Goal: Task Accomplishment & Management: Complete application form

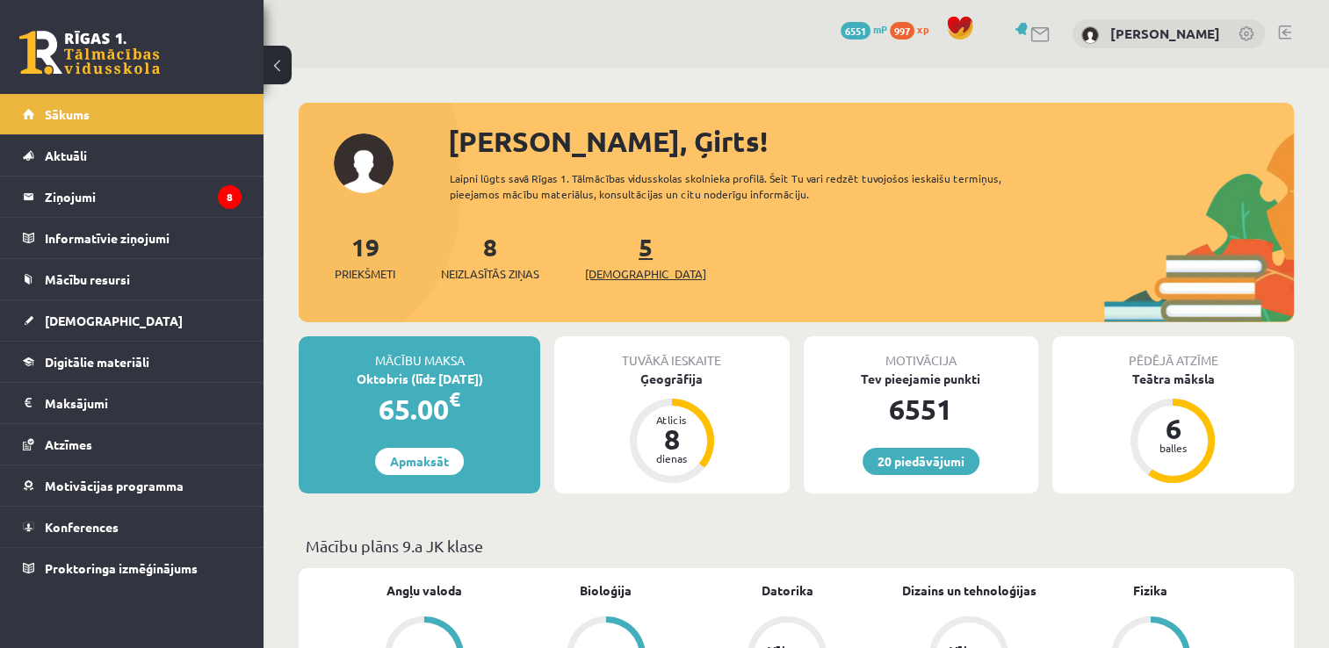
click at [631, 279] on span "[DEMOGRAPHIC_DATA]" at bounding box center [645, 274] width 121 height 18
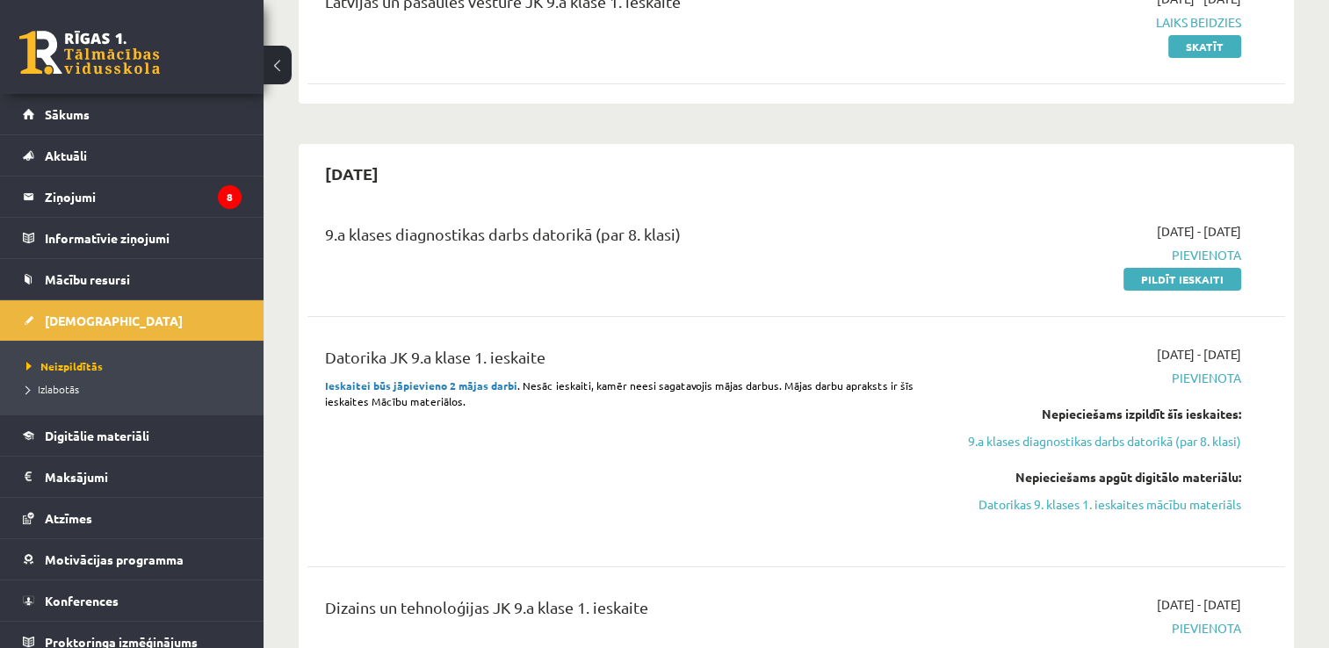
scroll to position [263, 0]
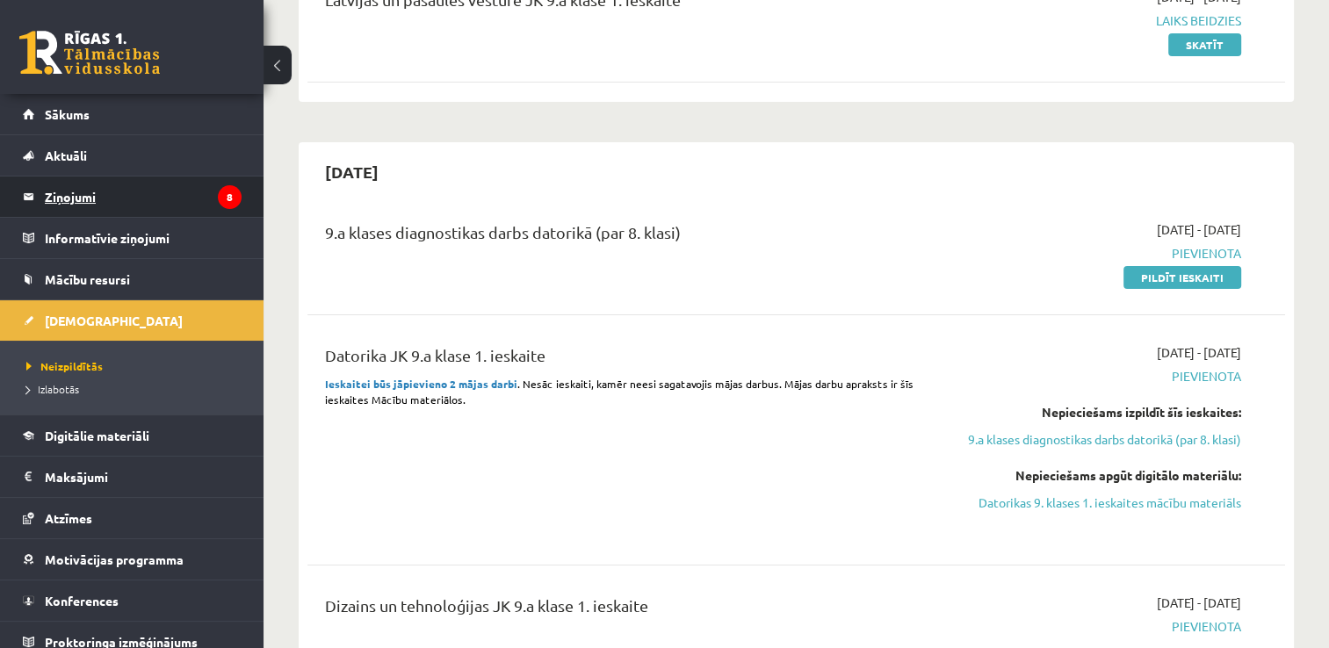
click at [67, 199] on legend "Ziņojumi 8" at bounding box center [143, 197] width 197 height 40
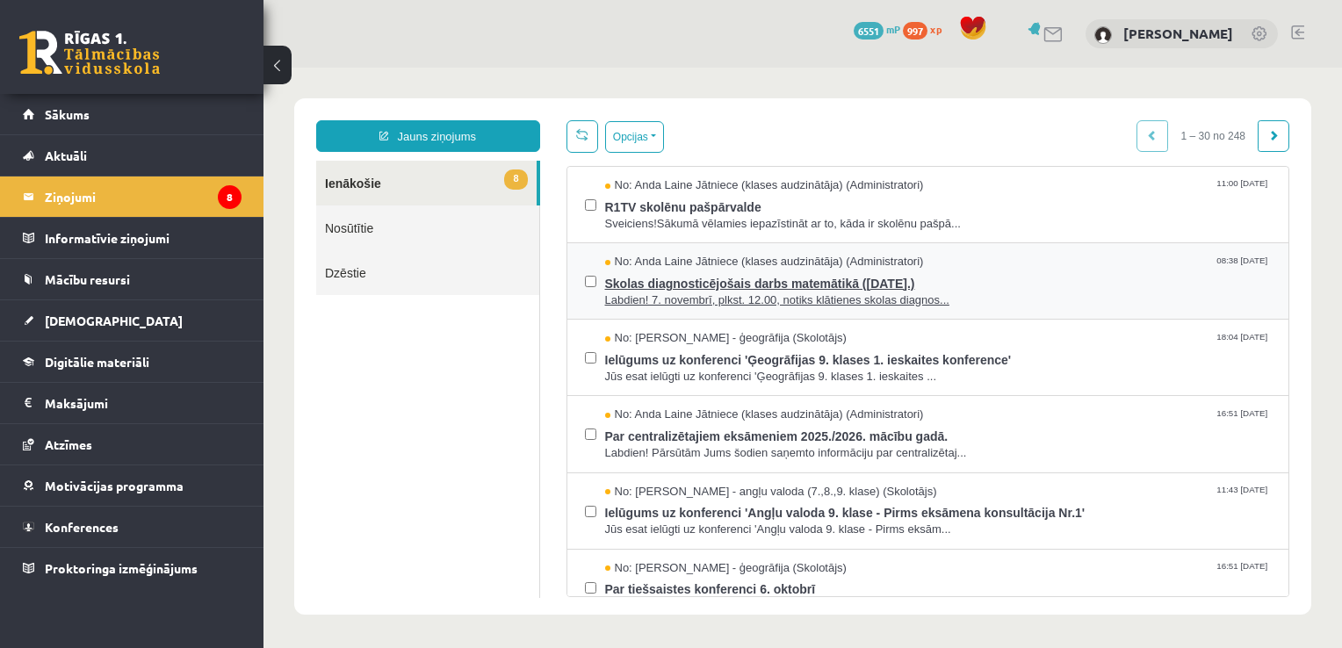
click at [788, 281] on span "Skolas diagnosticējošais darbs matemātikā (07.11.2025.)" at bounding box center [938, 282] width 667 height 22
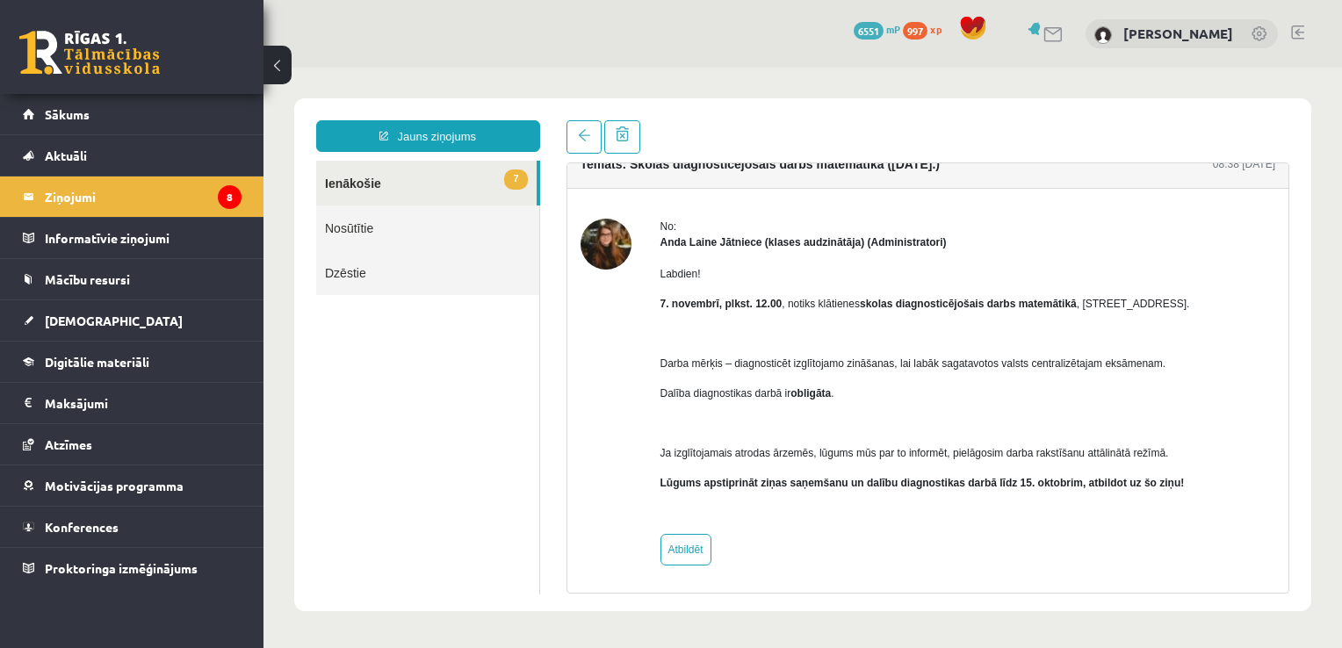
scroll to position [25, 0]
click at [579, 137] on span at bounding box center [584, 135] width 12 height 12
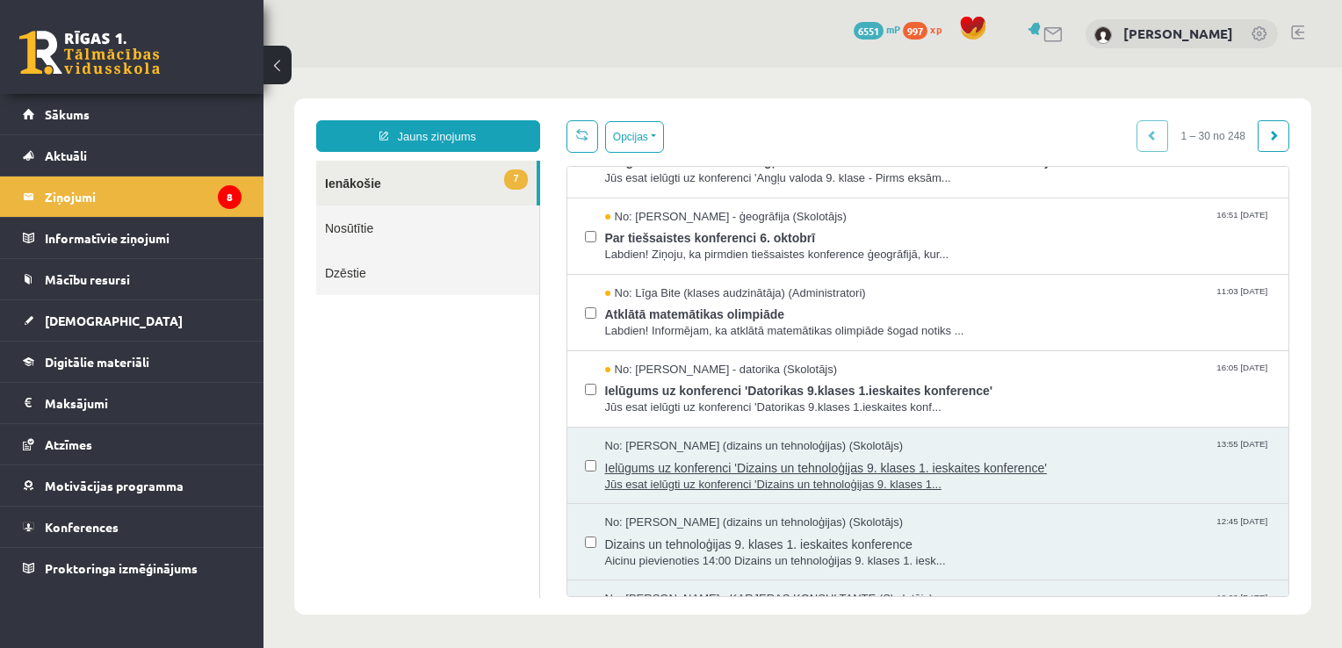
scroll to position [0, 0]
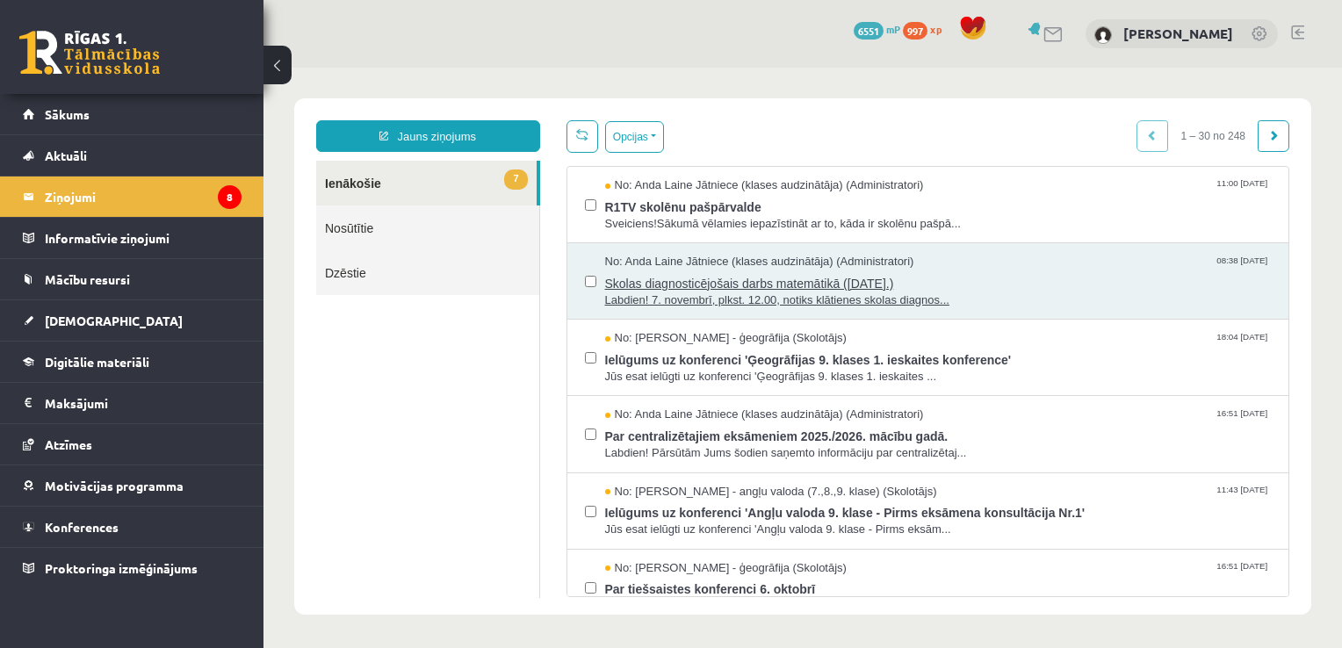
click at [747, 280] on span "Skolas diagnosticējošais darbs matemātikā (07.11.2025.)" at bounding box center [938, 282] width 667 height 22
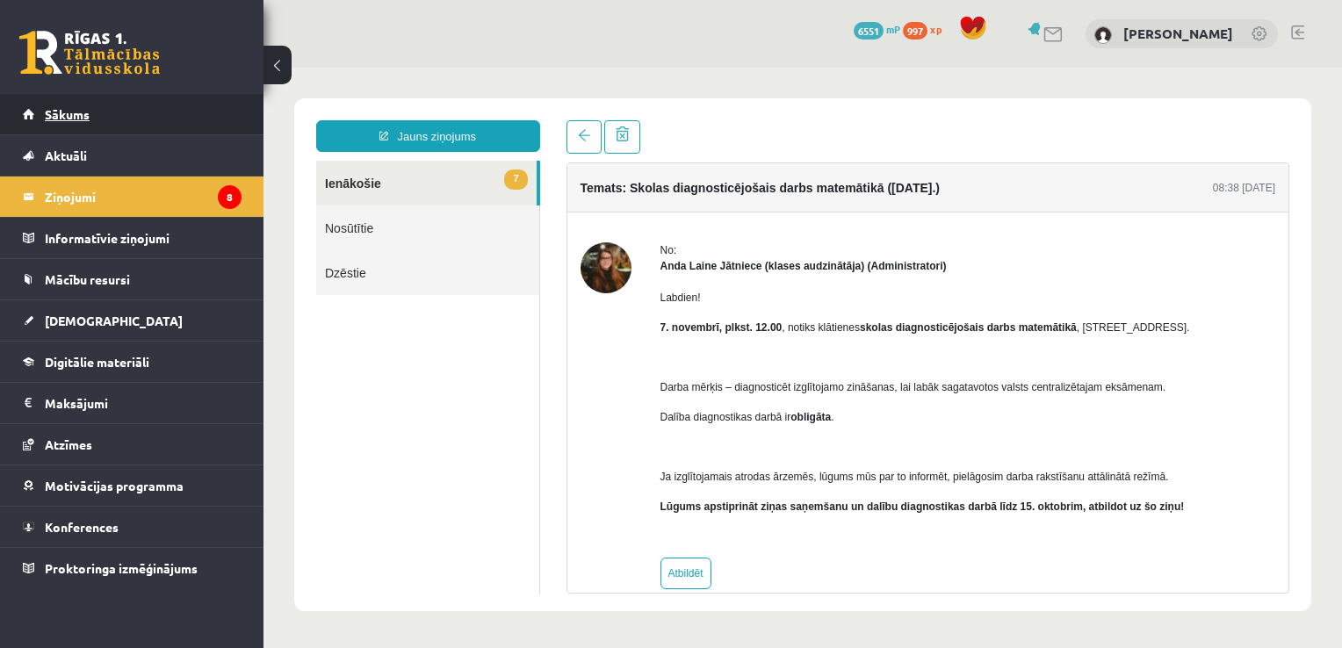
click at [97, 114] on link "Sākums" at bounding box center [132, 114] width 219 height 40
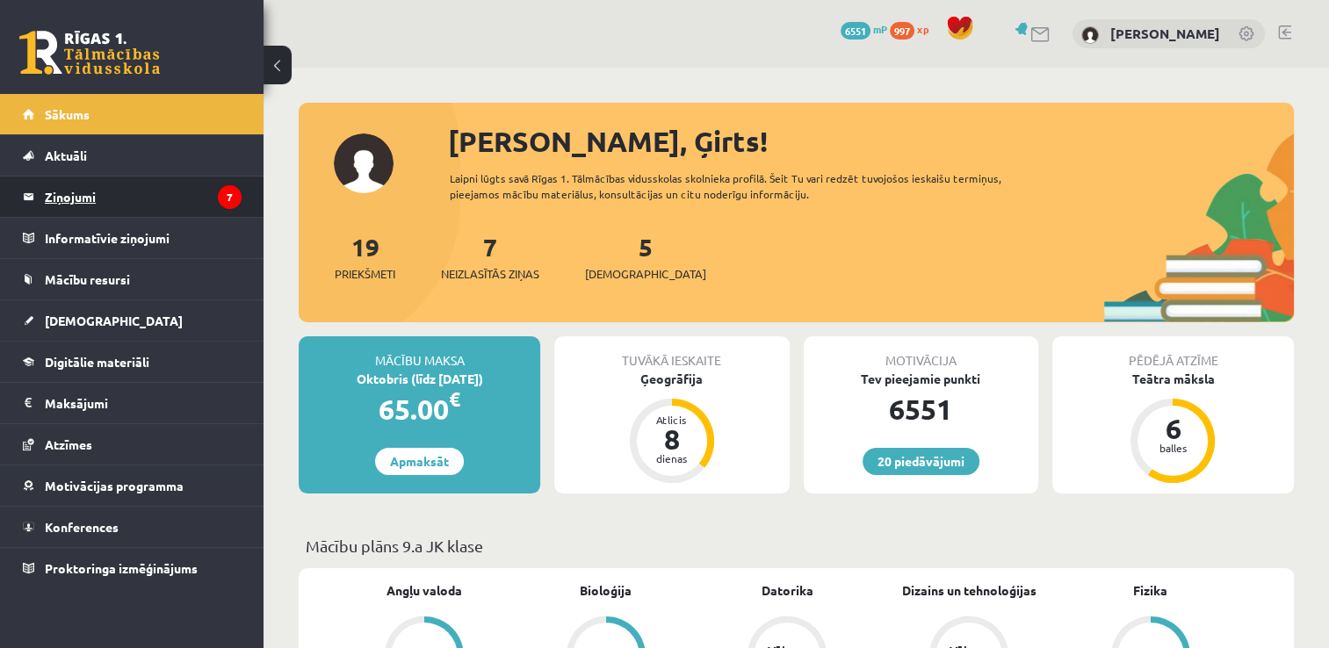
click at [76, 199] on legend "Ziņojumi 7" at bounding box center [143, 197] width 197 height 40
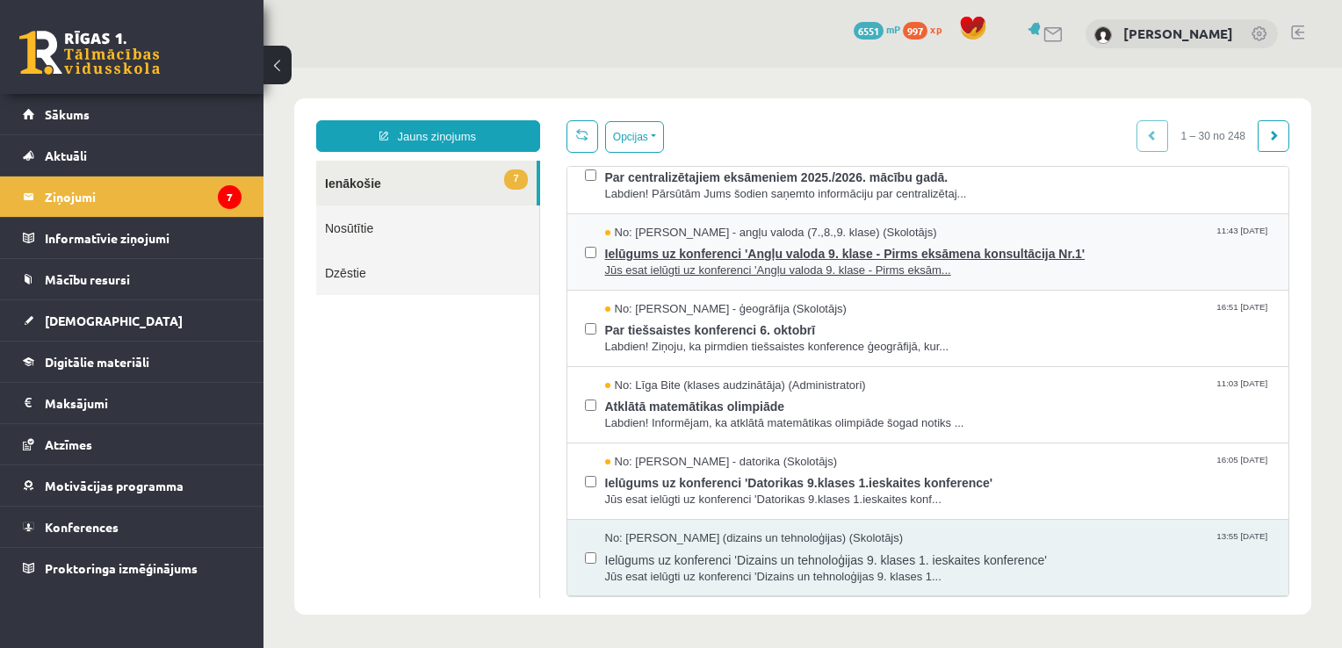
scroll to position [263, 0]
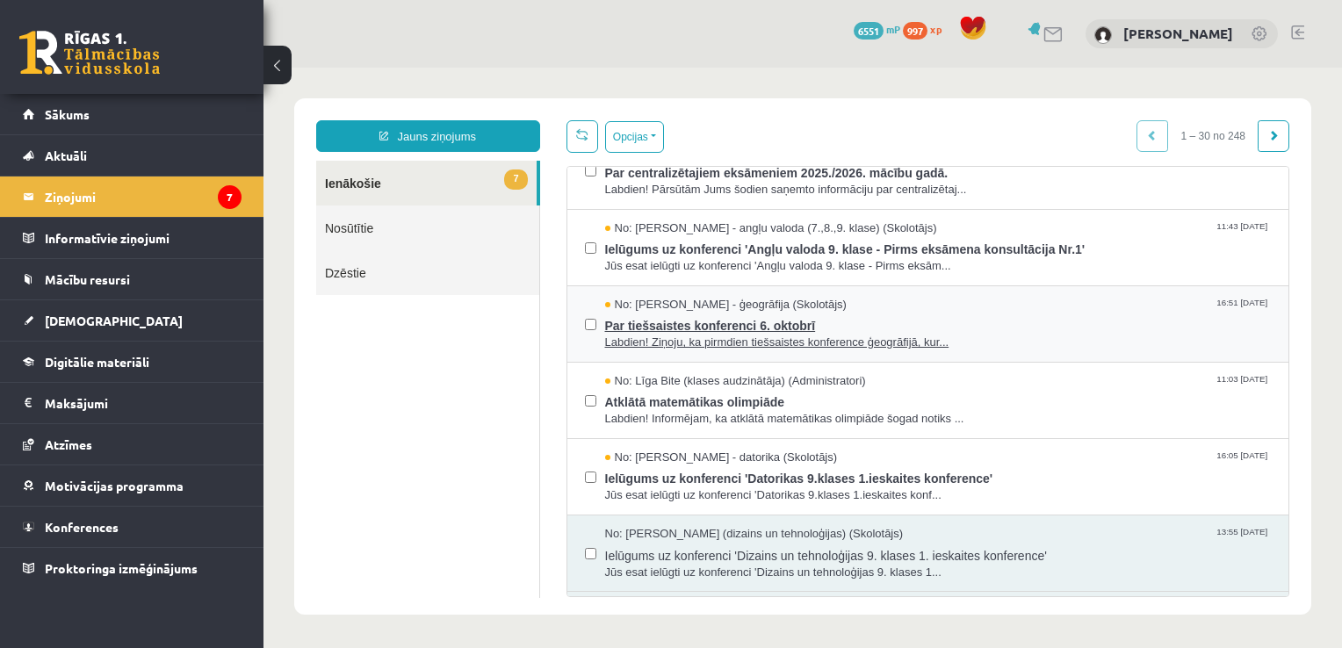
click at [732, 321] on span "Par tiešsaistes konferenci 6. oktobrī" at bounding box center [938, 324] width 667 height 22
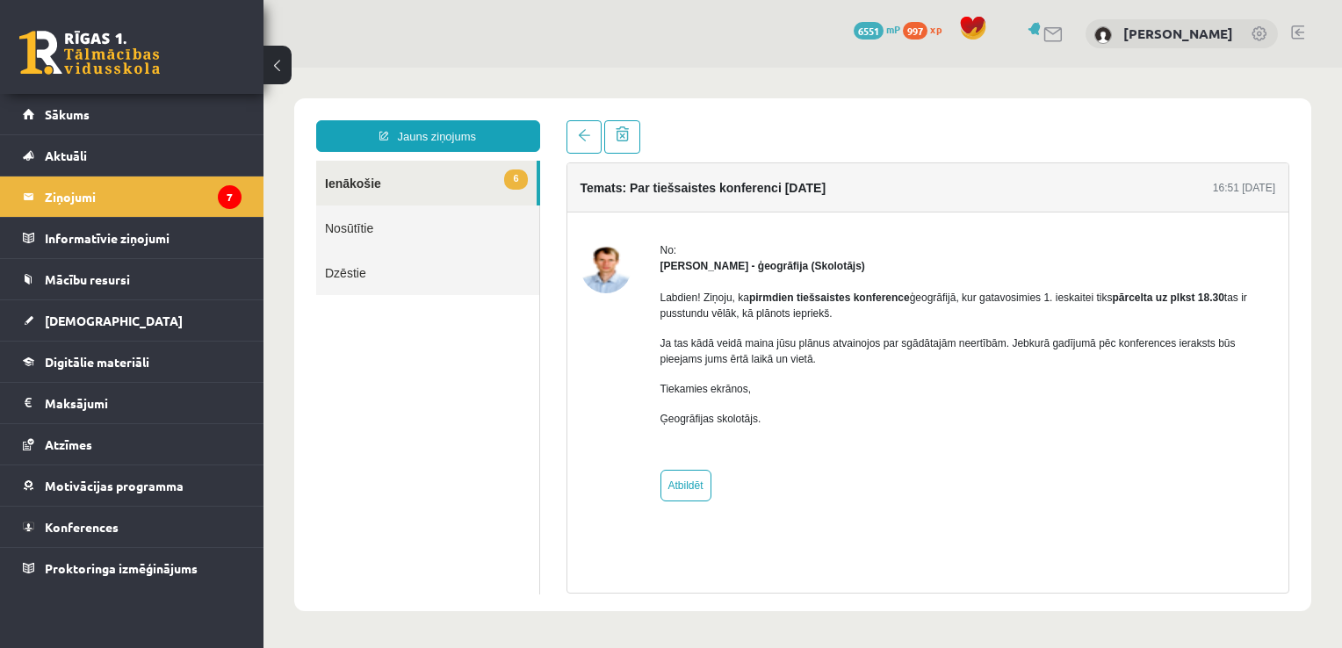
scroll to position [0, 0]
click at [588, 145] on link at bounding box center [583, 136] width 35 height 33
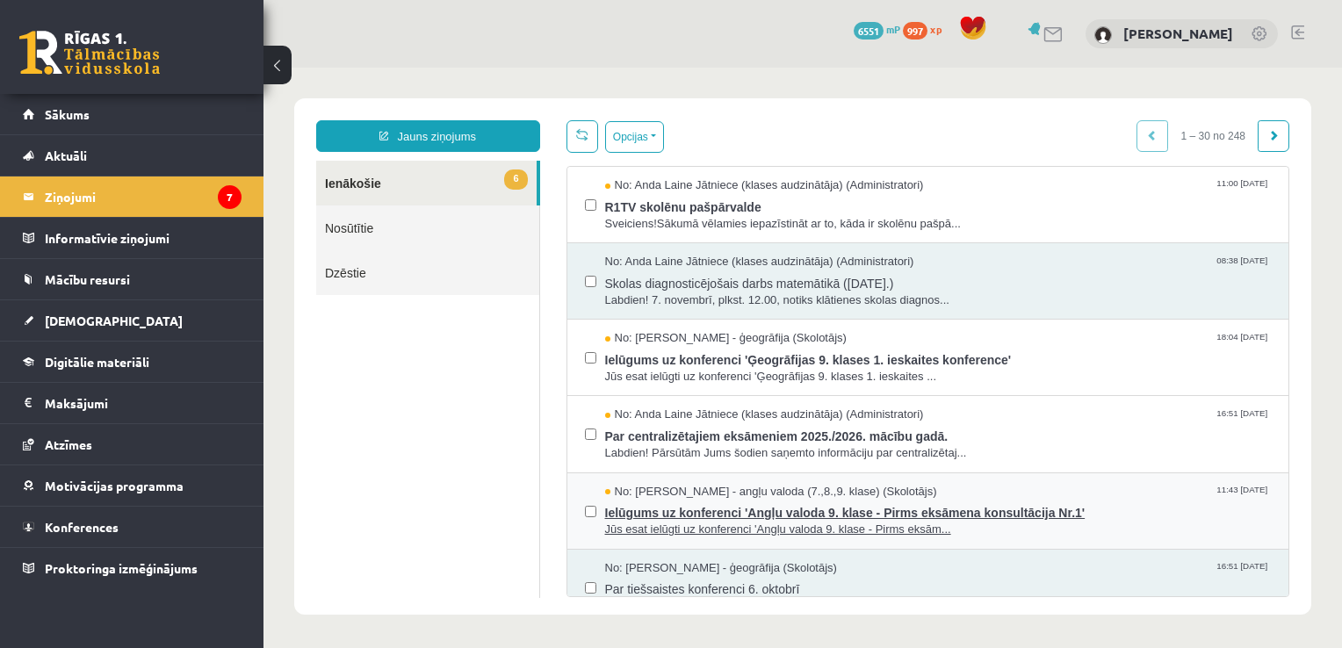
click at [794, 509] on span "Ielūgums uz konferenci 'Angļu valoda 9. klase - Pirms eksāmena konsultācija Nr.…" at bounding box center [938, 511] width 667 height 22
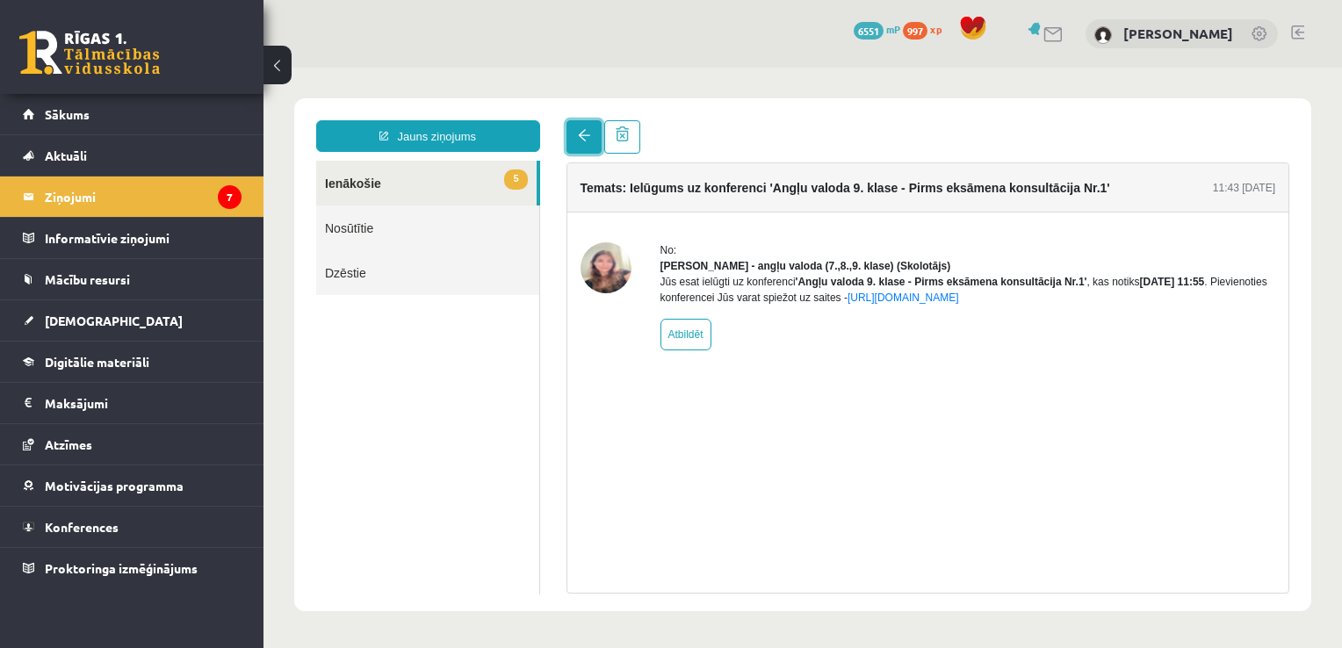
click at [580, 135] on span at bounding box center [584, 135] width 12 height 12
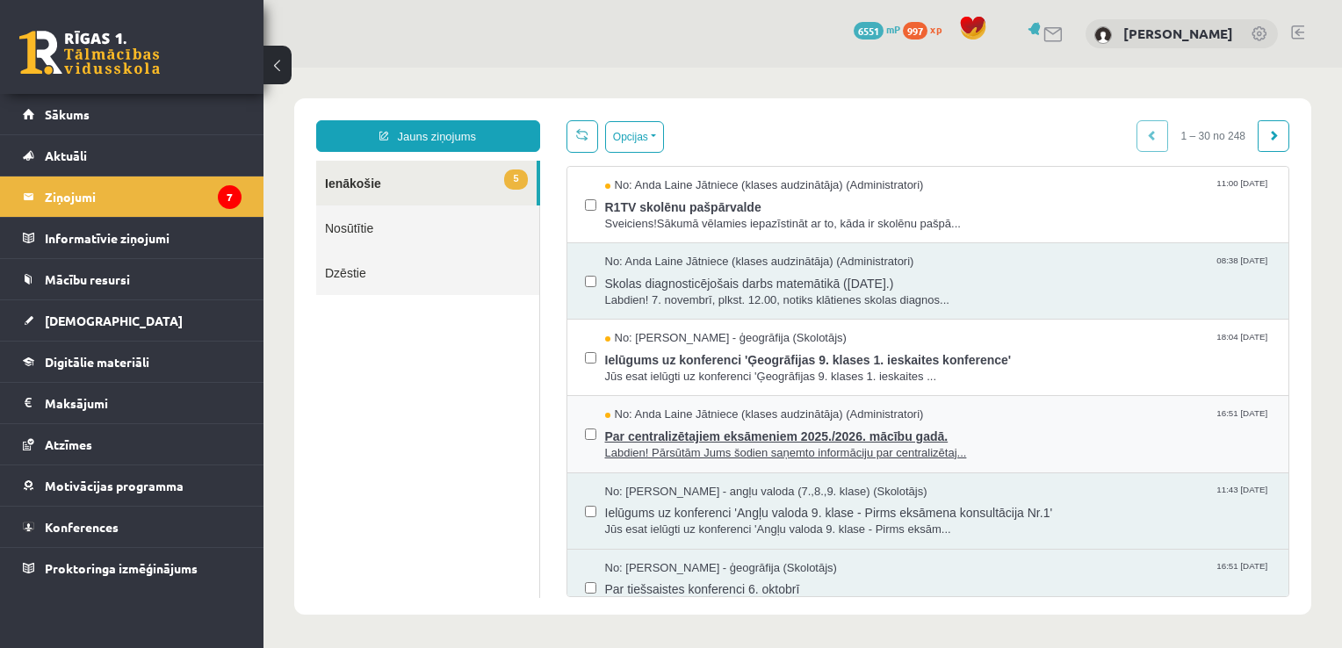
click at [795, 431] on span "Par centralizētajiem eksāmeniem 2025./2026. mācību gadā." at bounding box center [938, 434] width 667 height 22
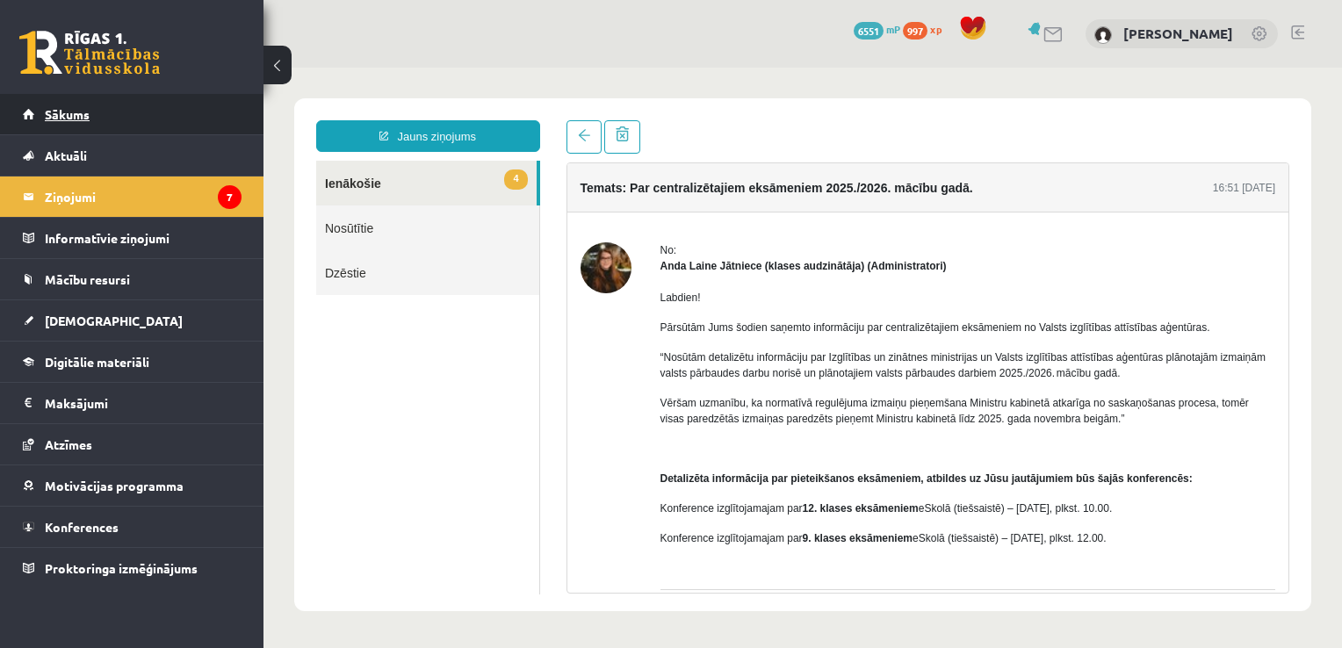
click at [72, 107] on span "Sākums" at bounding box center [67, 114] width 45 height 16
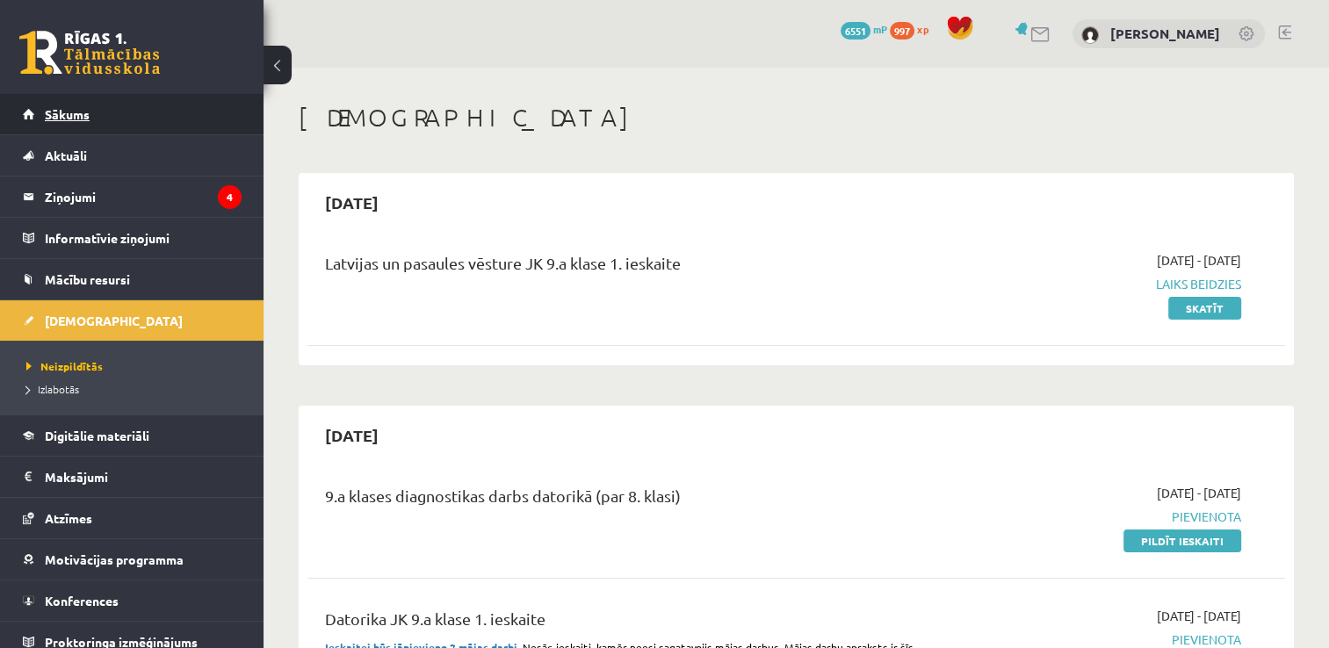
click at [70, 115] on span "Sākums" at bounding box center [67, 114] width 45 height 16
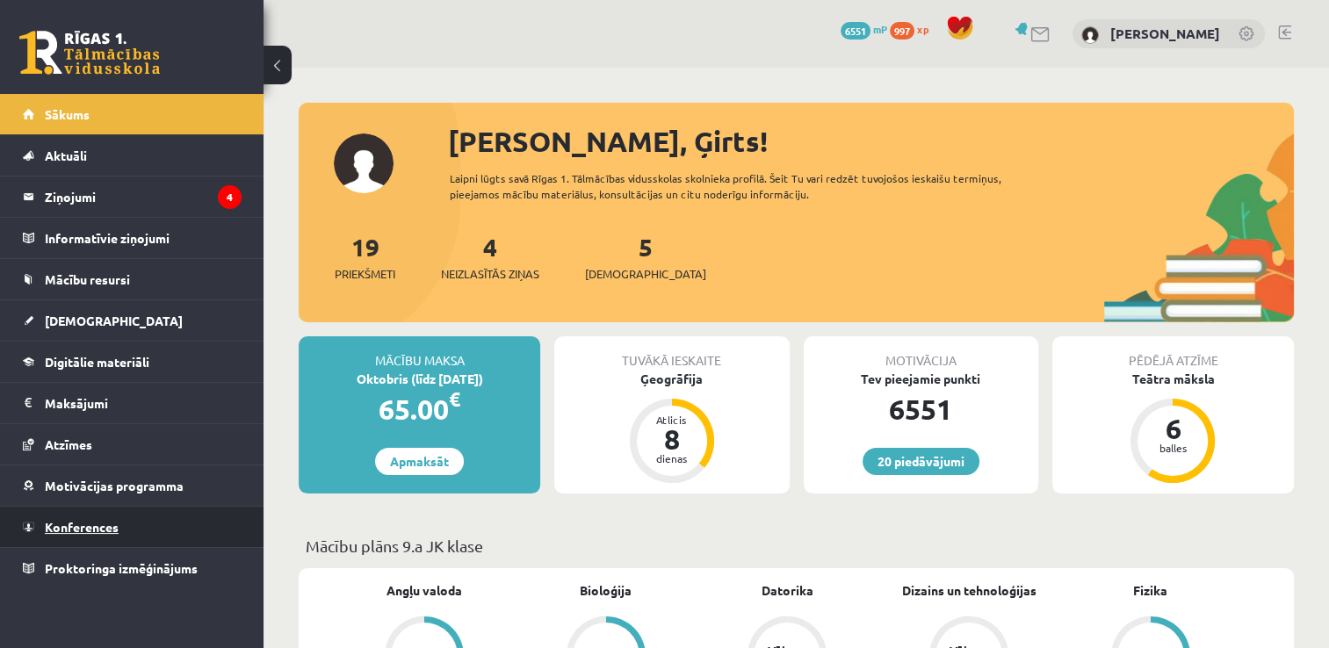
click at [90, 528] on span "Konferences" at bounding box center [82, 527] width 74 height 16
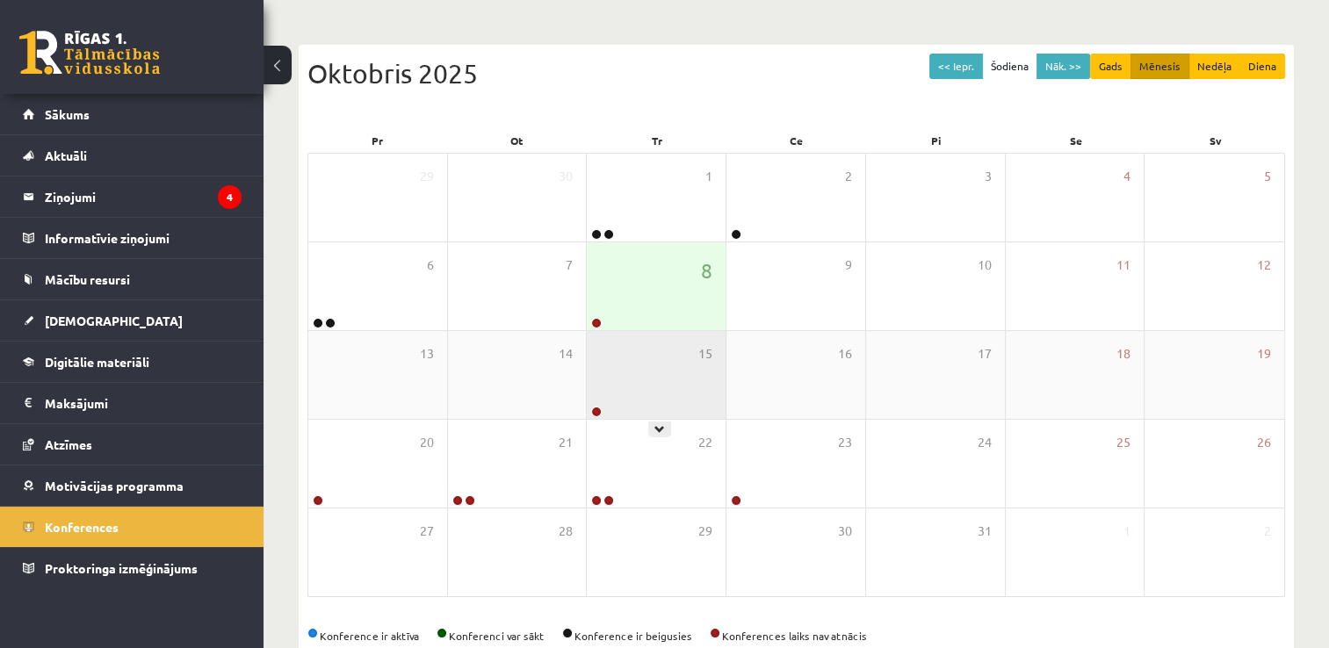
scroll to position [190, 0]
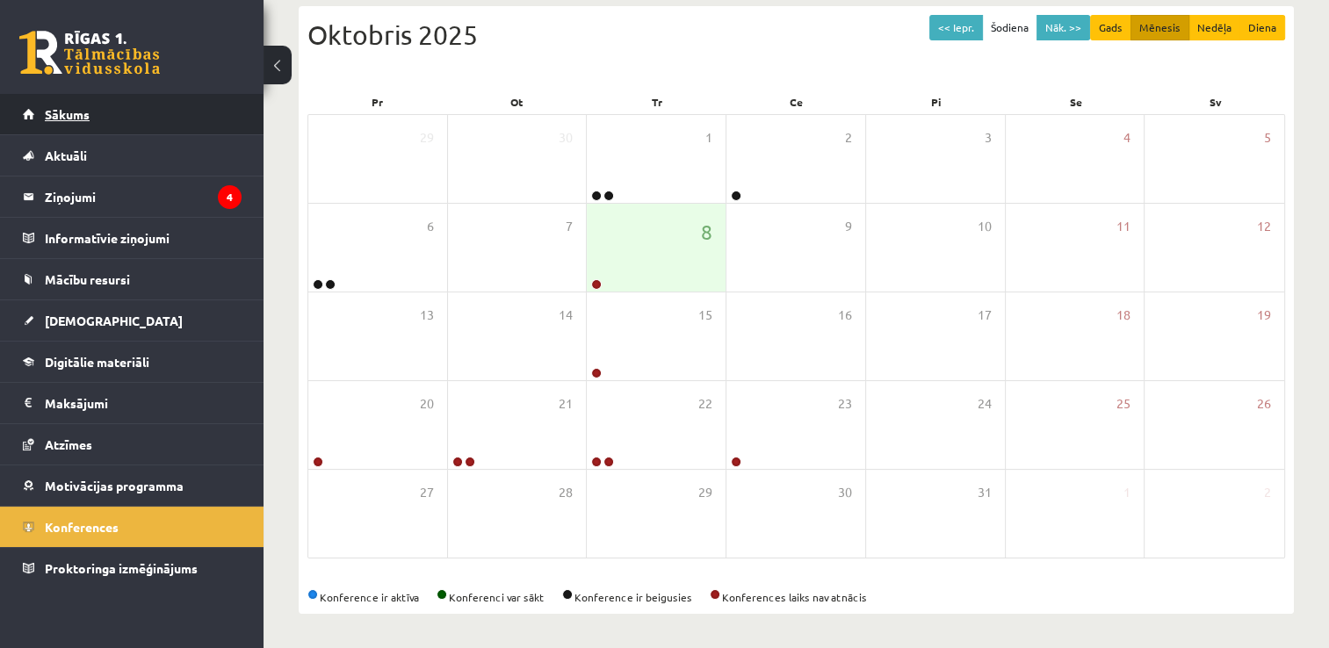
click at [81, 114] on span "Sākums" at bounding box center [67, 114] width 45 height 16
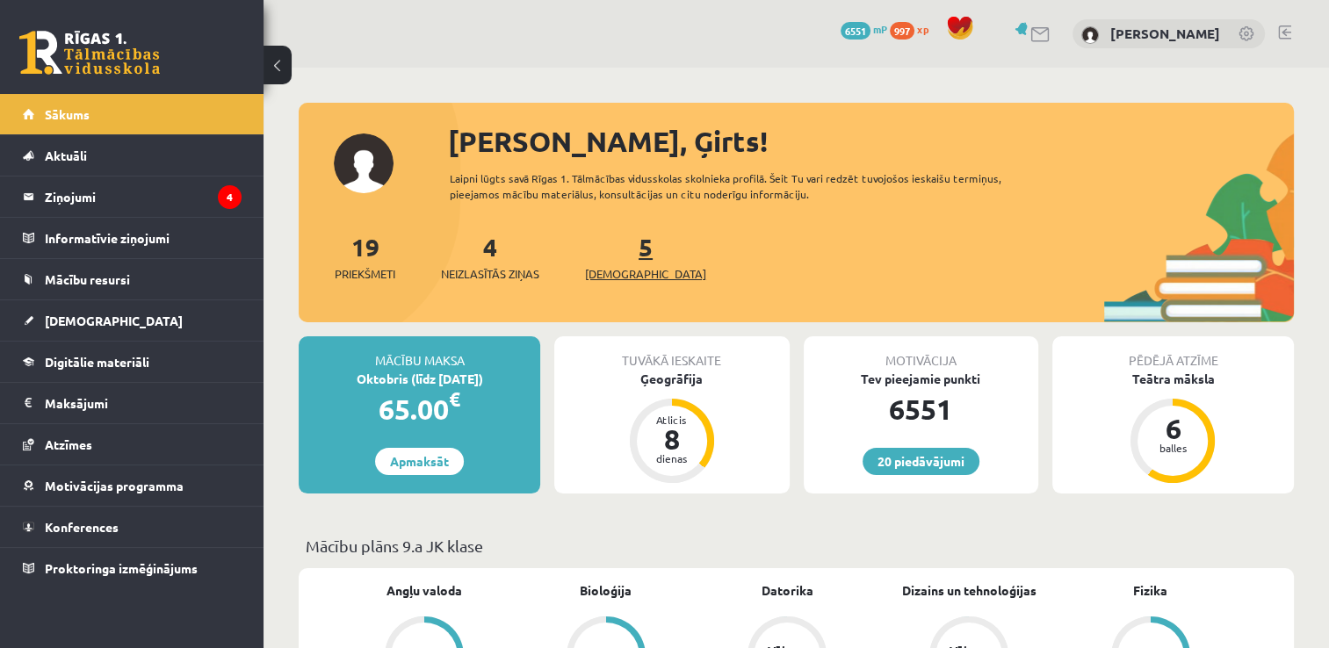
click at [629, 272] on span "[DEMOGRAPHIC_DATA]" at bounding box center [645, 274] width 121 height 18
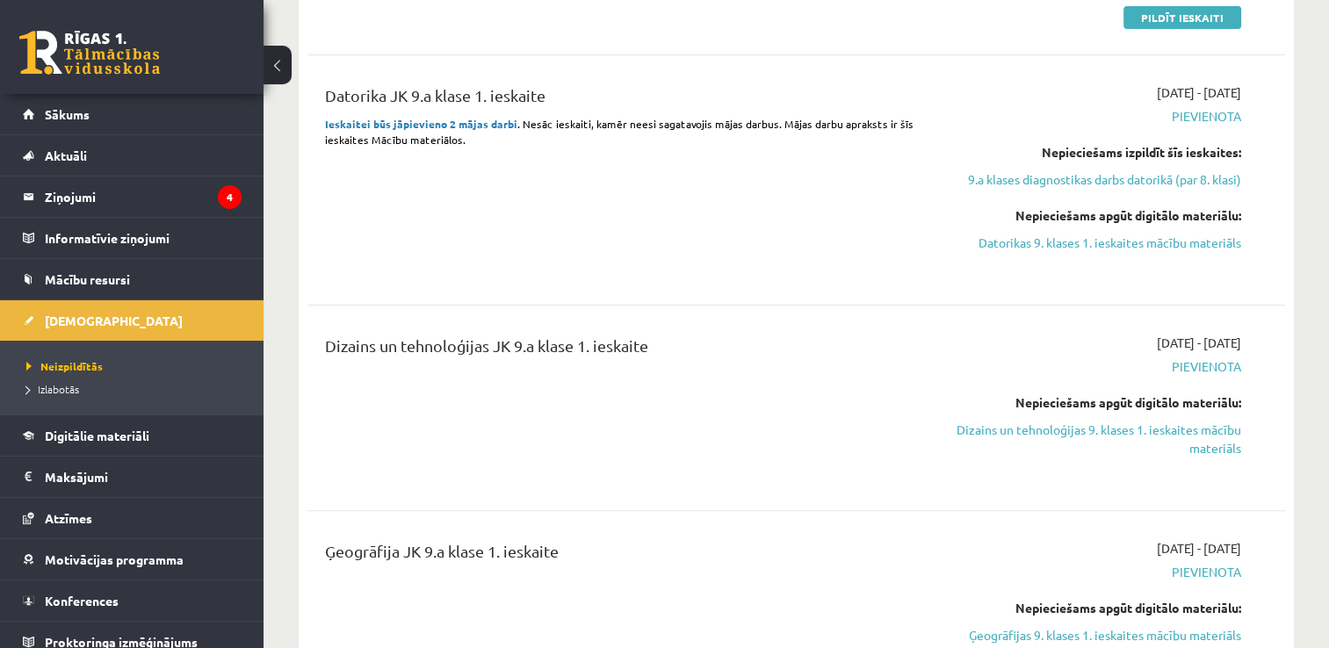
scroll to position [615, 0]
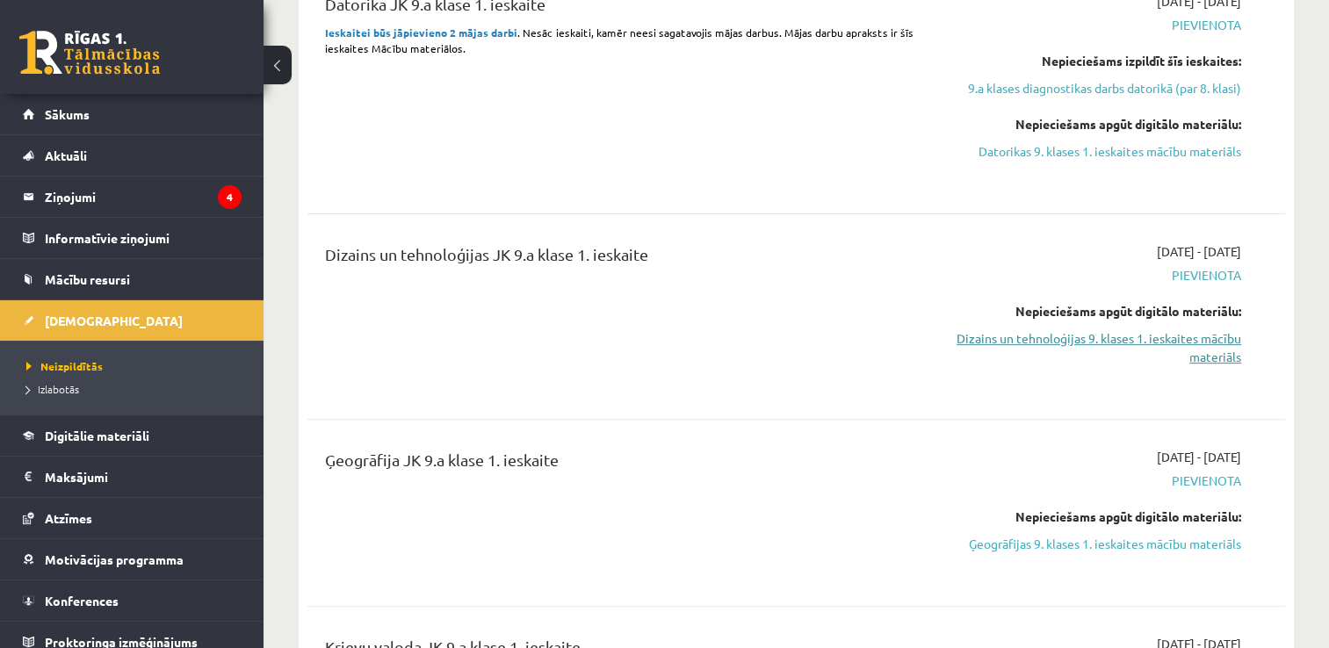
click at [1152, 336] on link "Dizains un tehnoloģijas 9. klases 1. ieskaites mācību materiāls" at bounding box center [1097, 347] width 288 height 37
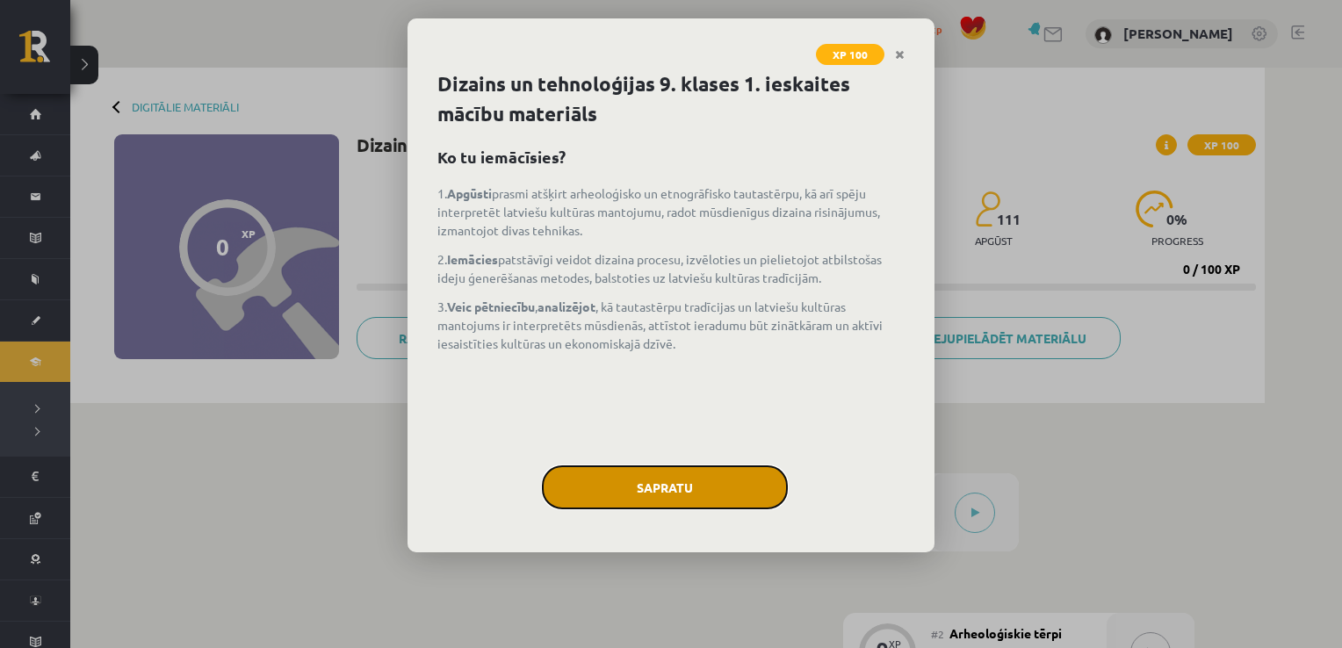
click at [717, 493] on button "Sapratu" at bounding box center [665, 487] width 246 height 44
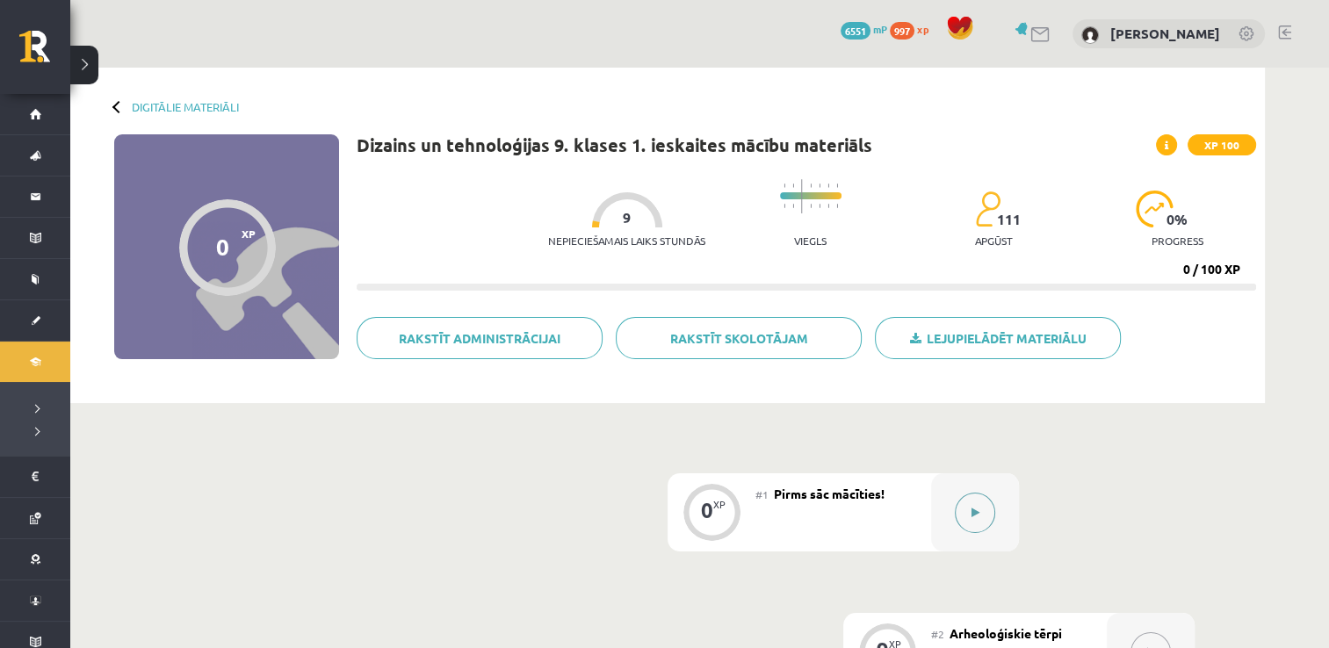
click at [974, 512] on icon at bounding box center [975, 513] width 8 height 11
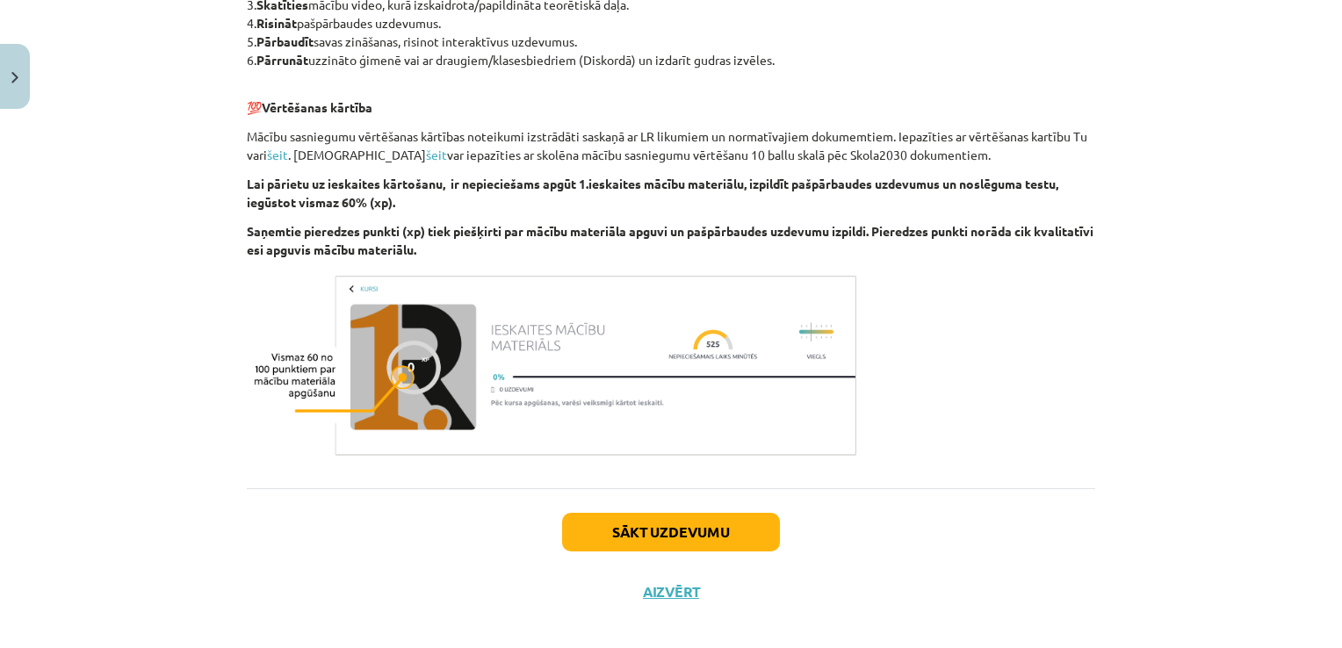
scroll to position [1046, 0]
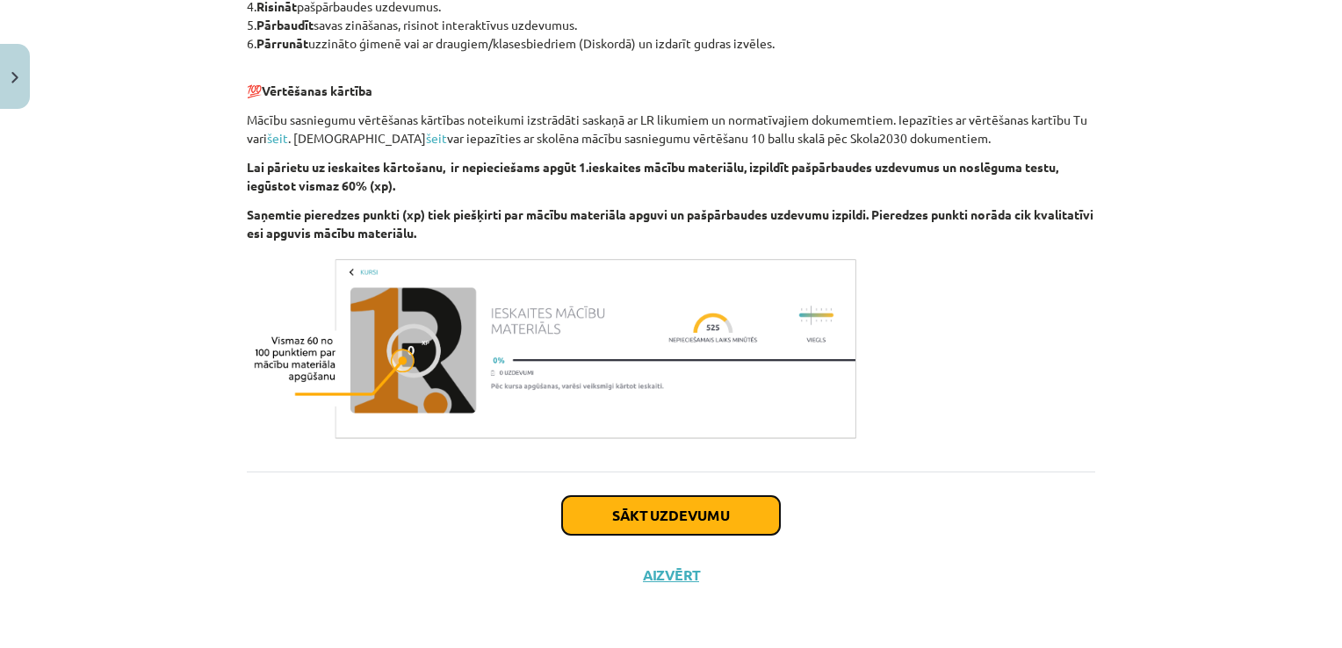
click at [682, 519] on button "Sākt uzdevumu" at bounding box center [671, 515] width 218 height 39
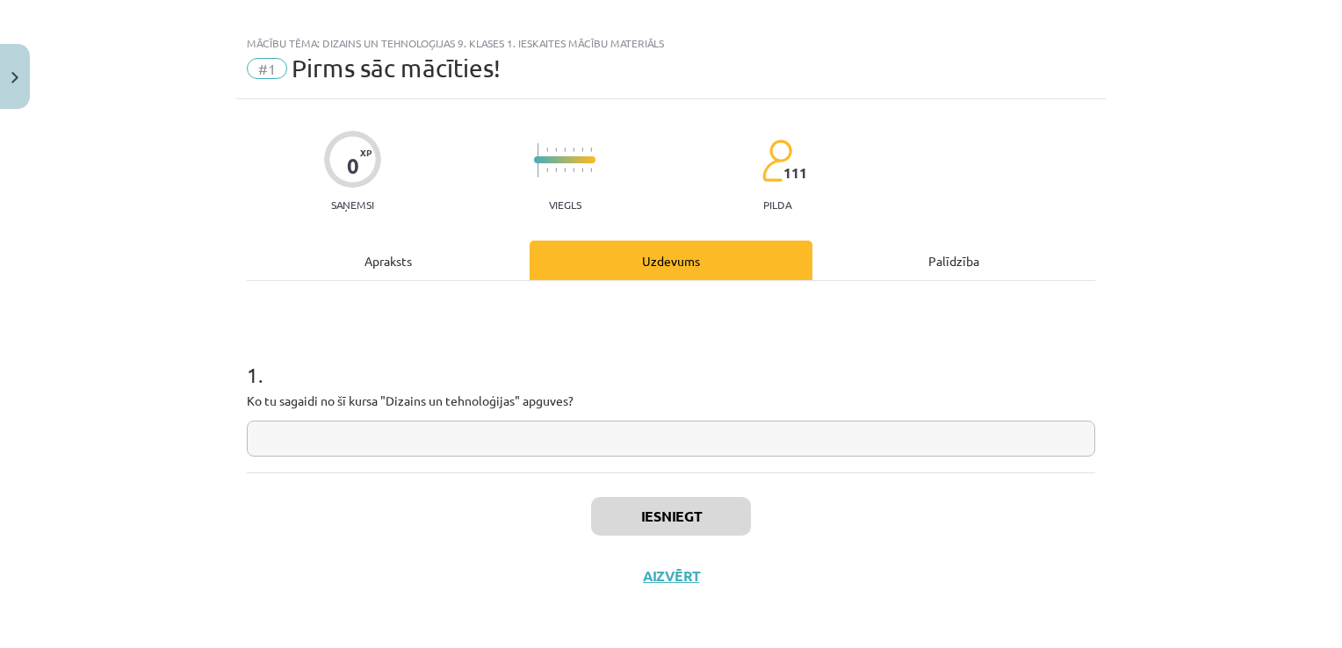
drag, startPoint x: 321, startPoint y: 429, endPoint x: 341, endPoint y: 430, distance: 20.3
click at [329, 429] on input "text" at bounding box center [671, 439] width 848 height 36
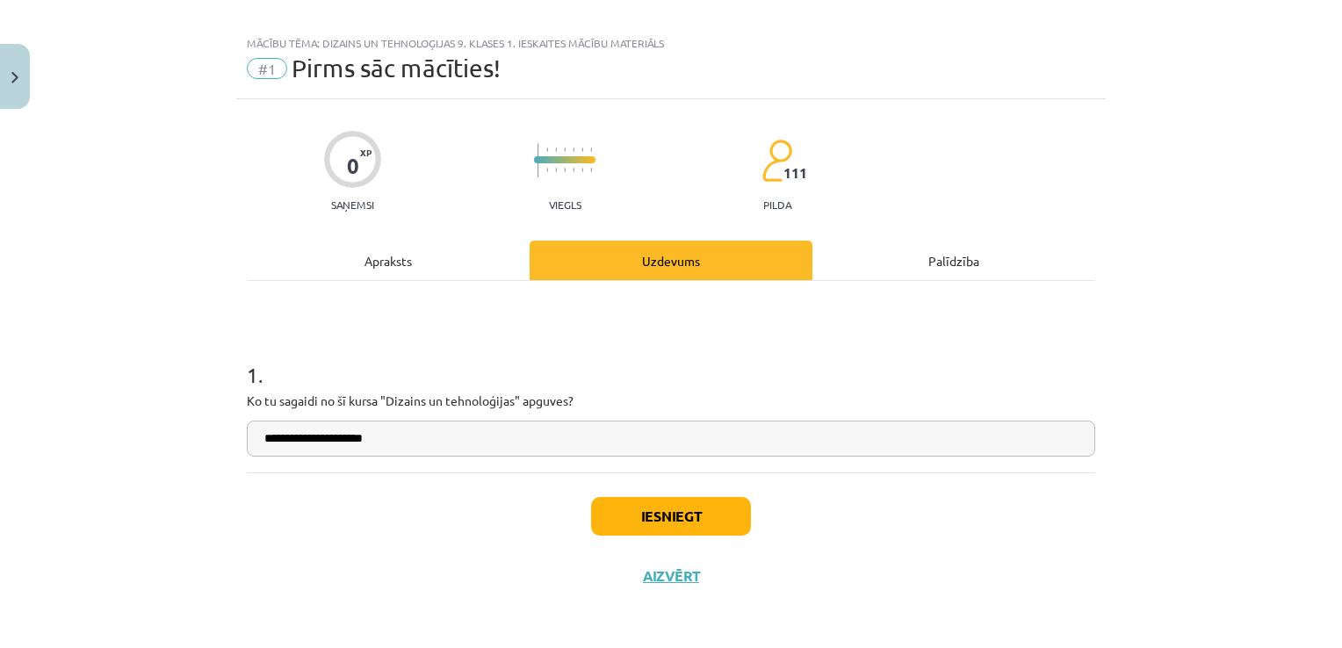
type input "**********"
click at [667, 515] on button "Iesniegt" at bounding box center [671, 516] width 160 height 39
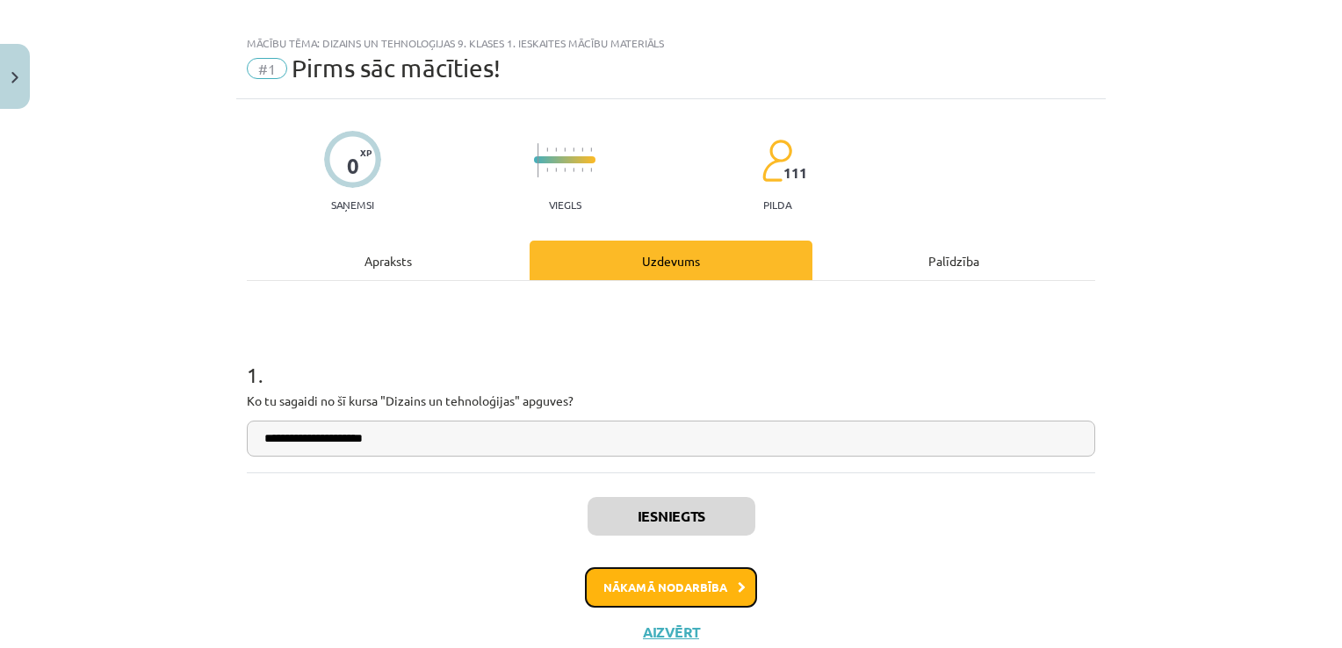
click at [629, 588] on button "Nākamā nodarbība" at bounding box center [671, 587] width 172 height 40
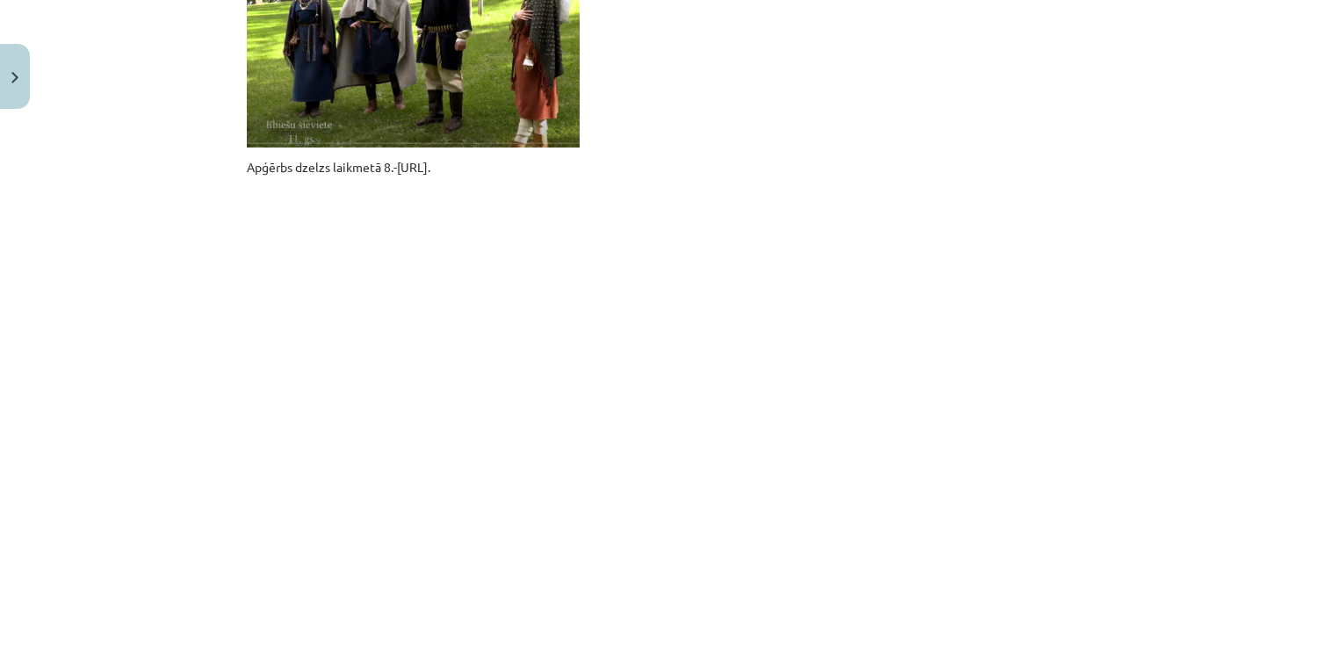
scroll to position [1484, 0]
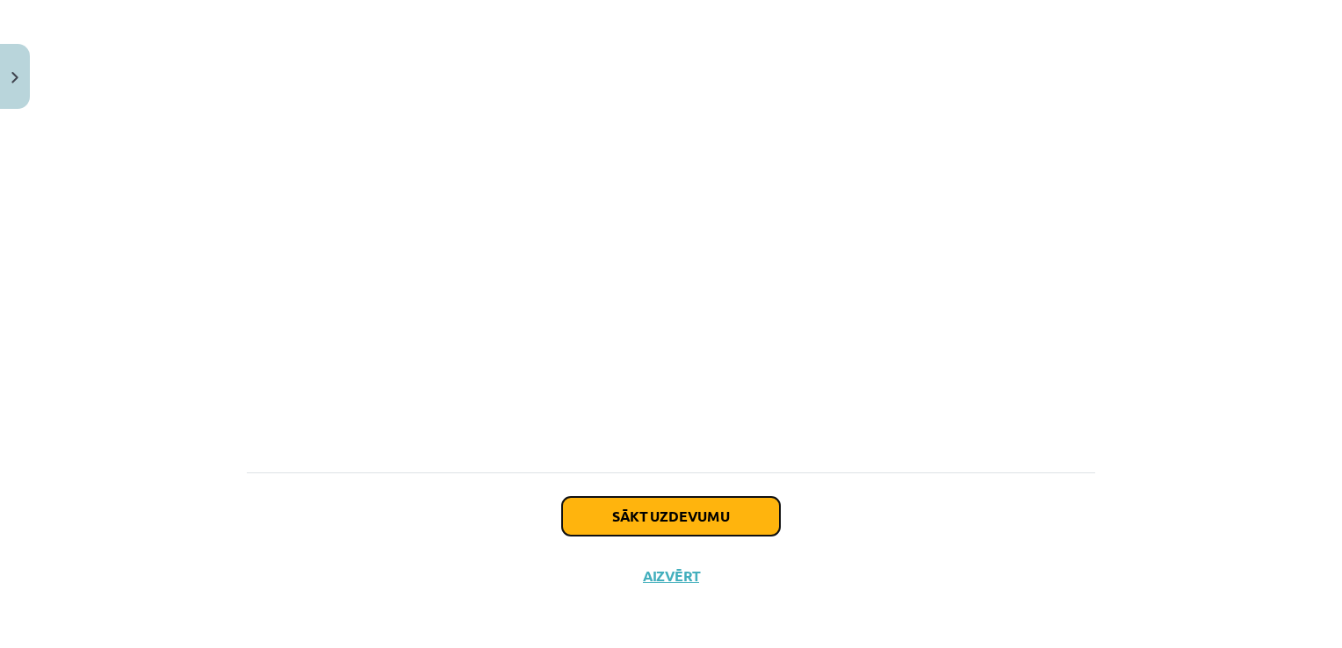
click at [660, 511] on button "Sākt uzdevumu" at bounding box center [671, 516] width 218 height 39
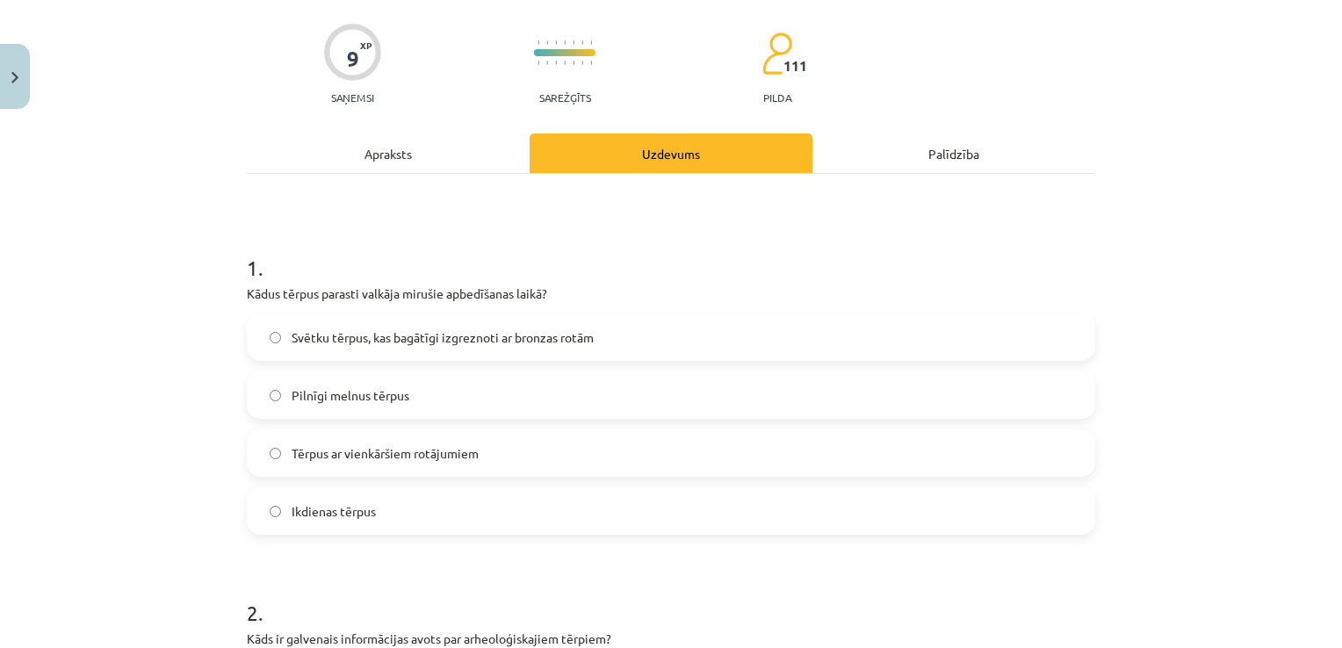
scroll to position [44, 0]
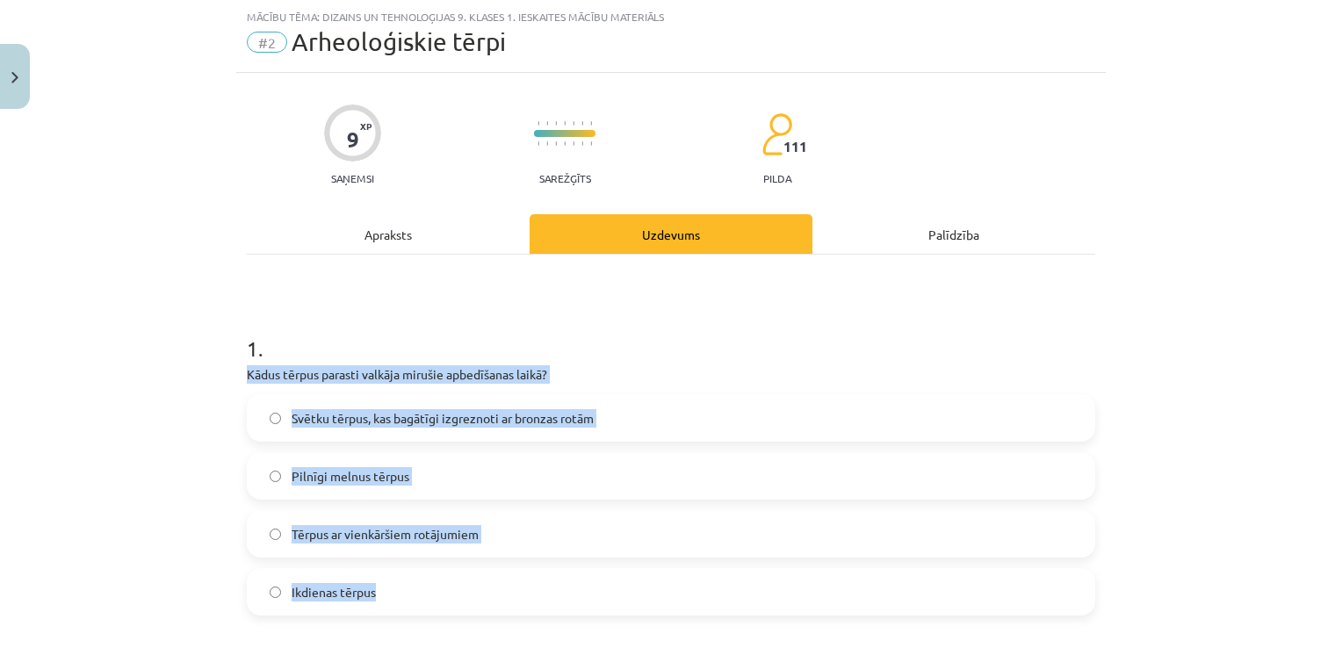
drag, startPoint x: 379, startPoint y: 588, endPoint x: 231, endPoint y: 372, distance: 261.4
copy div "Kādus tērpus parasti valkāja mirušie apbedīšanas laikā? Svētku tērpus, kas bagā…"
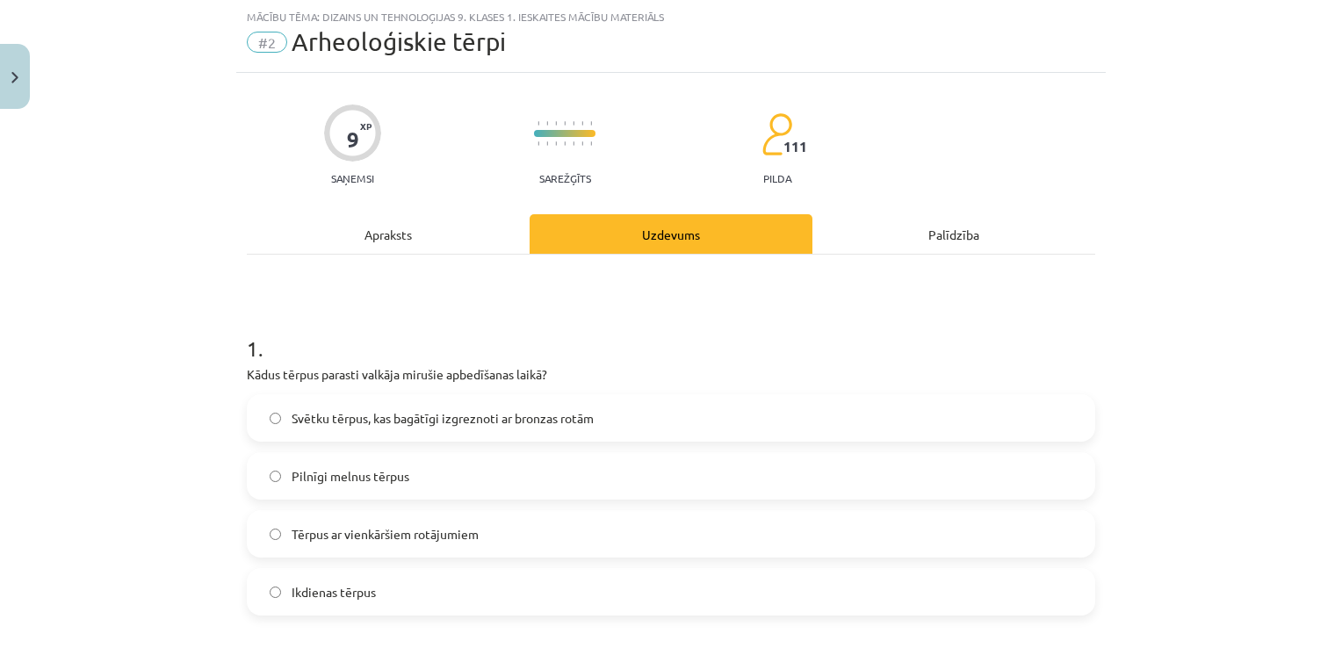
click at [269, 424] on label "Svētku tērpus, kas bagātīgi izgreznoti ar bronzas rotām" at bounding box center [671, 418] width 845 height 44
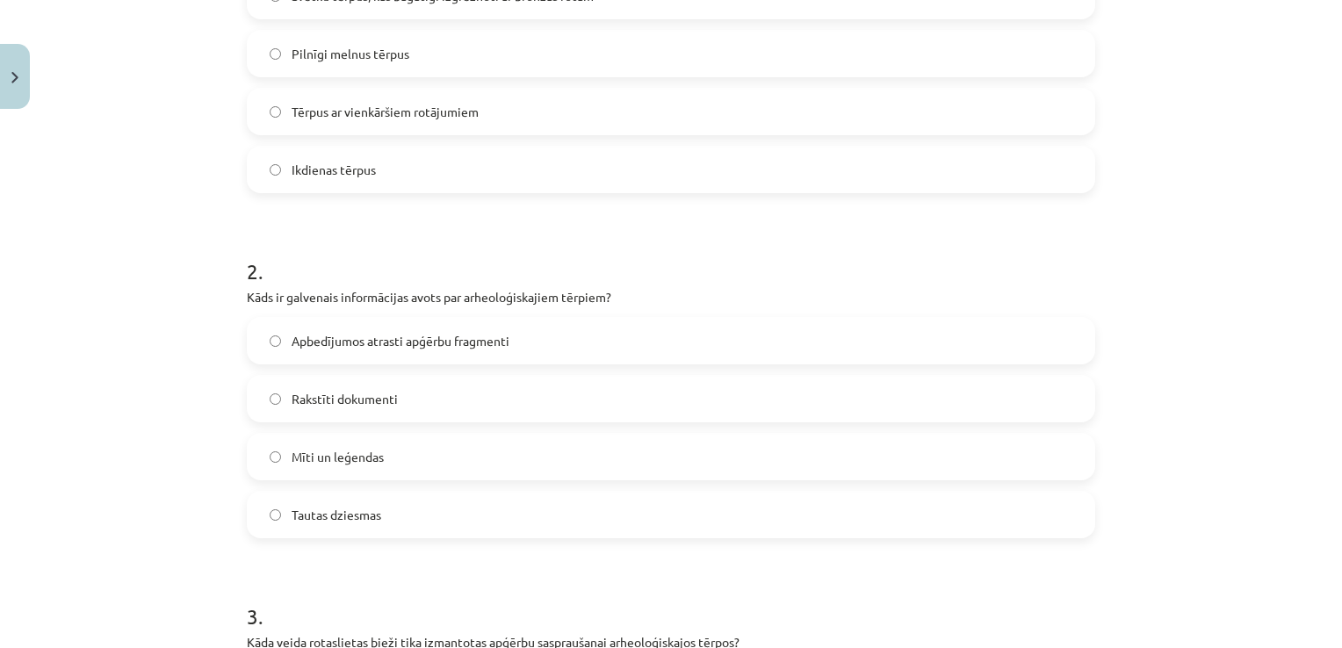
scroll to position [571, 0]
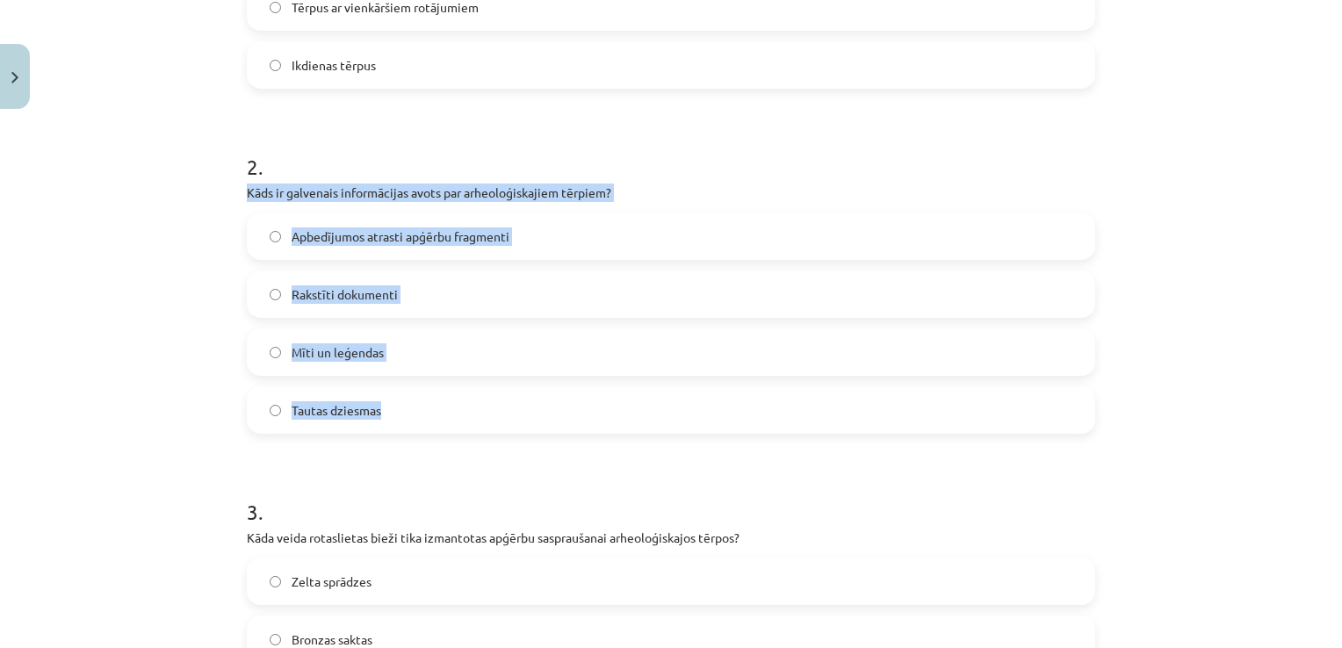
drag, startPoint x: 383, startPoint y: 414, endPoint x: 232, endPoint y: 191, distance: 269.4
copy div "Kāds ir galvenais informācijas avots par arheoloģiskajiem tērpiem? Apbedījumos …"
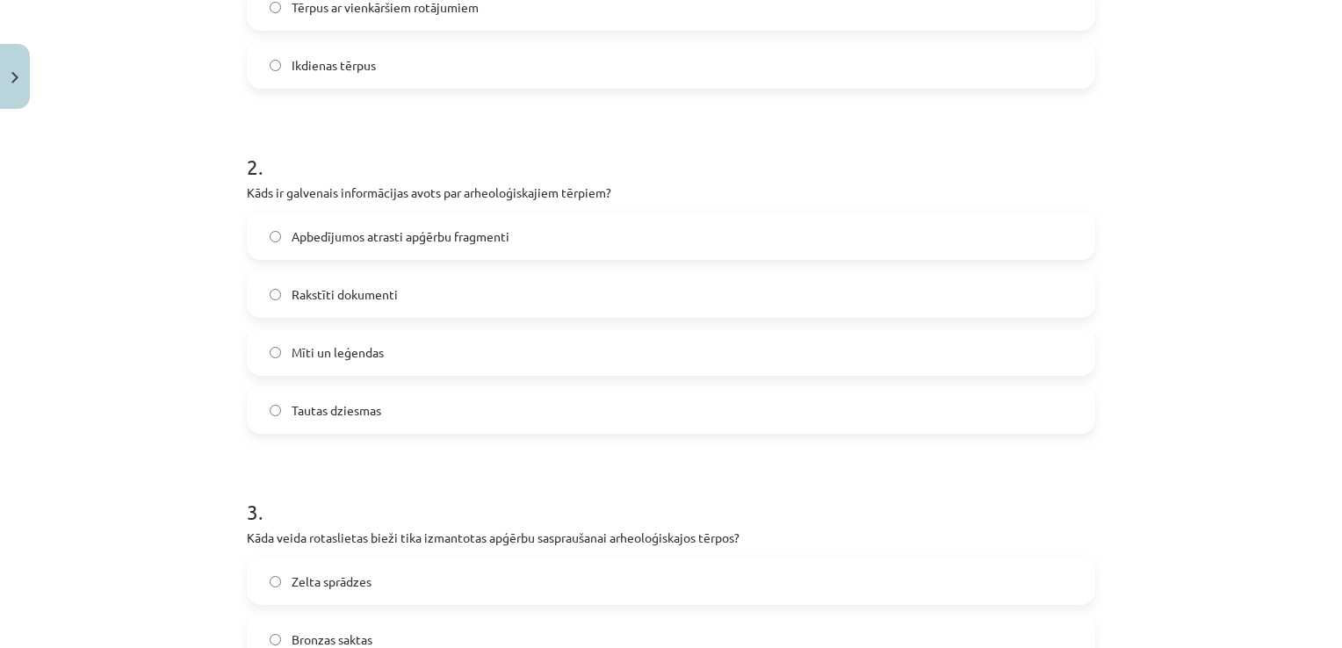
click at [374, 139] on h1 "2 ." at bounding box center [671, 151] width 848 height 54
click at [280, 236] on label "Apbedījumos atrasti apģērbu fragmenti" at bounding box center [671, 236] width 845 height 44
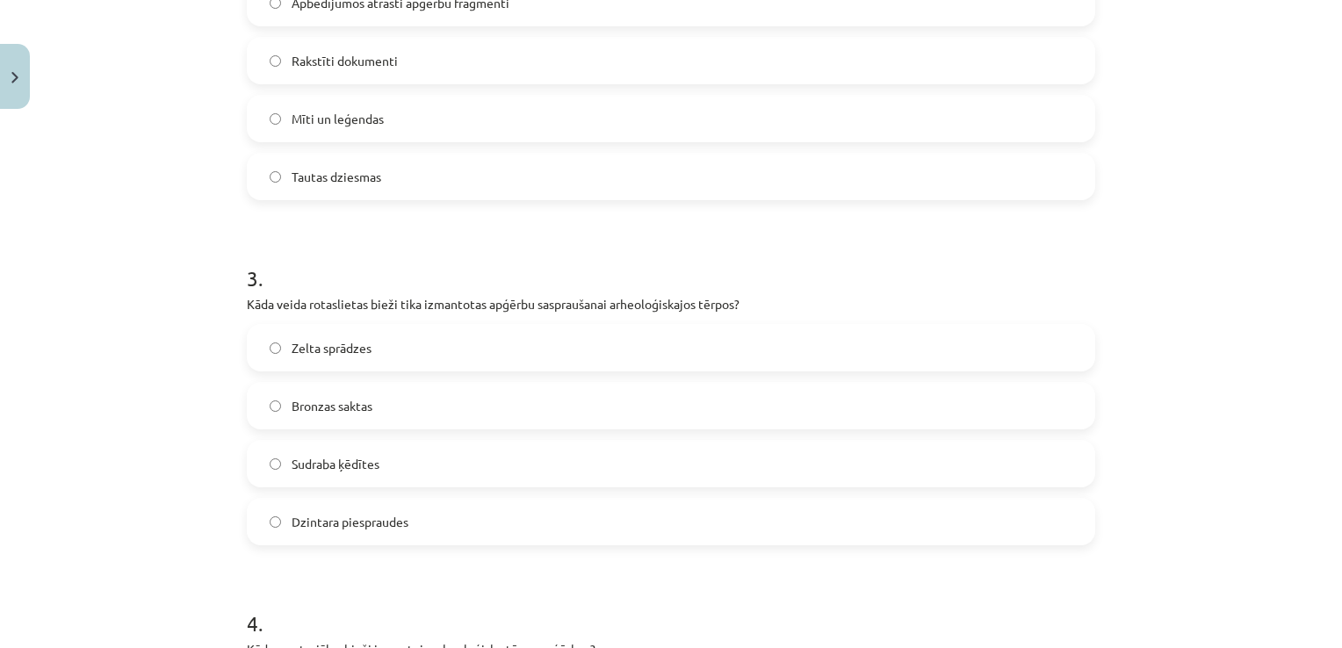
scroll to position [834, 0]
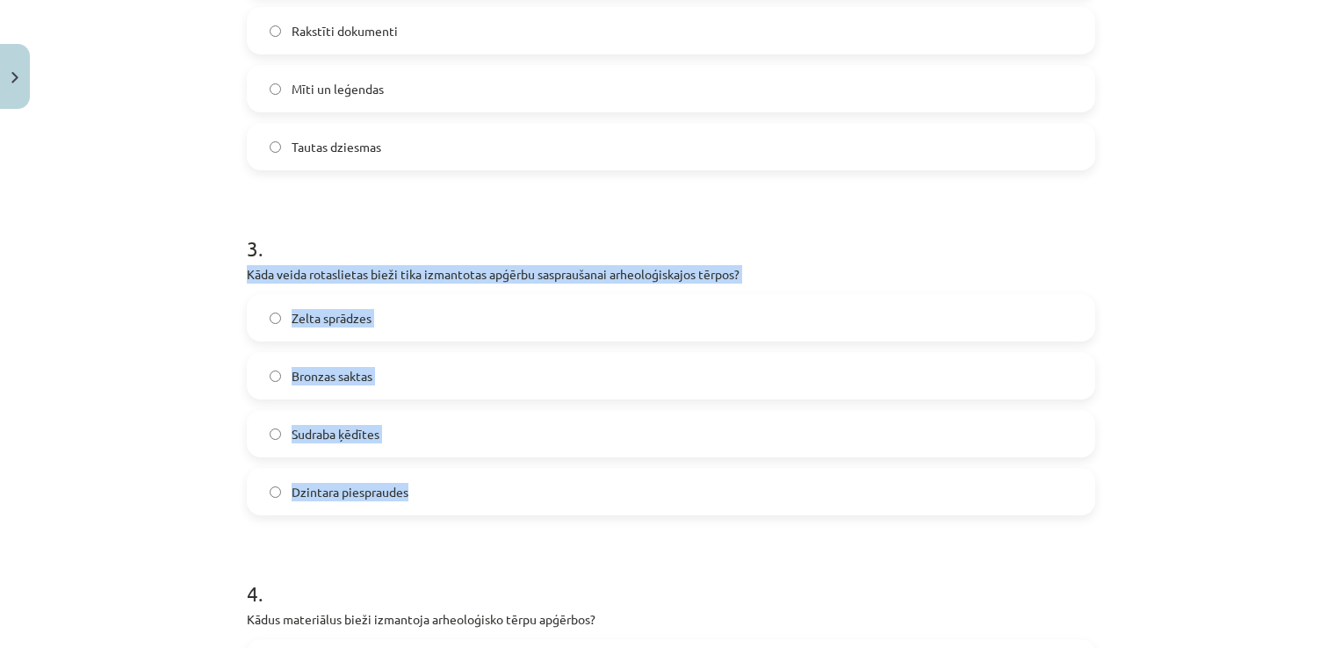
drag, startPoint x: 422, startPoint y: 487, endPoint x: 239, endPoint y: 263, distance: 289.0
copy div "Kāda veida rotaslietas bieži tika izmantotas apģērbu saspraušanai arheoloģiskaj…"
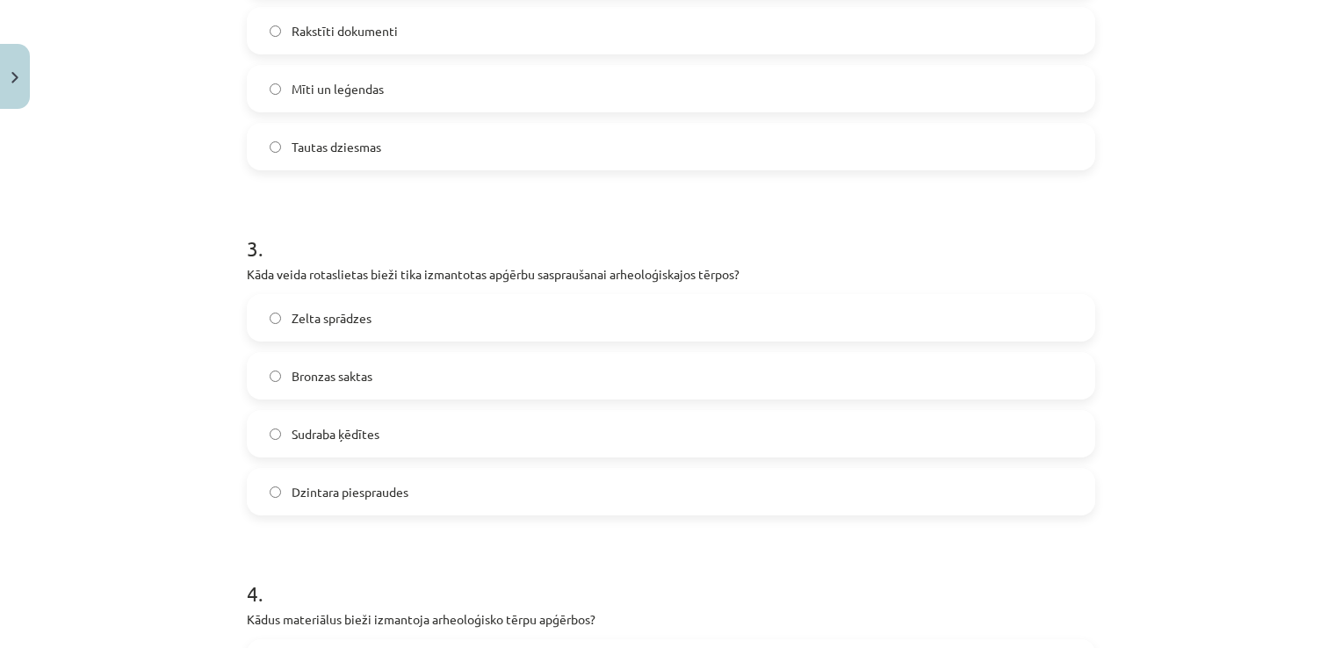
click at [292, 381] on span "Bronzas saktas" at bounding box center [332, 376] width 81 height 18
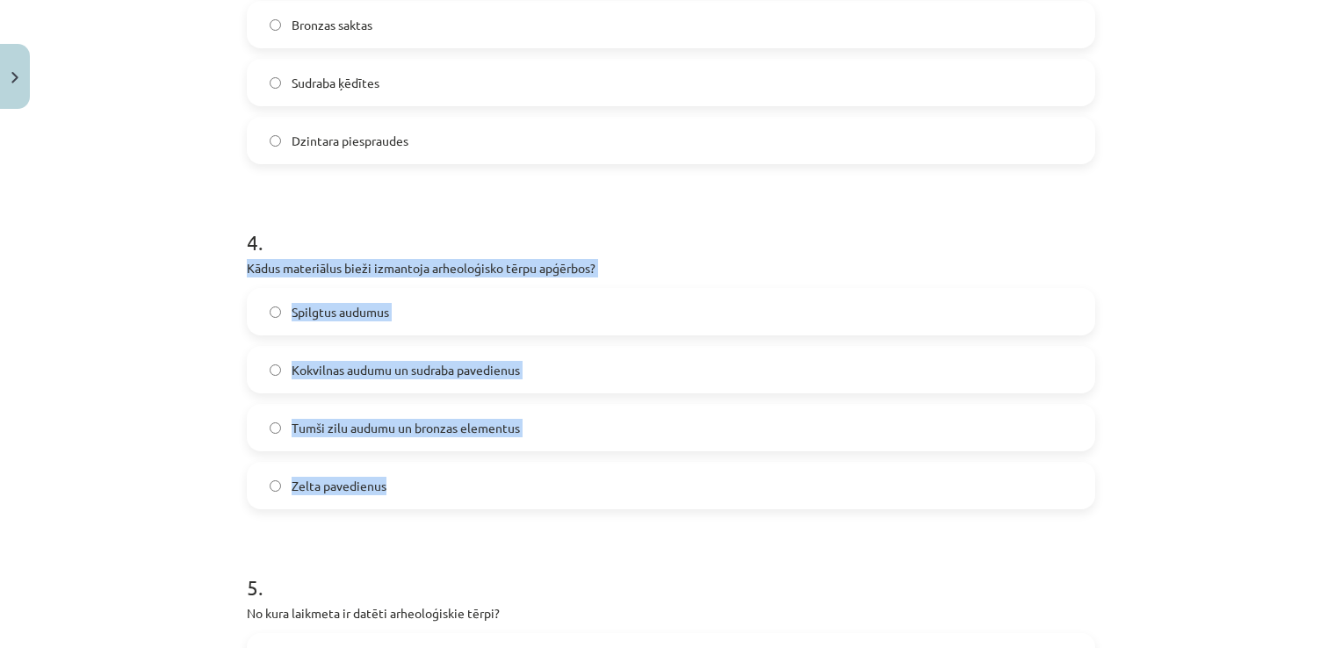
drag, startPoint x: 399, startPoint y: 480, endPoint x: 221, endPoint y: 271, distance: 273.5
click at [221, 271] on div "Mācību tēma: Dizains un tehnoloģijas 9. klases 1. ieskaites mācību materiāls #2…" at bounding box center [671, 324] width 1342 height 648
copy div "Kādus materiālus bieži izmantoja arheoloģisko tērpu apģērbos? Spilgtus audumus …"
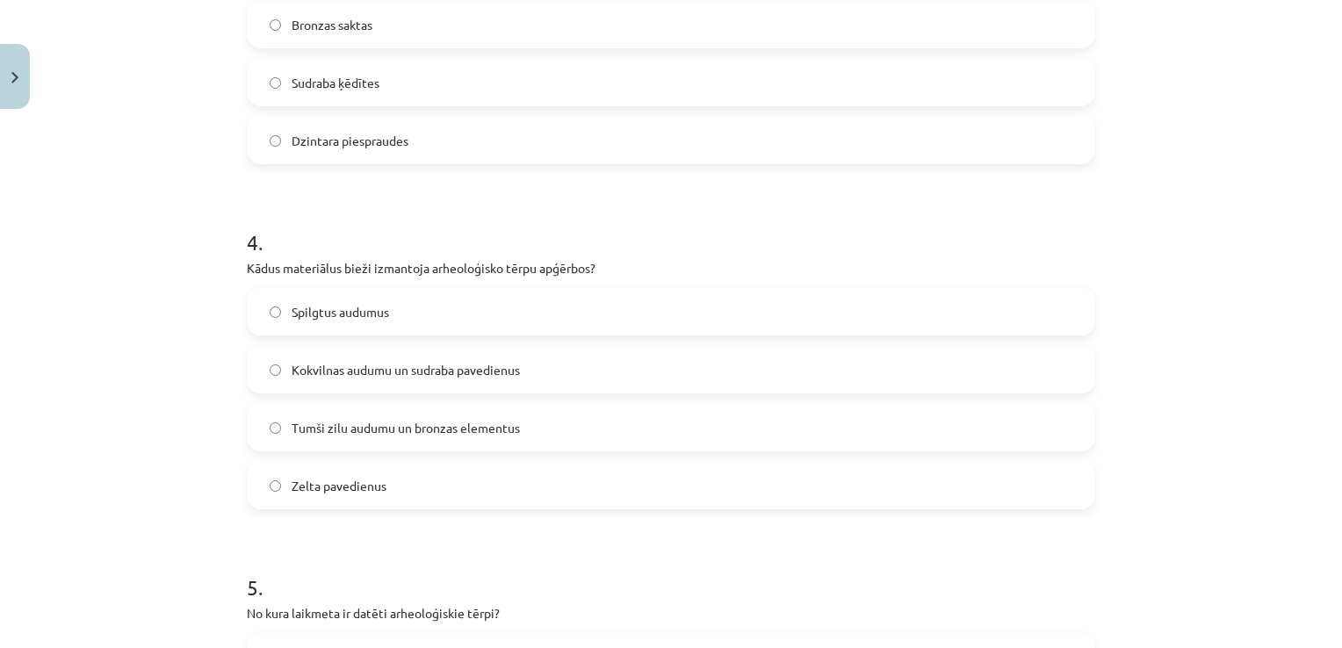
click at [410, 216] on h1 "4 ." at bounding box center [671, 226] width 848 height 54
click at [278, 438] on label "Tumši zilu audumu un bronzas elementus" at bounding box center [671, 428] width 845 height 44
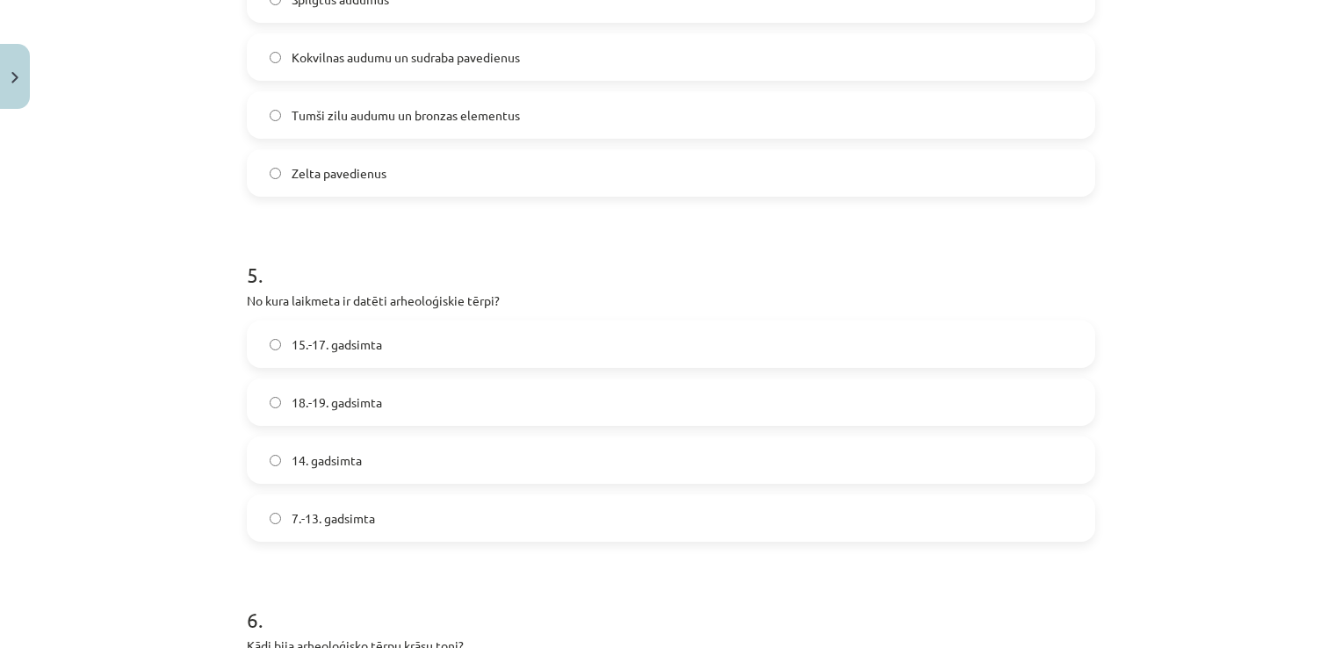
scroll to position [1537, 0]
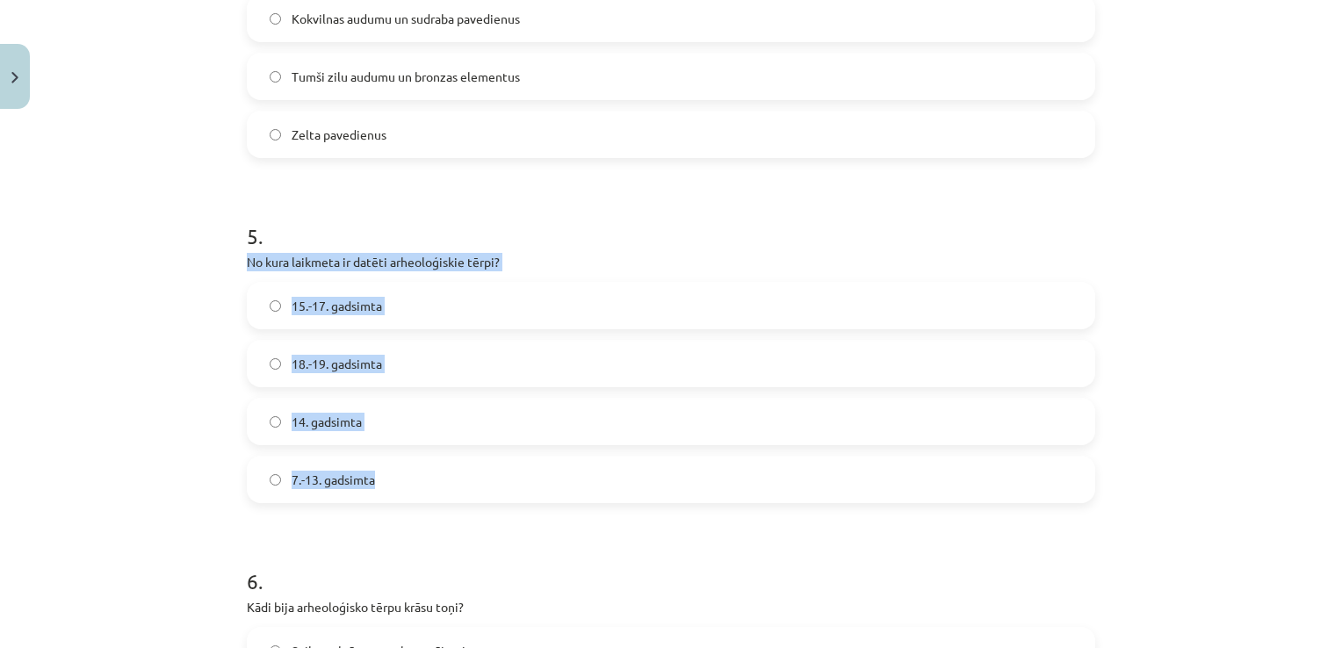
drag, startPoint x: 340, startPoint y: 483, endPoint x: 224, endPoint y: 261, distance: 250.6
click at [224, 261] on div "Mācību tēma: Dizains un tehnoloģijas 9. klases 1. ieskaites mācību materiāls #2…" at bounding box center [671, 324] width 1342 height 648
copy div "No kura laikmeta ir datēti arheoloģiskie tērpi? 15.-17. gadsimta 18.-19. gadsim…"
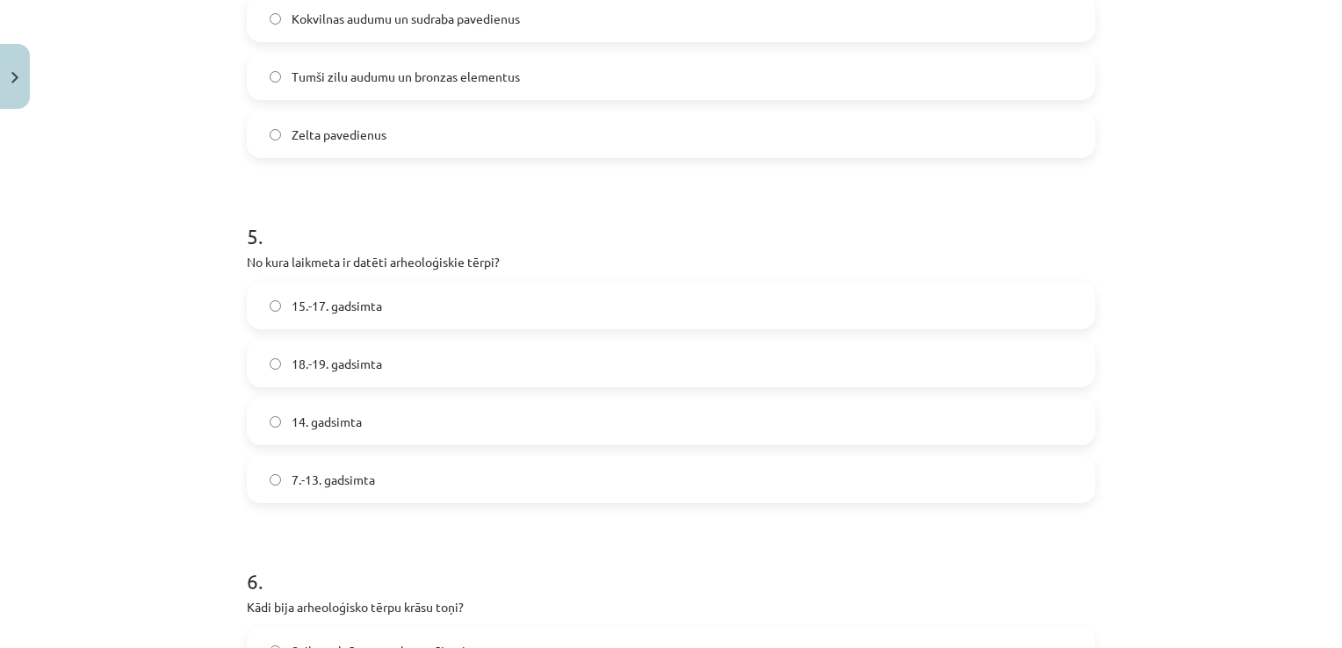
click at [422, 202] on h1 "5 ." at bounding box center [671, 220] width 848 height 54
click at [281, 489] on label "7.-13. gadsimta" at bounding box center [671, 480] width 845 height 44
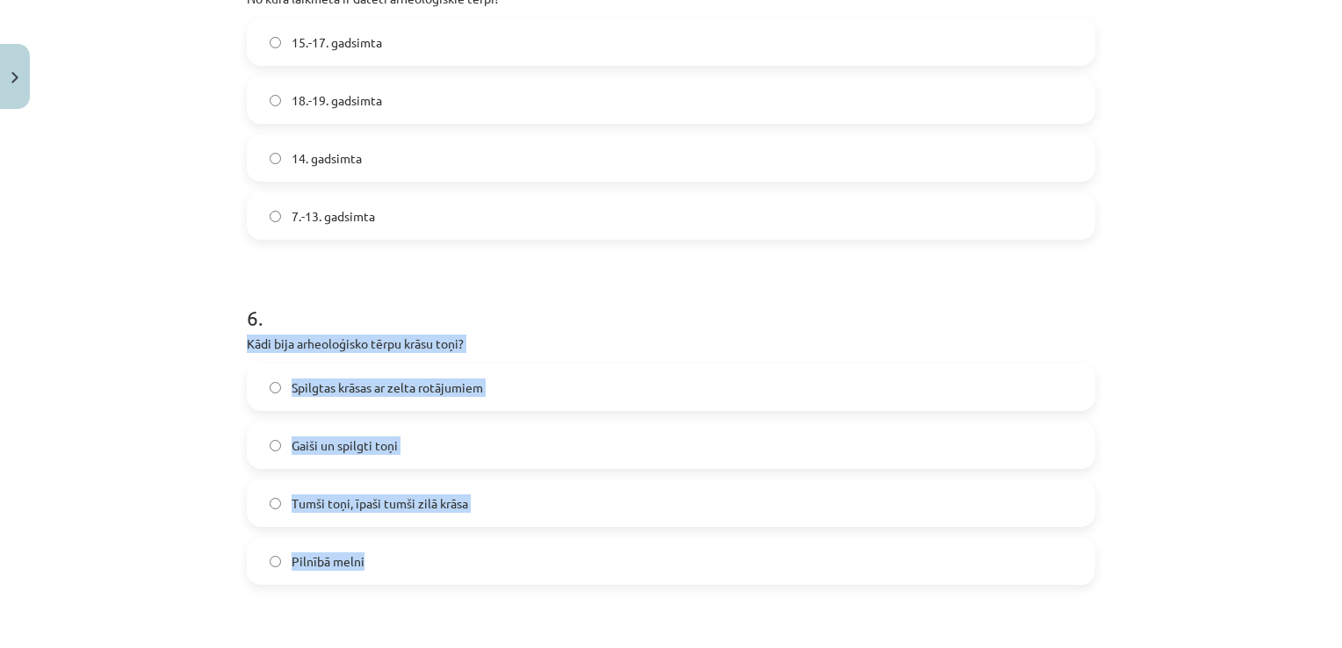
drag, startPoint x: 395, startPoint y: 555, endPoint x: 236, endPoint y: 350, distance: 259.1
click at [236, 350] on div "9 XP Saņemsi Sarežģīts 111 pilda Apraksts Uzdevums Palīdzība 1 . Kādus tērpus p…" at bounding box center [670, 48] width 869 height 3464
copy div "Kādi bija arheoloģisko tērpu krāsu toņi? Spilgtas krāsas ar zelta rotājumiem Ga…"
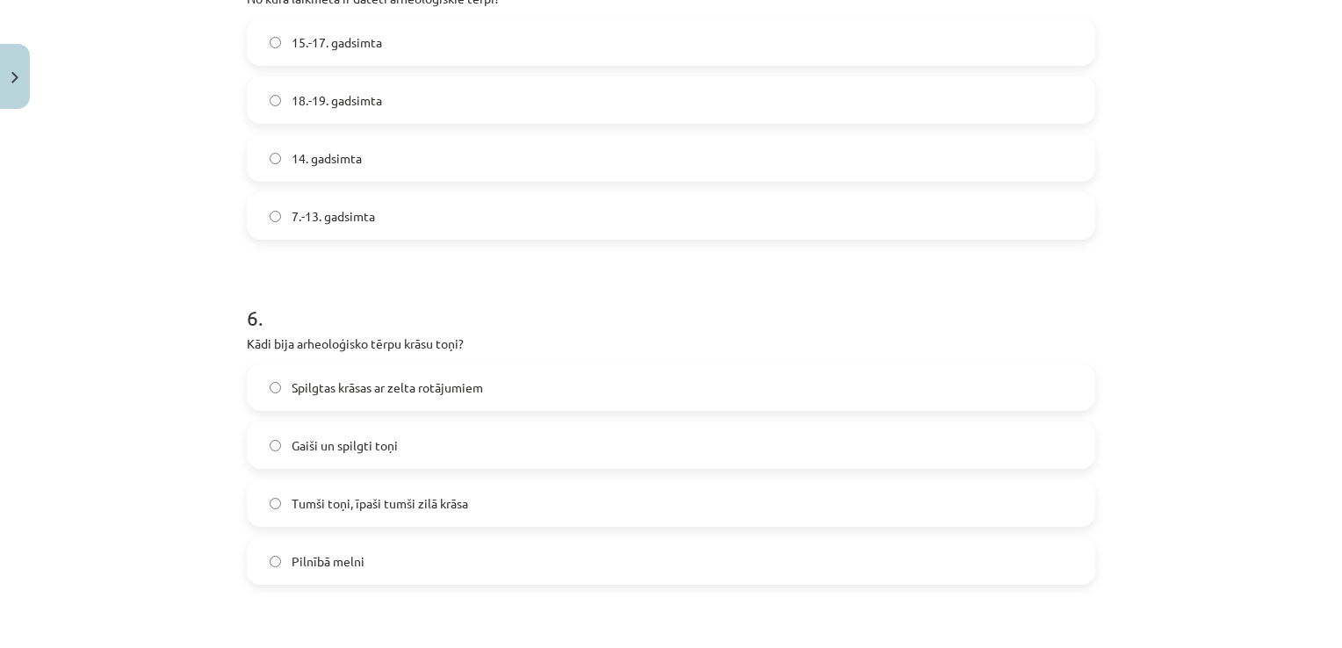
click at [343, 265] on form "1 . Kādus tērpus parasti valkāja mirušie apbedīšanas laikā? Svētku tērpus, kas …" at bounding box center [671, 84] width 848 height 3071
click at [292, 507] on span "Tumši toņi, īpaši tumši zilā krāsa" at bounding box center [380, 503] width 177 height 18
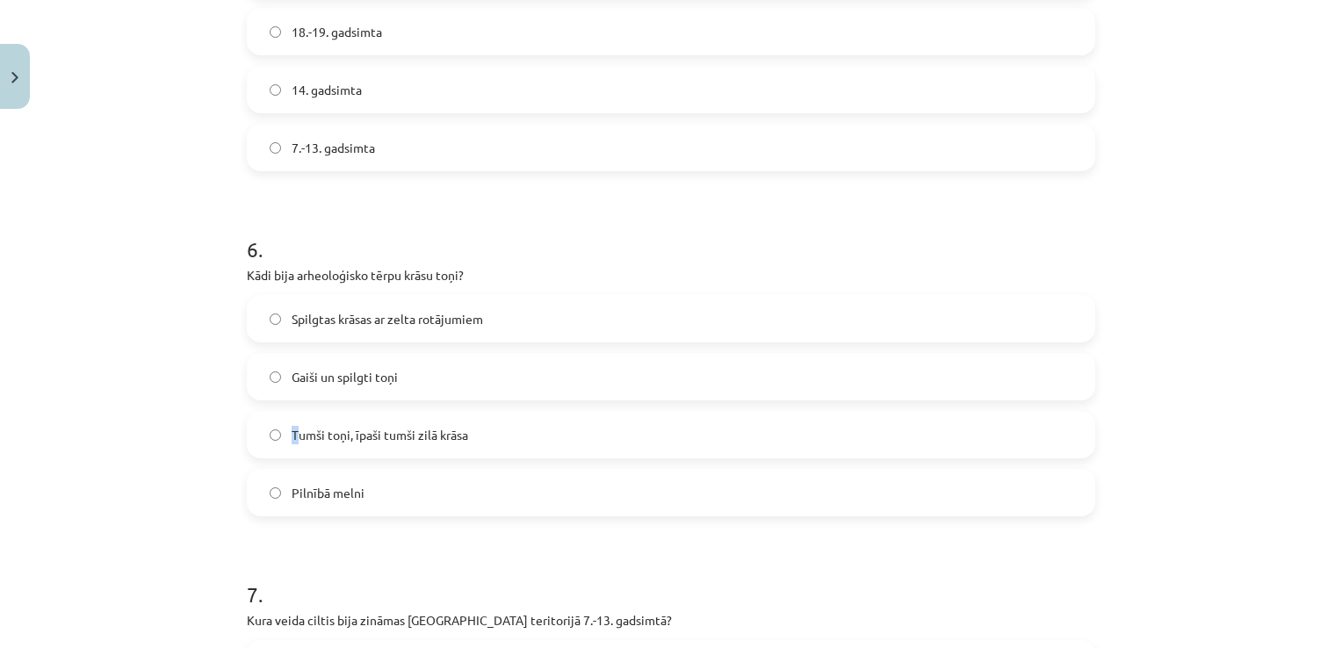
scroll to position [1976, 0]
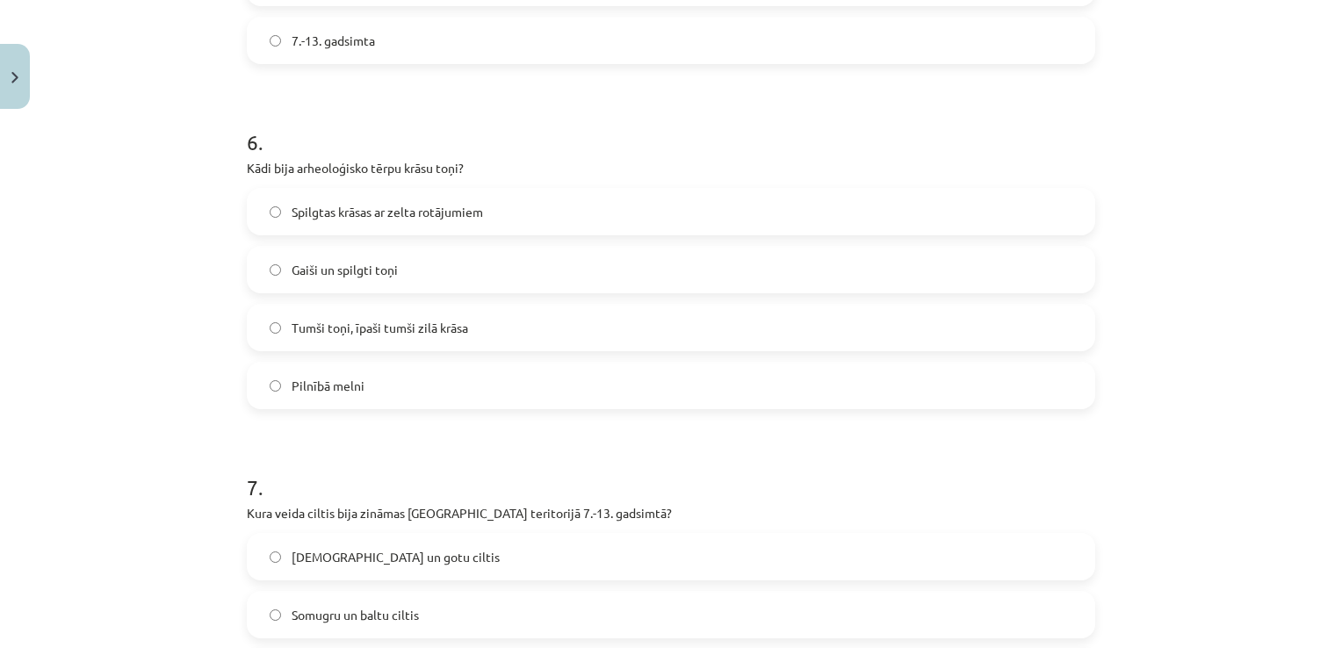
click at [262, 332] on label "Tumši toņi, īpaši tumši zilā krāsa" at bounding box center [671, 328] width 845 height 44
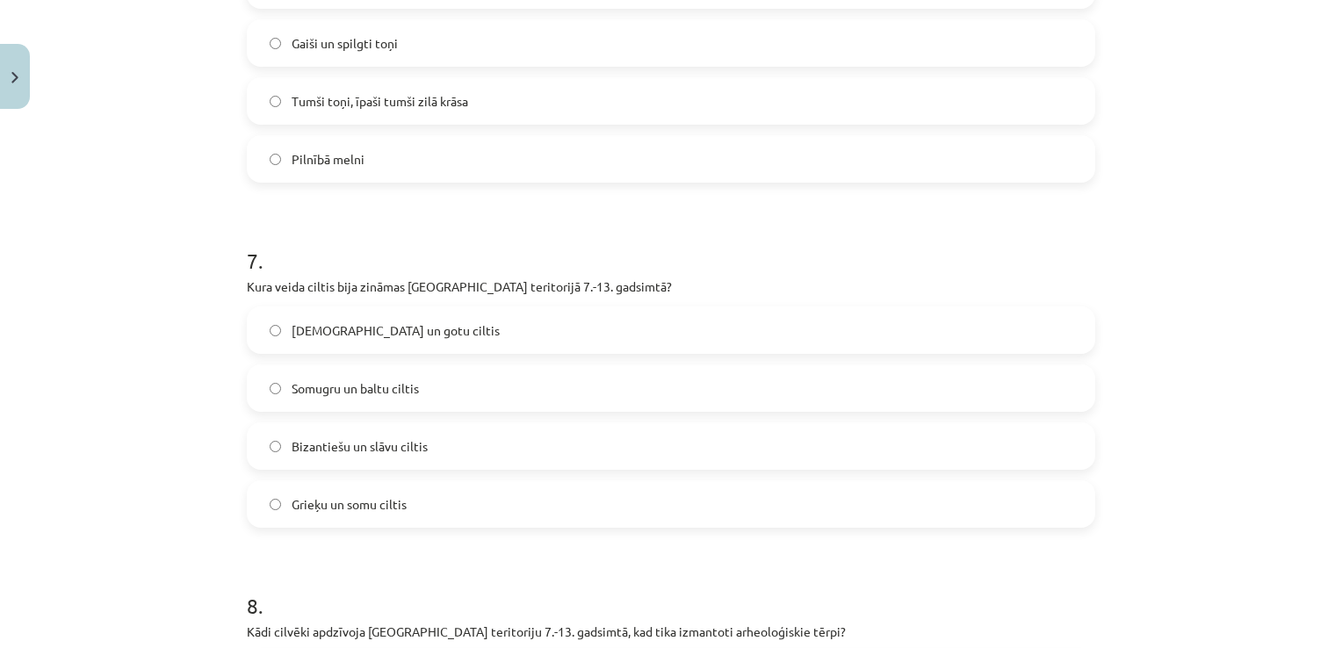
scroll to position [2240, 0]
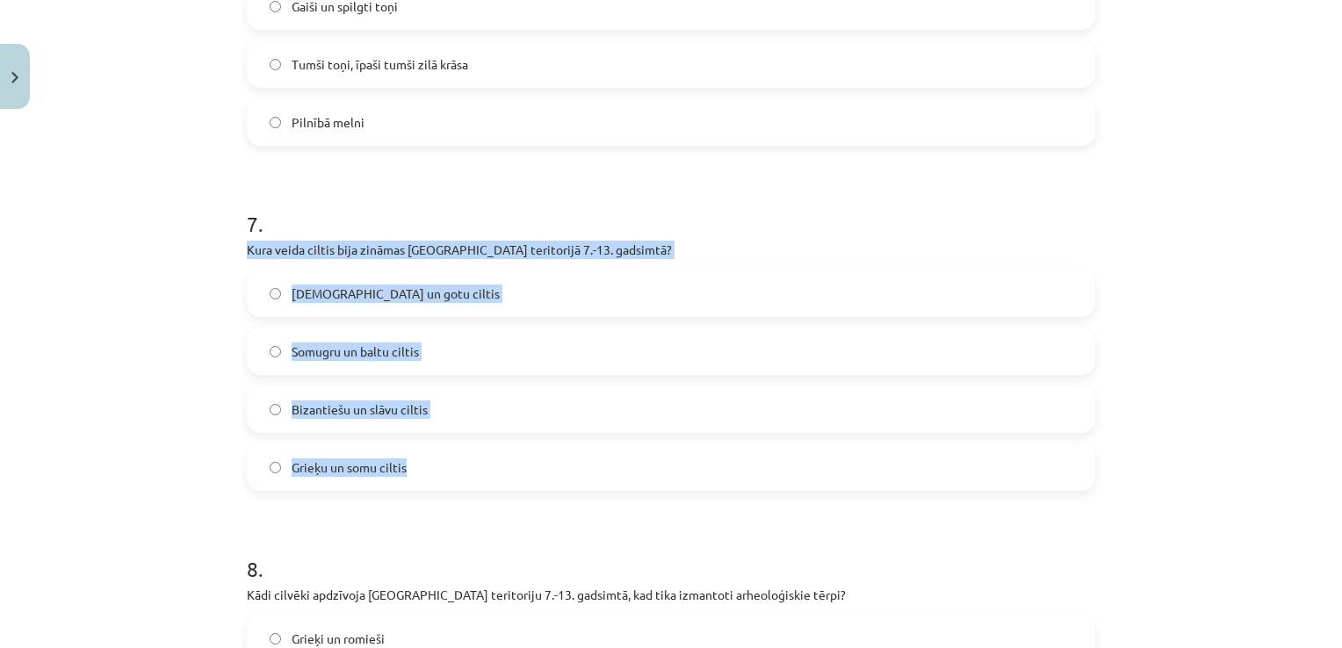
drag, startPoint x: 422, startPoint y: 469, endPoint x: 204, endPoint y: 237, distance: 318.1
click at [204, 237] on div "Mācību tēma: Dizains un tehnoloģijas 9. klases 1. ieskaites mācību materiāls #2…" at bounding box center [671, 324] width 1342 height 648
copy div "Kura veida ciltis bija zināmas Latvijas teritorijā 7.-13. gadsimtā? Romiešu un …"
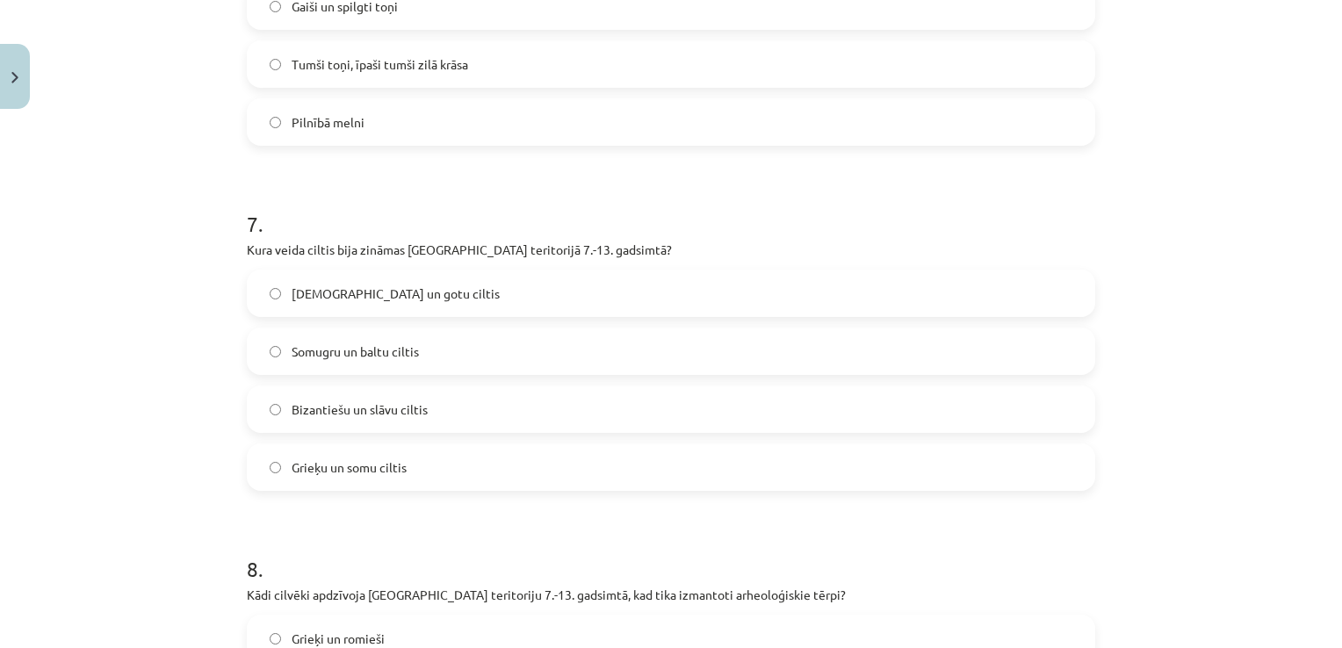
click at [260, 355] on label "Somugru un baltu ciltis" at bounding box center [671, 351] width 845 height 44
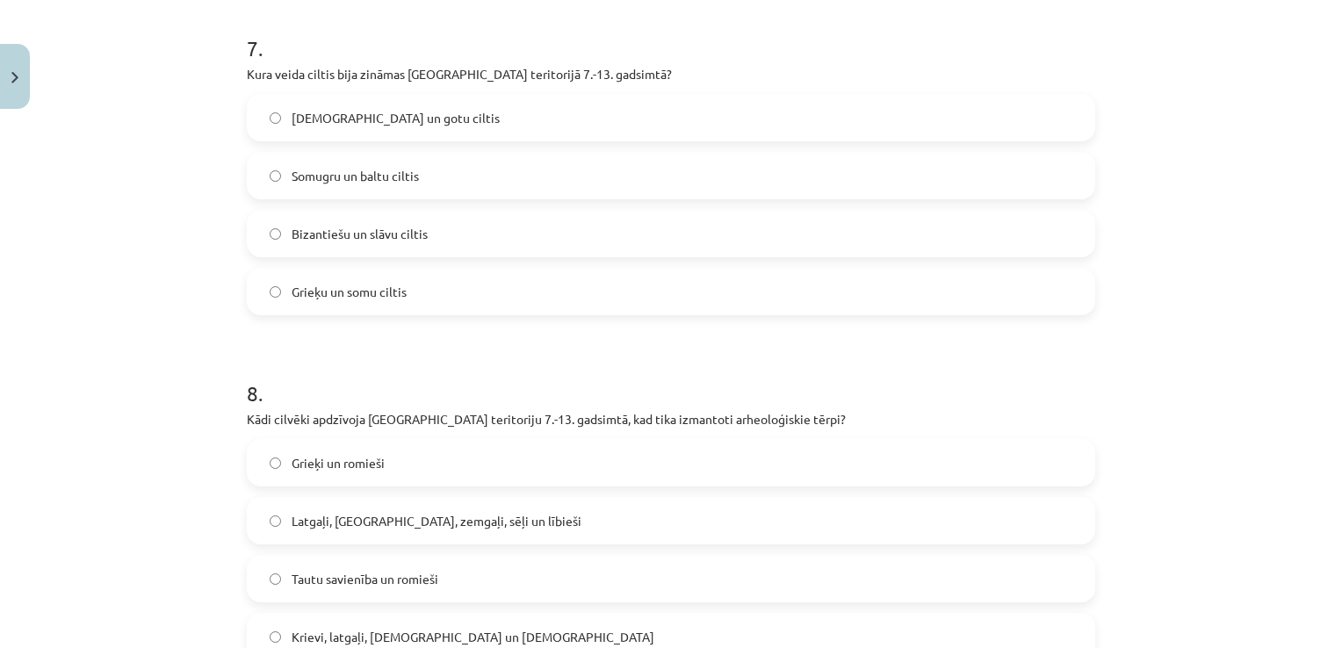
scroll to position [2503, 0]
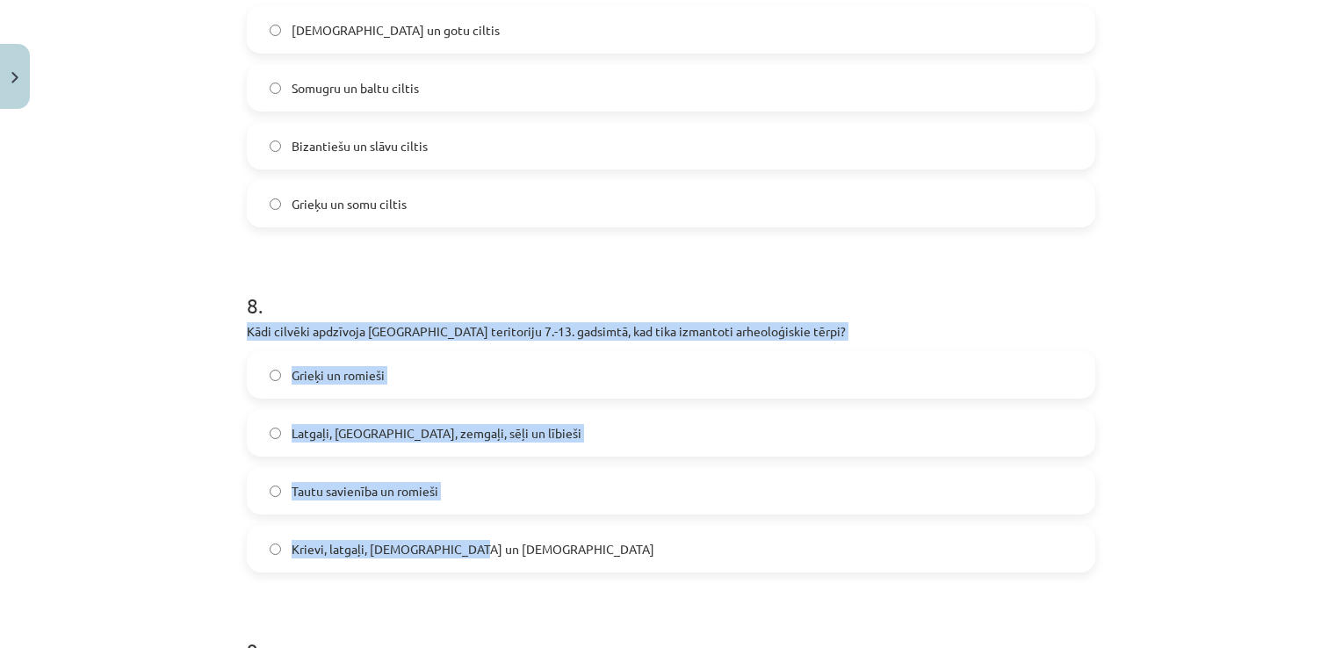
drag, startPoint x: 458, startPoint y: 538, endPoint x: 232, endPoint y: 328, distance: 308.9
copy div "Kādi cilvēki apdzīvoja Latvijas teritoriju 7.-13. gadsimtā, kad tika izmantoti …"
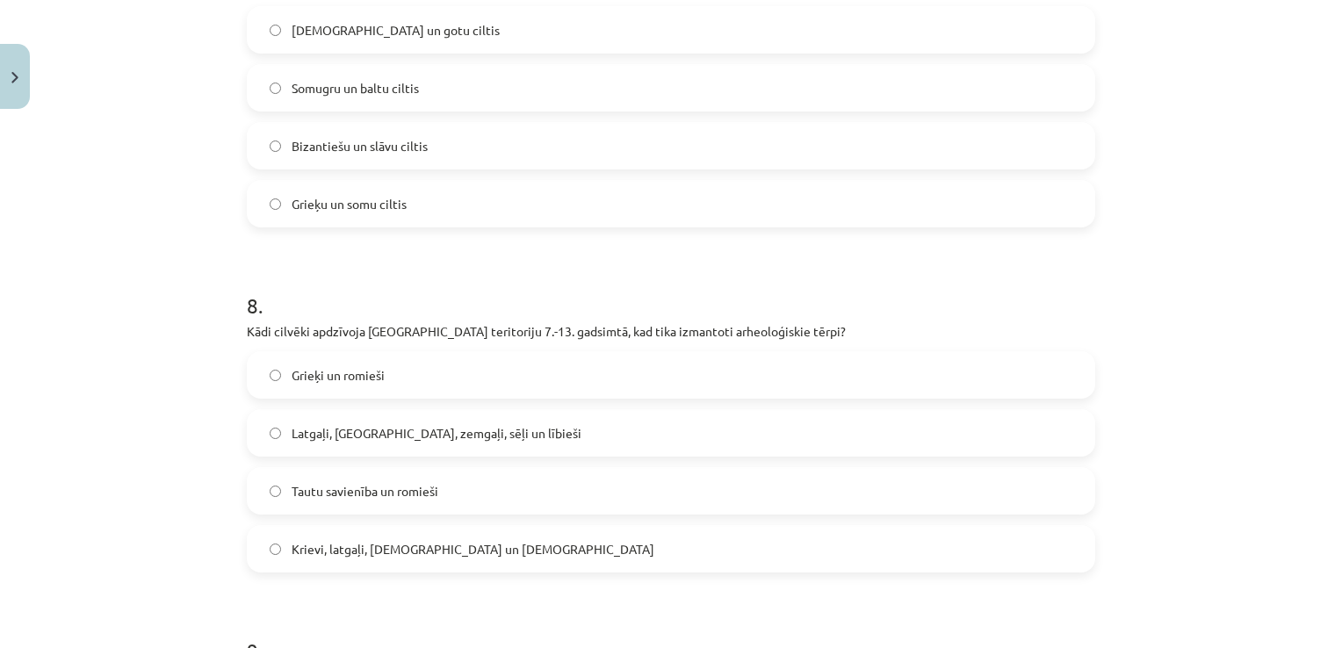
click at [371, 263] on h1 "8 ." at bounding box center [671, 290] width 848 height 54
click at [292, 441] on span "Latgaļi, kurši, zemgaļi, sēļi un lībieši" at bounding box center [437, 433] width 290 height 18
drag, startPoint x: 289, startPoint y: 441, endPoint x: 274, endPoint y: 436, distance: 15.6
click at [274, 436] on label "Latgaļi, kurši, zemgaļi, sēļi un lībieši" at bounding box center [671, 433] width 845 height 44
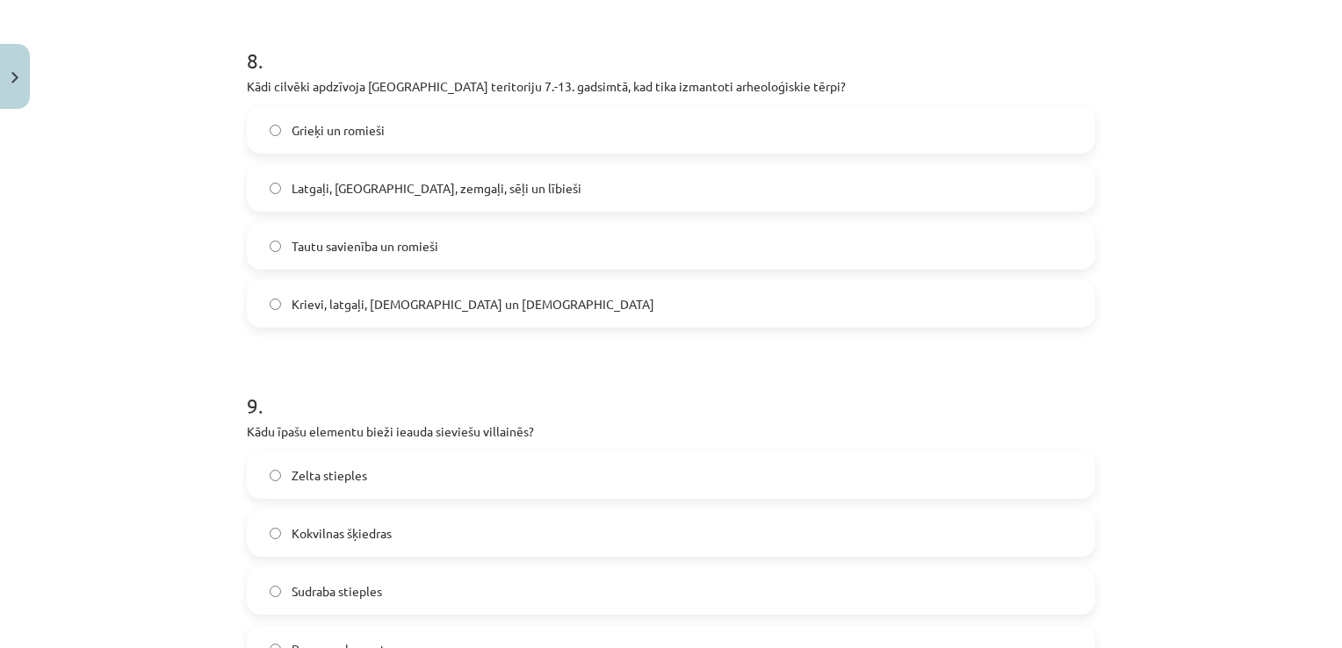
scroll to position [2854, 0]
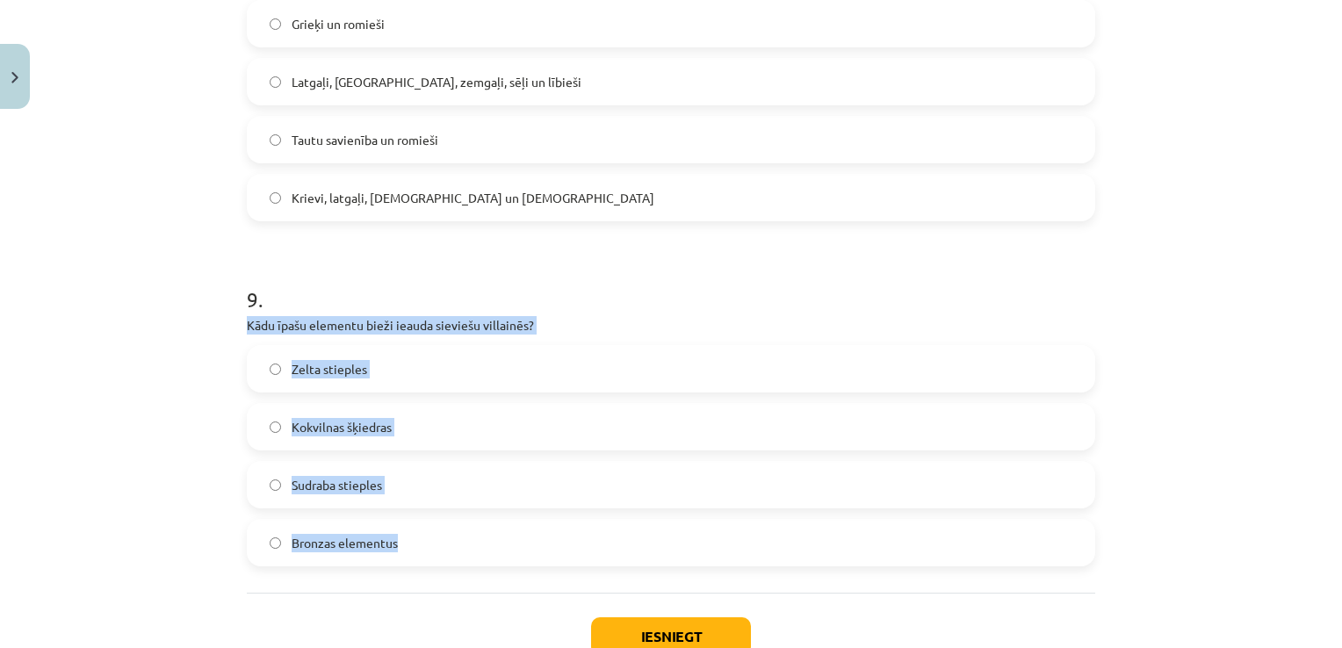
drag, startPoint x: 407, startPoint y: 547, endPoint x: 239, endPoint y: 321, distance: 281.2
click at [247, 321] on div "9 . Kādu īpašu elementu bieži ieauda sieviešu villainēs? Zelta stieples Kokviln…" at bounding box center [671, 411] width 848 height 310
copy div "Kādu īpašu elementu bieži ieauda sieviešu villainēs? Zelta stieples Kokvilnas š…"
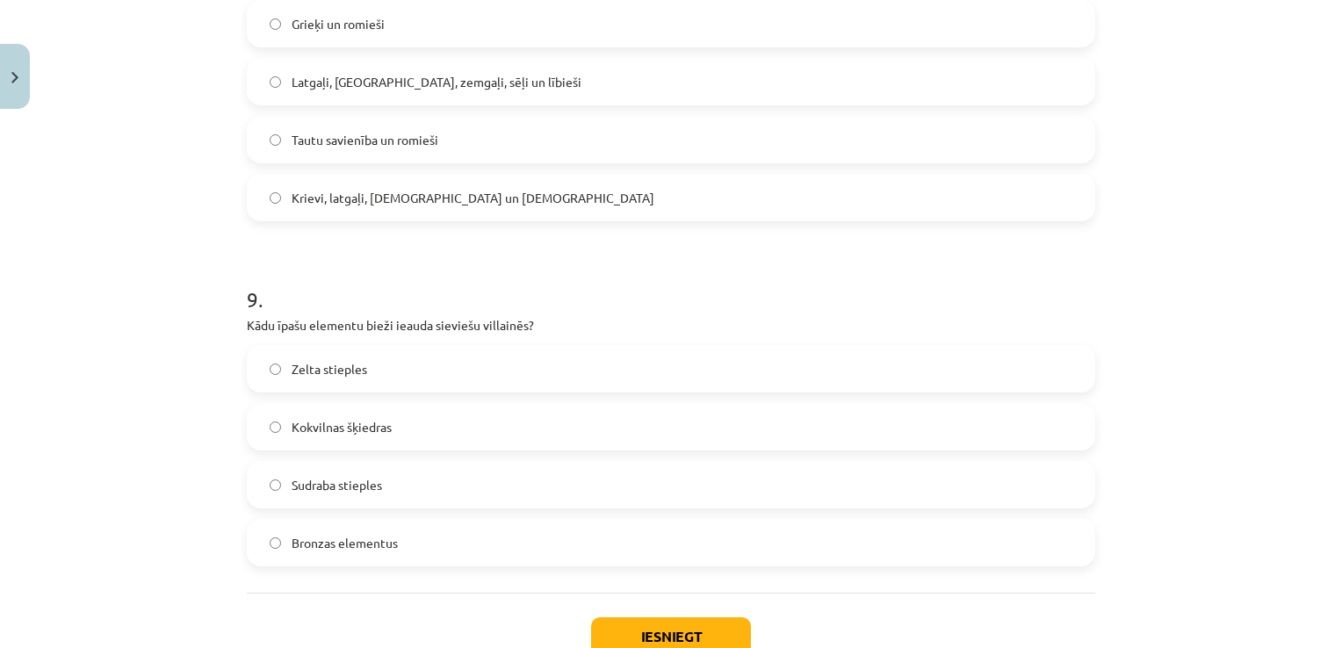
click at [375, 258] on h1 "9 ." at bounding box center [671, 283] width 848 height 54
click at [657, 632] on button "Iesniegt" at bounding box center [671, 636] width 160 height 39
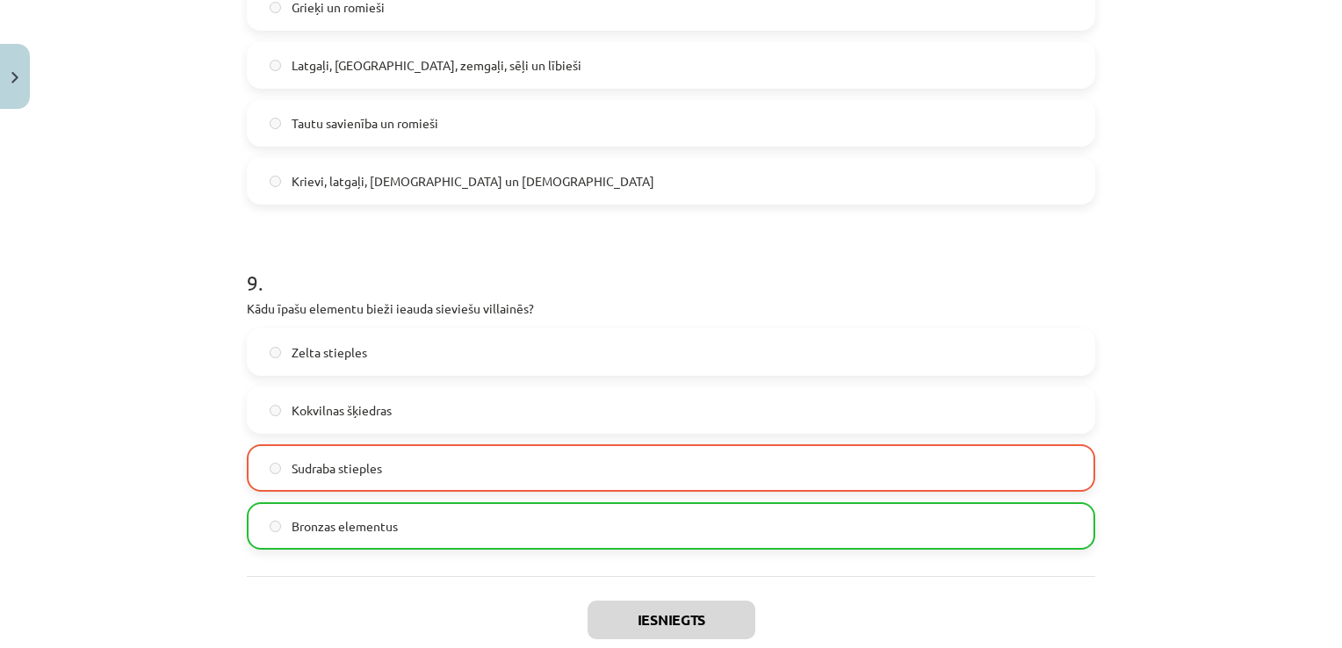
scroll to position [3031, 0]
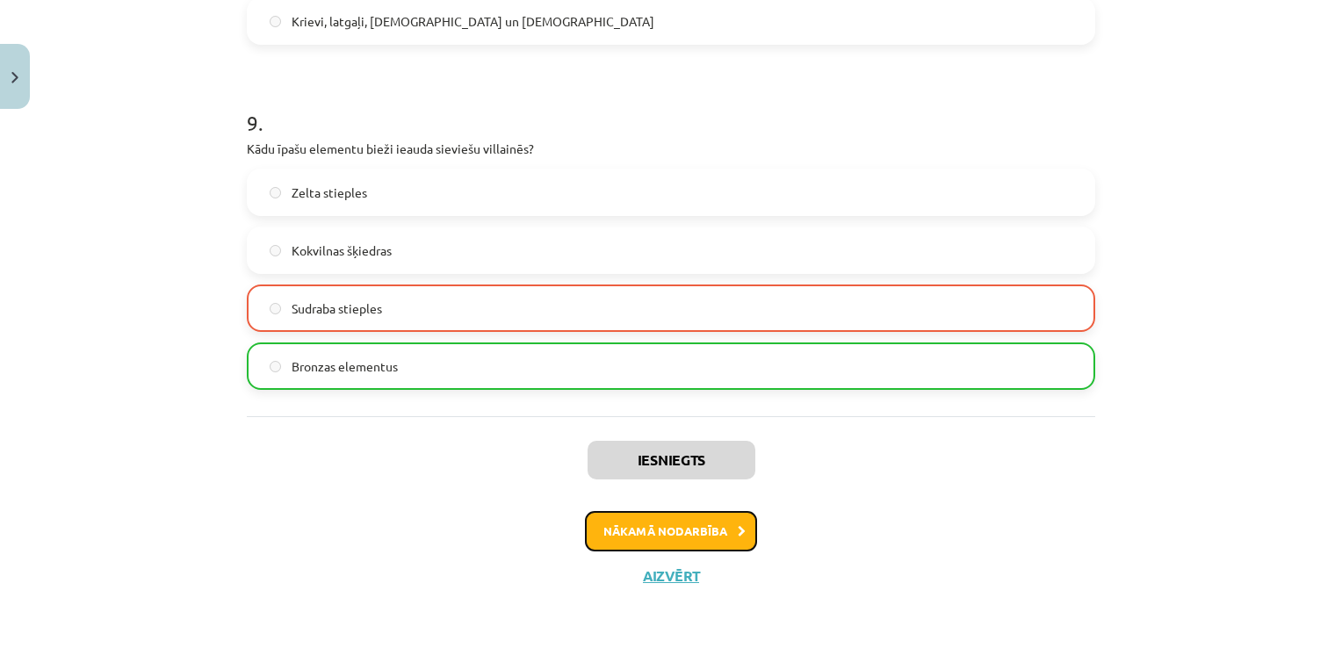
click at [696, 532] on button "Nākamā nodarbība" at bounding box center [671, 531] width 172 height 40
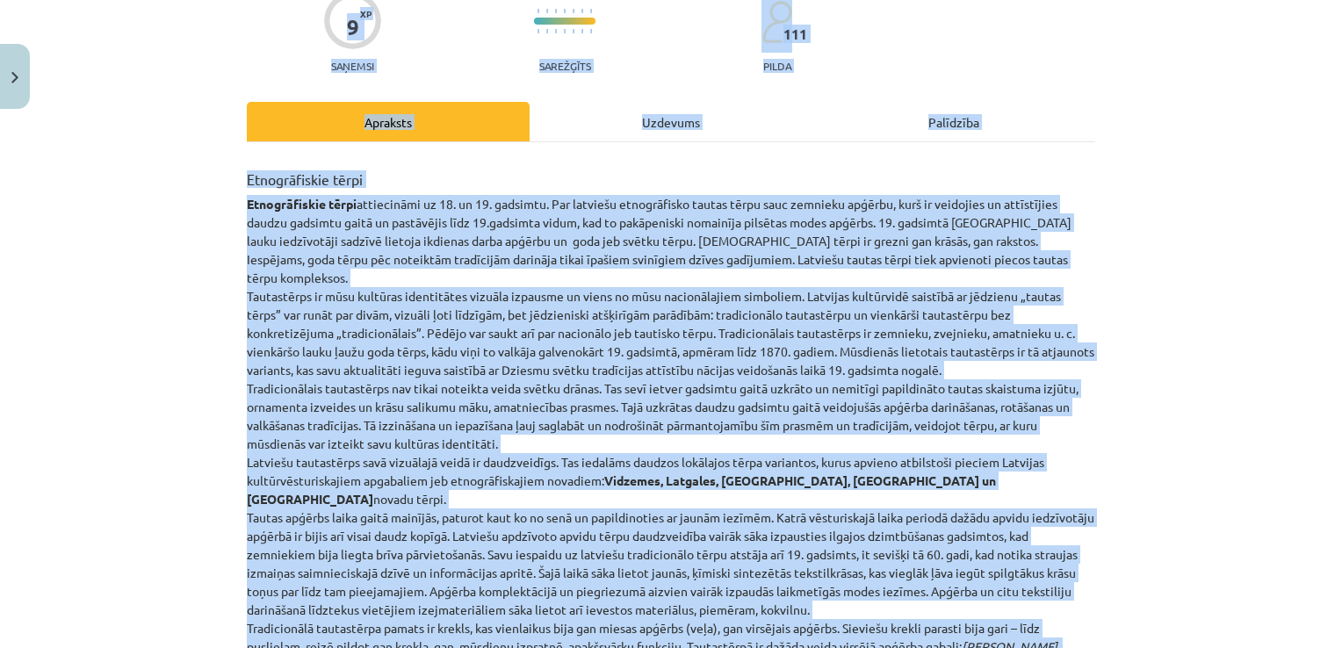
scroll to position [155, 0]
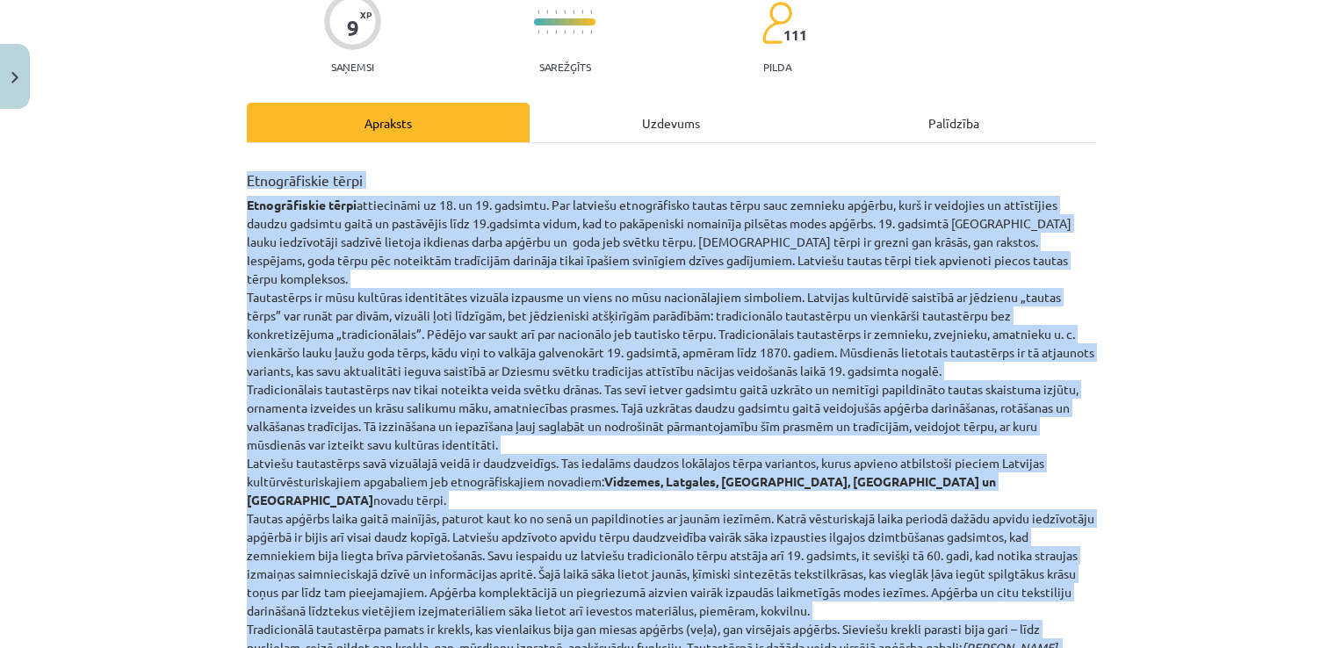
drag, startPoint x: 804, startPoint y: 163, endPoint x: 224, endPoint y: 163, distance: 580.5
click at [224, 163] on div "Mācību tēma: Dizains un tehnoloģijas 9. klases 1. ieskaites mācību materiāls #3…" at bounding box center [671, 324] width 1342 height 648
copy div "Etnogrāfiskie tērpi Etnogrāfiskie tērpi attiecināmi uz 18. un 19. gadsimtu. Par…"
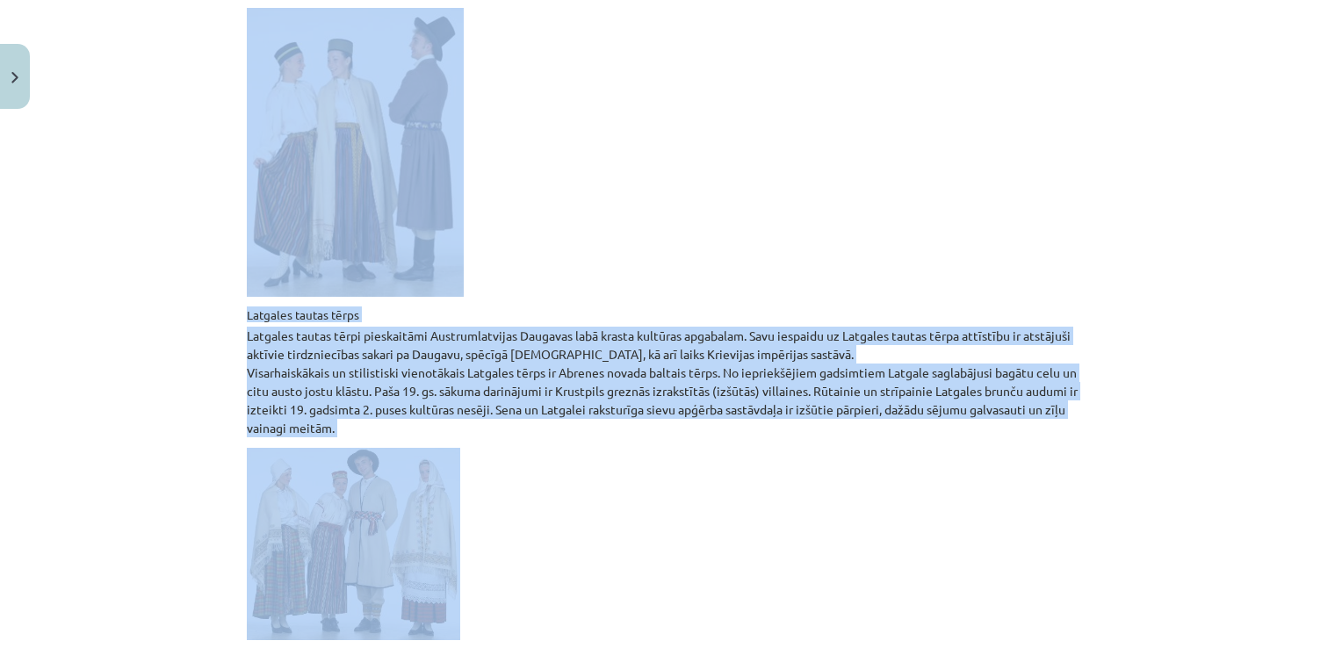
scroll to position [1561, 0]
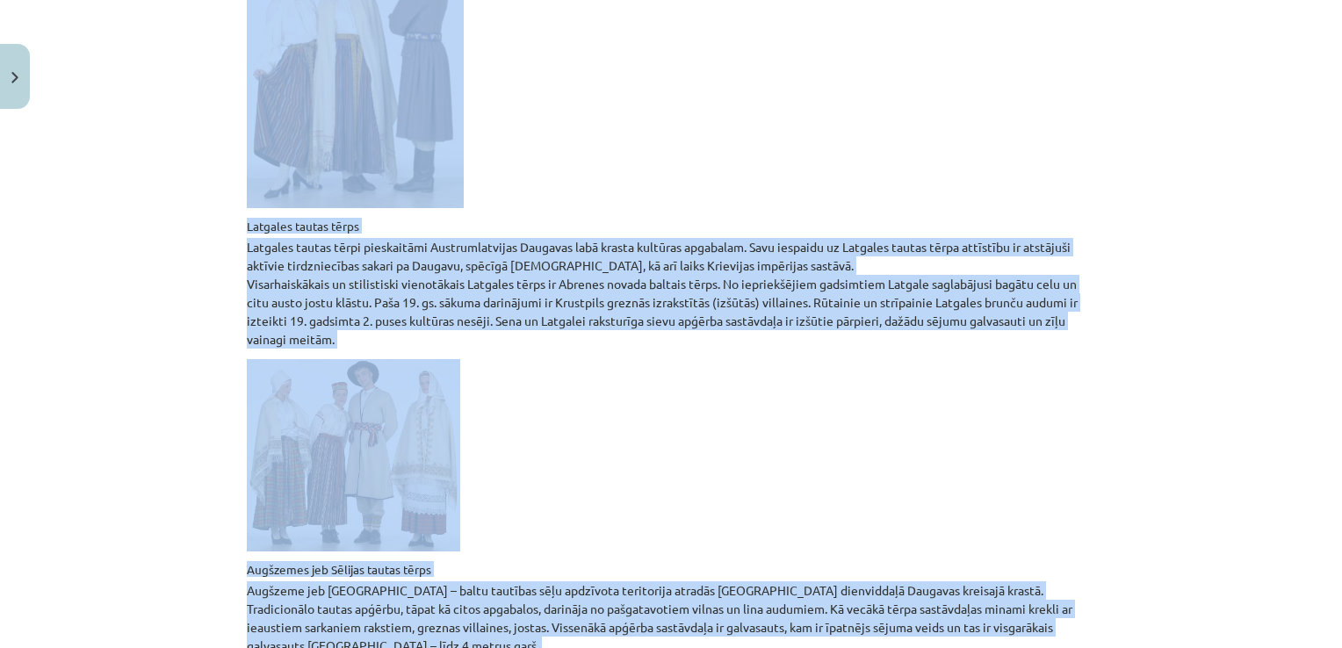
click at [1173, 472] on div "Mācību tēma: Dizains un tehnoloģijas 9. klases 1. ieskaites mācību materiāls #3…" at bounding box center [671, 324] width 1342 height 648
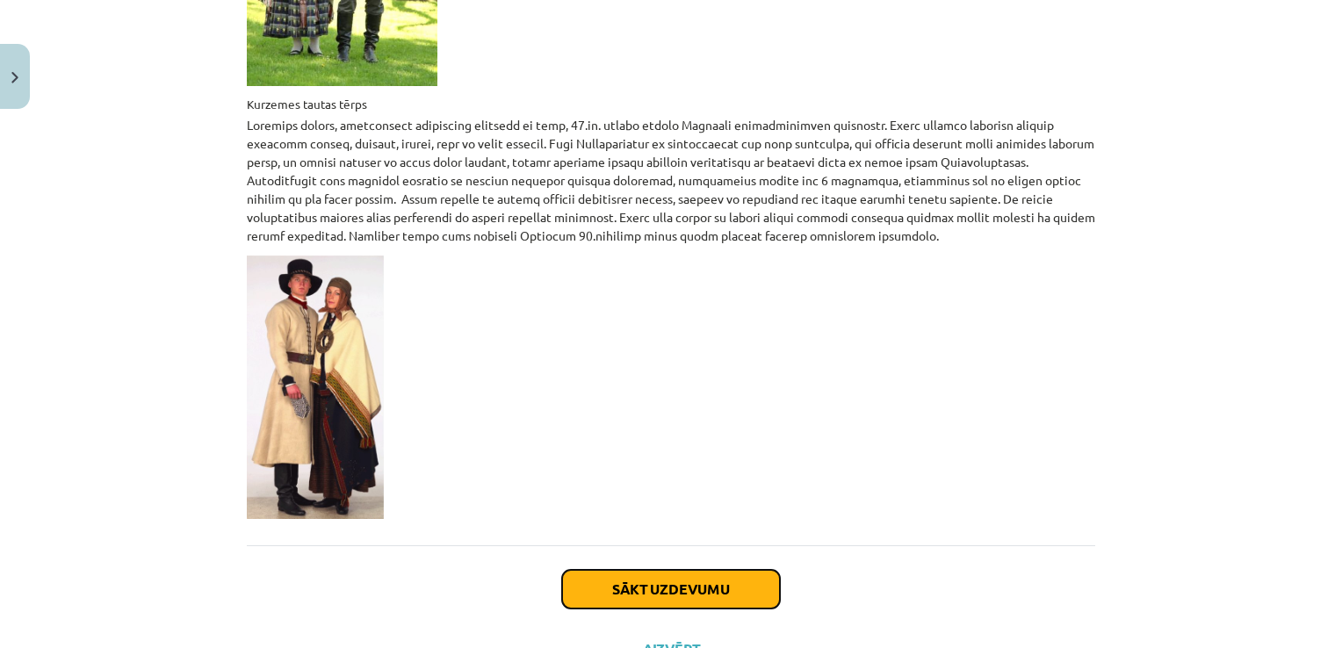
click at [715, 570] on button "Sākt uzdevumu" at bounding box center [671, 589] width 218 height 39
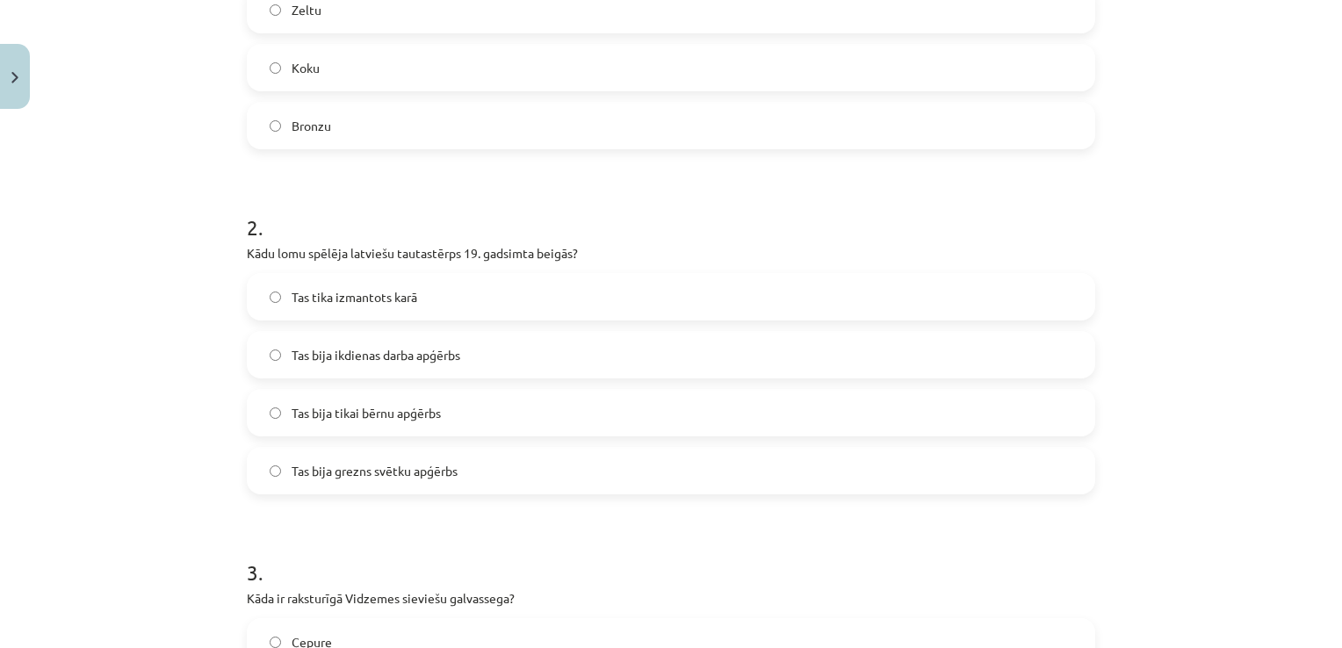
scroll to position [44, 0]
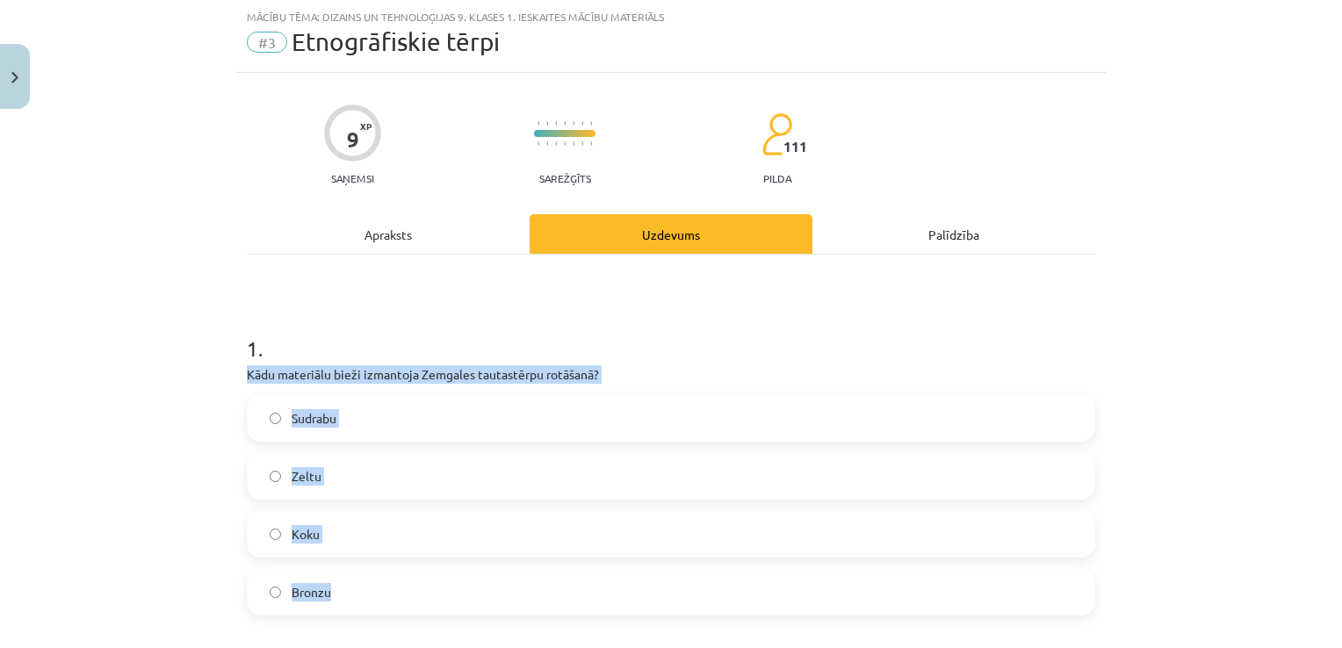
drag, startPoint x: 337, startPoint y: 593, endPoint x: 206, endPoint y: 372, distance: 256.8
click at [206, 372] on div "Mācību tēma: Dizains un tehnoloģijas 9. klases 1. ieskaites mācību materiāls #3…" at bounding box center [671, 324] width 1342 height 648
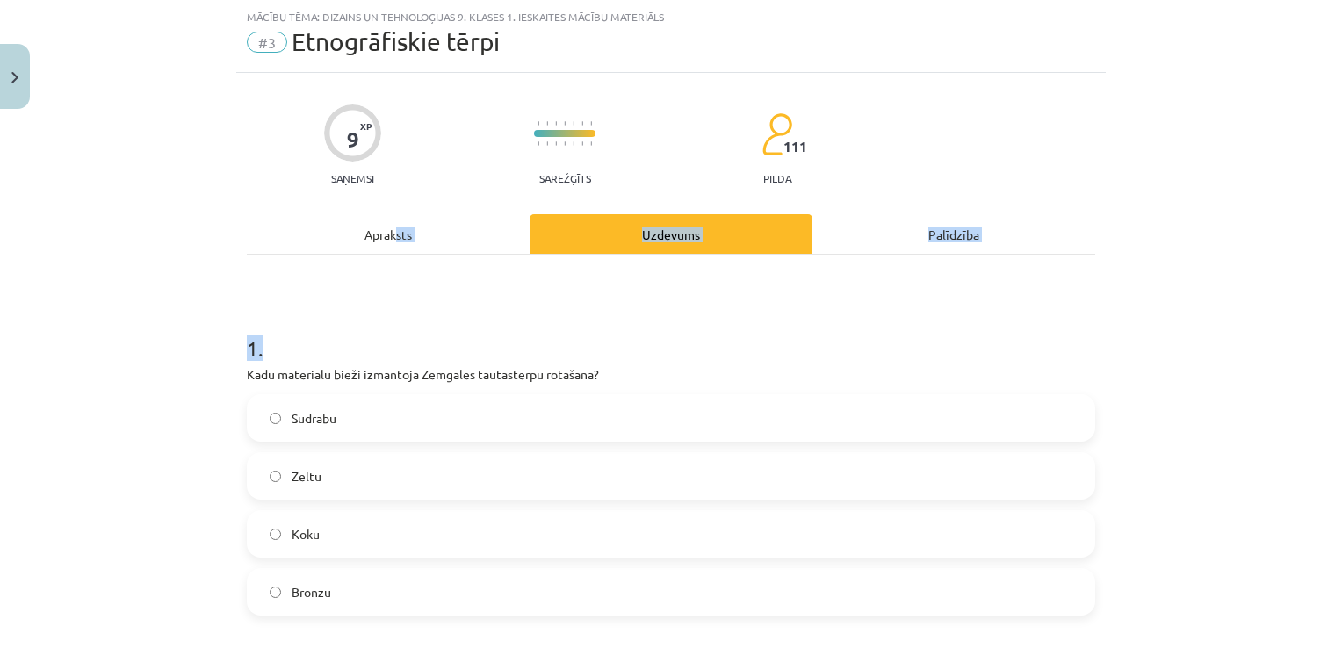
click at [155, 448] on div "Mācību tēma: Dizains un tehnoloģijas 9. klases 1. ieskaites mācību materiāls #3…" at bounding box center [671, 324] width 1342 height 648
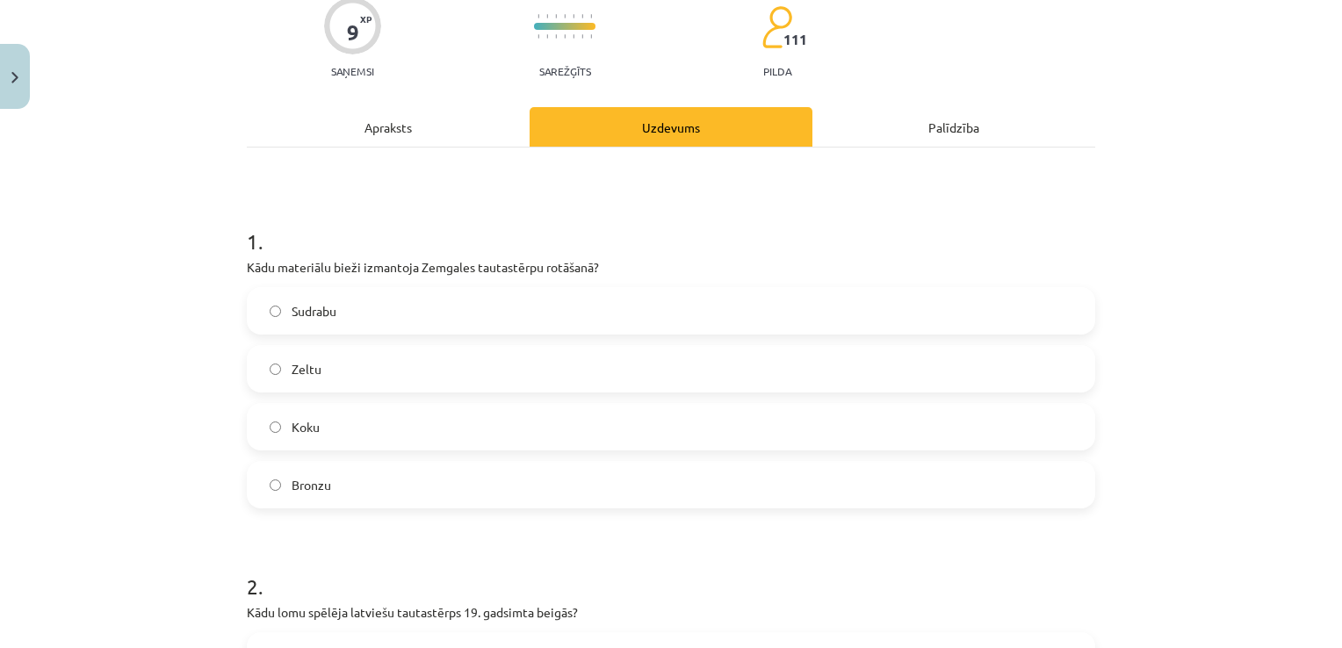
scroll to position [395, 0]
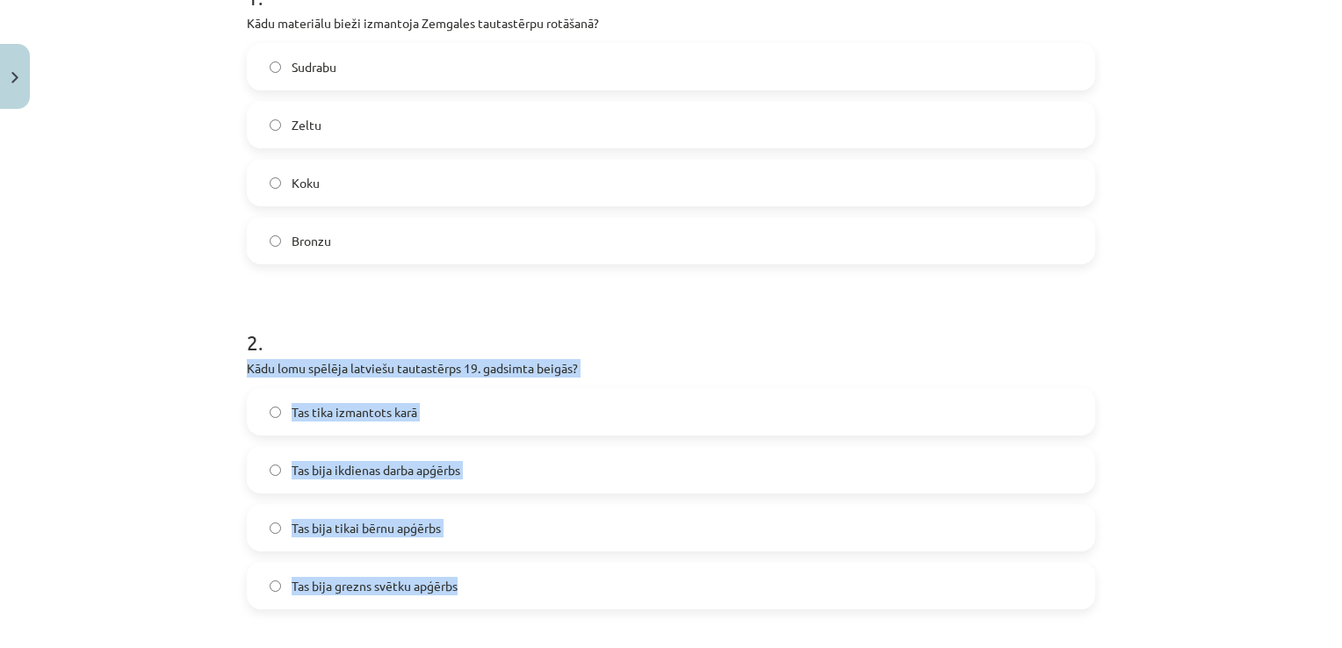
drag, startPoint x: 475, startPoint y: 588, endPoint x: 229, endPoint y: 371, distance: 327.9
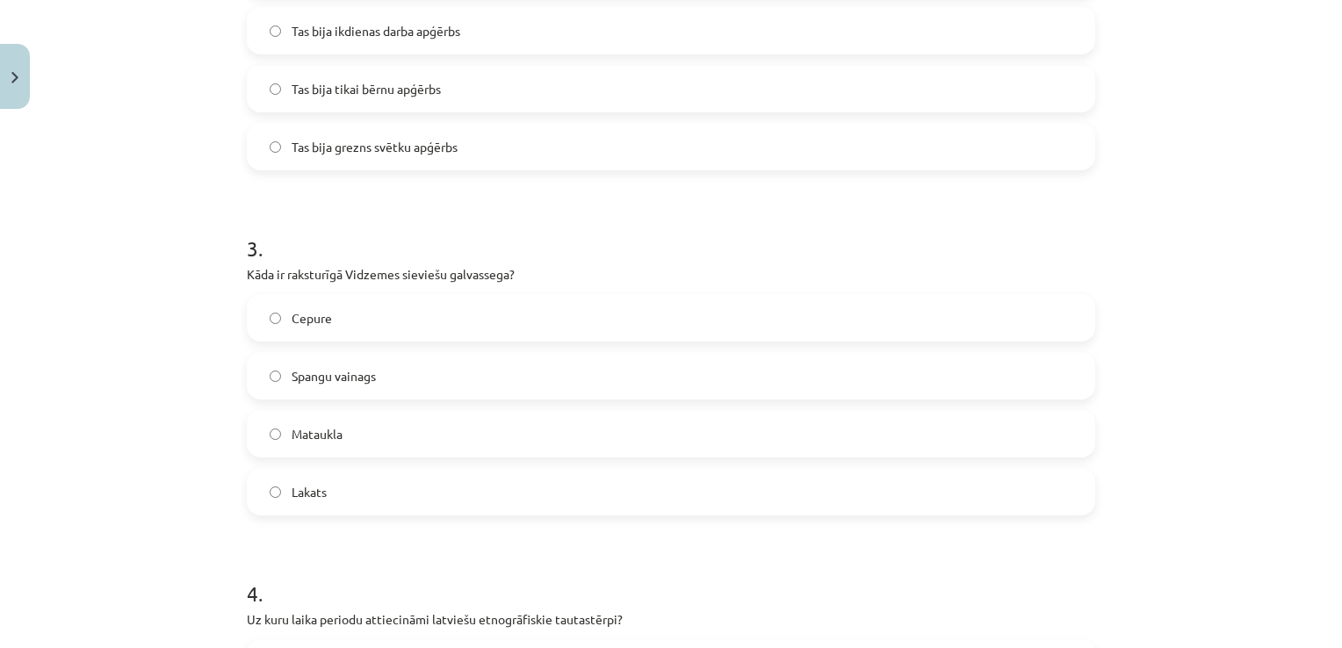
scroll to position [922, 0]
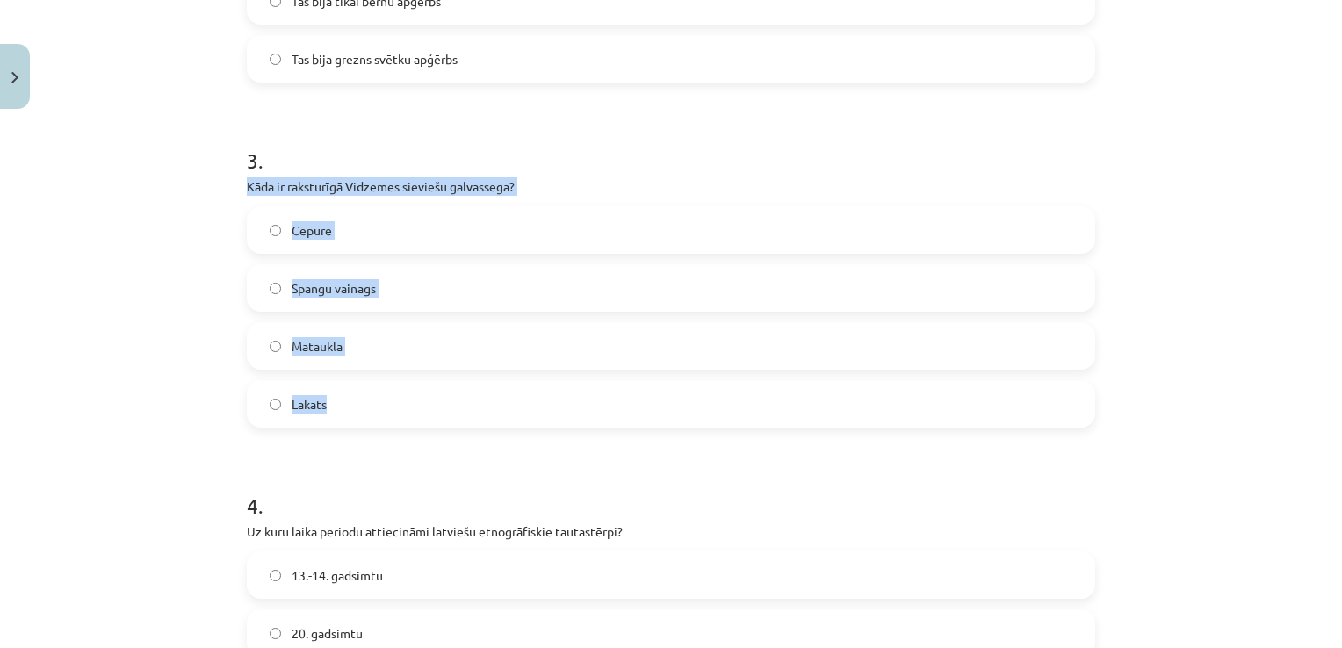
drag, startPoint x: 344, startPoint y: 409, endPoint x: 218, endPoint y: 183, distance: 259.5
click at [218, 183] on div "Mācību tēma: Dizains un tehnoloģijas 9. klases 1. ieskaites mācību materiāls #3…" at bounding box center [671, 324] width 1342 height 648
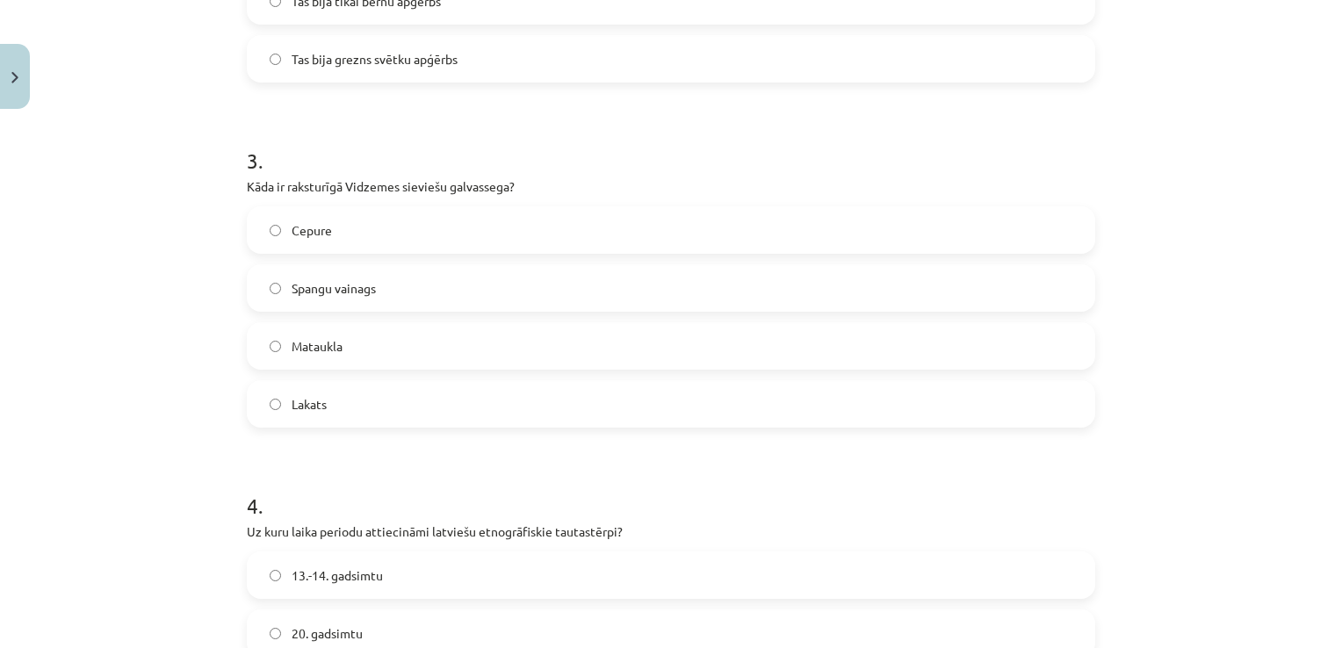
click at [271, 119] on h1 "3 ." at bounding box center [671, 145] width 848 height 54
click at [274, 350] on label "Mataukla" at bounding box center [671, 346] width 845 height 44
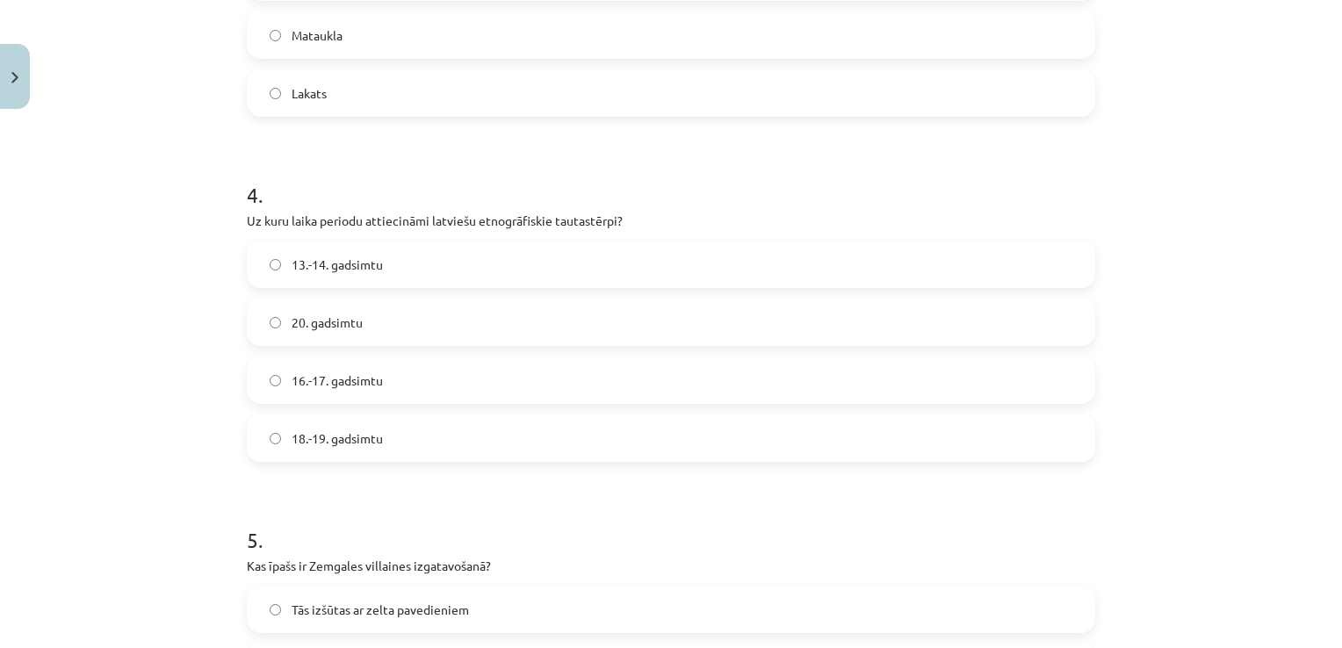
scroll to position [1273, 0]
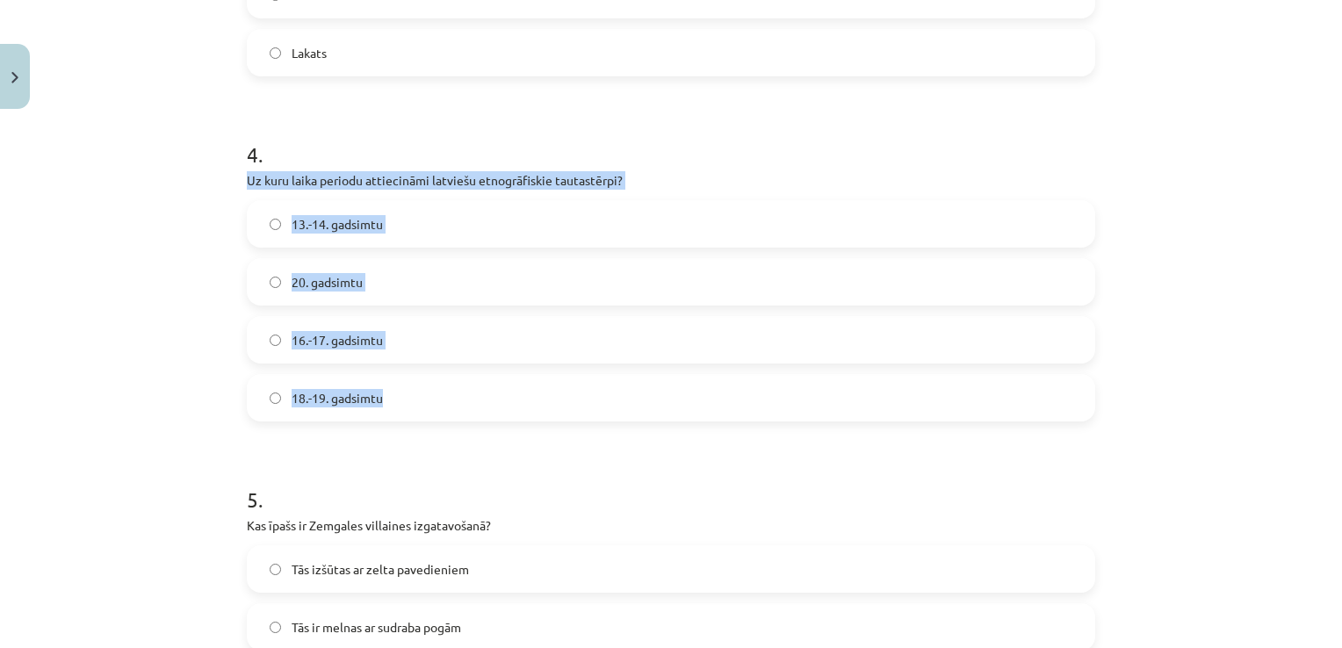
drag, startPoint x: 388, startPoint y: 394, endPoint x: 205, endPoint y: 177, distance: 284.8
click at [205, 177] on div "Mācību tēma: Dizains un tehnoloģijas 9. klases 1. ieskaites mācību materiāls #3…" at bounding box center [671, 324] width 1342 height 648
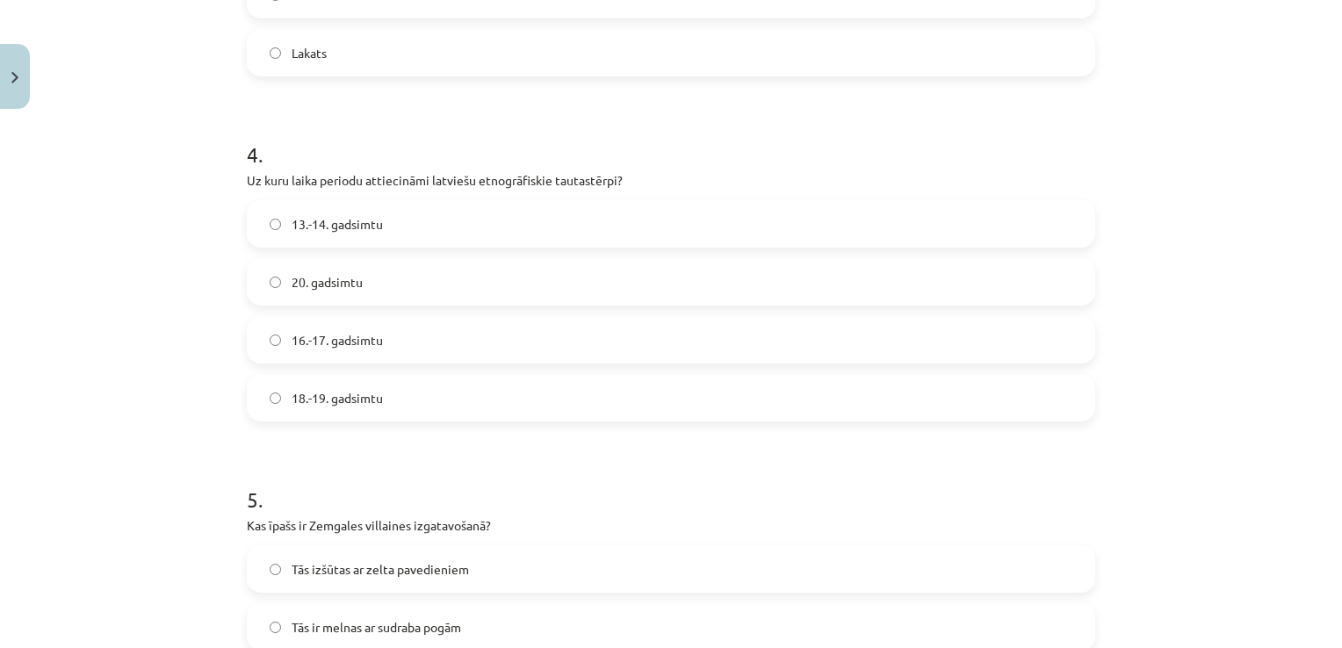
click at [444, 100] on form "1 . Kādu materiālu bieži izmantoja Zemgales tautastērpu rotāšanā? Sudrabu Zeltu…" at bounding box center [671, 611] width 848 height 3071
click at [280, 408] on label "18.-19. gadsimtu" at bounding box center [671, 398] width 845 height 44
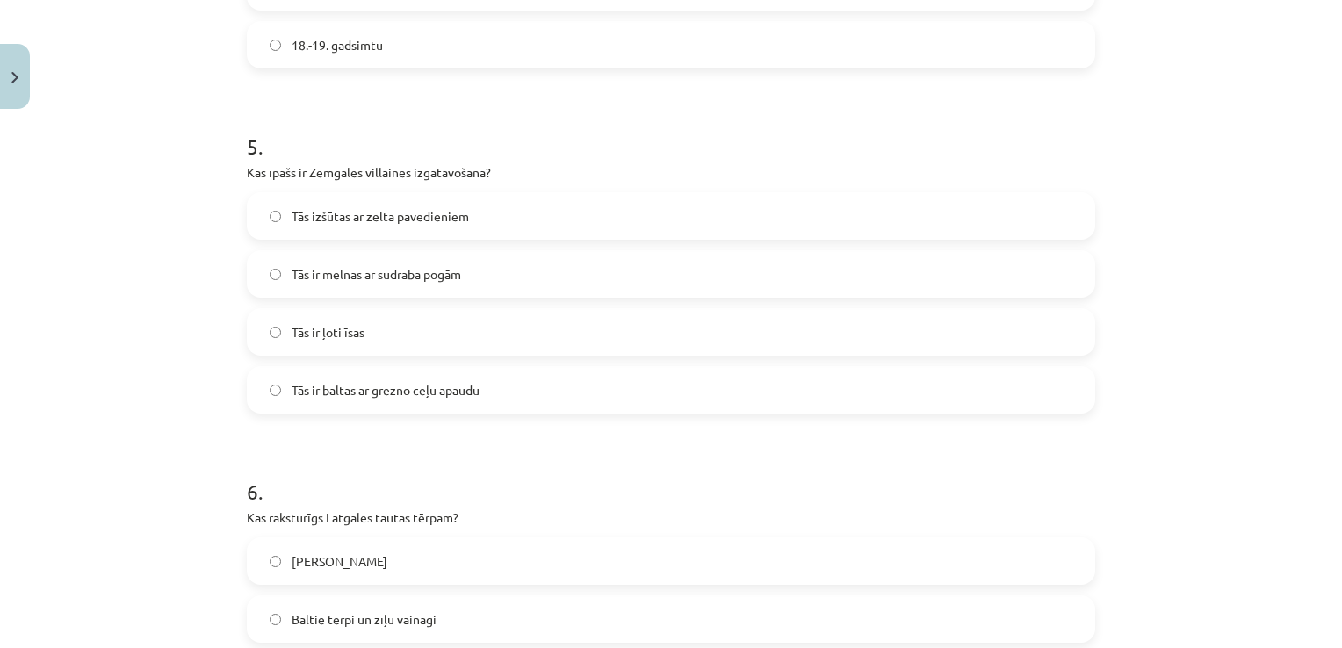
scroll to position [1713, 0]
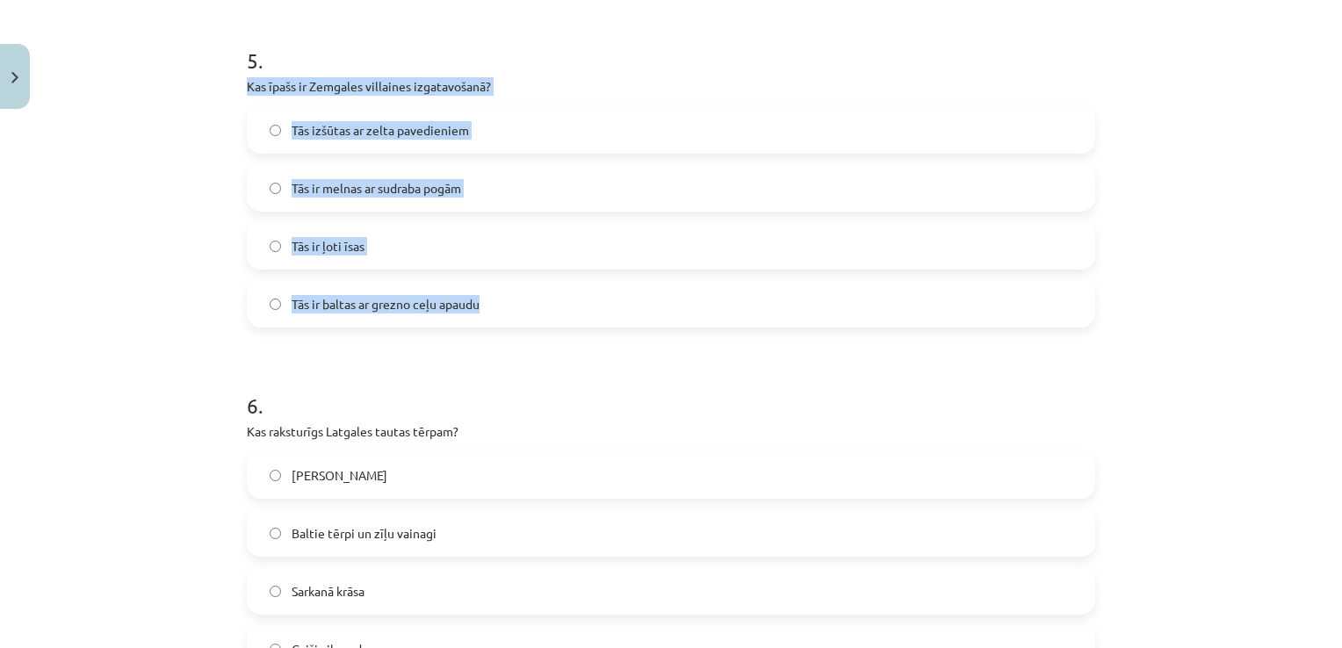
drag, startPoint x: 503, startPoint y: 297, endPoint x: 215, endPoint y: 90, distance: 354.9
click at [215, 90] on div "Mācību tēma: Dizains un tehnoloģijas 9. klases 1. ieskaites mācību materiāls #3…" at bounding box center [671, 324] width 1342 height 648
click at [573, 72] on div "5 . Kas īpašs ir Zemgales villaines izgatavošanā? Tās izšūtas ar zelta pavedien…" at bounding box center [671, 173] width 848 height 310
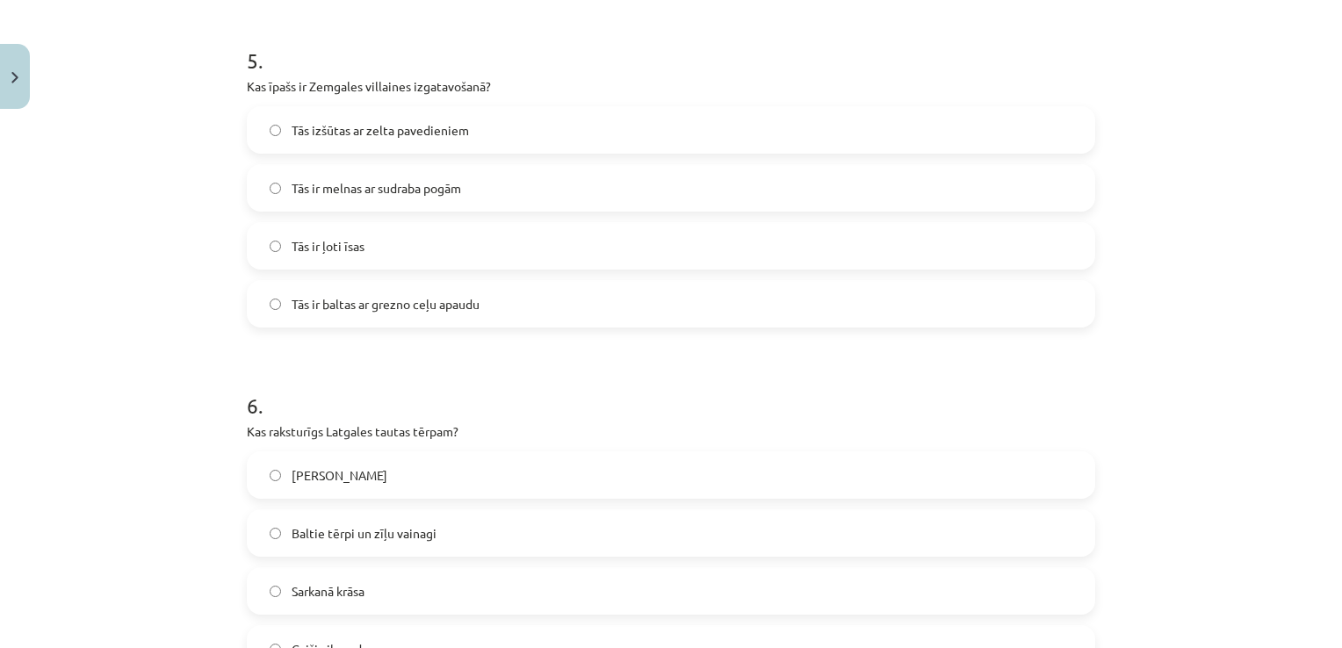
click at [279, 305] on label "Tās ir baltas ar grezno ceļu apaudu" at bounding box center [671, 304] width 845 height 44
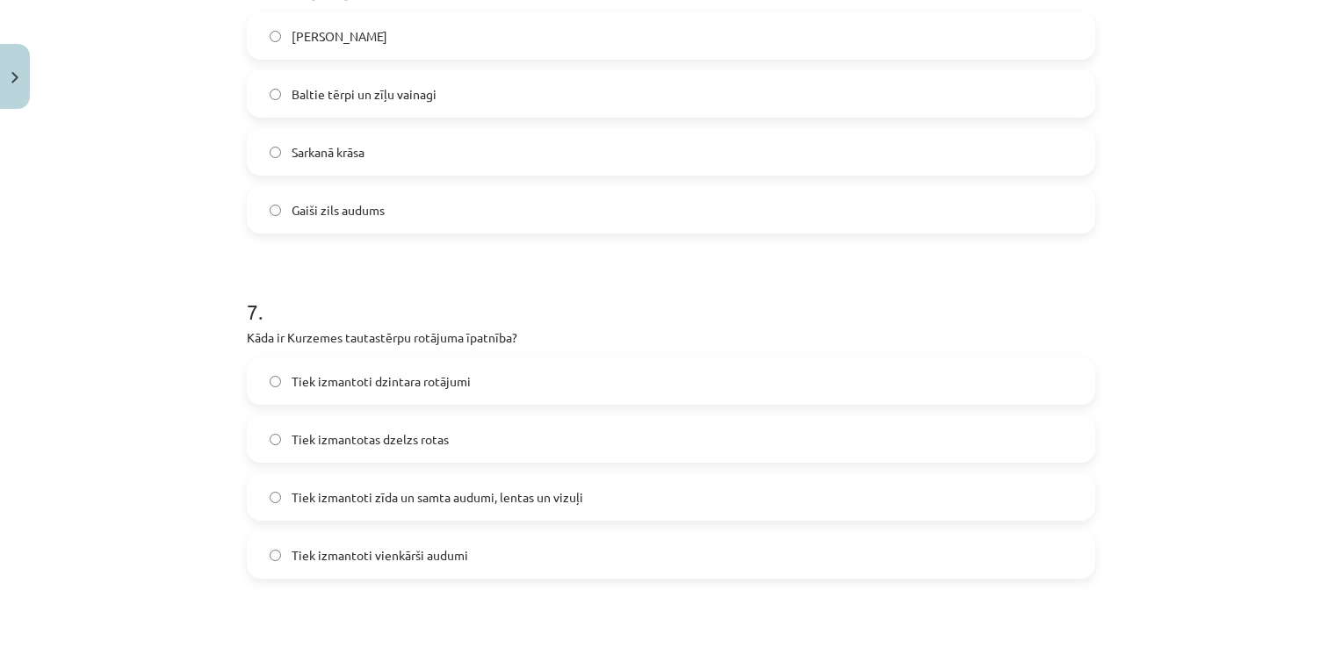
scroll to position [2064, 0]
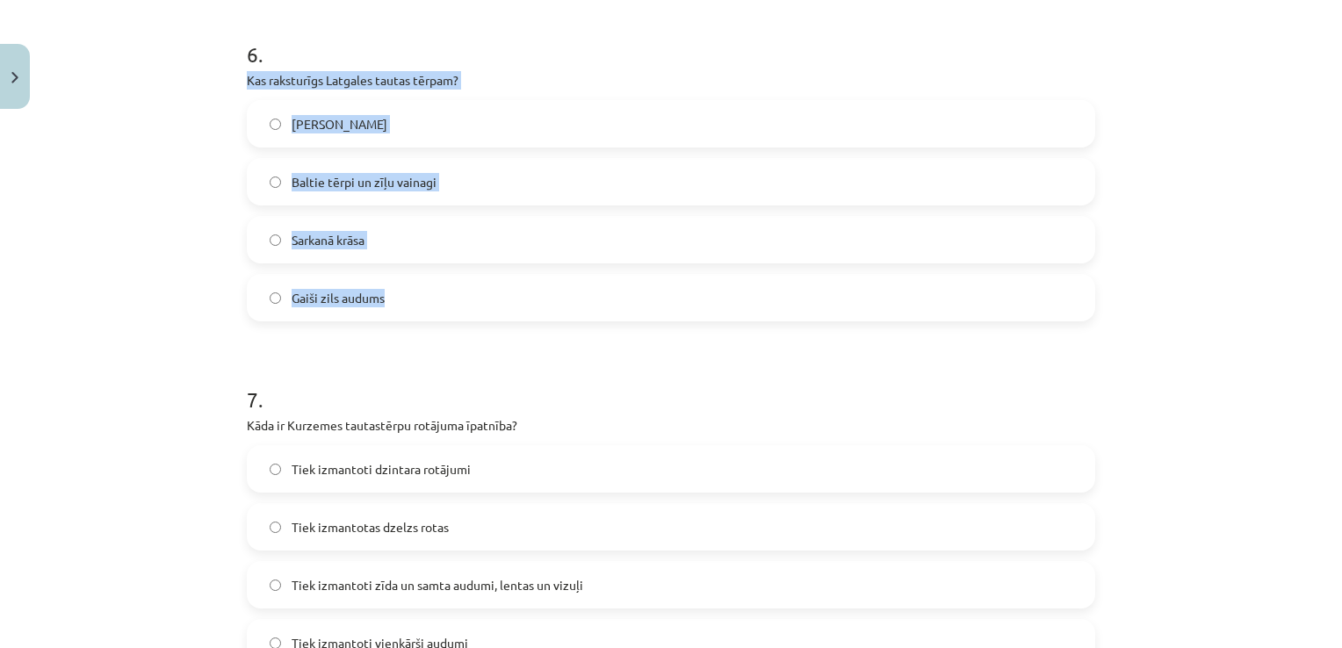
drag, startPoint x: 408, startPoint y: 304, endPoint x: 232, endPoint y: 76, distance: 288.6
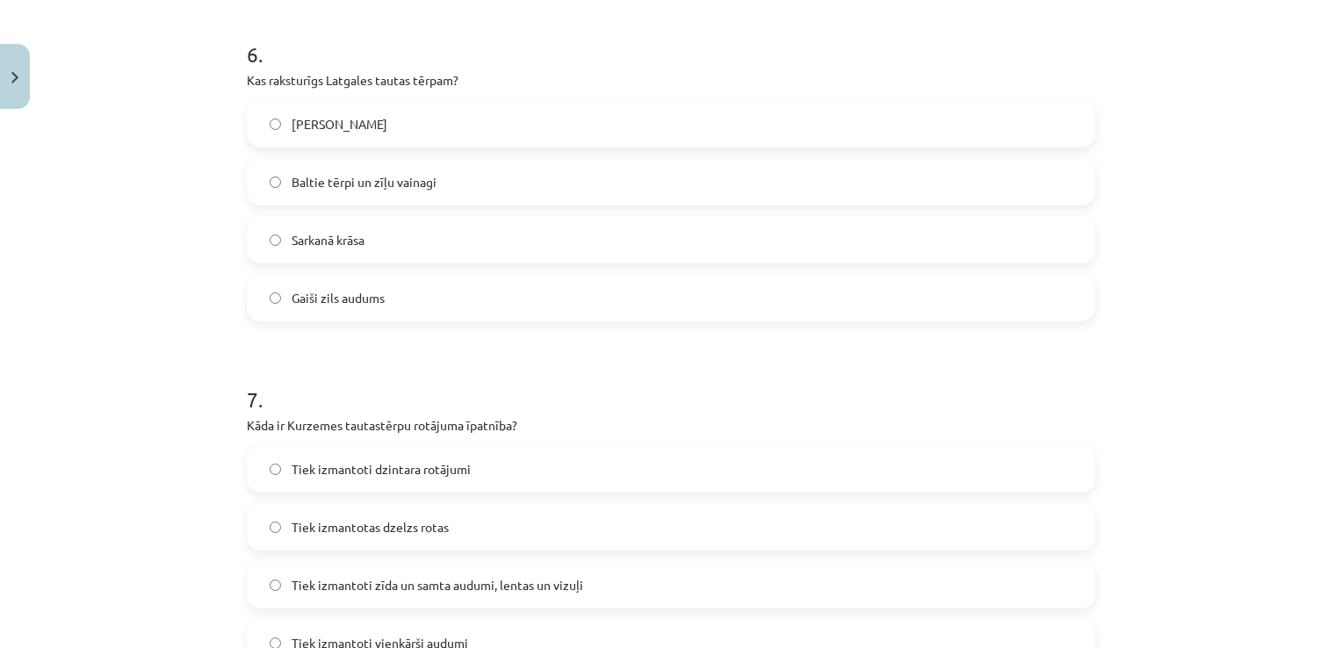
click at [496, 24] on h1 "6 ." at bounding box center [671, 38] width 848 height 54
click at [292, 184] on span "Baltie tērpi un zīļu vainagi" at bounding box center [364, 182] width 145 height 18
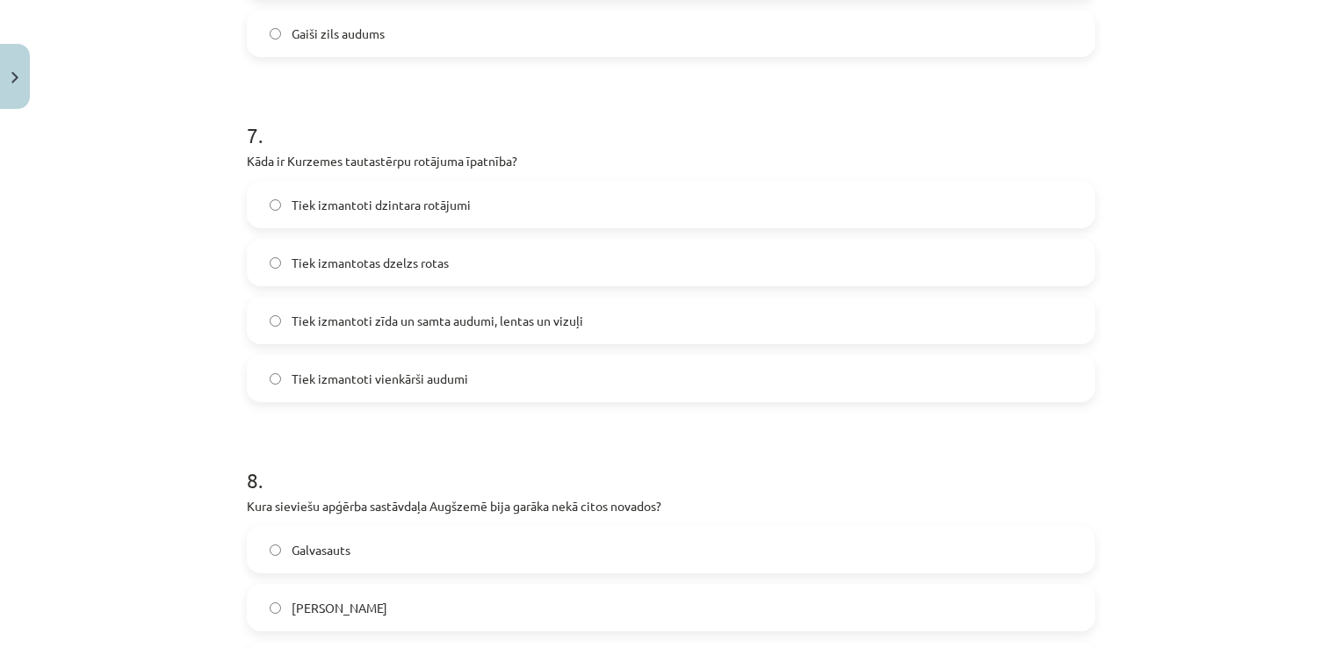
scroll to position [2327, 0]
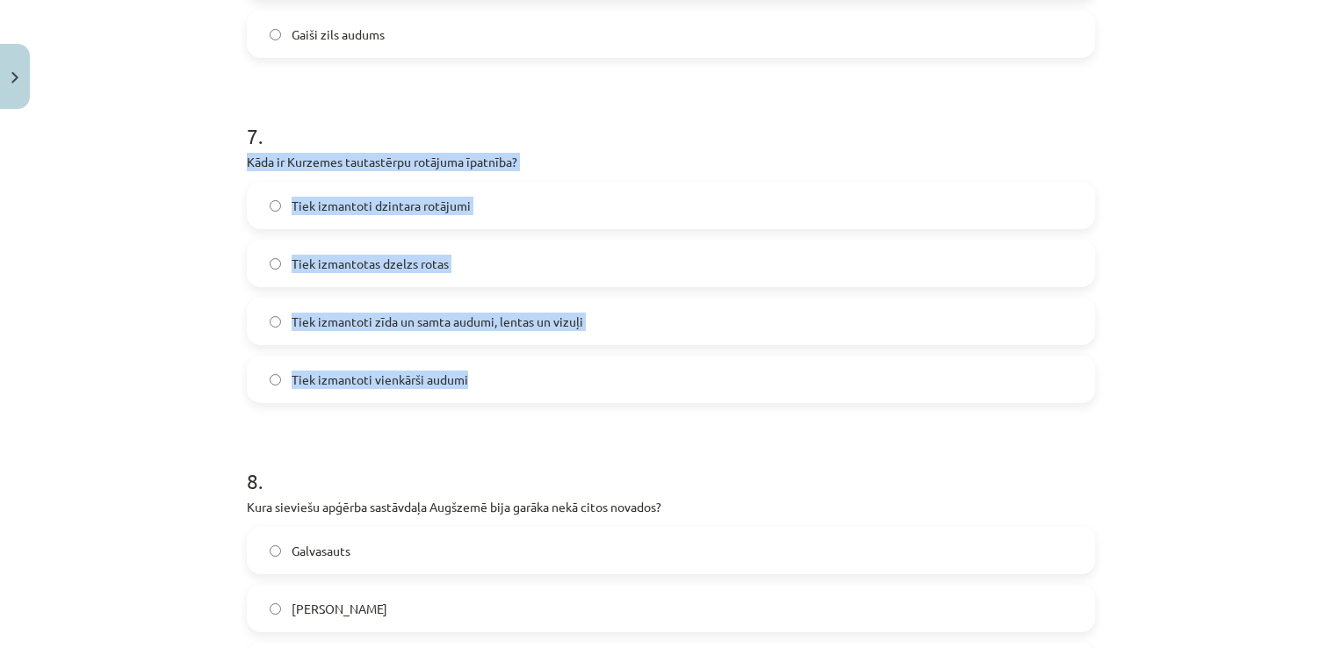
drag, startPoint x: 493, startPoint y: 387, endPoint x: 233, endPoint y: 157, distance: 347.2
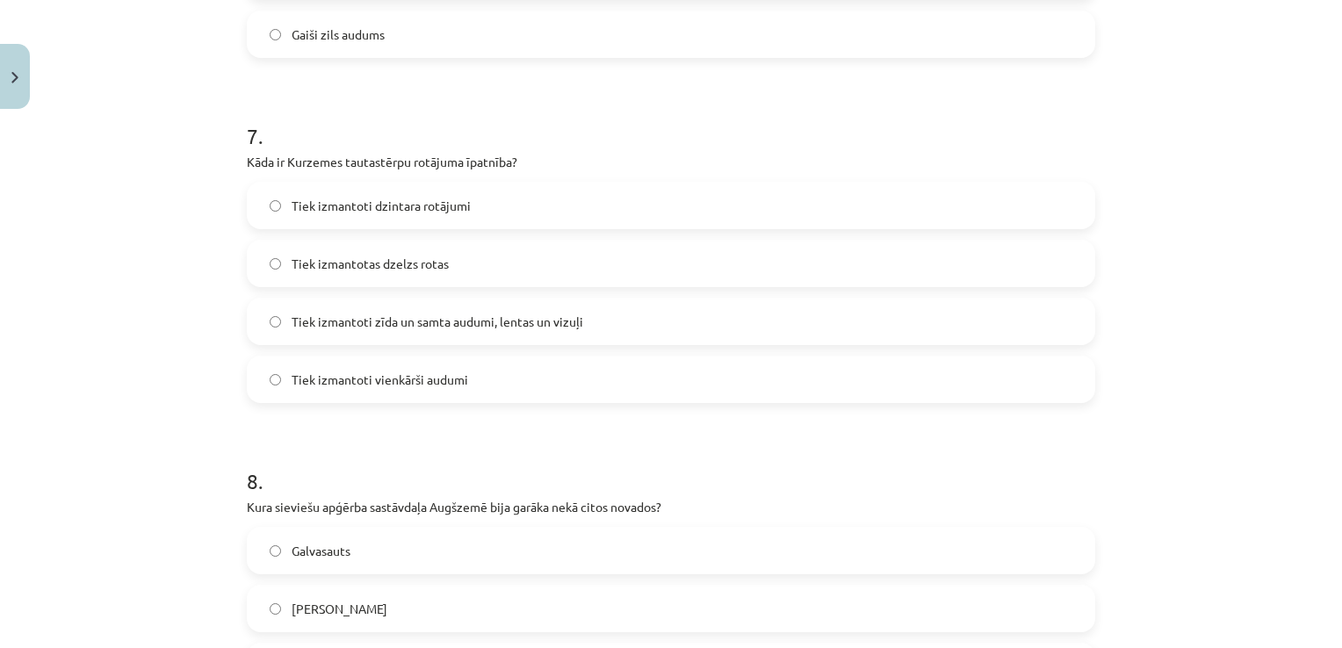
click at [389, 103] on h1 "7 ." at bounding box center [671, 120] width 848 height 54
click at [292, 318] on span "Tiek izmantoti zīda un samta audumi, lentas un vizuļi" at bounding box center [438, 322] width 292 height 18
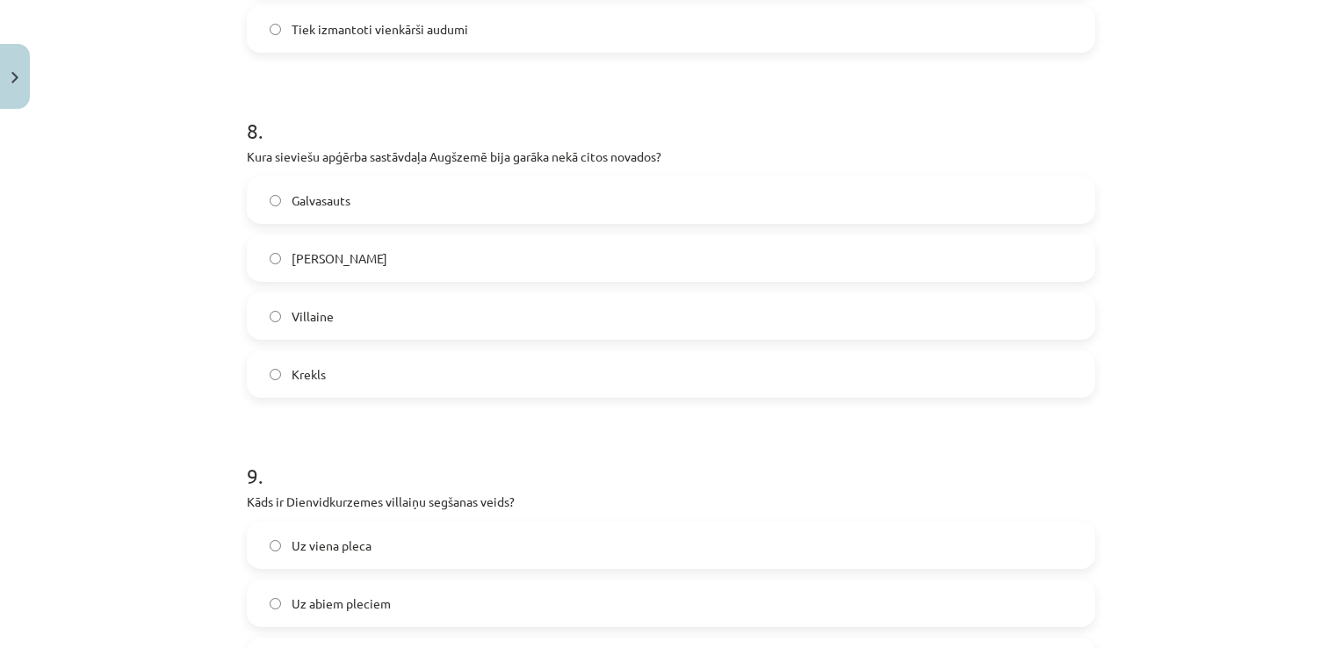
scroll to position [2679, 0]
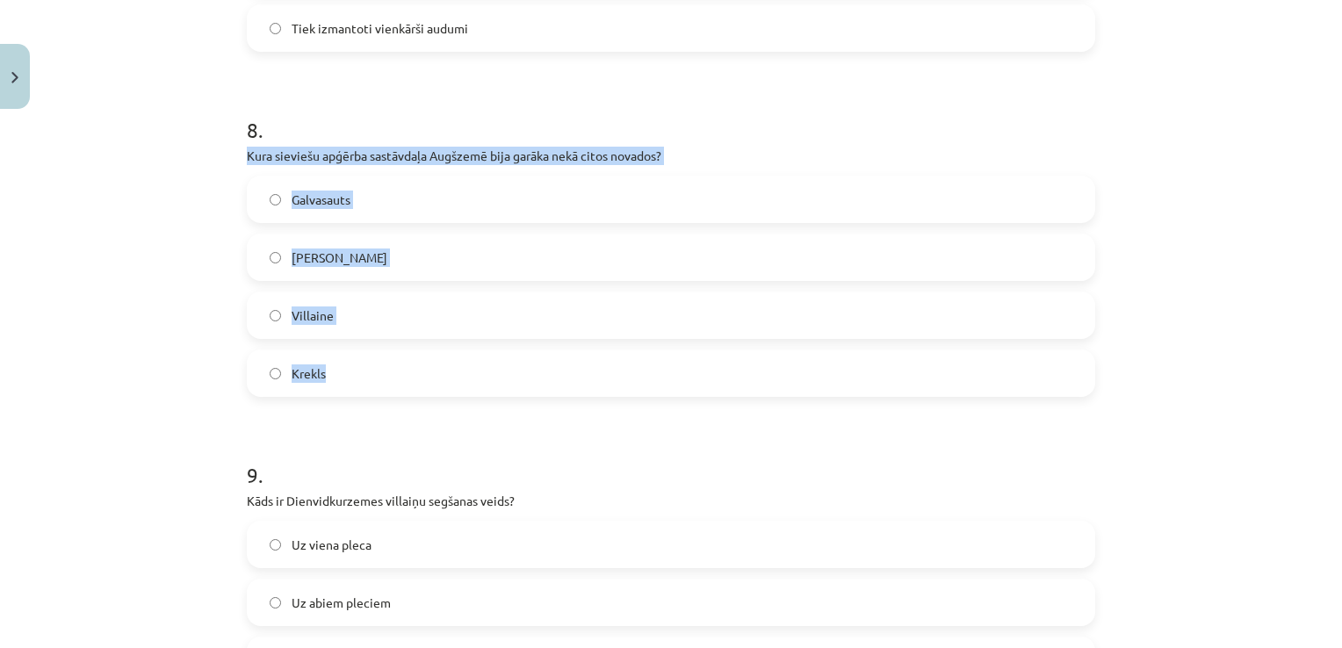
drag, startPoint x: 316, startPoint y: 380, endPoint x: 229, endPoint y: 156, distance: 240.2
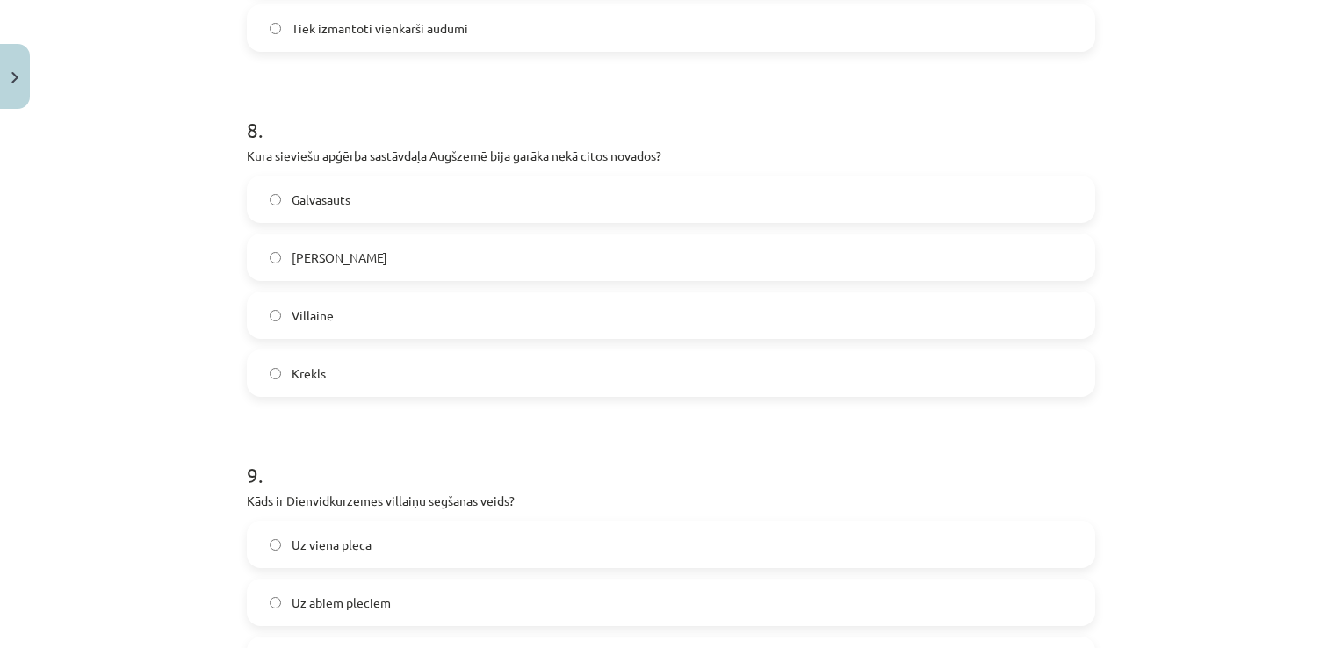
drag, startPoint x: 357, startPoint y: 96, endPoint x: 351, endPoint y: 114, distance: 19.2
click at [358, 96] on h1 "8 ." at bounding box center [671, 114] width 848 height 54
click at [261, 206] on label "Galvasauts" at bounding box center [671, 199] width 845 height 44
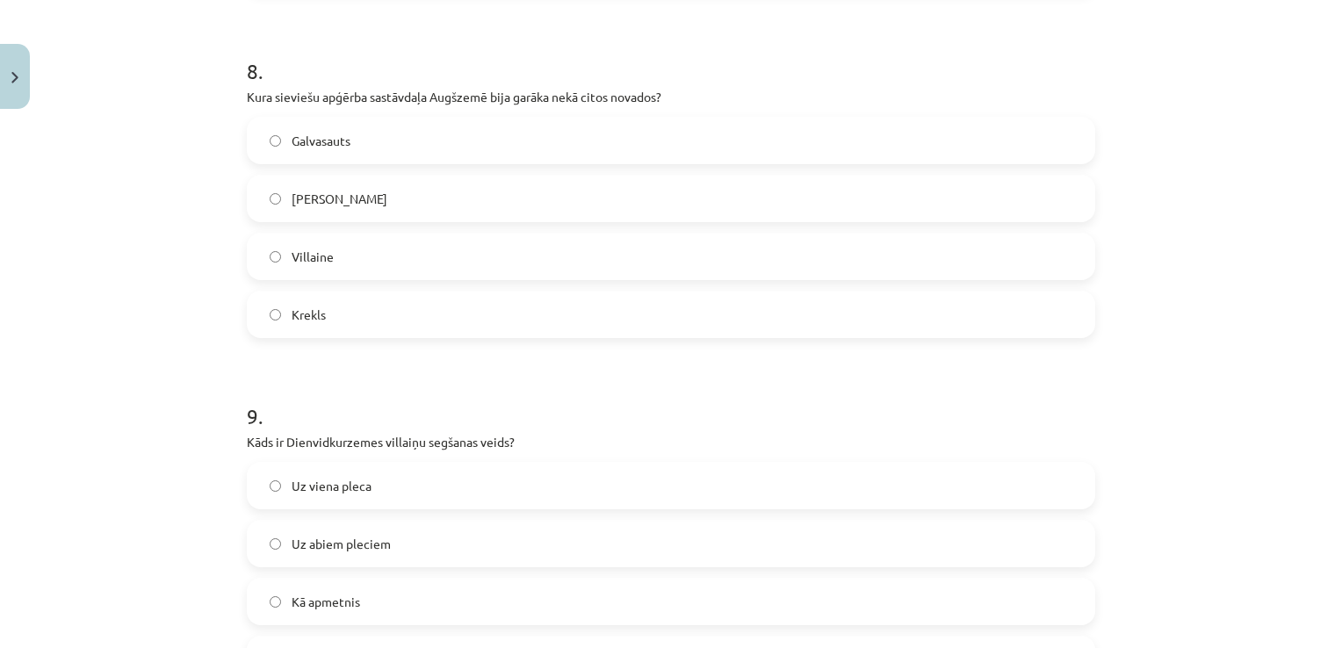
scroll to position [2942, 0]
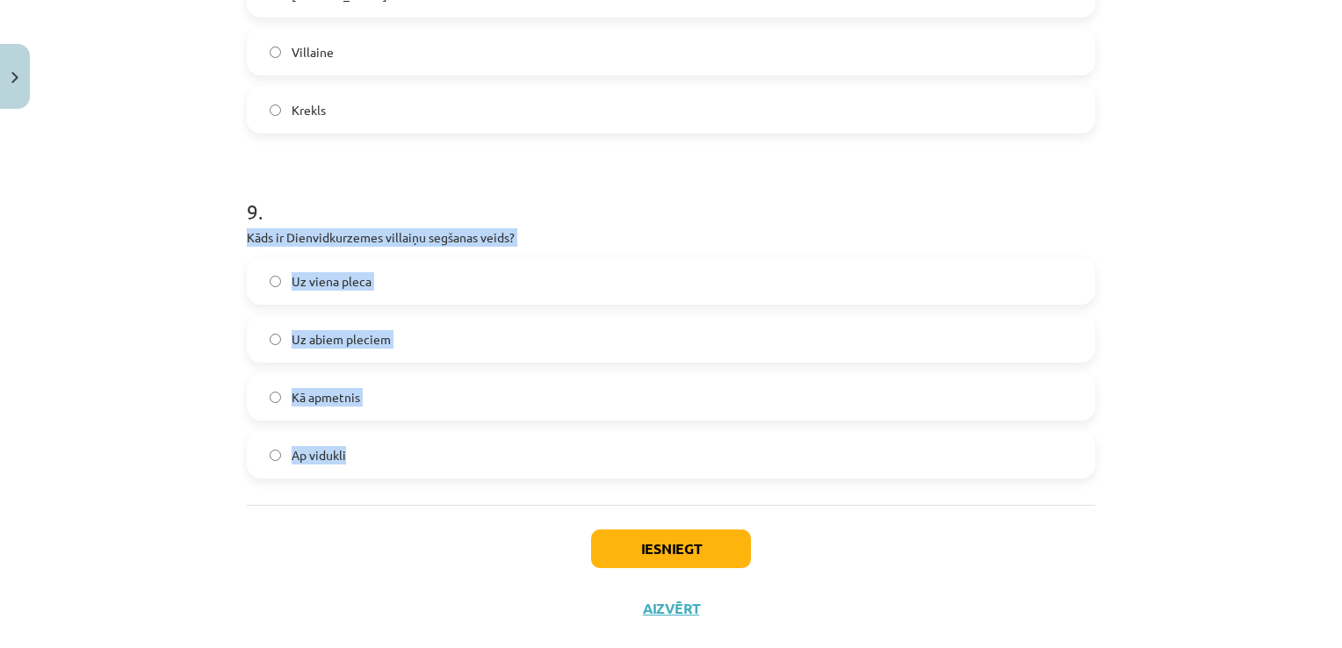
drag, startPoint x: 369, startPoint y: 458, endPoint x: 225, endPoint y: 237, distance: 264.1
click at [225, 237] on div "Mācību tēma: Dizains un tehnoloģijas 9. klases 1. ieskaites mācību materiāls #3…" at bounding box center [671, 324] width 1342 height 648
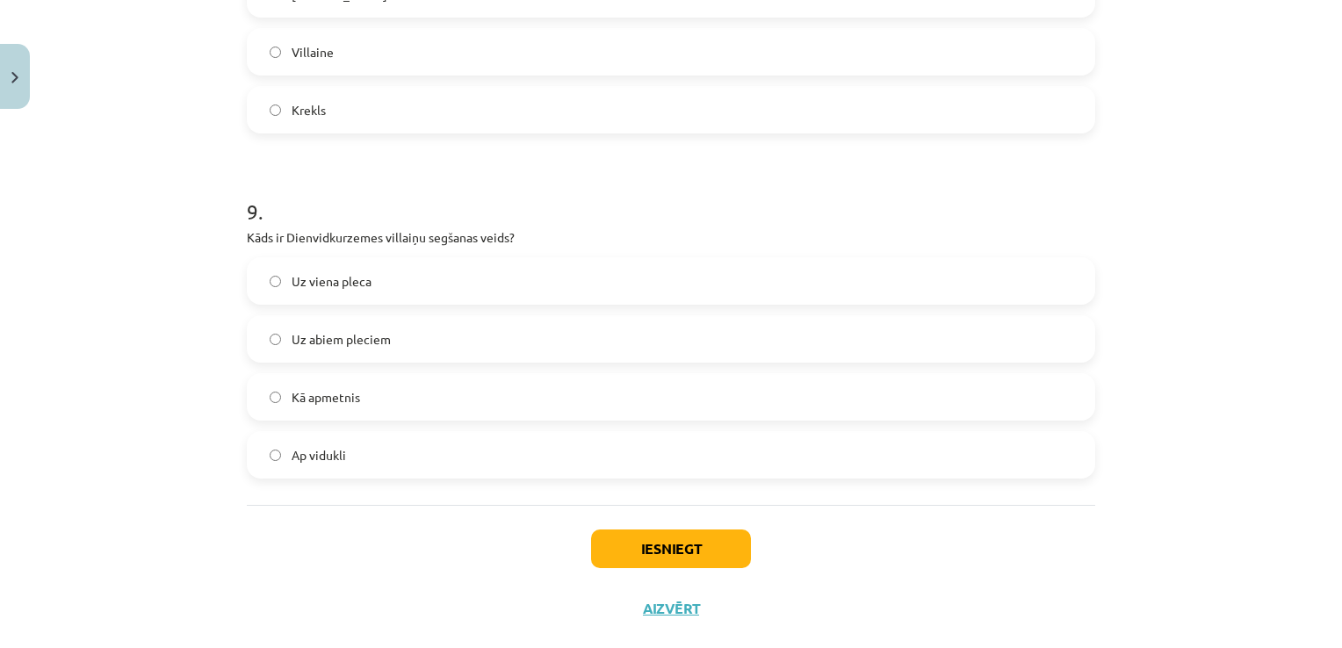
click at [365, 184] on h1 "9 ." at bounding box center [671, 196] width 848 height 54
click at [269, 291] on label "Uz viena pleca" at bounding box center [671, 281] width 845 height 44
click at [696, 553] on button "Iesniegt" at bounding box center [671, 549] width 160 height 39
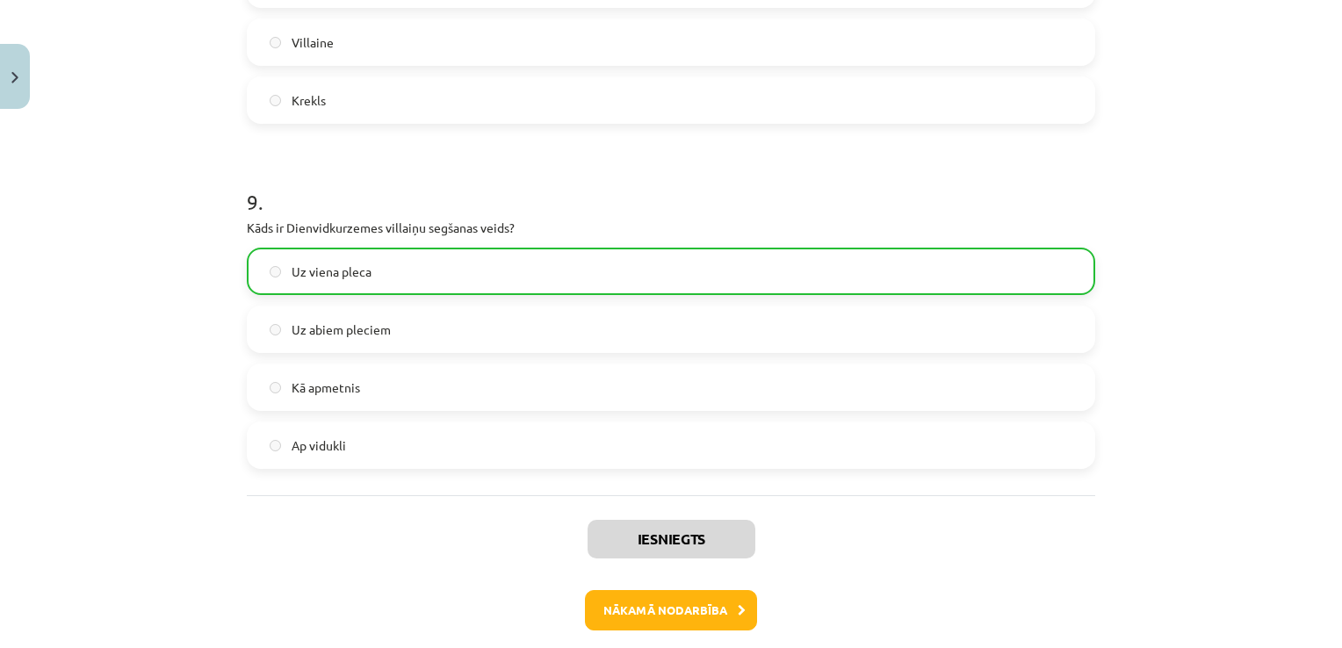
scroll to position [3031, 0]
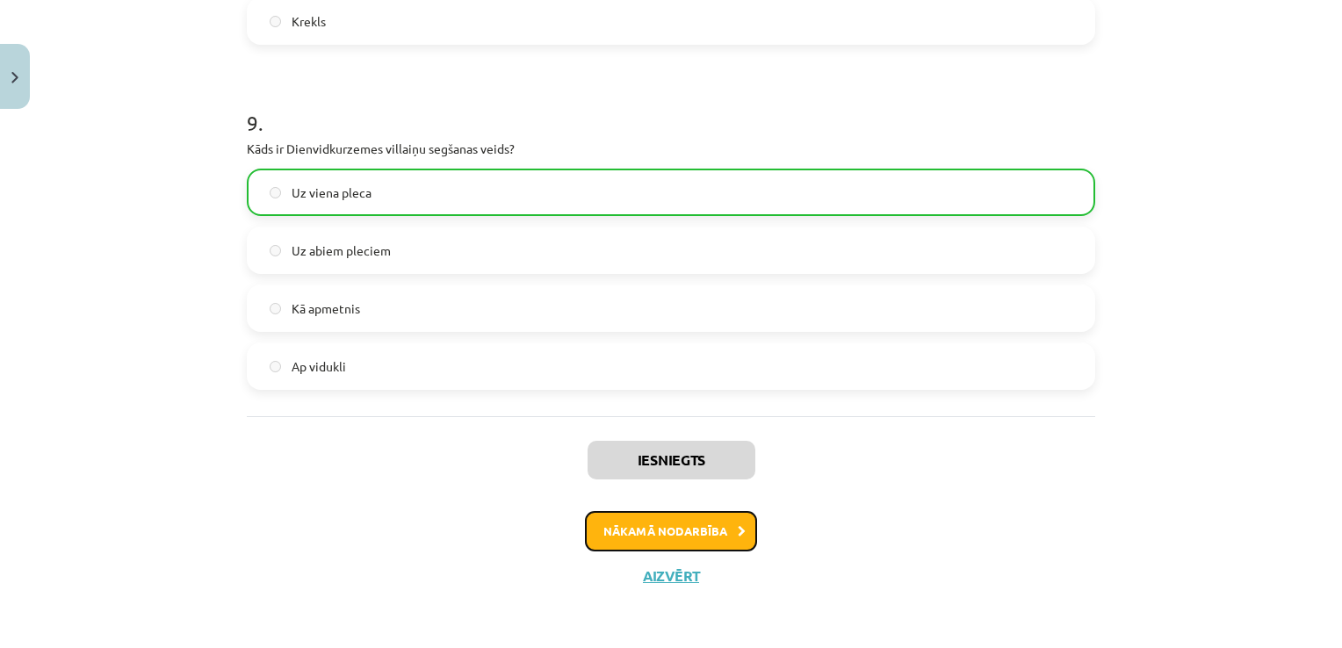
click at [677, 539] on button "Nākamā nodarbība" at bounding box center [671, 531] width 172 height 40
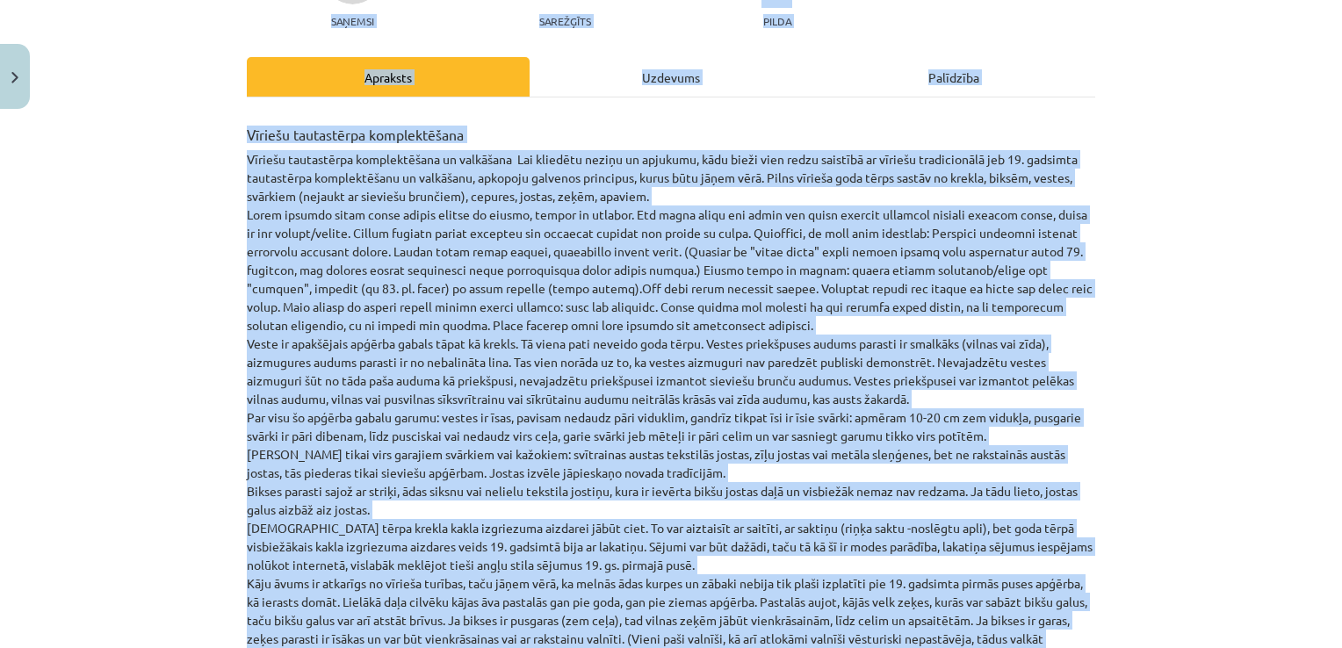
scroll to position [0, 0]
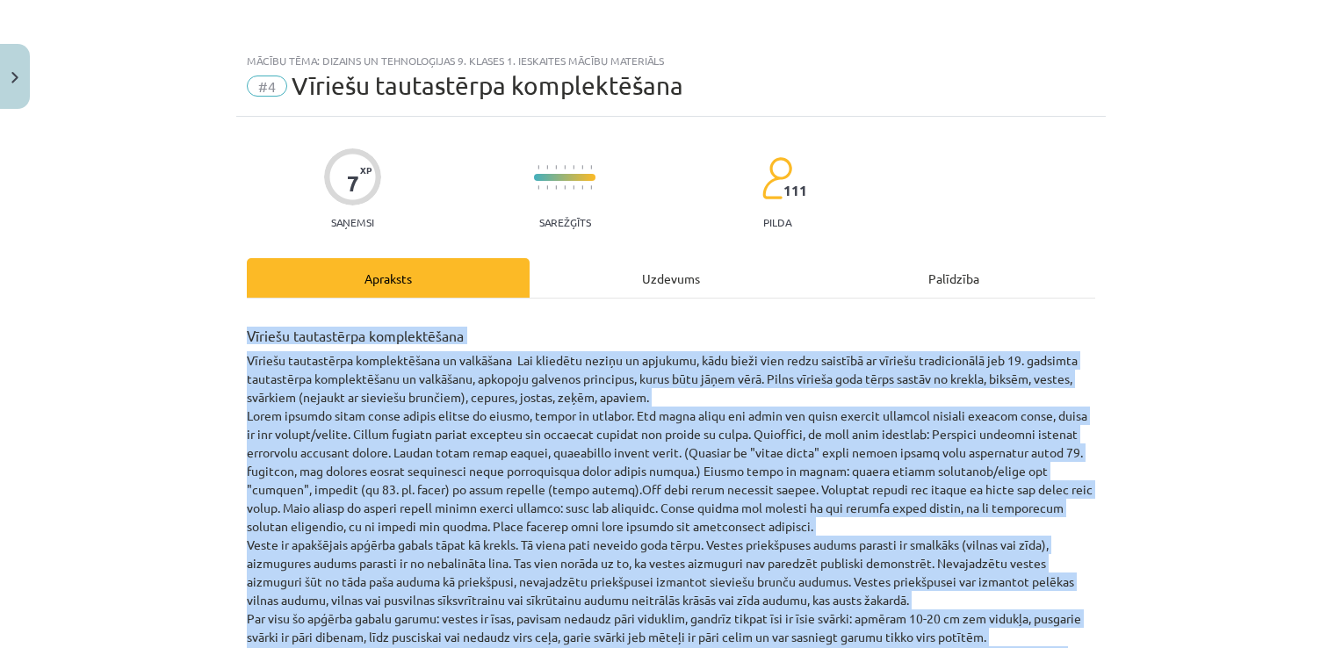
drag, startPoint x: 641, startPoint y: 436, endPoint x: 222, endPoint y: 321, distance: 434.2
click at [222, 321] on div "Mācību tēma: Dizains un tehnoloģijas 9. klases 1. ieskaites mācību materiāls #4…" at bounding box center [671, 324] width 1342 height 648
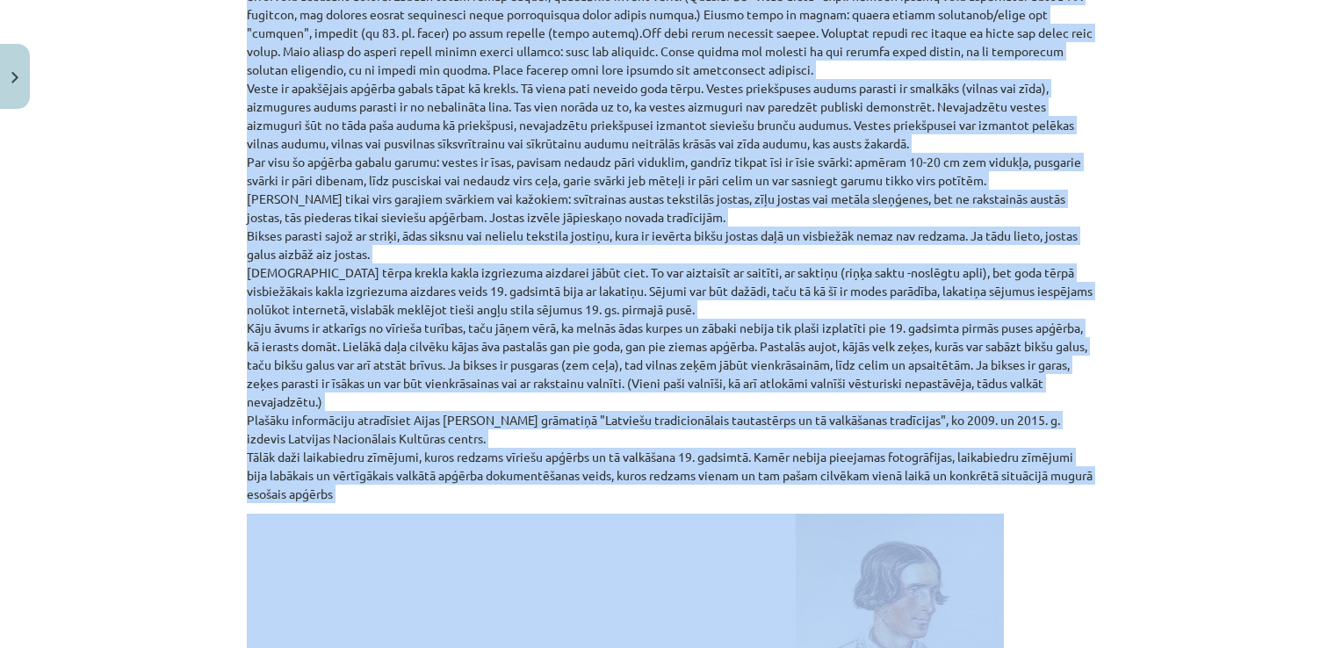
scroll to position [527, 0]
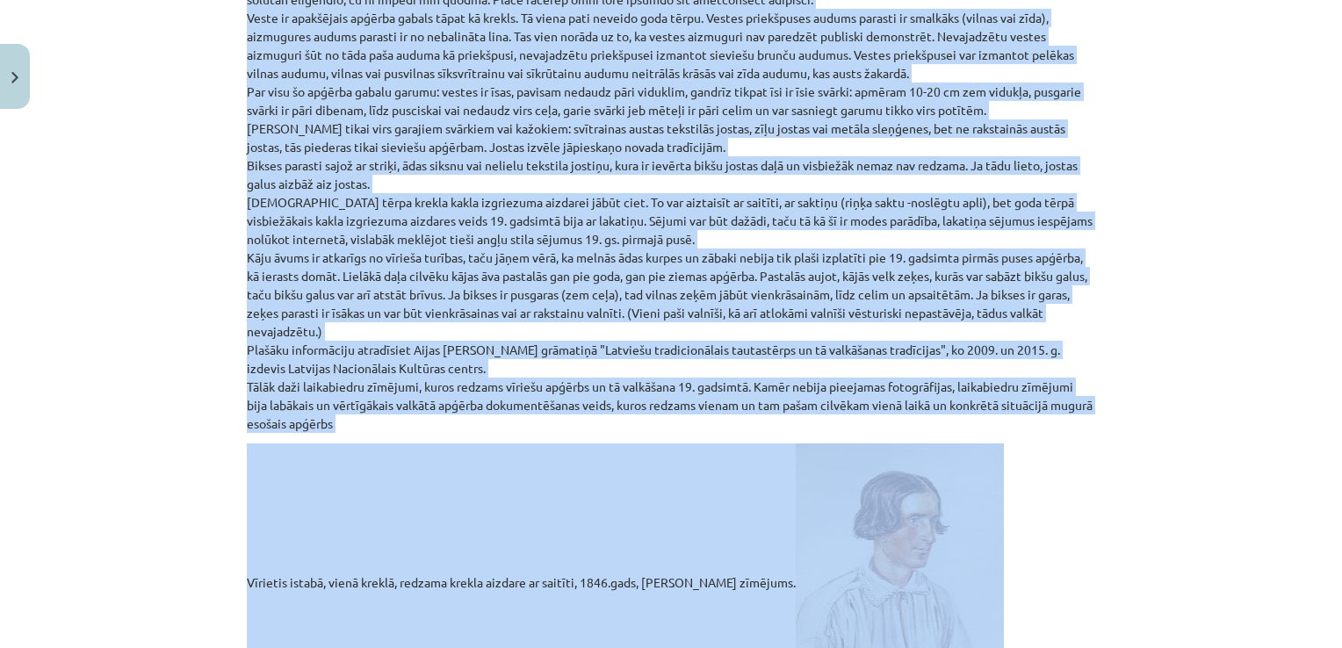
click at [1183, 402] on div "Mācību tēma: Dizains un tehnoloģijas 9. klases 1. ieskaites mācību materiāls #4…" at bounding box center [671, 324] width 1342 height 648
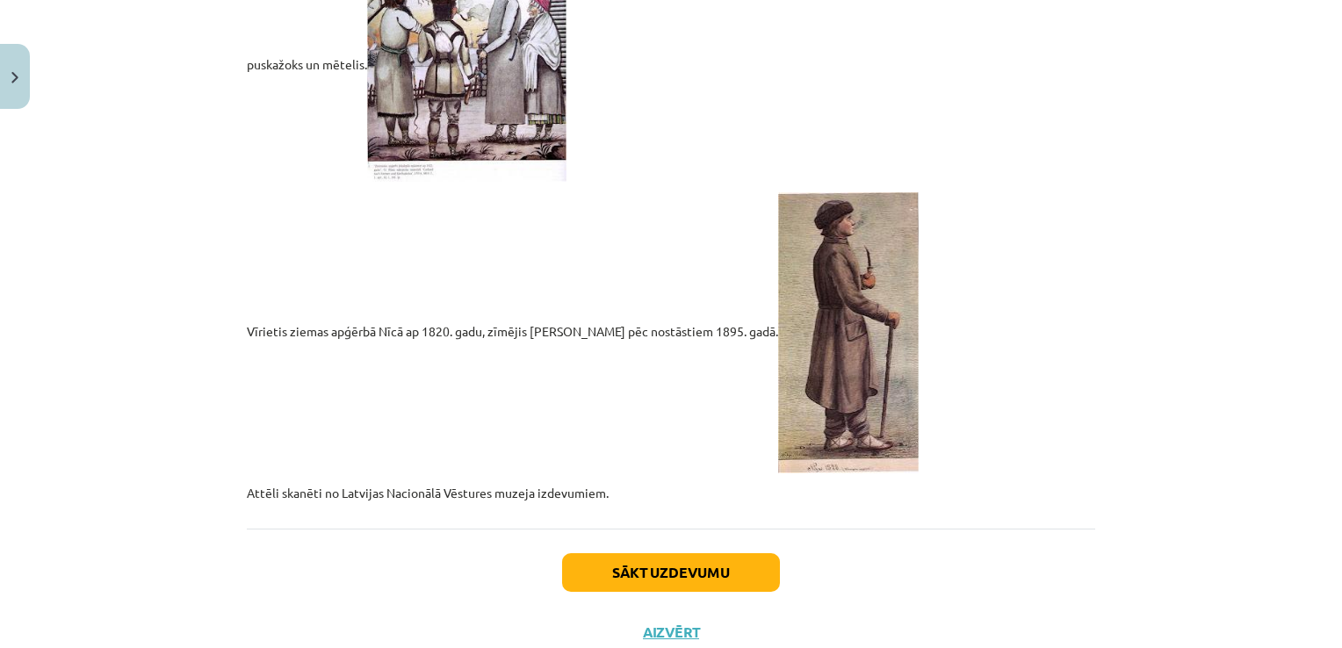
scroll to position [3738, 0]
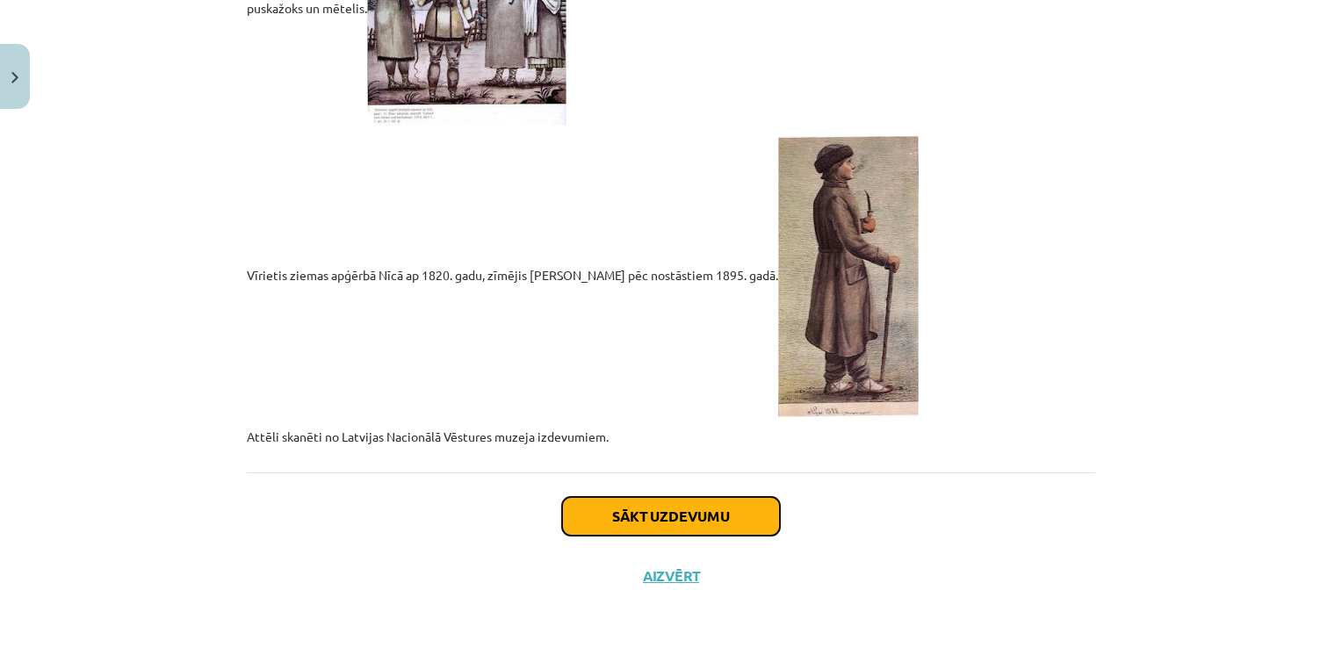
click at [678, 518] on button "Sākt uzdevumu" at bounding box center [671, 516] width 218 height 39
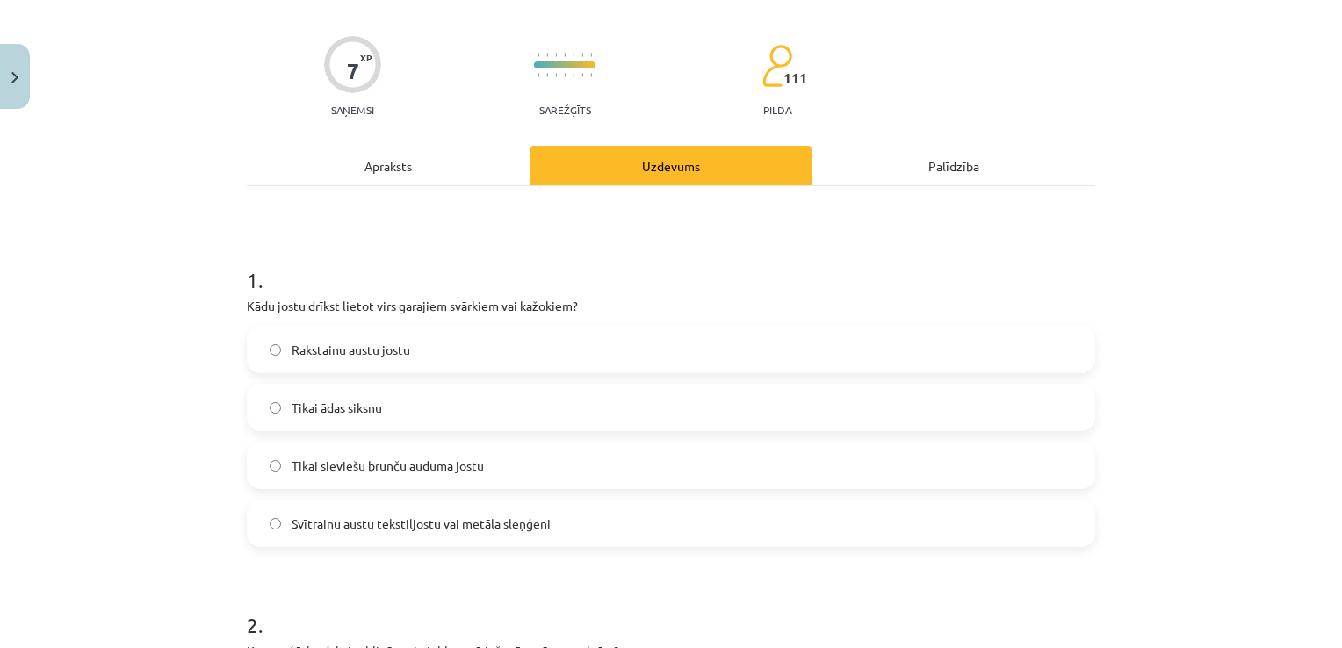
scroll to position [220, 0]
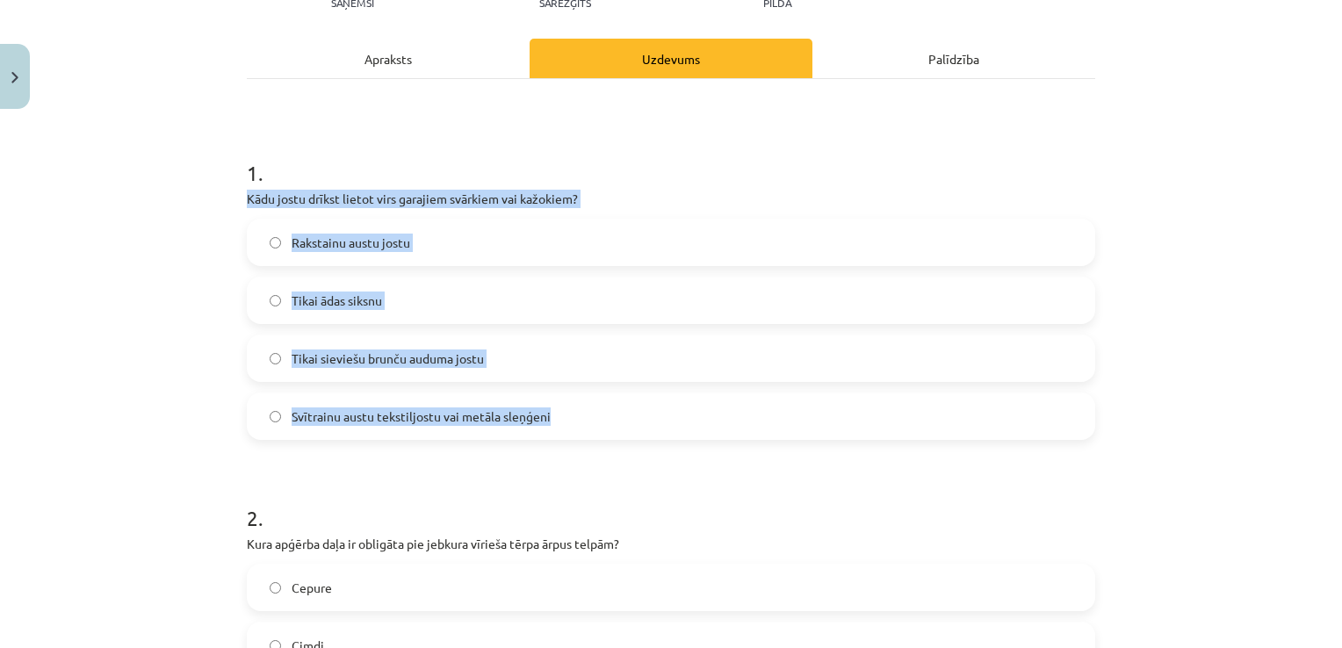
drag, startPoint x: 566, startPoint y: 416, endPoint x: 213, endPoint y: 189, distance: 420.0
click at [213, 189] on div "Mācību tēma: Dizains un tehnoloģijas 9. klases 1. ieskaites mācību materiāls #4…" at bounding box center [671, 324] width 1342 height 648
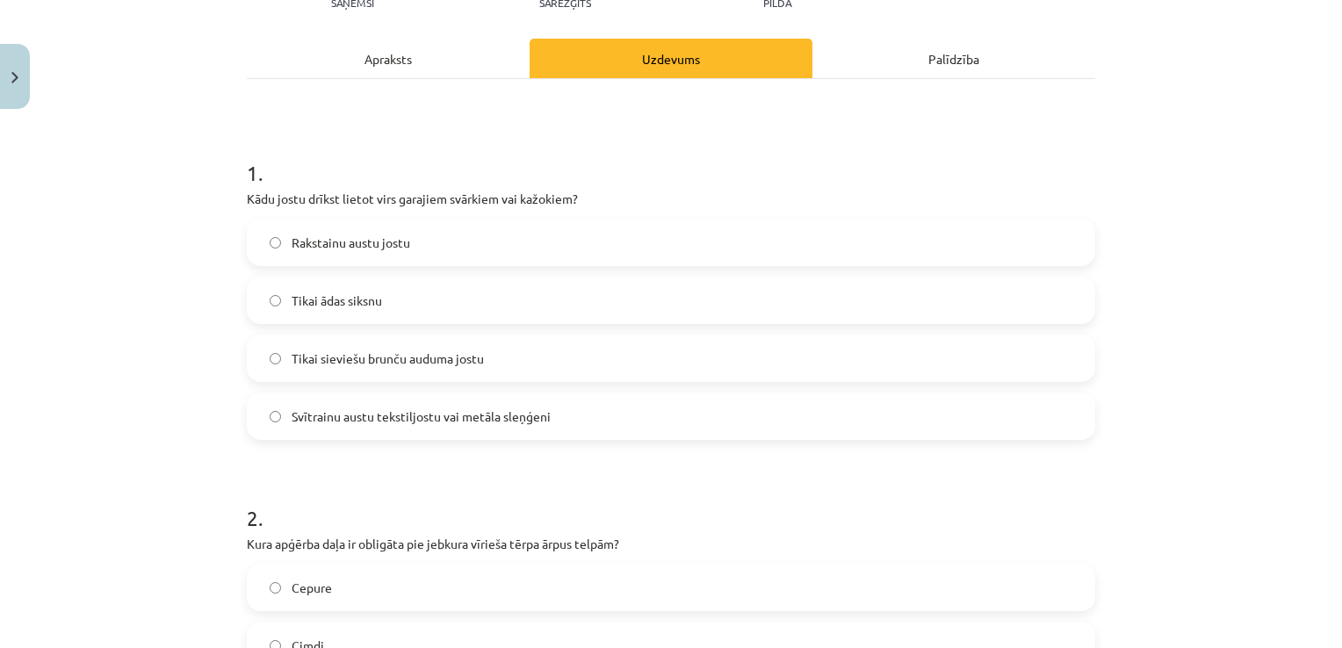
click at [441, 130] on h1 "1 ." at bounding box center [671, 157] width 848 height 54
click at [279, 411] on label "Svītrainu austu tekstiljostu vai metāla sleņģeni" at bounding box center [671, 416] width 845 height 44
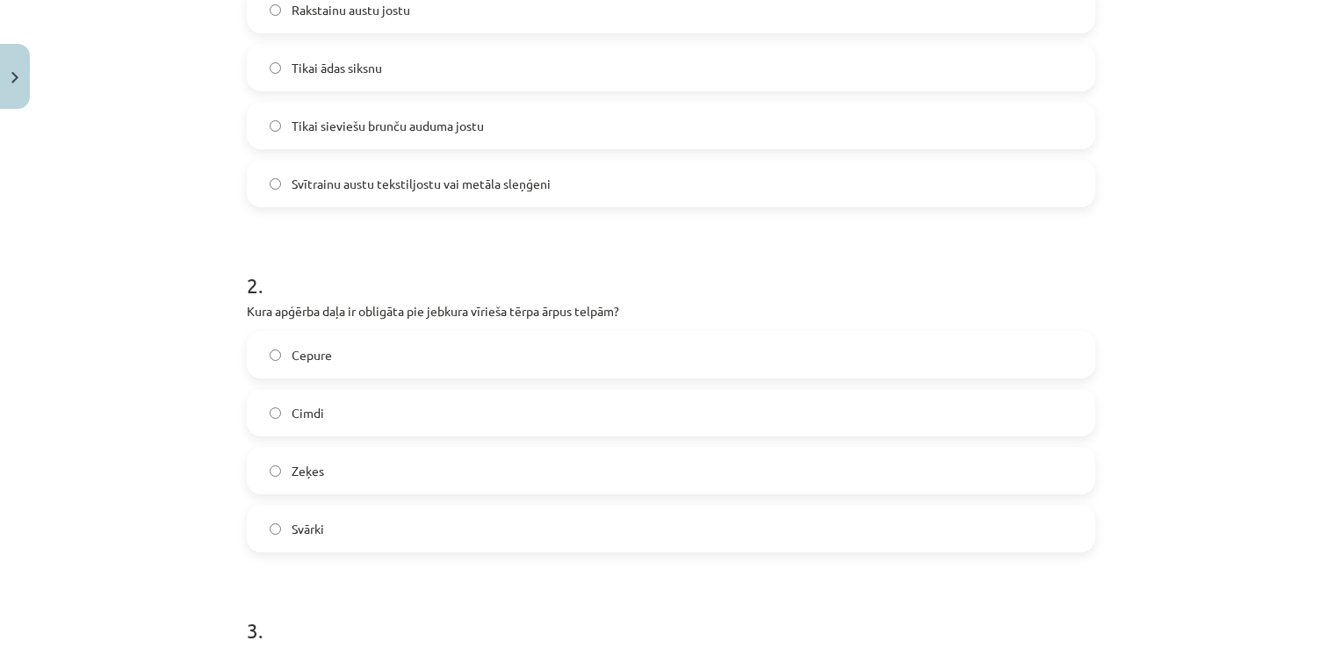
scroll to position [483, 0]
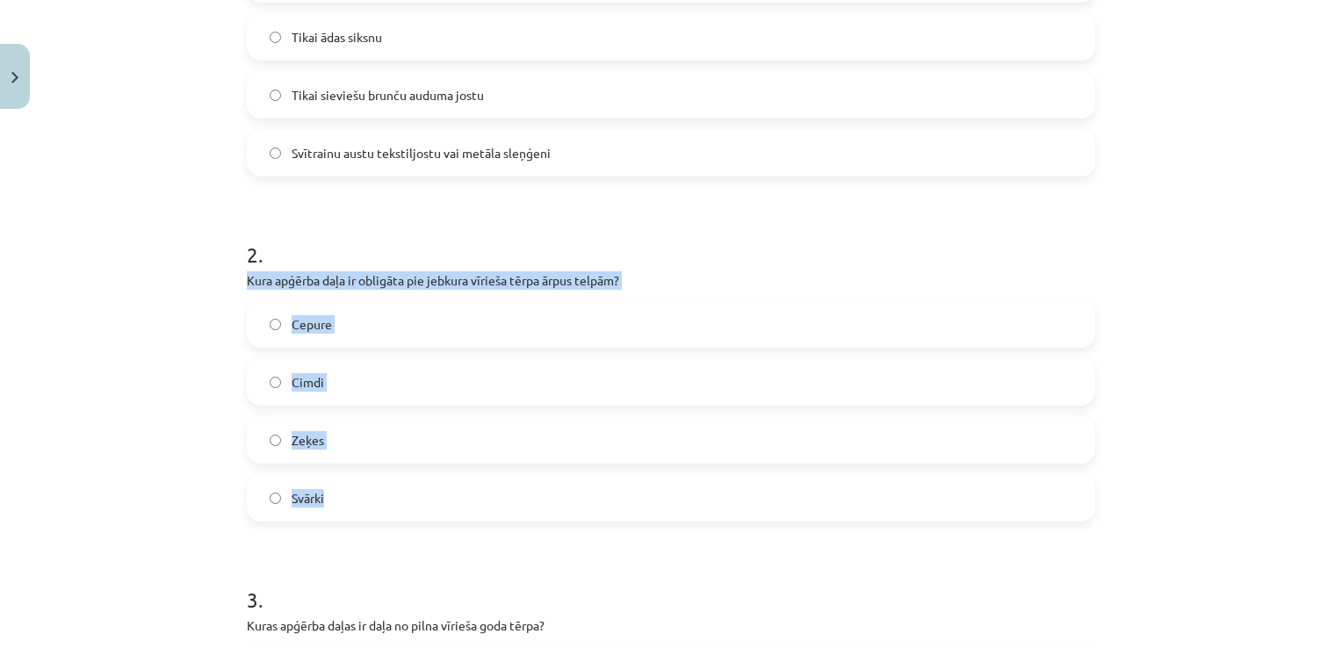
drag, startPoint x: 362, startPoint y: 508, endPoint x: 232, endPoint y: 276, distance: 265.8
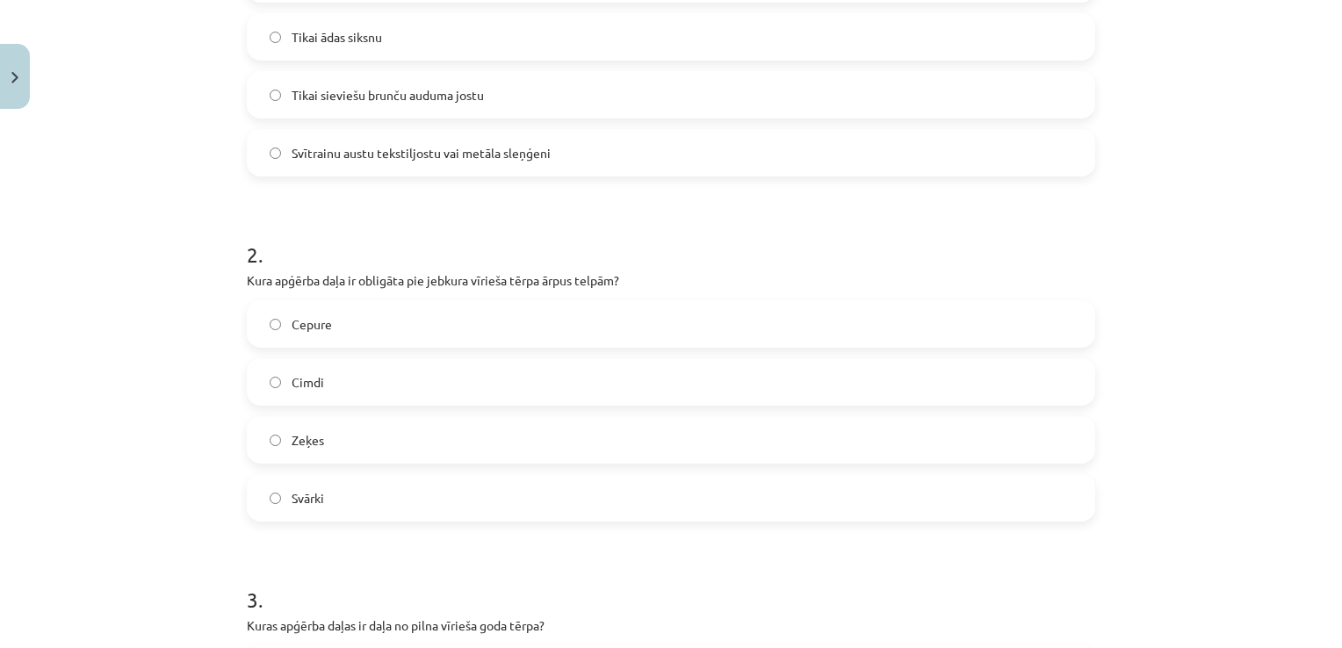
click at [328, 215] on h1 "2 ." at bounding box center [671, 239] width 848 height 54
click at [260, 325] on label "Cepure" at bounding box center [671, 324] width 845 height 44
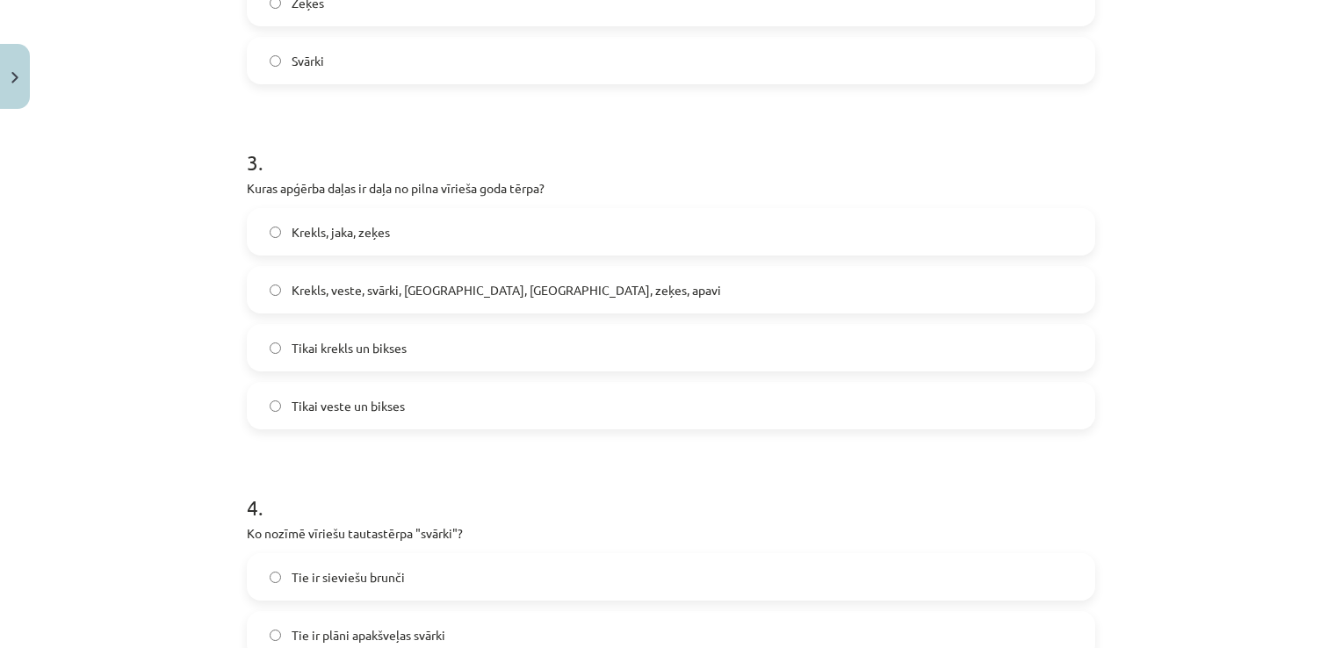
scroll to position [922, 0]
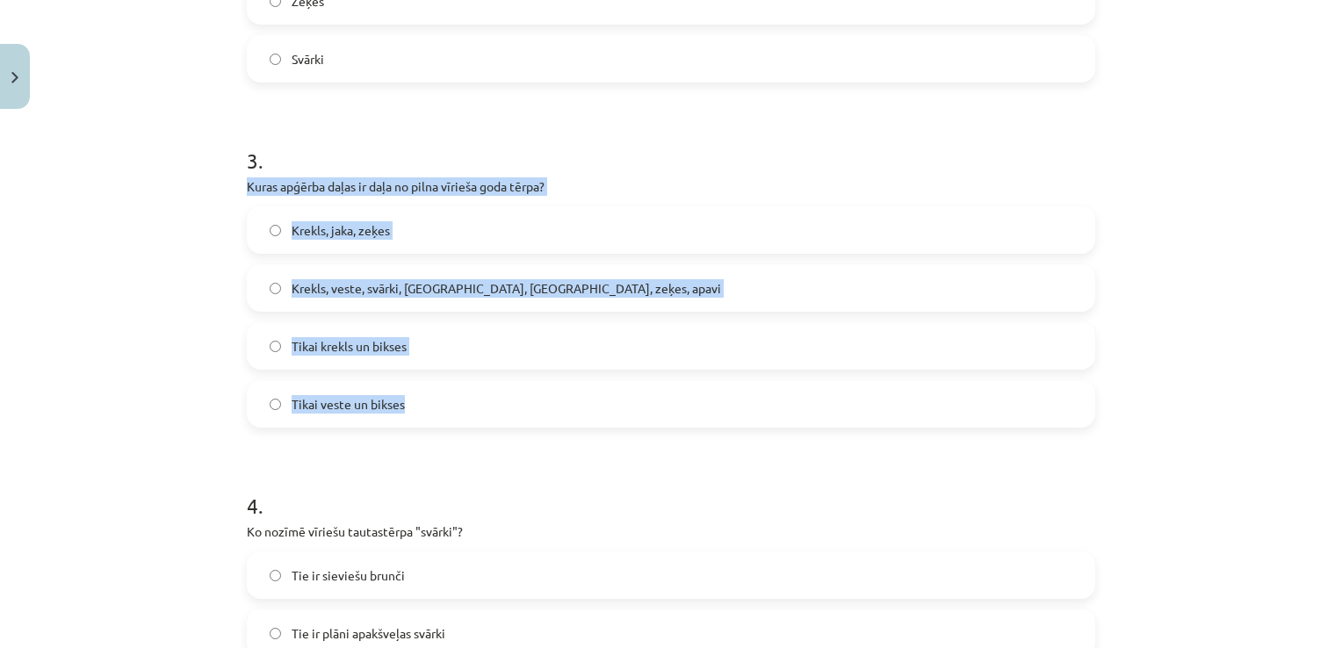
drag, startPoint x: 406, startPoint y: 406, endPoint x: 232, endPoint y: 175, distance: 289.1
click at [236, 175] on div "7 XP Saņemsi Sarežģīts 111 pilda Apraksts Uzdevums Palīdzība 1 . Kādu jostu drī…" at bounding box center [670, 582] width 869 height 2774
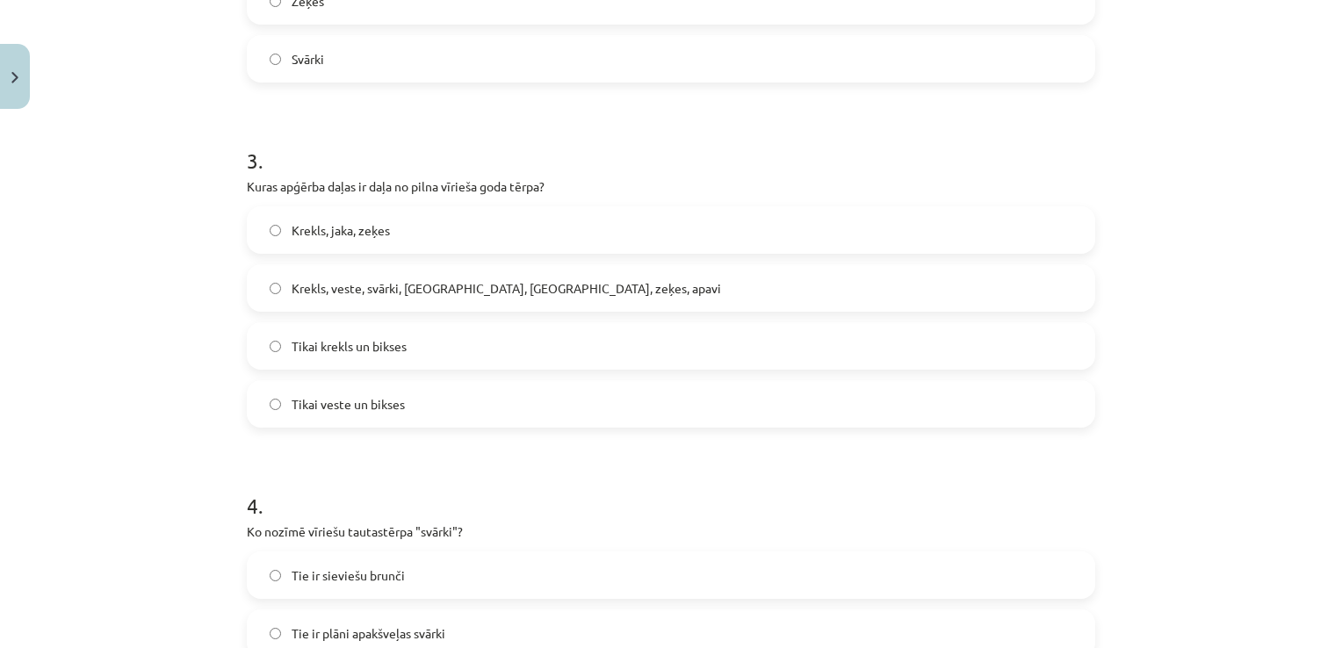
click at [432, 135] on h1 "3 ." at bounding box center [671, 145] width 848 height 54
drag, startPoint x: 285, startPoint y: 289, endPoint x: 338, endPoint y: 300, distance: 54.8
click at [286, 288] on label "Krekls, veste, svārki, cepure, josta, zeķes, apavi" at bounding box center [671, 288] width 845 height 44
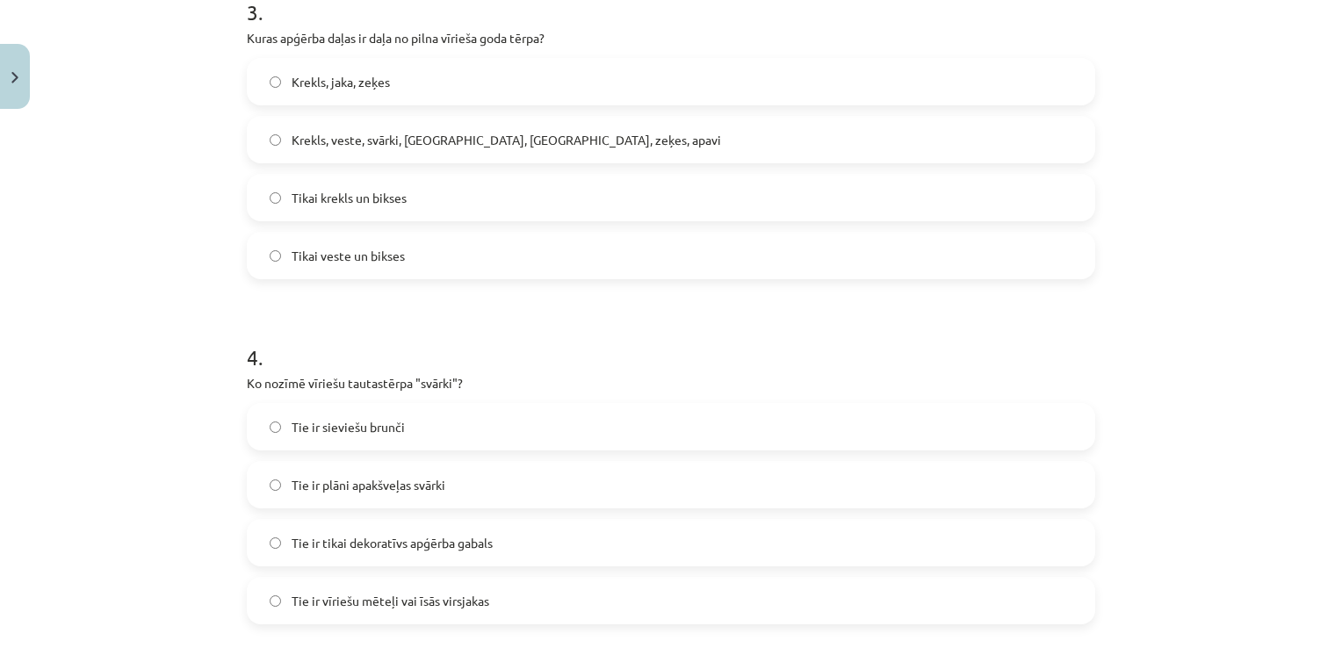
scroll to position [1273, 0]
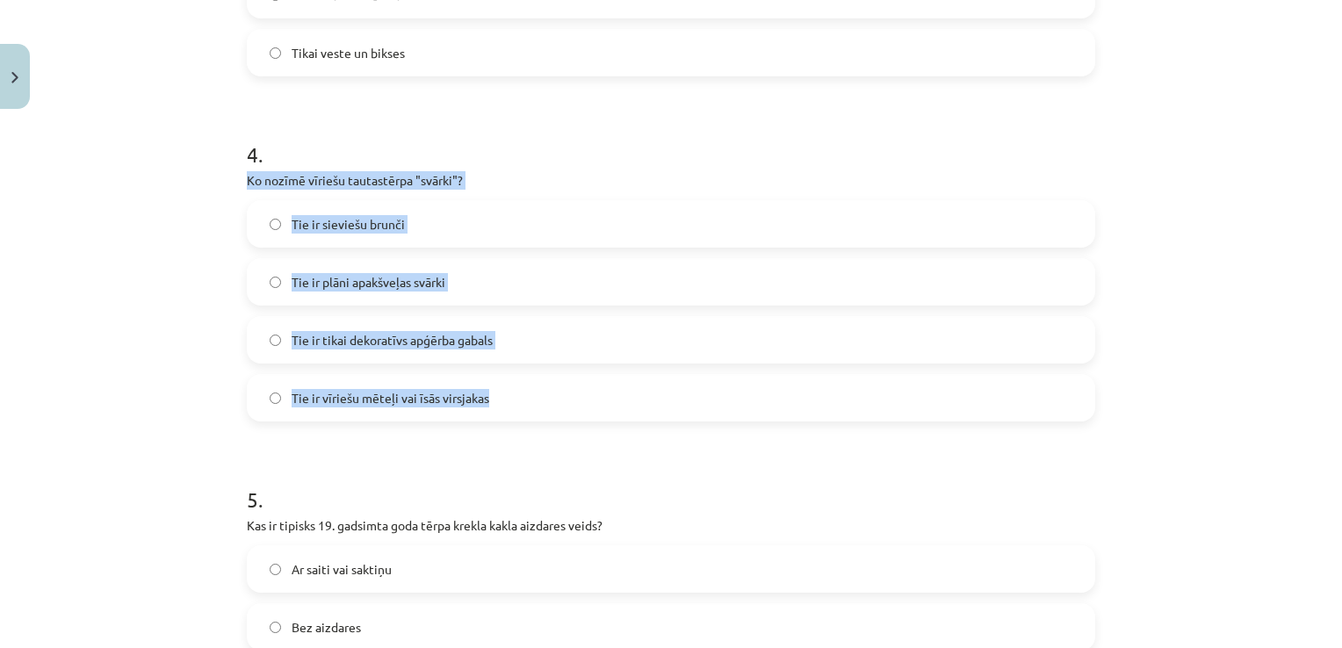
drag, startPoint x: 507, startPoint y: 402, endPoint x: 229, endPoint y: 181, distance: 355.0
click at [236, 181] on div "7 XP Saņemsi Sarežģīts 111 pilda Apraksts Uzdevums Palīdzība 1 . Kādu jostu drī…" at bounding box center [670, 230] width 869 height 2774
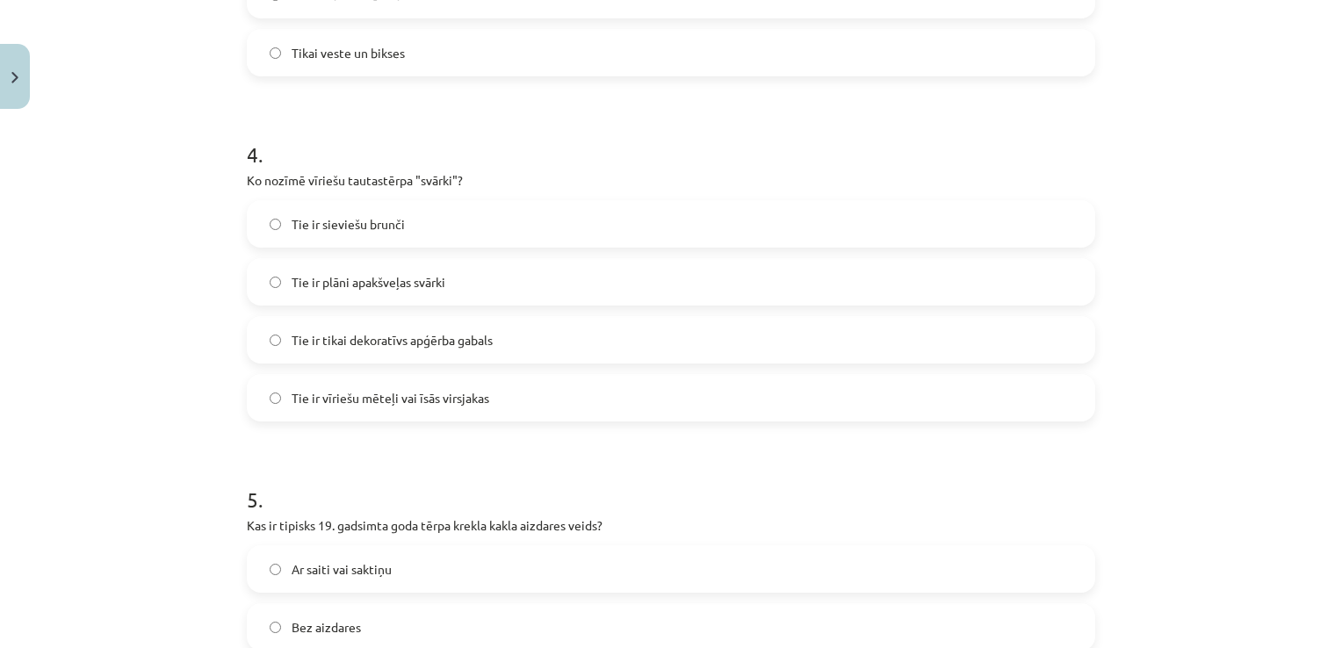
click at [390, 120] on h1 "4 ." at bounding box center [671, 139] width 848 height 54
click at [276, 400] on label "Tie ir vīriešu mēteļi vai īsās virsjakas" at bounding box center [671, 398] width 845 height 44
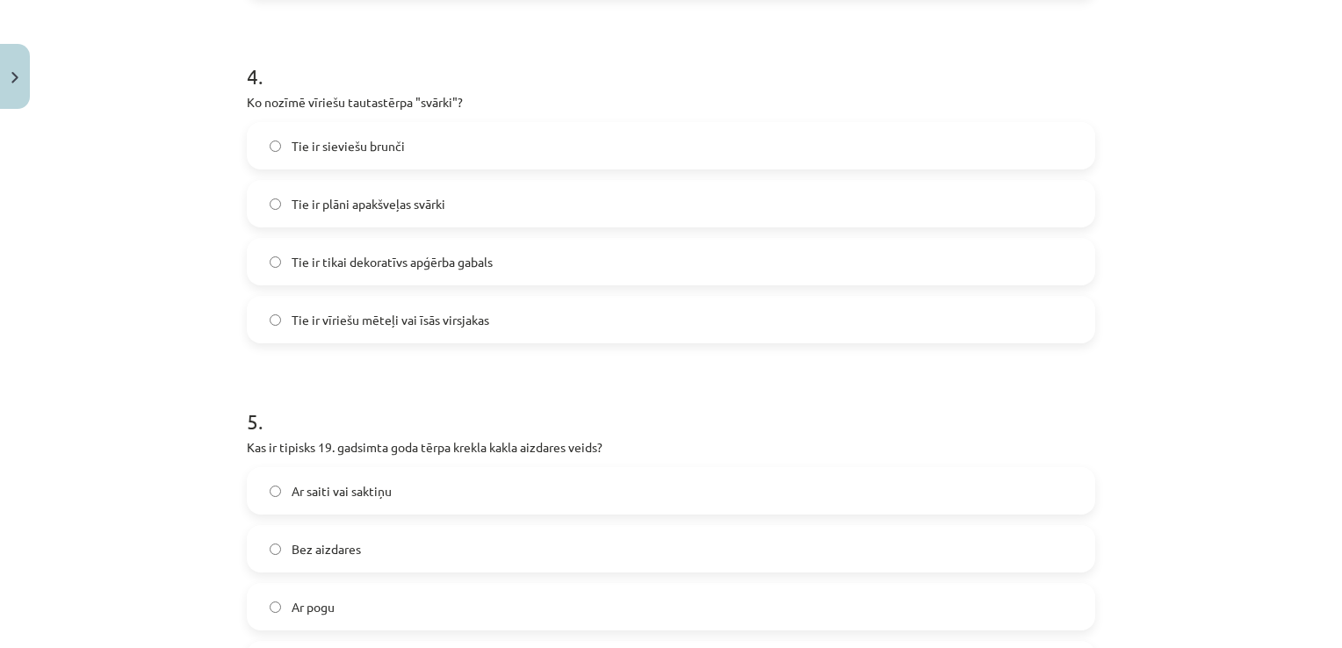
scroll to position [1537, 0]
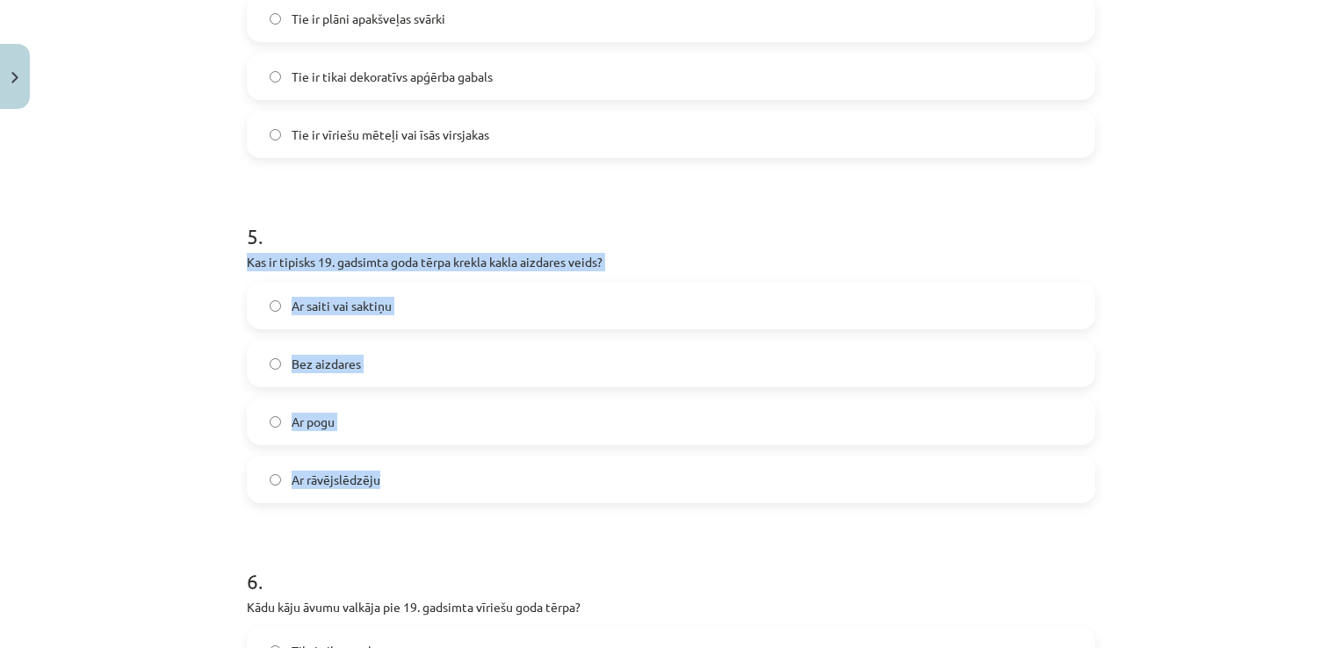
drag, startPoint x: 415, startPoint y: 481, endPoint x: 218, endPoint y: 262, distance: 294.8
click at [218, 262] on div "Mācību tēma: Dizains un tehnoloģijas 9. klases 1. ieskaites mācību materiāls #4…" at bounding box center [671, 324] width 1342 height 648
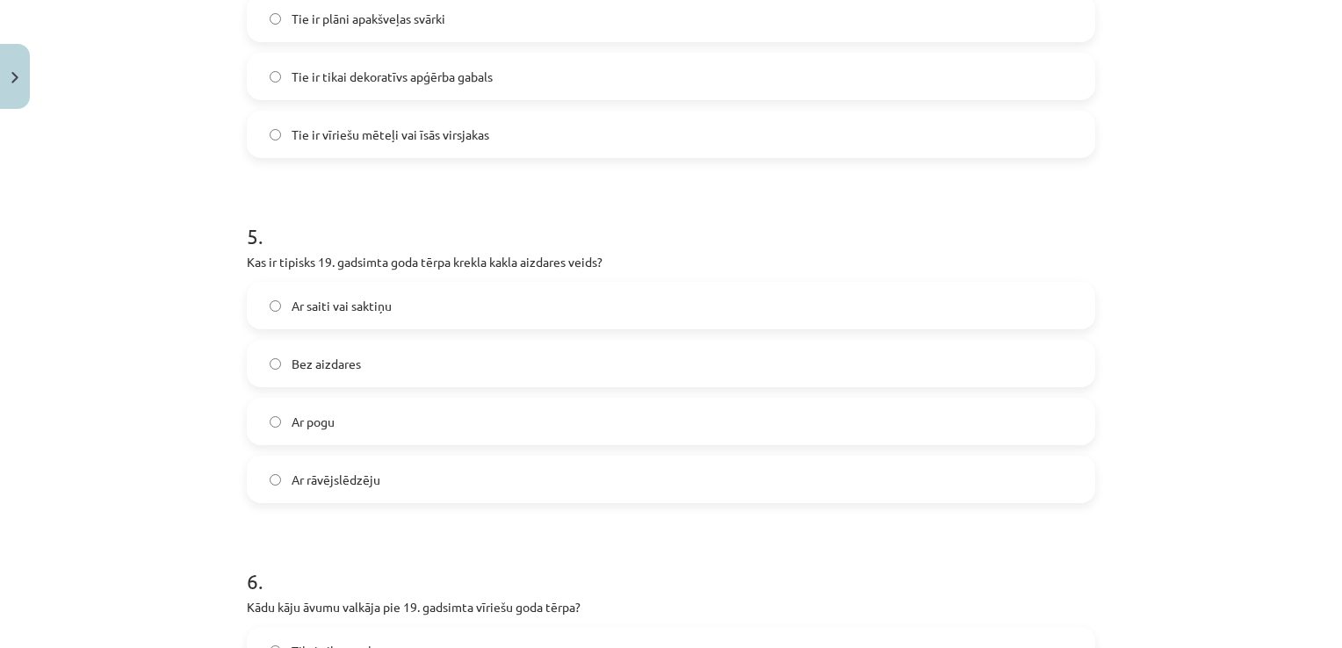
click at [449, 193] on h1 "5 ." at bounding box center [671, 220] width 848 height 54
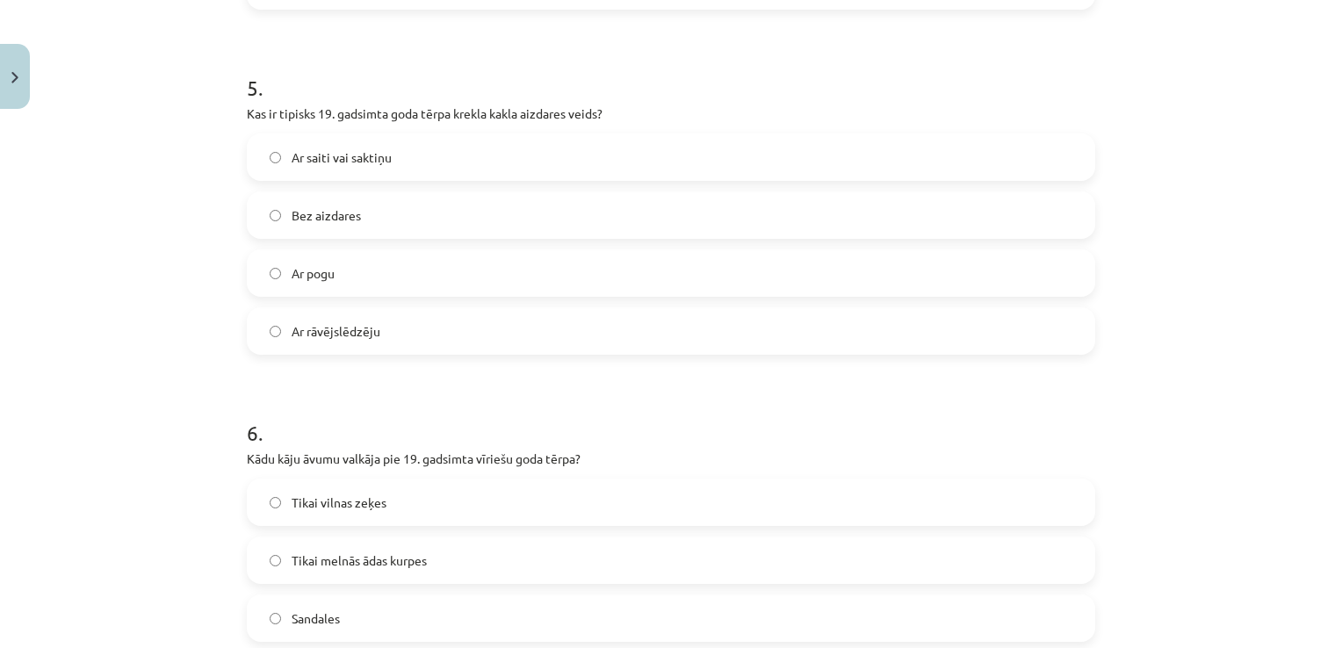
scroll to position [1888, 0]
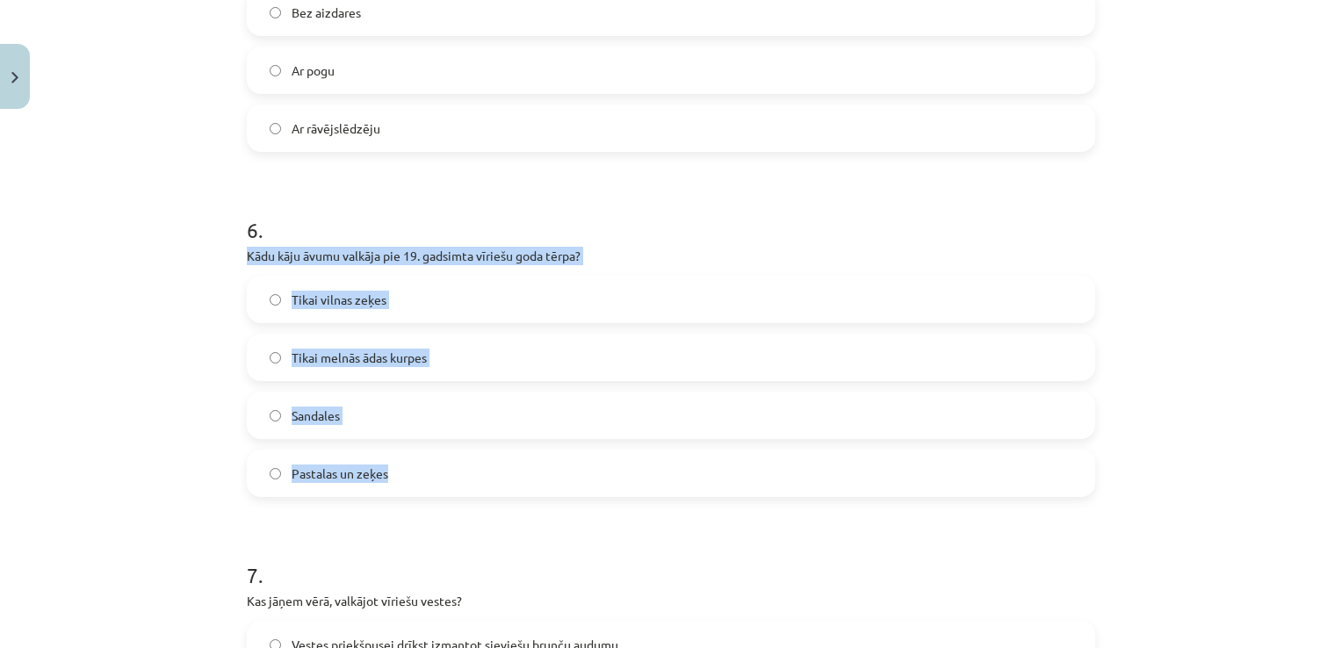
drag, startPoint x: 400, startPoint y: 472, endPoint x: 203, endPoint y: 249, distance: 298.0
click at [203, 249] on div "Mācību tēma: Dizains un tehnoloģijas 9. klases 1. ieskaites mācību materiāls #4…" at bounding box center [671, 324] width 1342 height 648
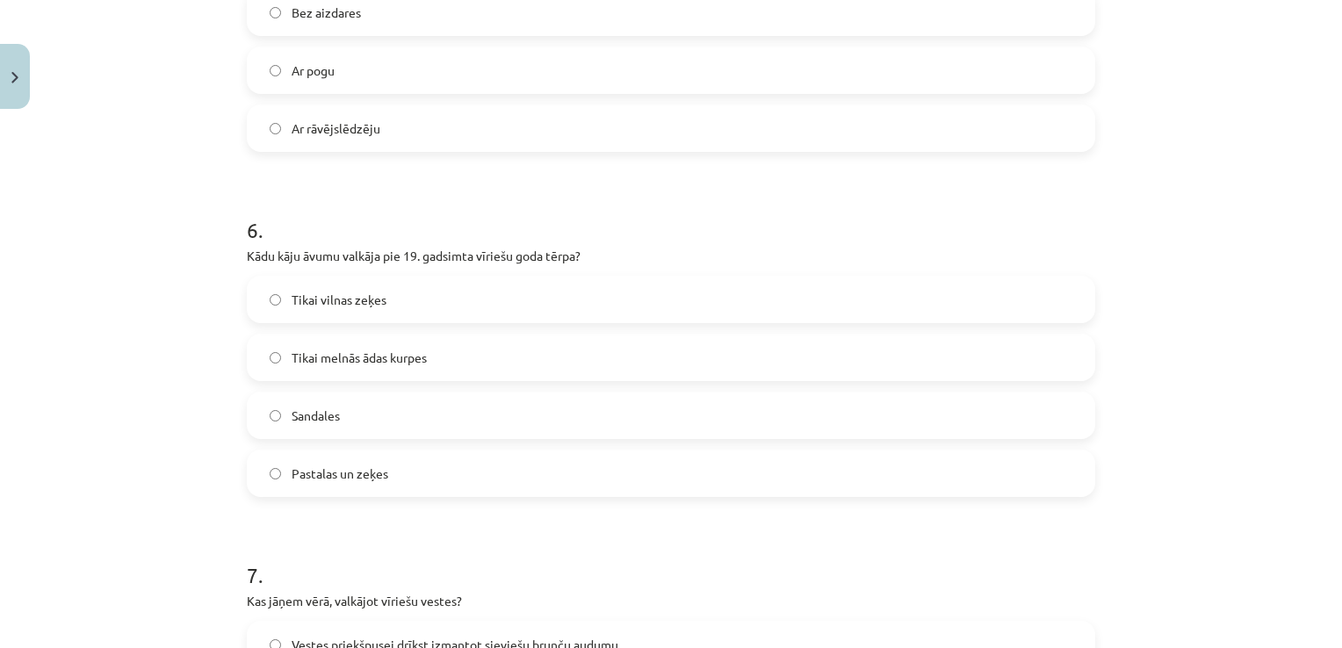
drag, startPoint x: 447, startPoint y: 202, endPoint x: 431, endPoint y: 223, distance: 26.3
click at [447, 201] on h1 "6 ." at bounding box center [671, 214] width 848 height 54
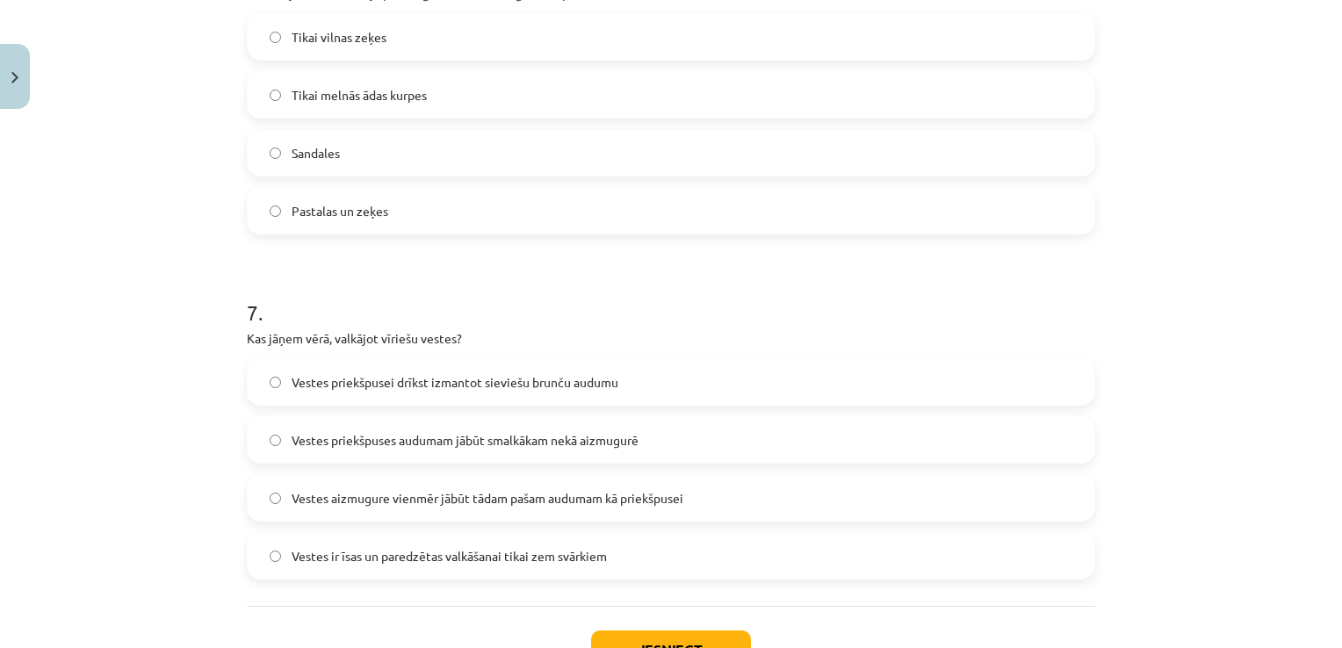
scroll to position [2152, 0]
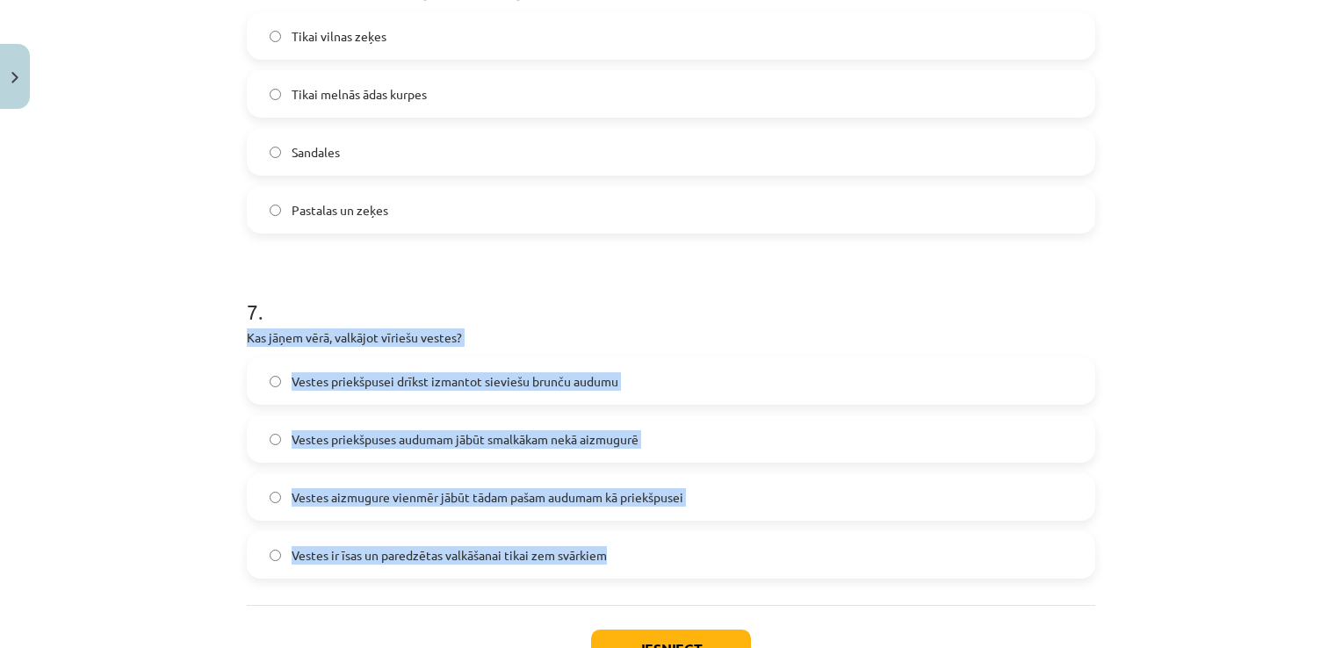
drag, startPoint x: 627, startPoint y: 558, endPoint x: 235, endPoint y: 336, distance: 449.9
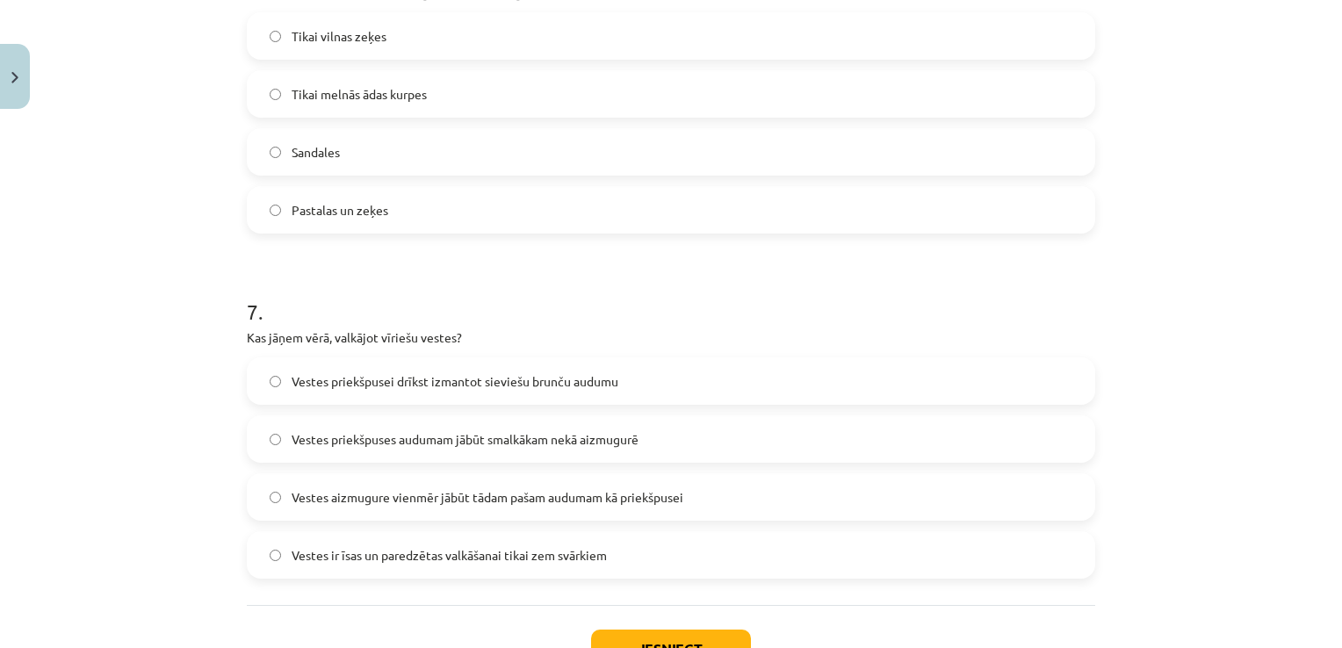
click at [389, 278] on h1 "7 ." at bounding box center [671, 296] width 848 height 54
click at [319, 436] on span "Vestes priekšpuses audumam jābūt smalkākam nekā aizmugurē" at bounding box center [465, 439] width 347 height 18
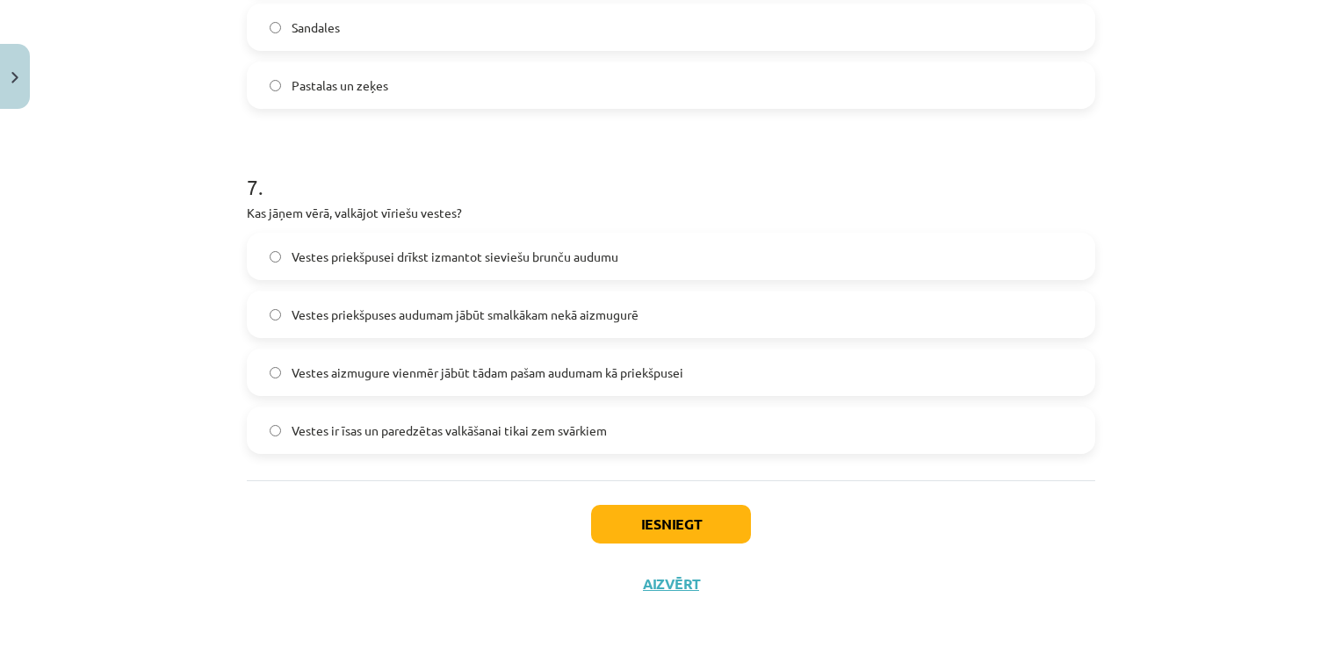
scroll to position [2285, 0]
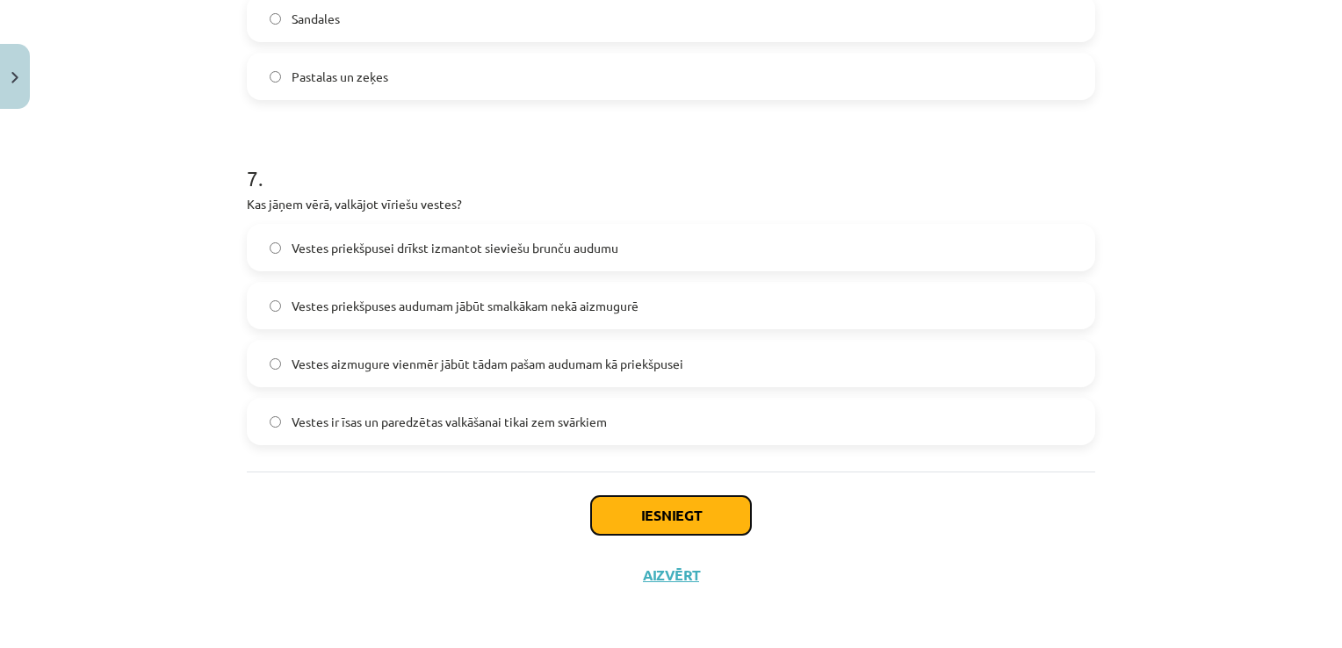
click at [677, 516] on button "Iesniegt" at bounding box center [671, 515] width 160 height 39
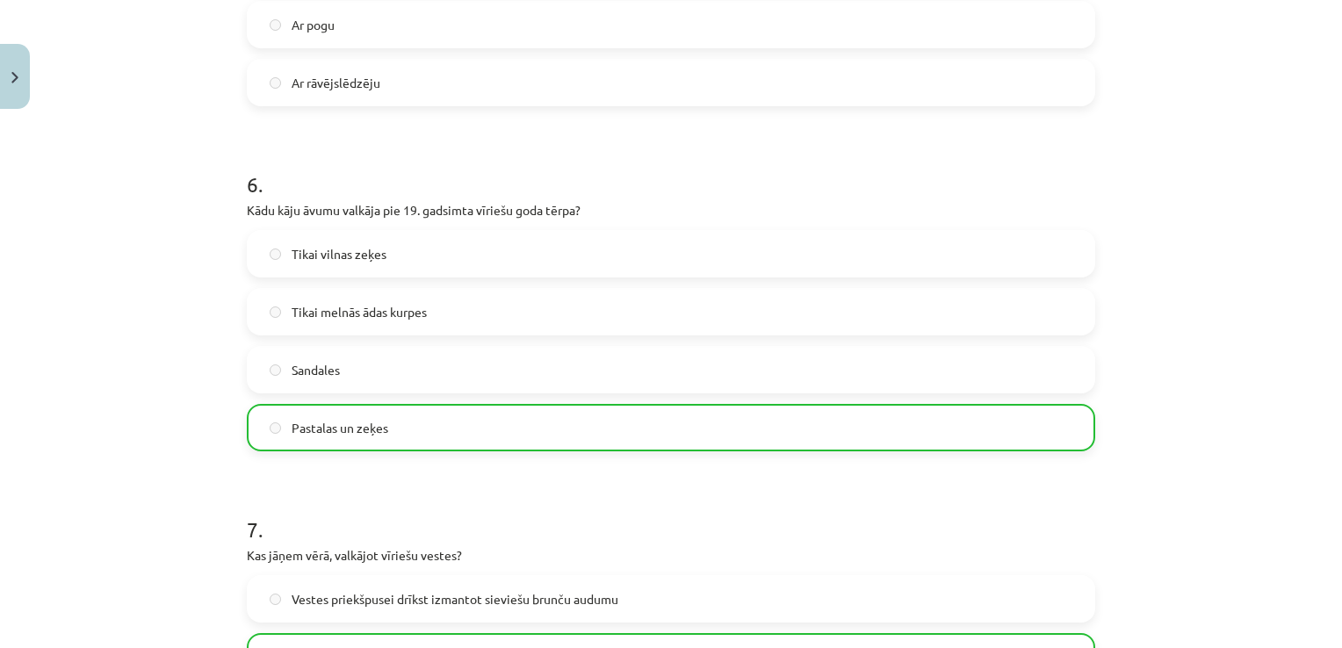
scroll to position [2340, 0]
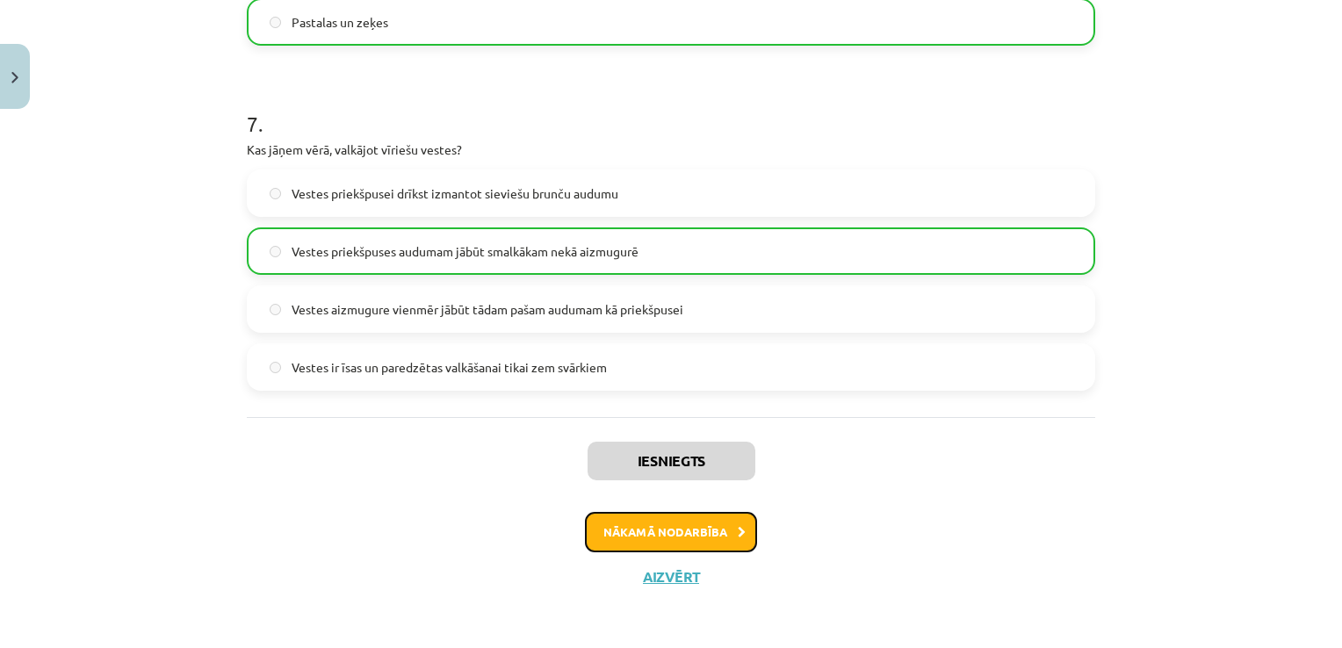
click at [653, 530] on button "Nākamā nodarbība" at bounding box center [671, 532] width 172 height 40
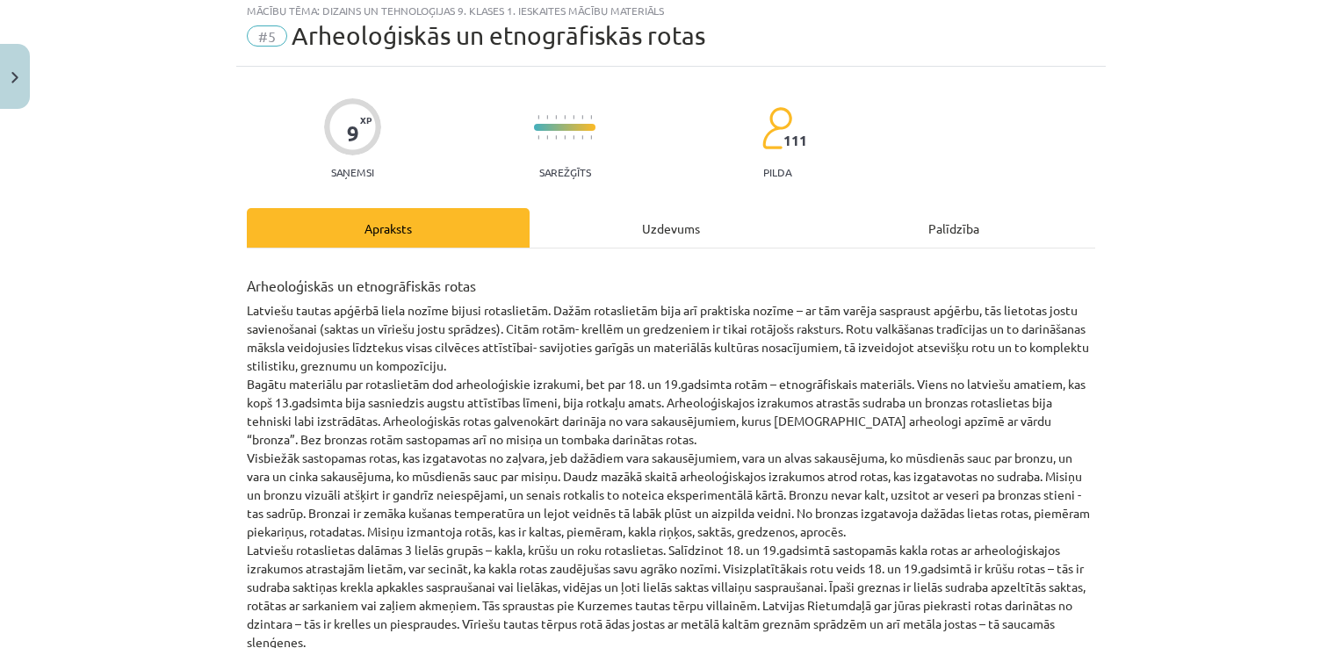
scroll to position [0, 0]
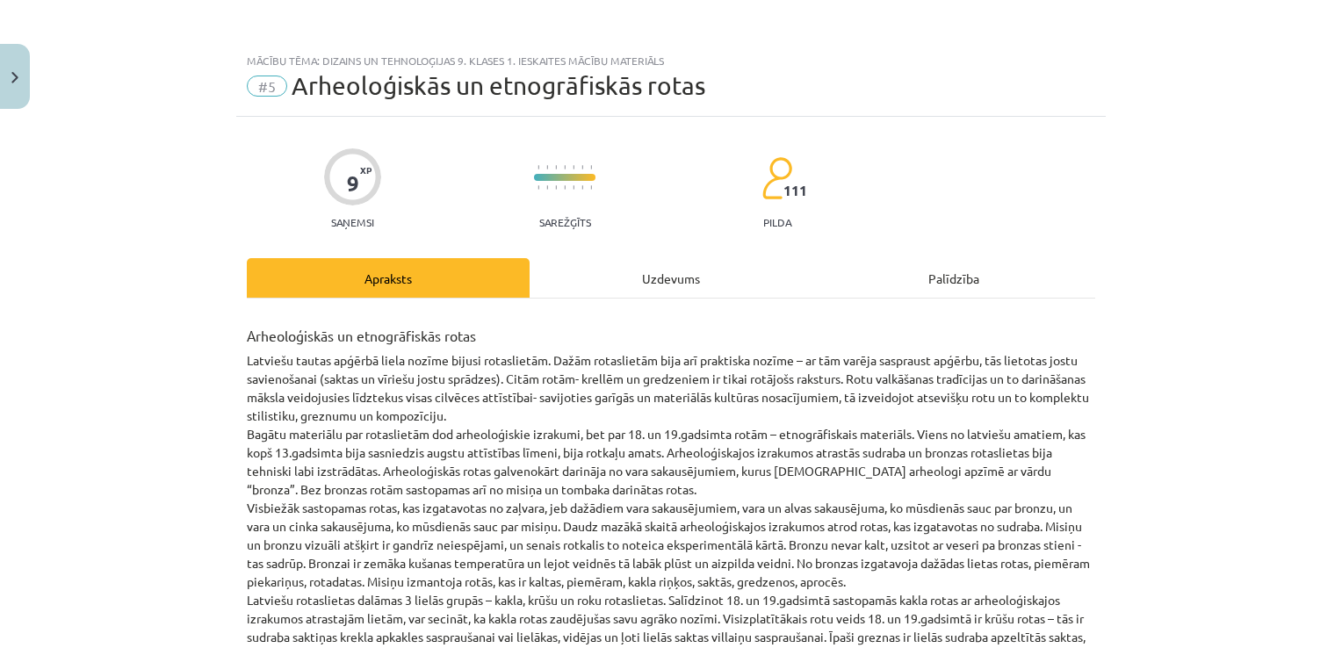
drag, startPoint x: 442, startPoint y: 422, endPoint x: 228, endPoint y: 334, distance: 230.8
click at [228, 334] on div "Mācību tēma: Dizains un tehnoloģijas 9. klases 1. ieskaites mācību materiāls #5…" at bounding box center [671, 324] width 1342 height 648
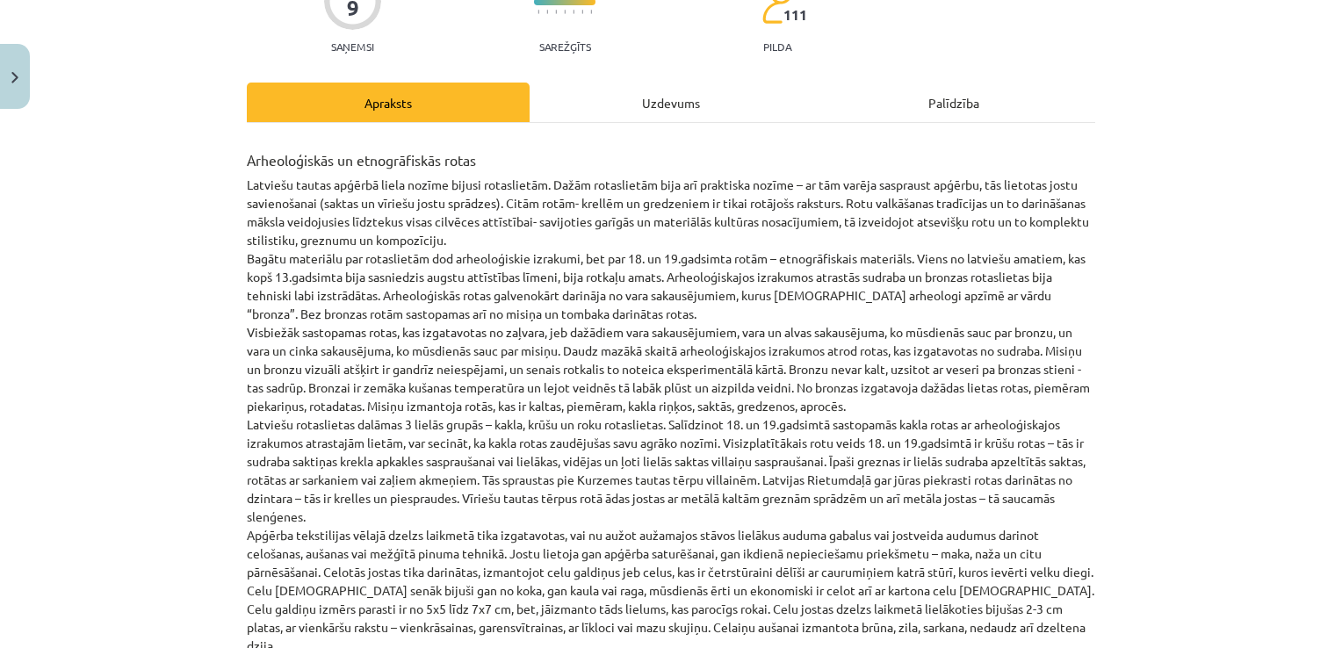
scroll to position [263, 0]
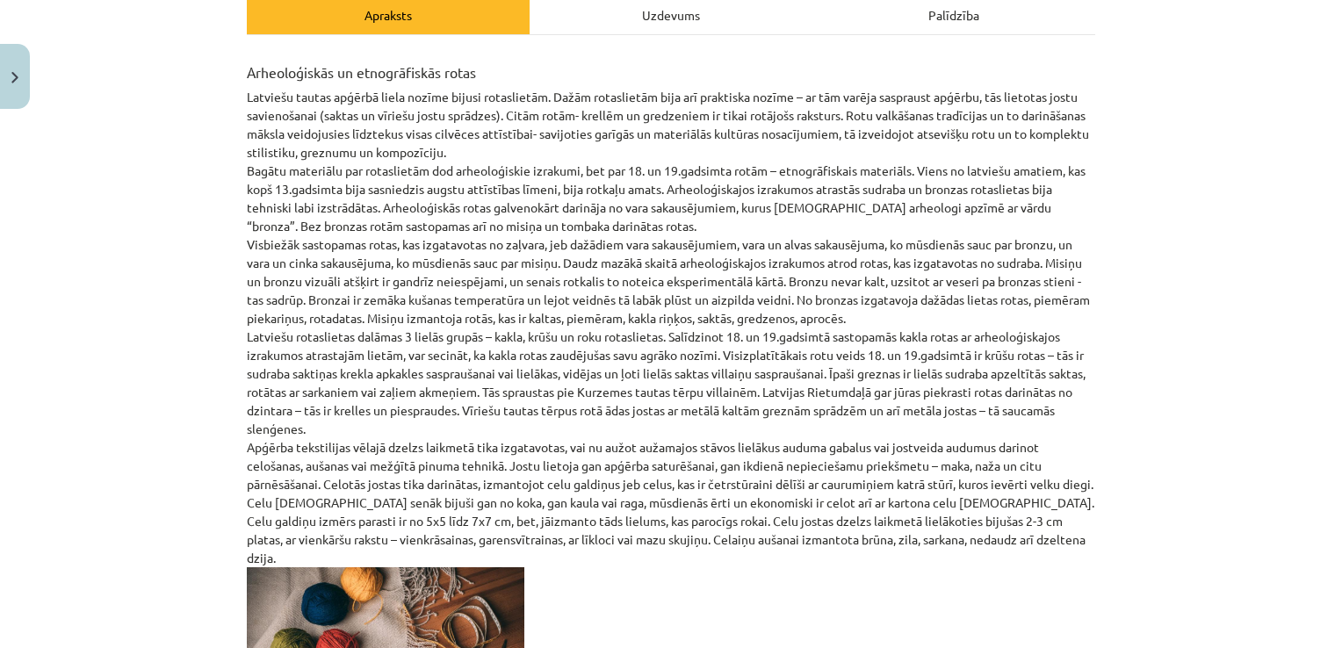
click at [1207, 377] on div "Mācību tēma: Dizains un tehnoloģijas 9. klases 1. ieskaites mācību materiāls #5…" at bounding box center [671, 324] width 1342 height 648
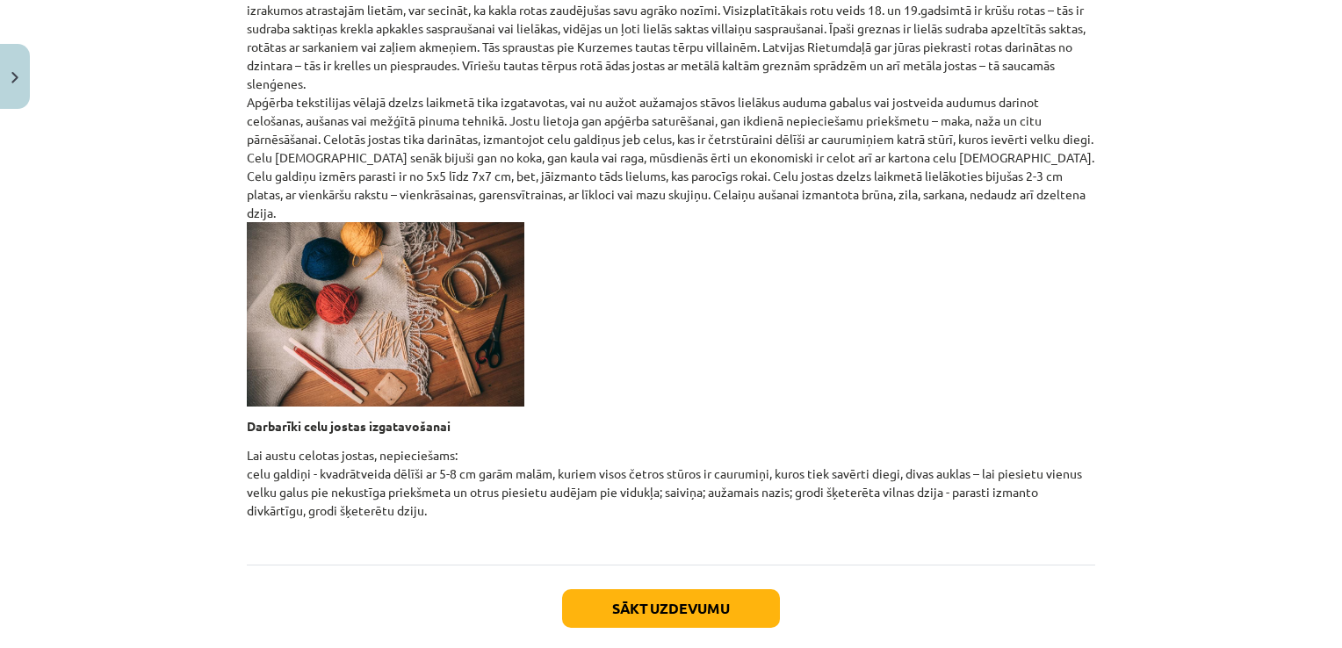
scroll to position [682, 0]
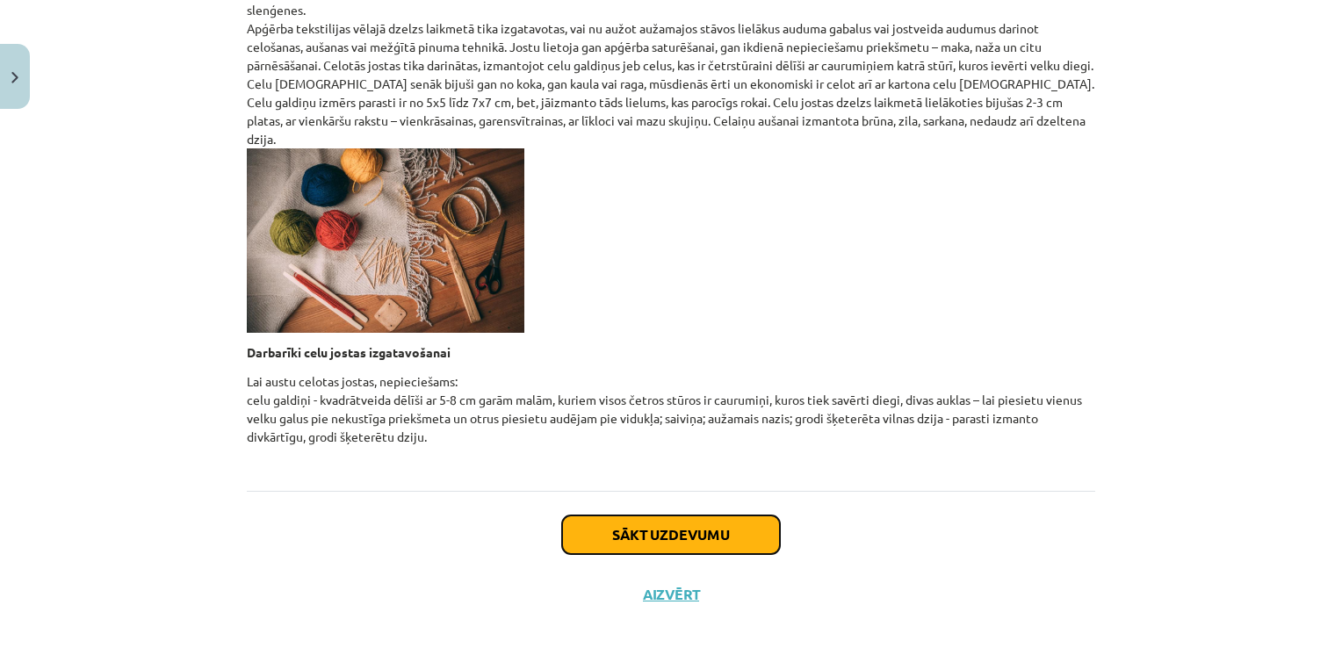
click at [696, 516] on button "Sākt uzdevumu" at bounding box center [671, 535] width 218 height 39
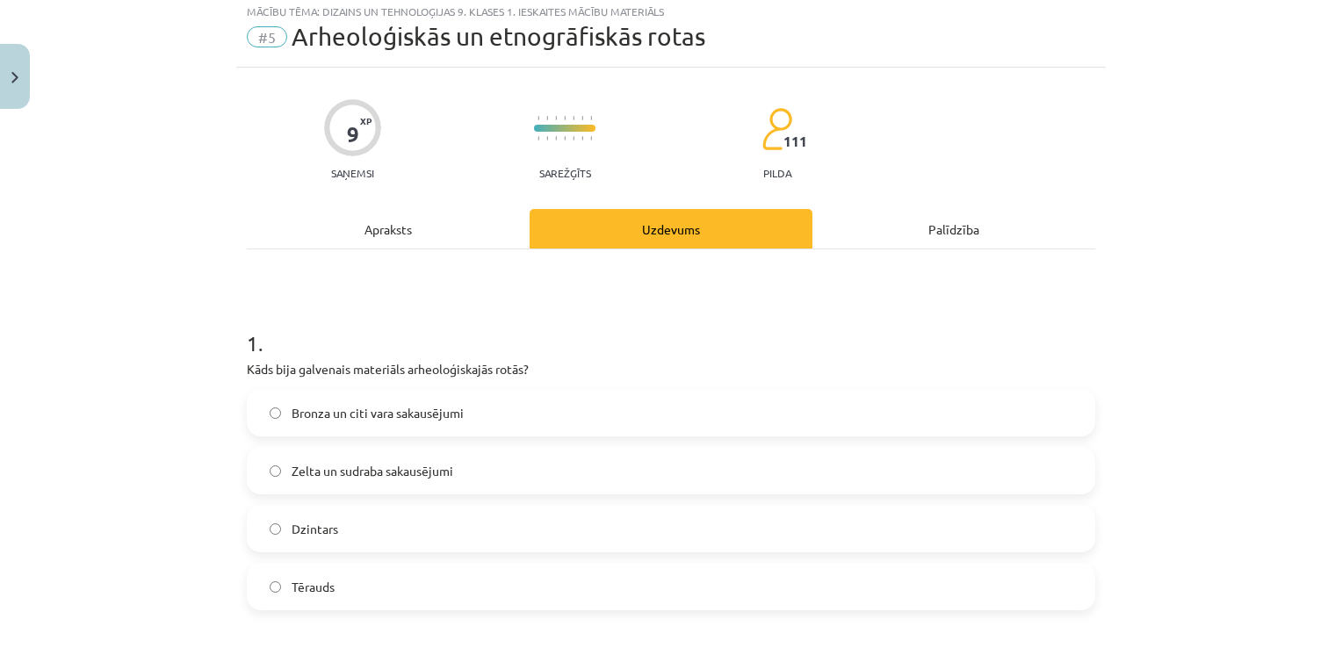
scroll to position [44, 0]
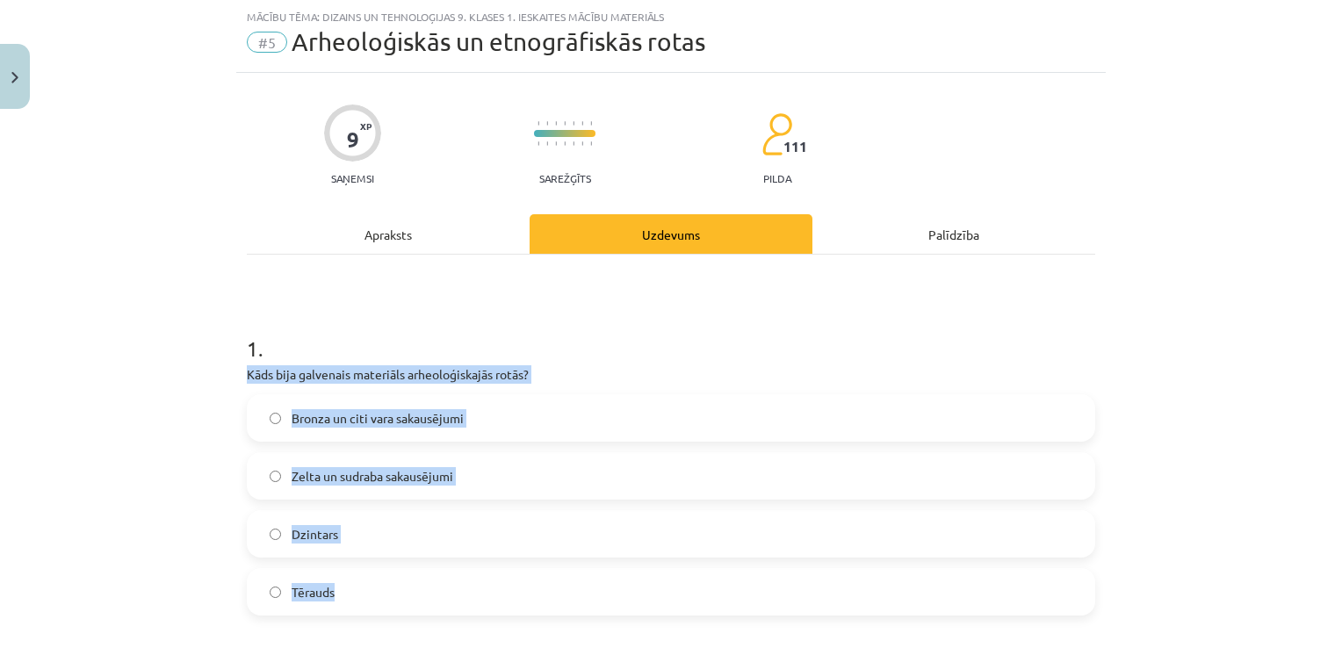
drag, startPoint x: 351, startPoint y: 597, endPoint x: 227, endPoint y: 371, distance: 258.6
click at [227, 371] on div "Mācību tēma: Dizains un tehnoloģijas 9. klases 1. ieskaites mācību materiāls #5…" at bounding box center [671, 324] width 1342 height 648
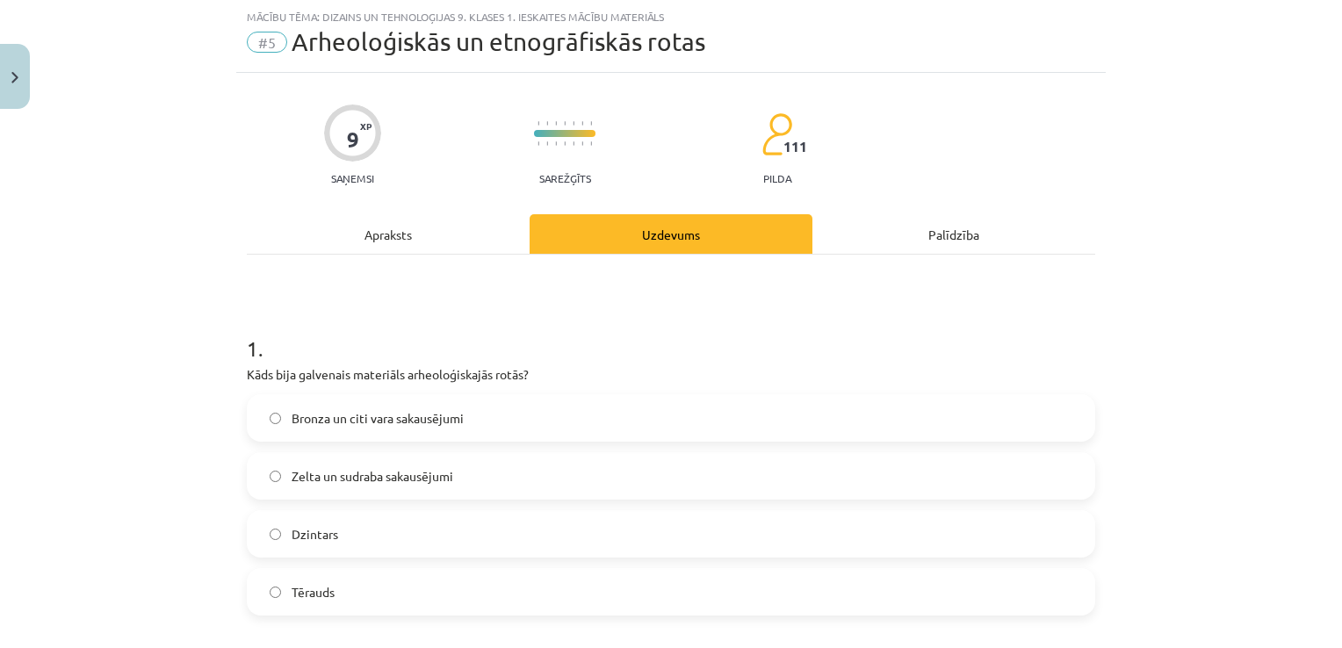
click at [299, 418] on span "Bronza un citi vara sakausējumi" at bounding box center [378, 418] width 172 height 18
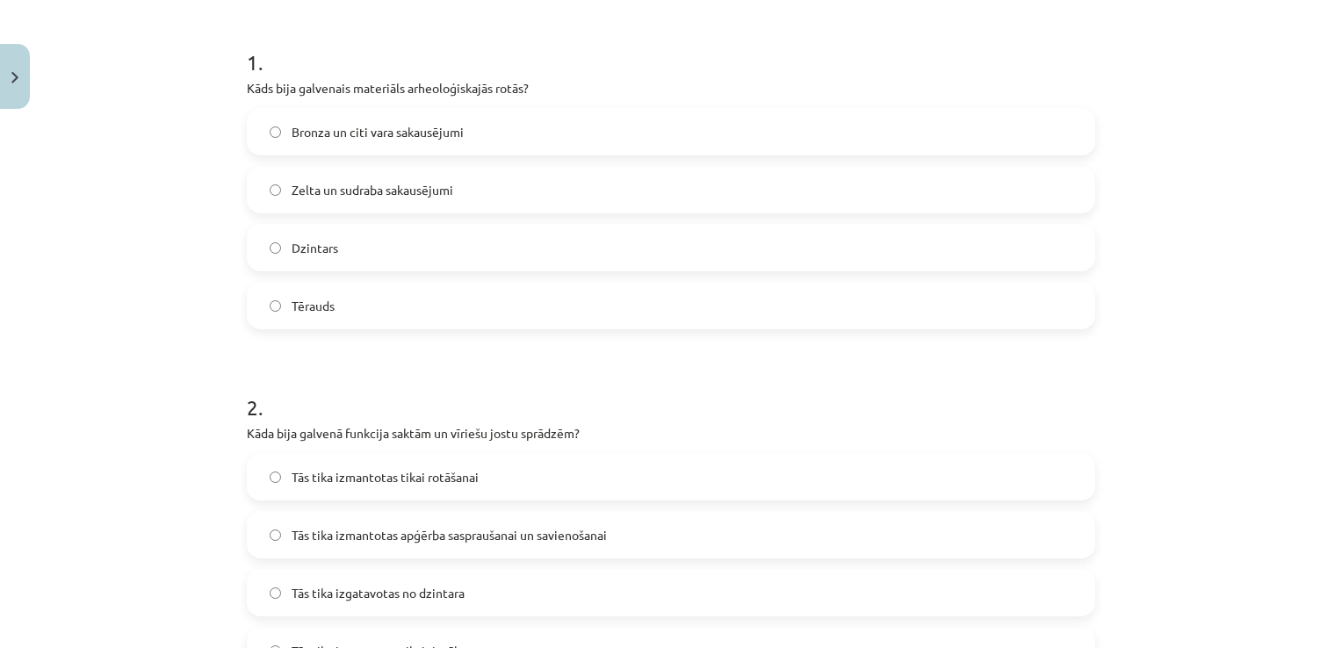
scroll to position [395, 0]
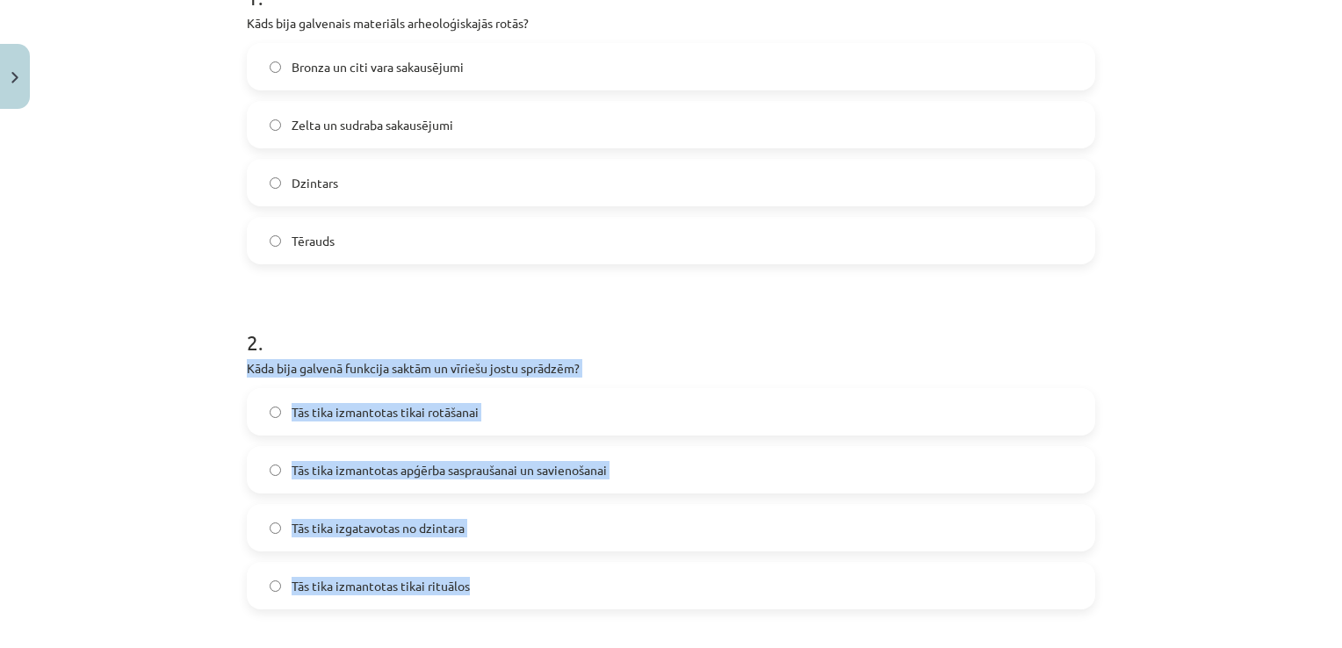
drag, startPoint x: 455, startPoint y: 593, endPoint x: 234, endPoint y: 371, distance: 313.0
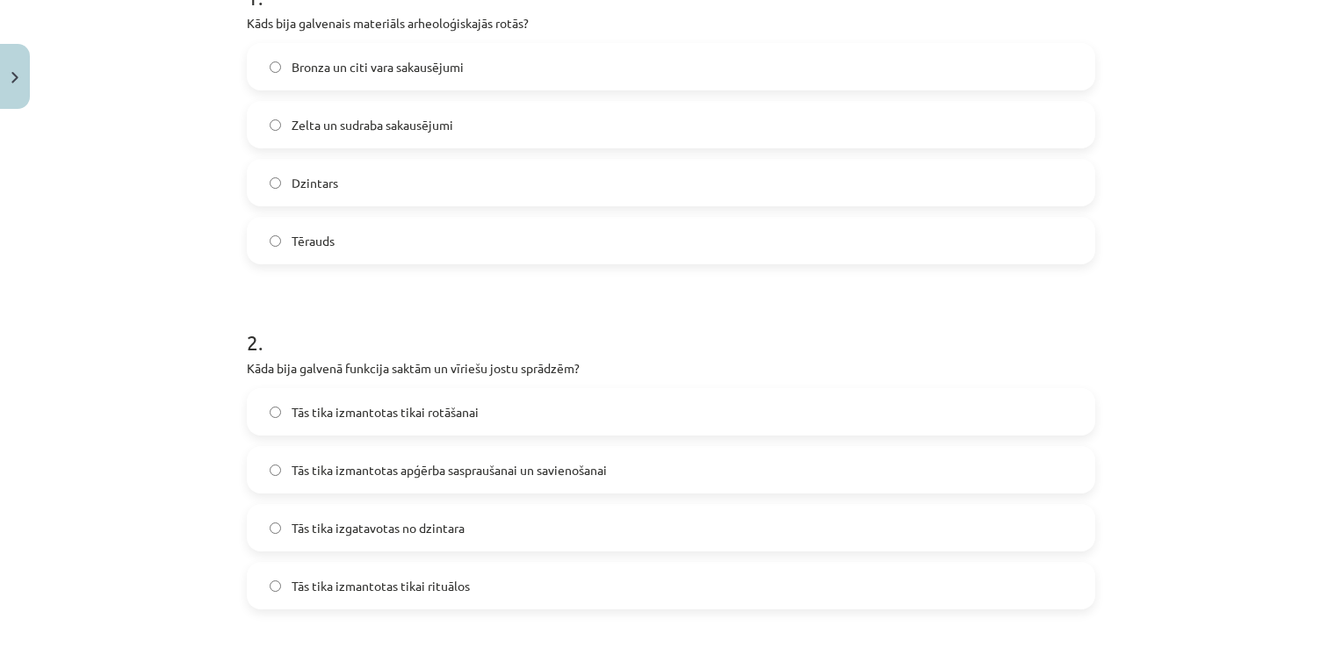
click at [383, 321] on h1 "2 ." at bounding box center [671, 326] width 848 height 54
click at [309, 472] on span "Tās tika izmantotas apģērba saspraušanai un savienošanai" at bounding box center [449, 470] width 315 height 18
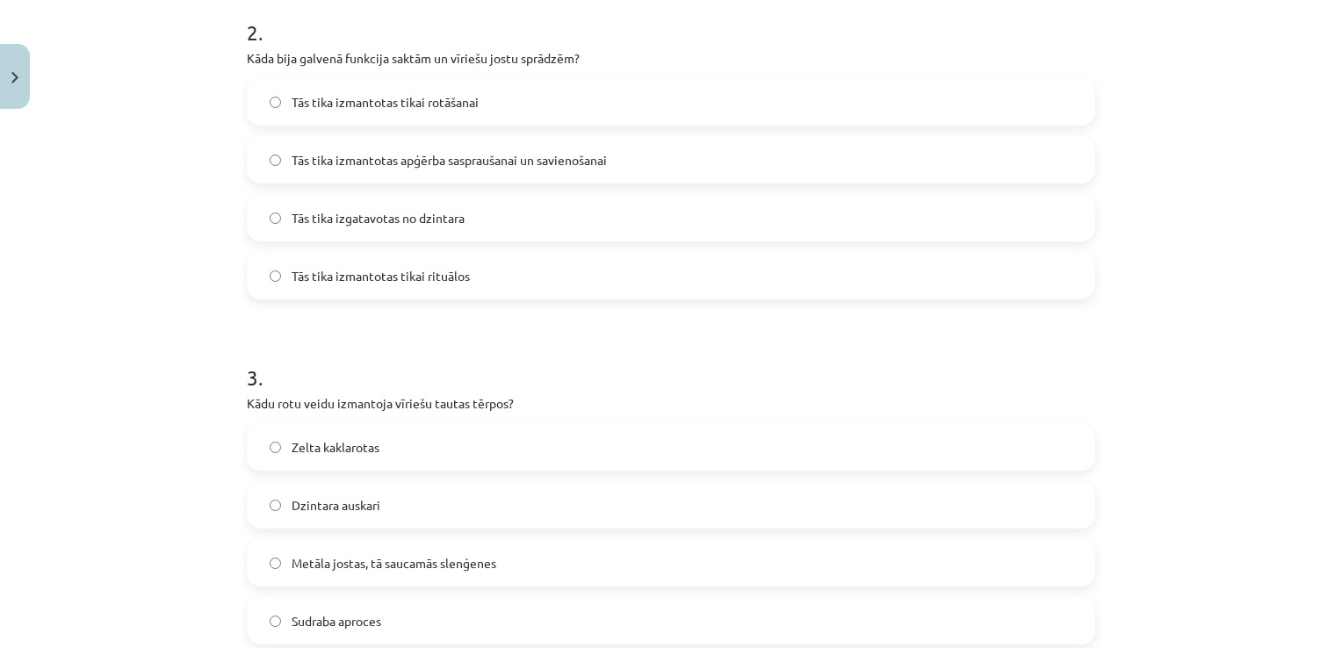
scroll to position [747, 0]
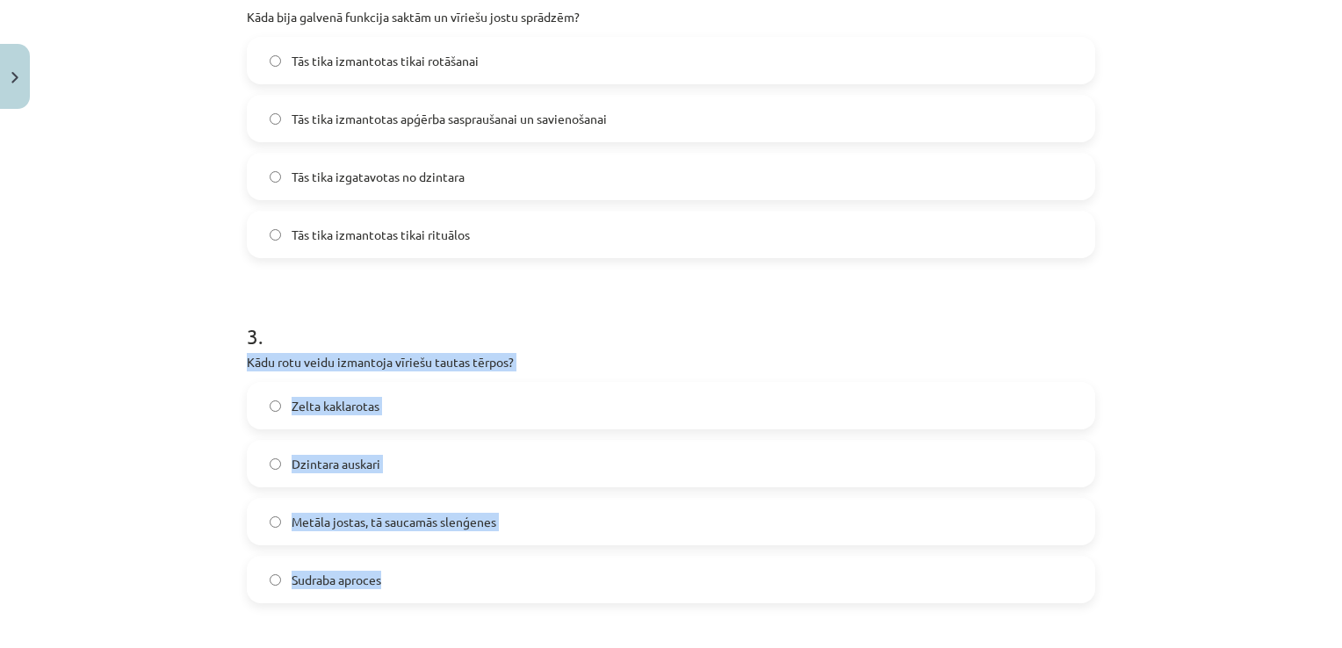
drag, startPoint x: 391, startPoint y: 585, endPoint x: 225, endPoint y: 357, distance: 281.6
click at [225, 357] on div "Mācību tēma: Dizains un tehnoloģijas 9. klases 1. ieskaites mācību materiāls #5…" at bounding box center [671, 324] width 1342 height 648
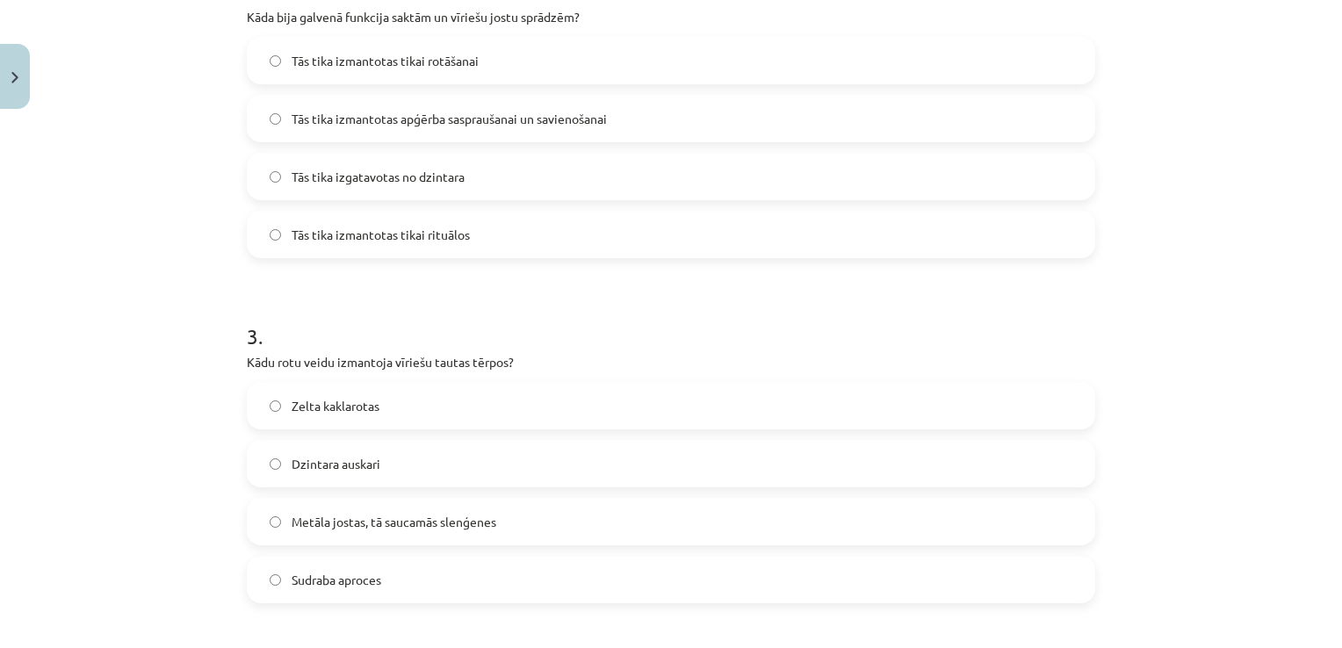
click at [365, 305] on h1 "3 ." at bounding box center [671, 320] width 848 height 54
click at [279, 527] on label "Metāla jostas, tā saucamās slenģenes" at bounding box center [671, 522] width 845 height 44
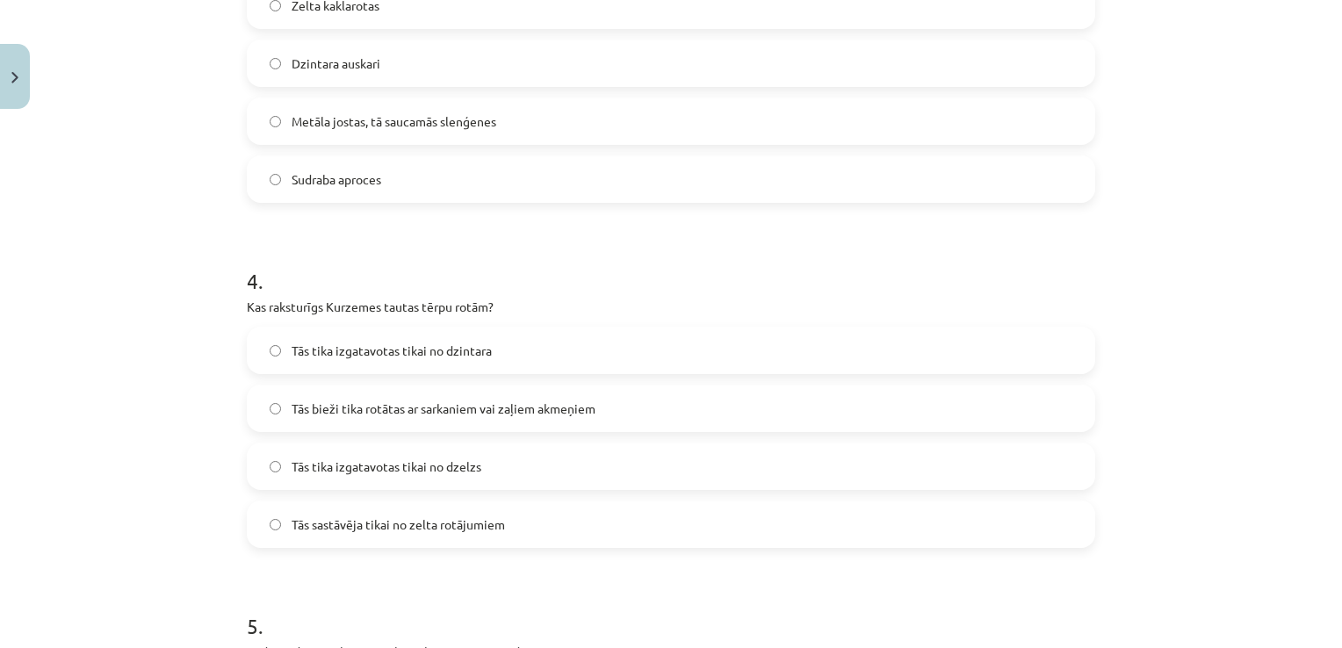
scroll to position [1186, 0]
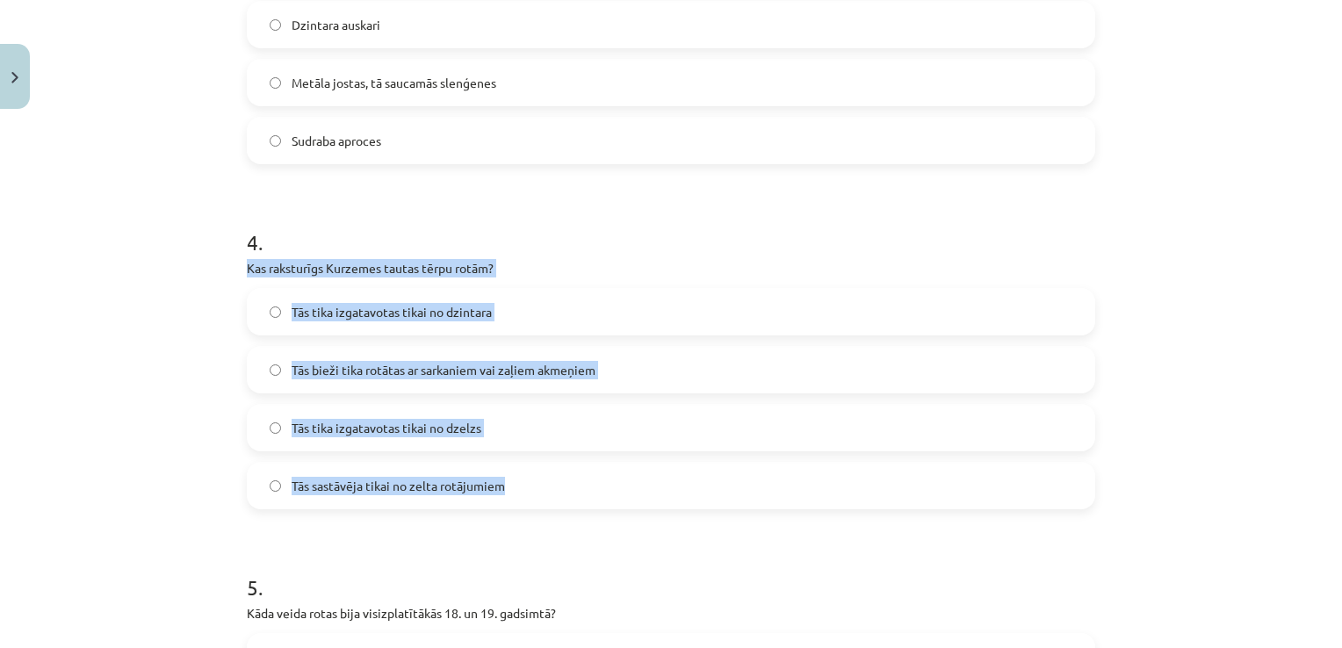
drag, startPoint x: 521, startPoint y: 485, endPoint x: 233, endPoint y: 271, distance: 358.5
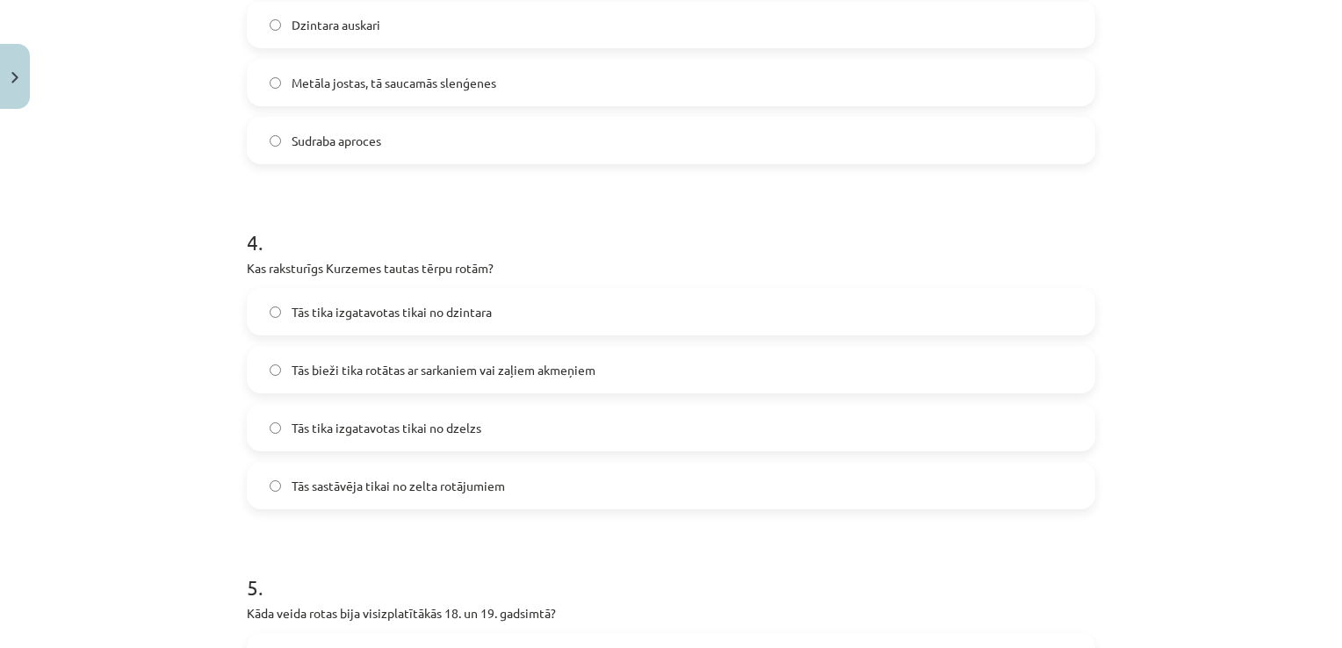
click at [390, 200] on h1 "4 ." at bounding box center [671, 226] width 848 height 54
drag, startPoint x: 280, startPoint y: 371, endPoint x: 327, endPoint y: 371, distance: 46.5
click at [280, 370] on label "Tās bieži tika rotātas ar sarkaniem vai zaļiem akmeņiem" at bounding box center [671, 370] width 845 height 44
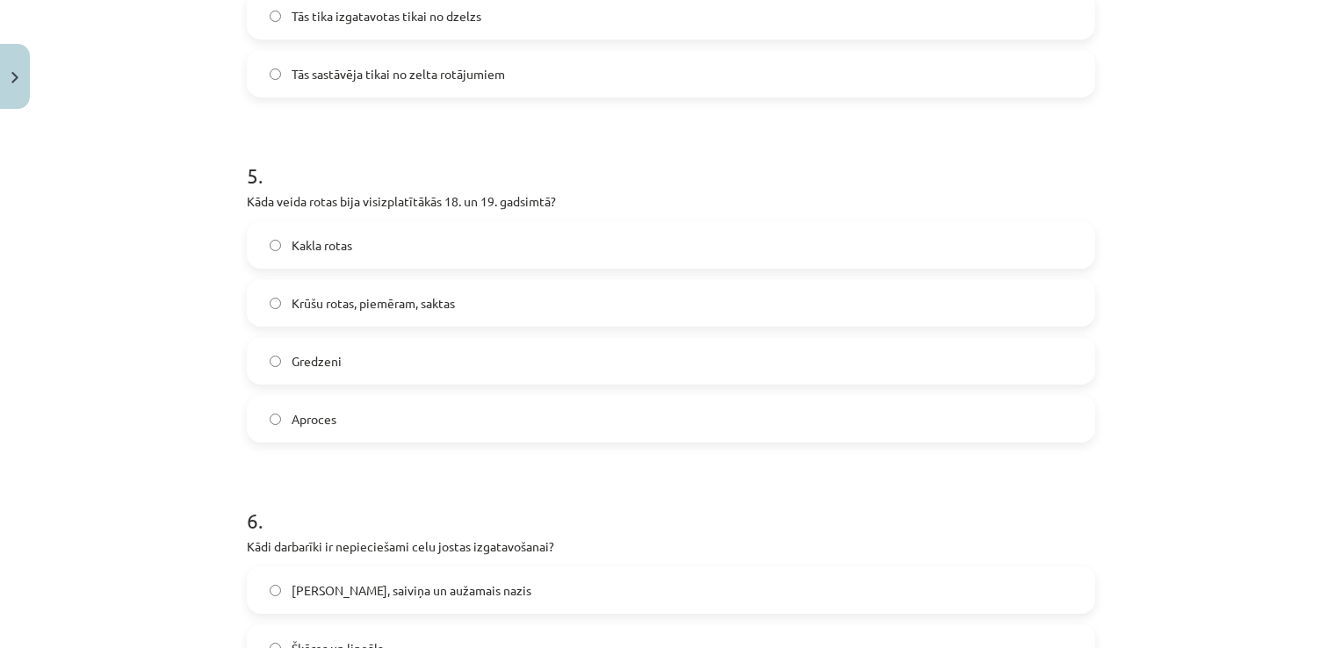
scroll to position [1625, 0]
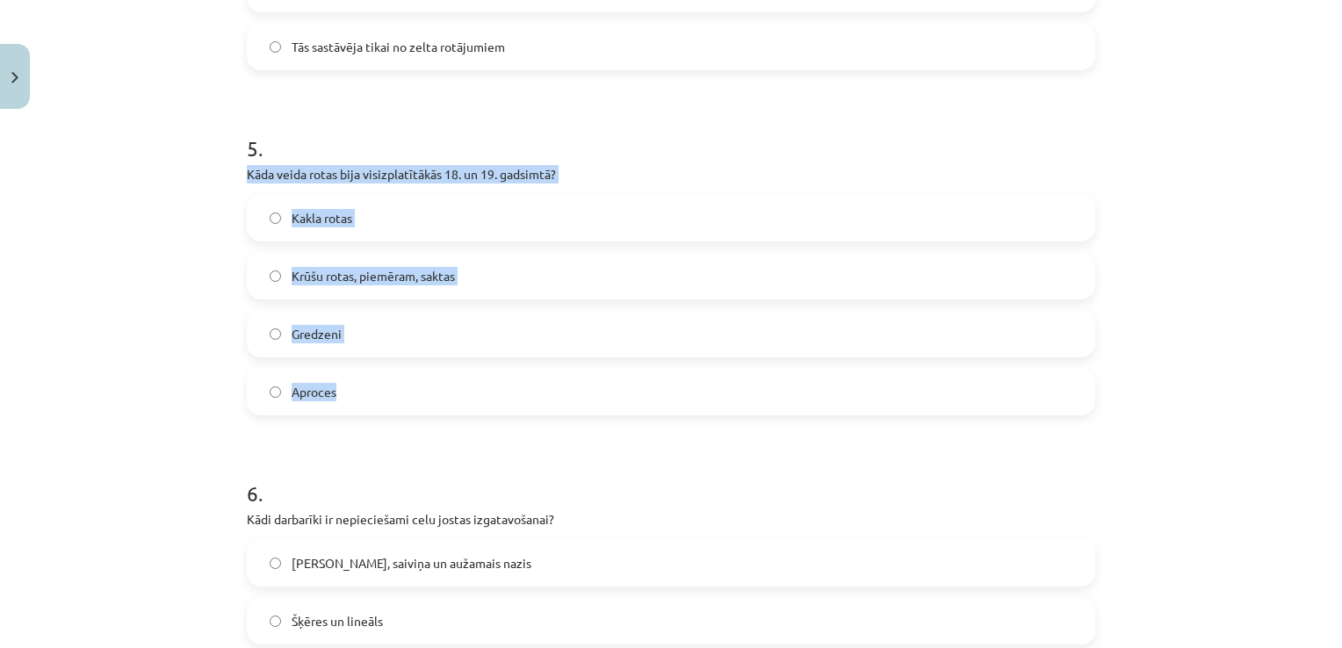
drag, startPoint x: 358, startPoint y: 385, endPoint x: 221, endPoint y: 172, distance: 252.9
click at [221, 172] on div "Mācību tēma: Dizains un tehnoloģijas 9. klases 1. ieskaites mācību materiāls #5…" at bounding box center [671, 324] width 1342 height 648
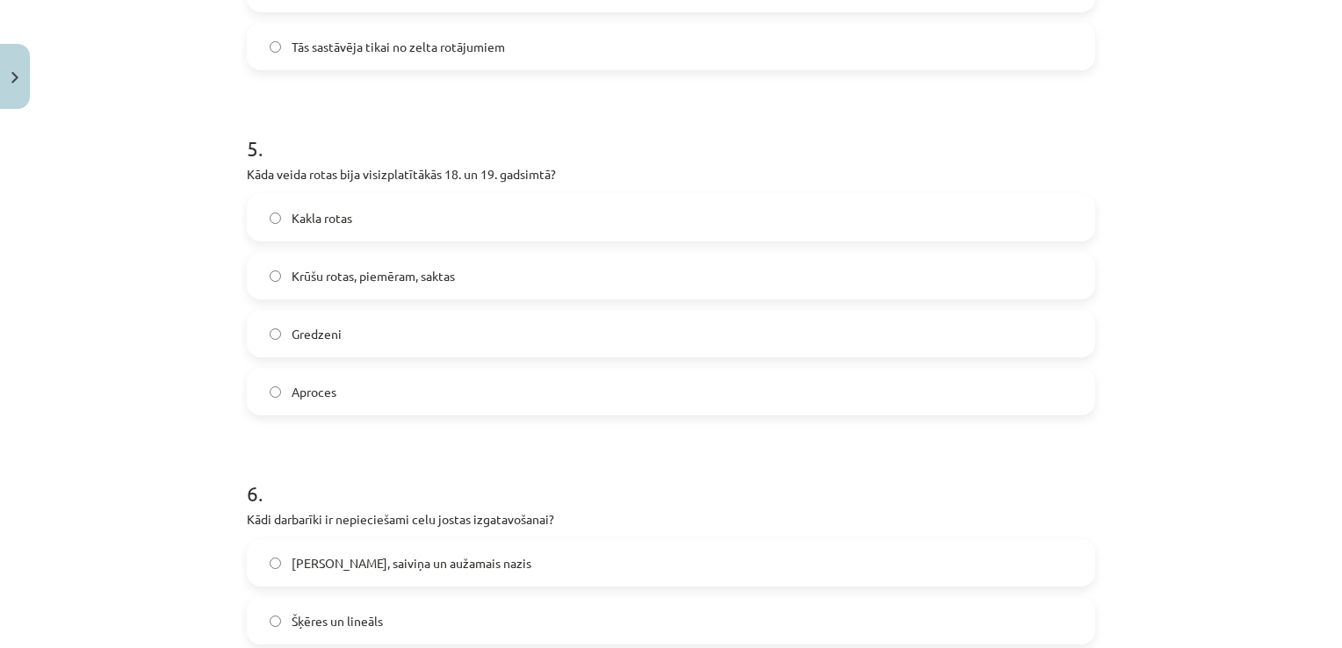
click at [426, 120] on h1 "5 ." at bounding box center [671, 132] width 848 height 54
click at [274, 283] on label "Krūšu rotas, piemēram, saktas" at bounding box center [671, 276] width 845 height 44
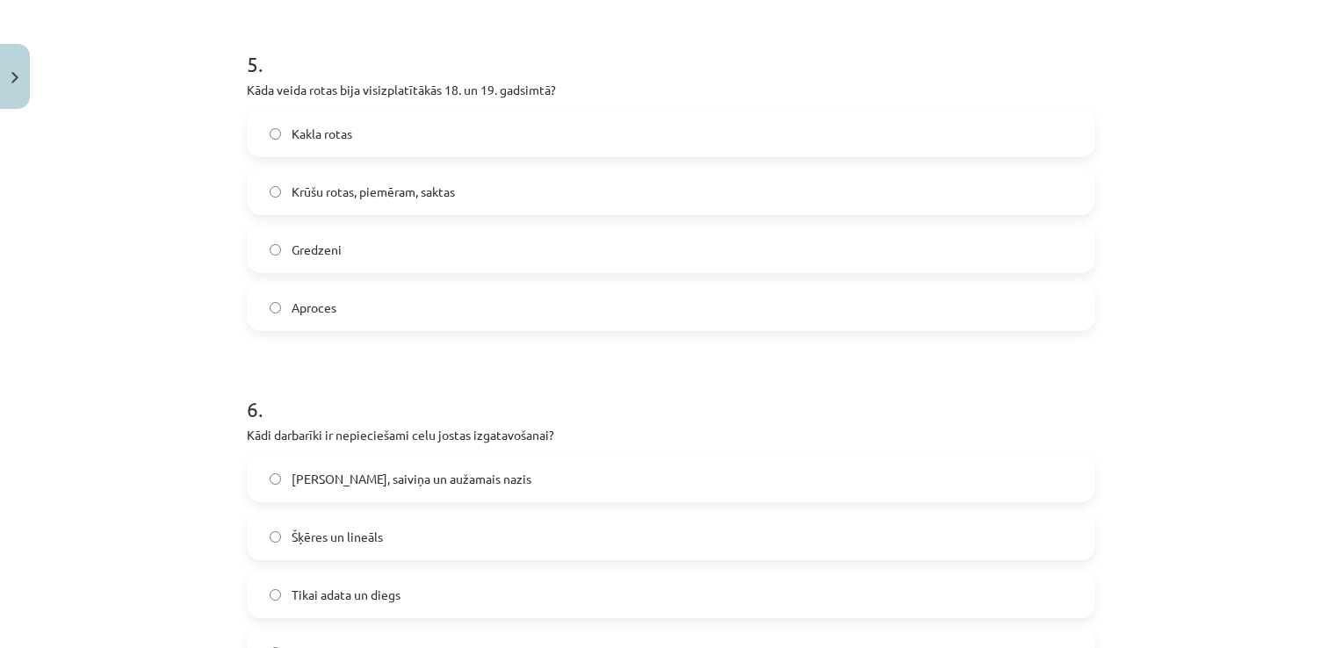
scroll to position [1888, 0]
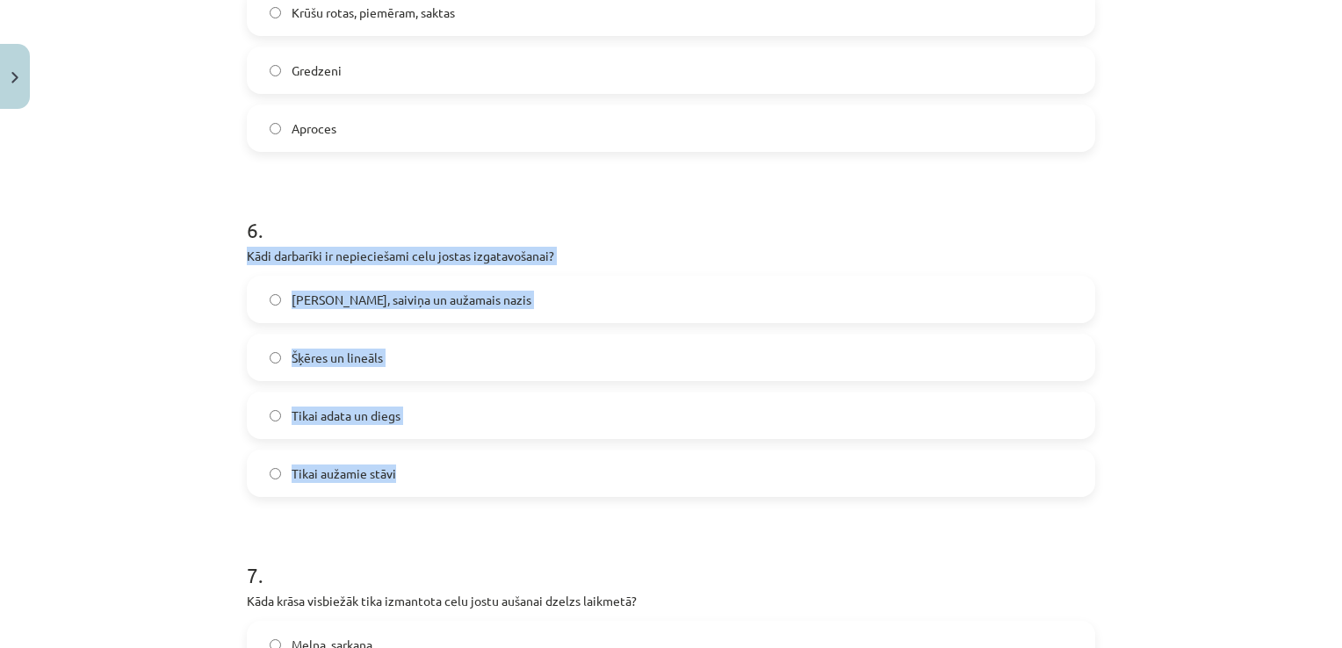
drag, startPoint x: 379, startPoint y: 476, endPoint x: 238, endPoint y: 248, distance: 268.6
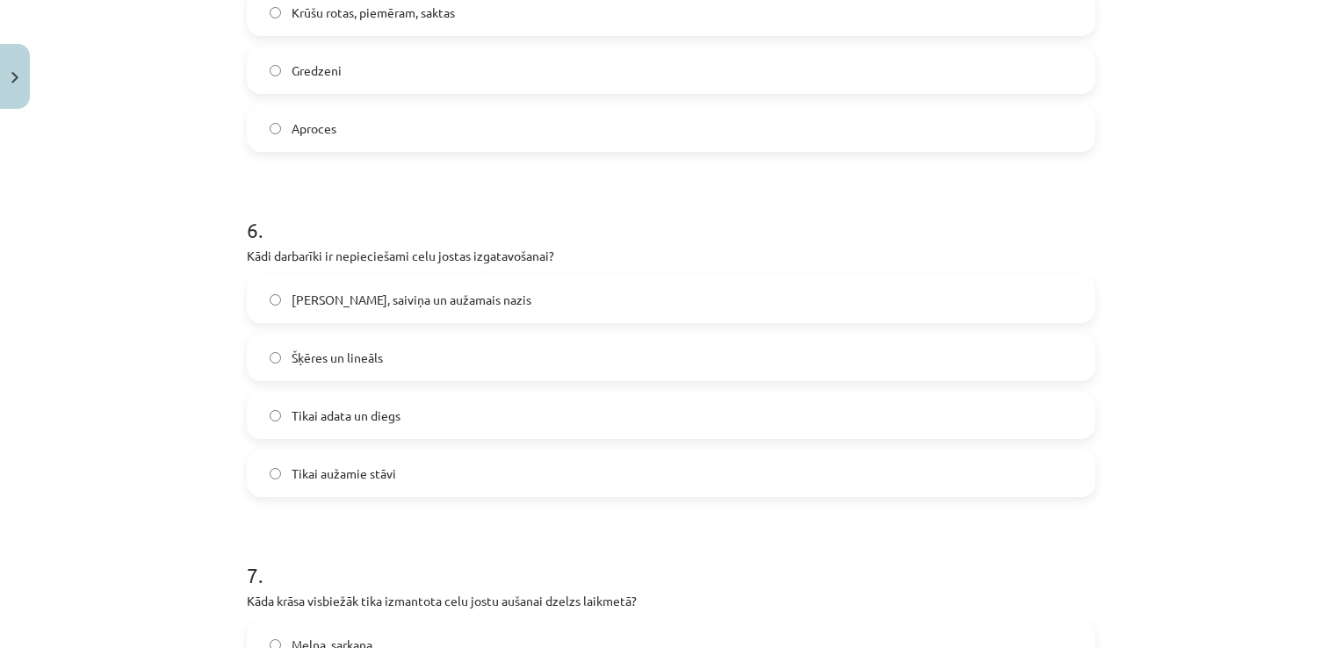
click at [388, 204] on h1 "6 ." at bounding box center [671, 214] width 848 height 54
click at [276, 314] on label "Celu galdiņi, saiviņa un aužamais nazis" at bounding box center [671, 300] width 845 height 44
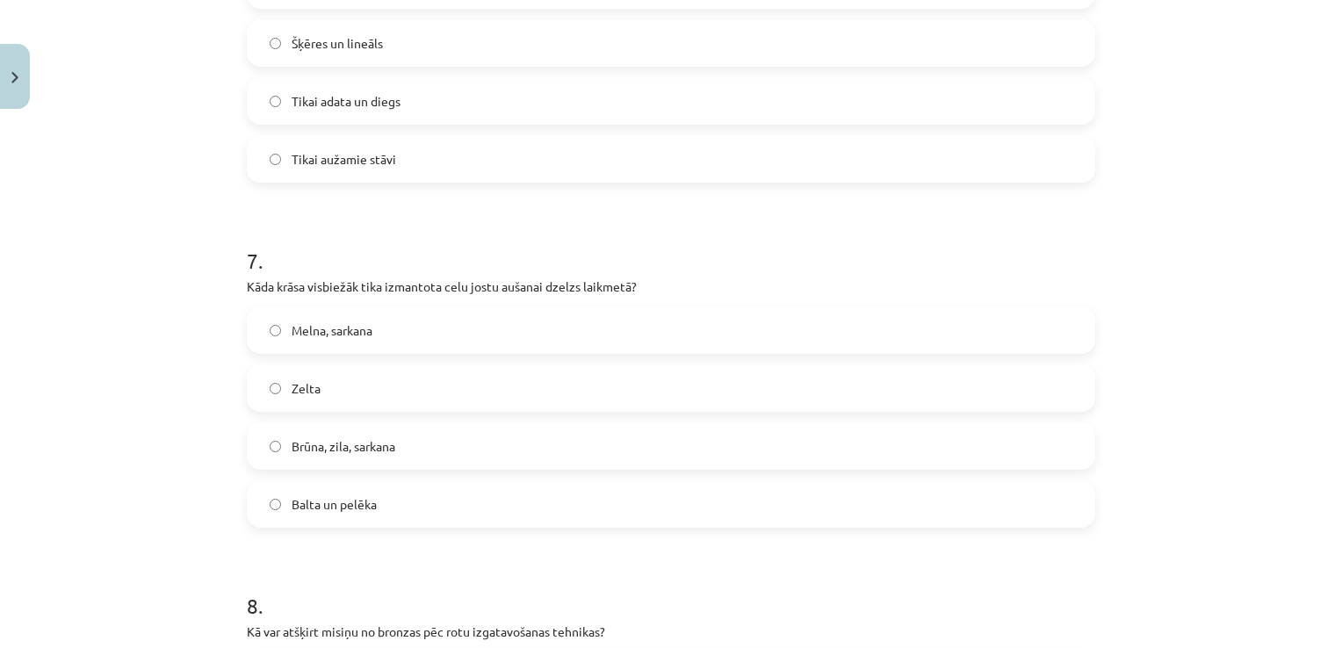
scroll to position [2240, 0]
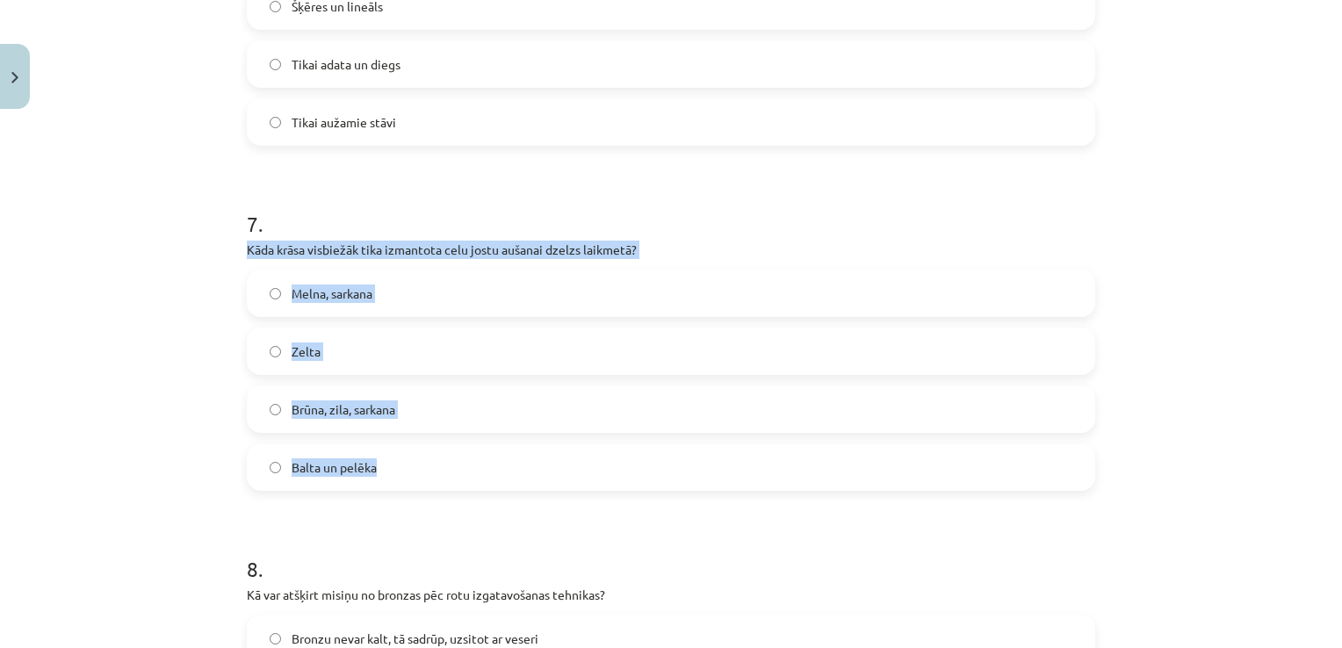
drag, startPoint x: 379, startPoint y: 475, endPoint x: 220, endPoint y: 250, distance: 275.9
click at [220, 250] on div "Mācību tēma: Dizains un tehnoloģijas 9. klases 1. ieskaites mācību materiāls #5…" at bounding box center [671, 324] width 1342 height 648
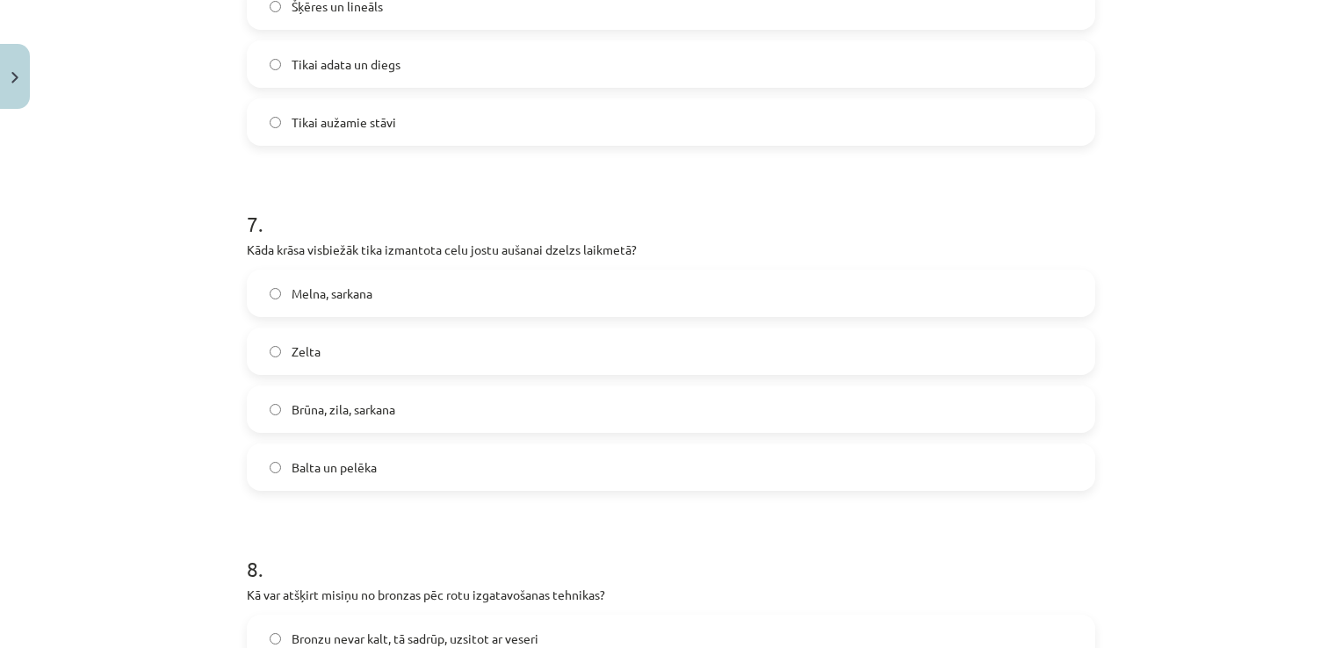
click at [334, 191] on h1 "7 ." at bounding box center [671, 208] width 848 height 54
click at [273, 423] on label "Brūna, zila, sarkana" at bounding box center [671, 409] width 845 height 44
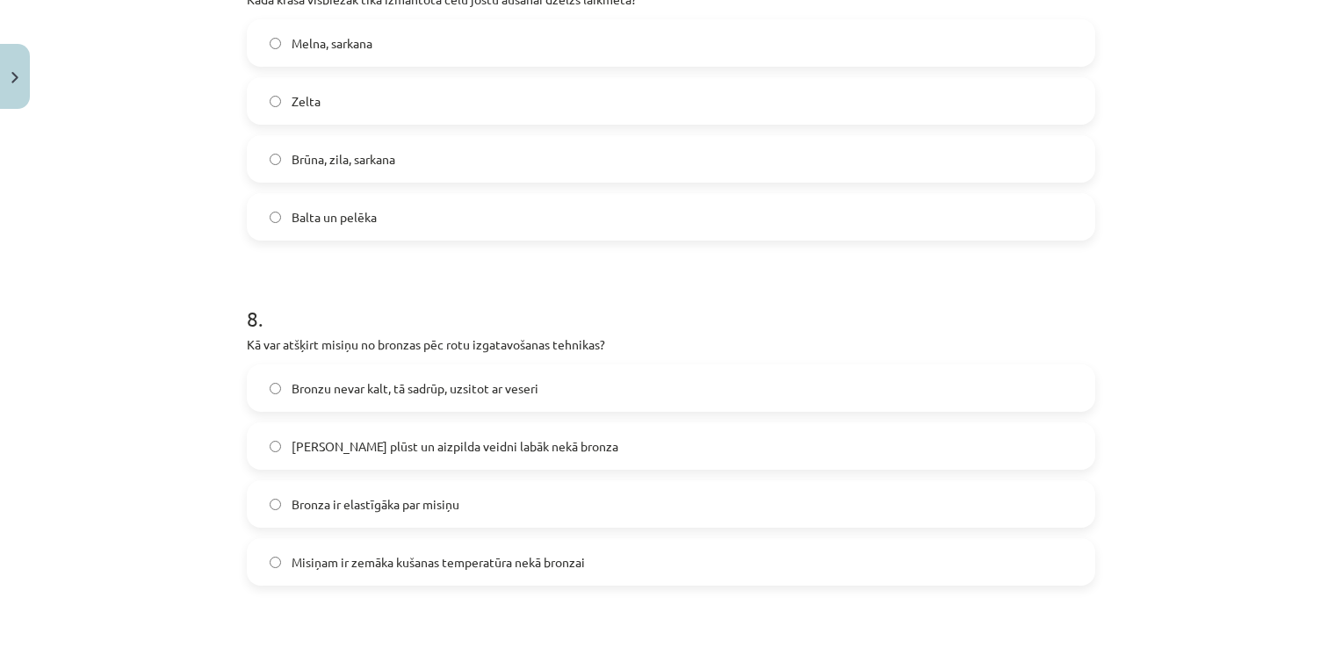
scroll to position [2503, 0]
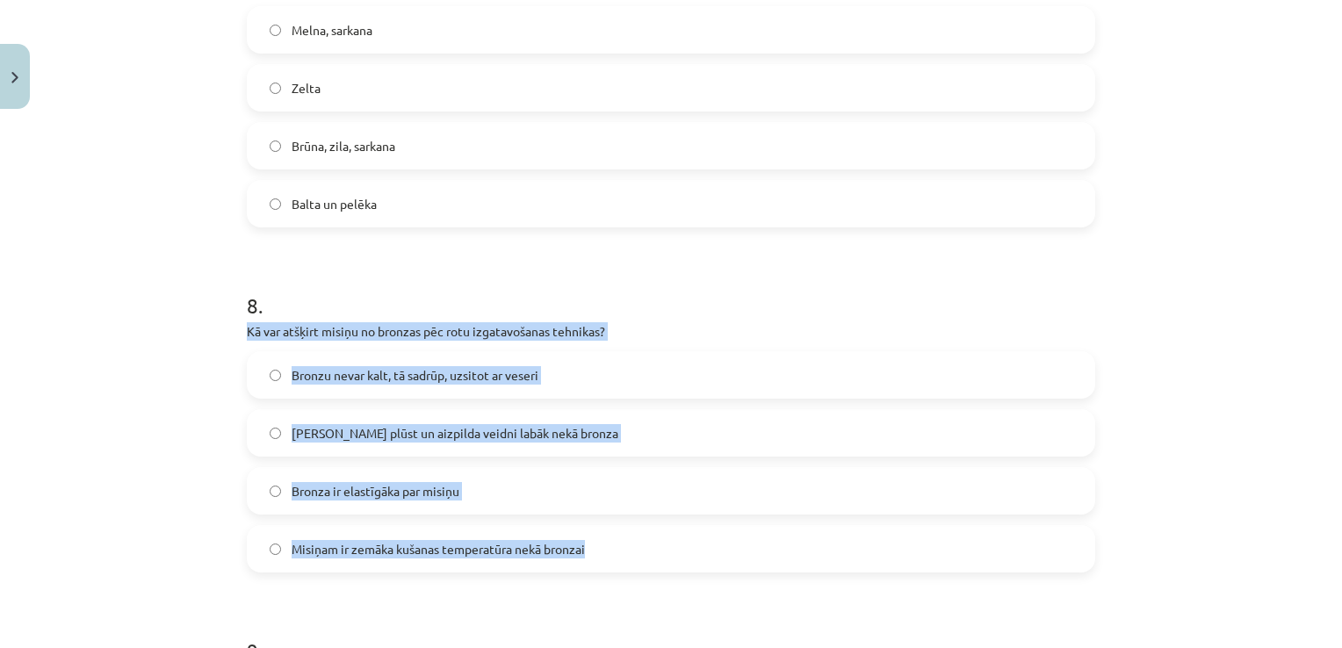
drag, startPoint x: 629, startPoint y: 550, endPoint x: 226, endPoint y: 332, distance: 458.2
click at [226, 332] on div "Mācību tēma: Dizains un tehnoloģijas 9. klases 1. ieskaites mācību materiāls #5…" at bounding box center [671, 324] width 1342 height 648
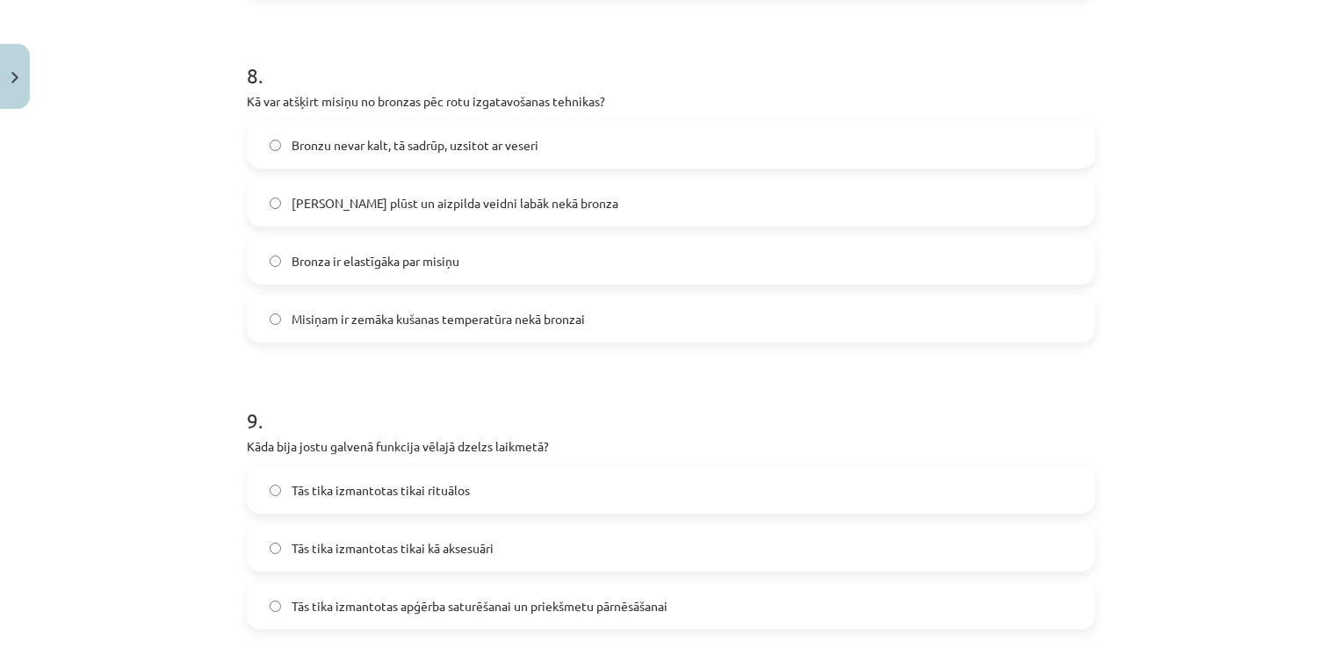
scroll to position [2854, 0]
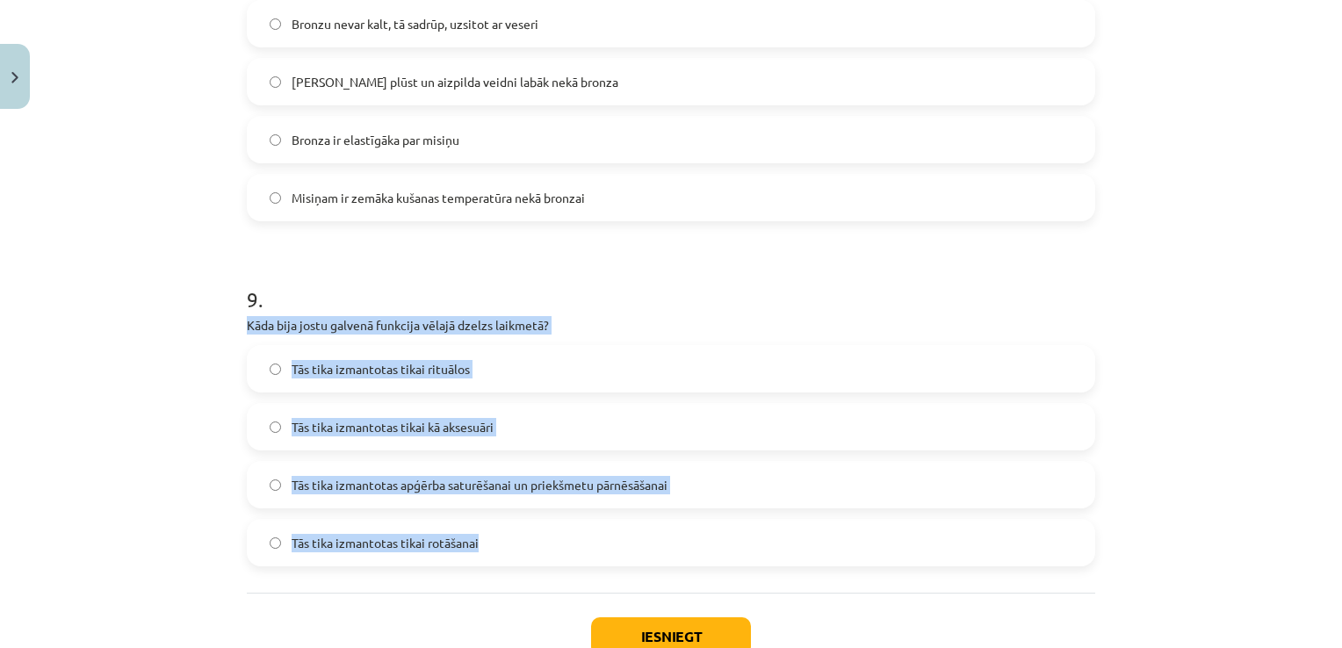
drag, startPoint x: 498, startPoint y: 556, endPoint x: 221, endPoint y: 325, distance: 360.4
click at [221, 325] on div "Mācību tēma: Dizains un tehnoloģijas 9. klases 1. ieskaites mācību materiāls #5…" at bounding box center [671, 324] width 1342 height 648
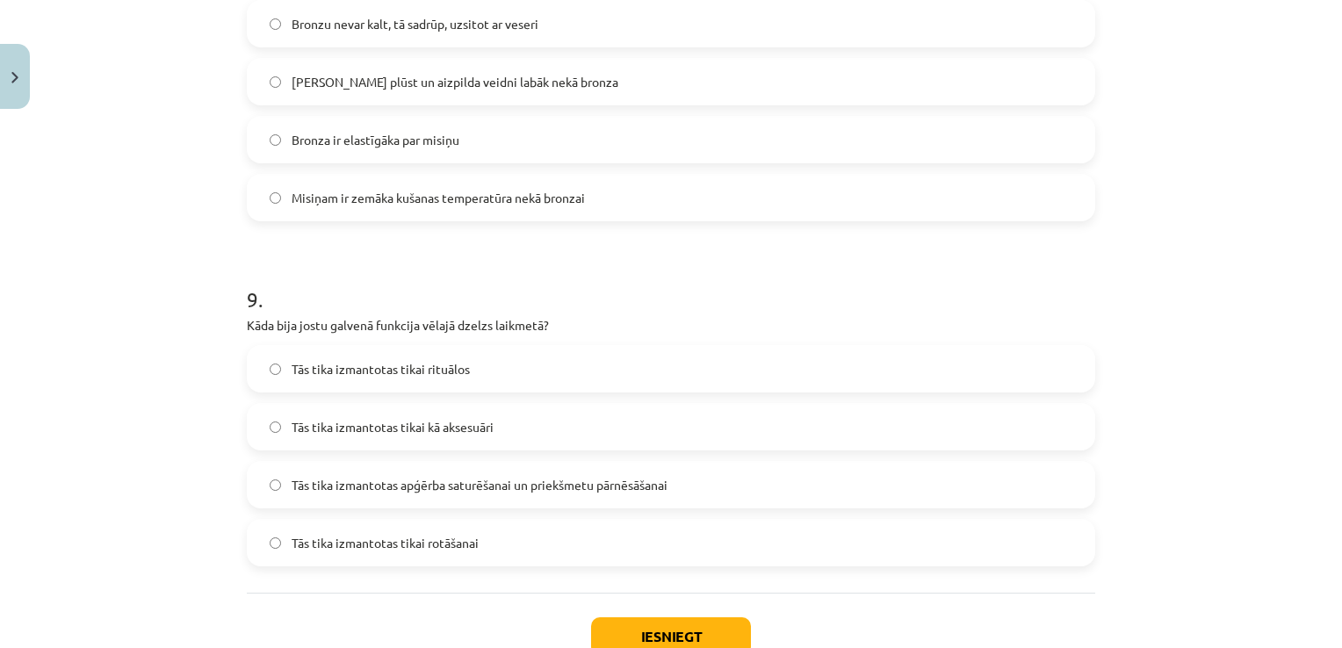
click at [299, 476] on span "Tās tika izmantotas apģērba saturēšanai un priekšmetu pārnēsāšanai" at bounding box center [480, 485] width 376 height 18
click at [701, 626] on button "Iesniegt" at bounding box center [671, 636] width 160 height 39
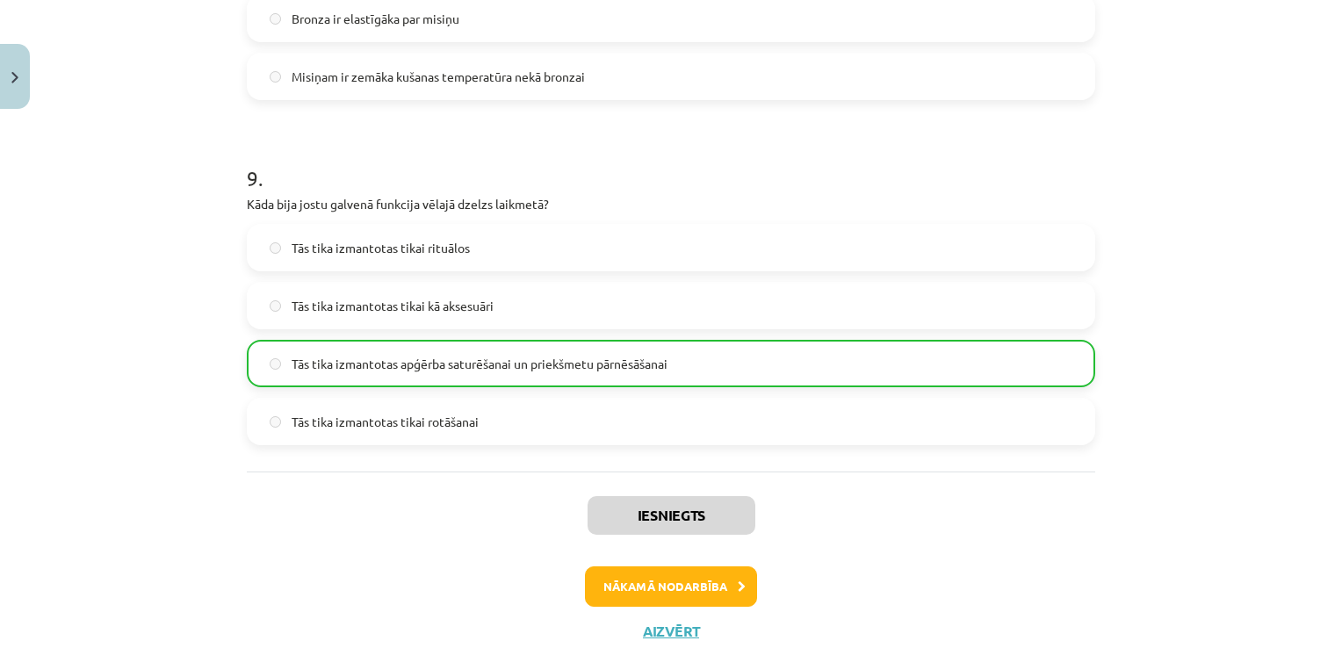
scroll to position [3031, 0]
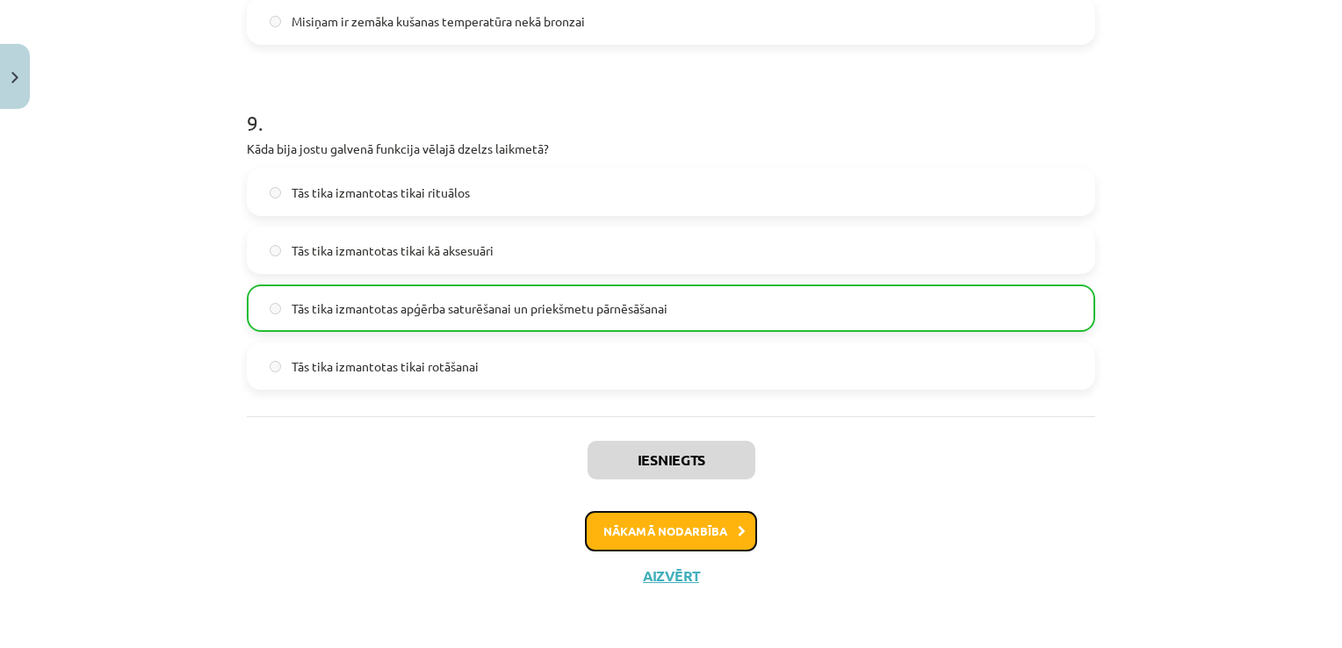
click at [653, 530] on button "Nākamā nodarbība" at bounding box center [671, 531] width 172 height 40
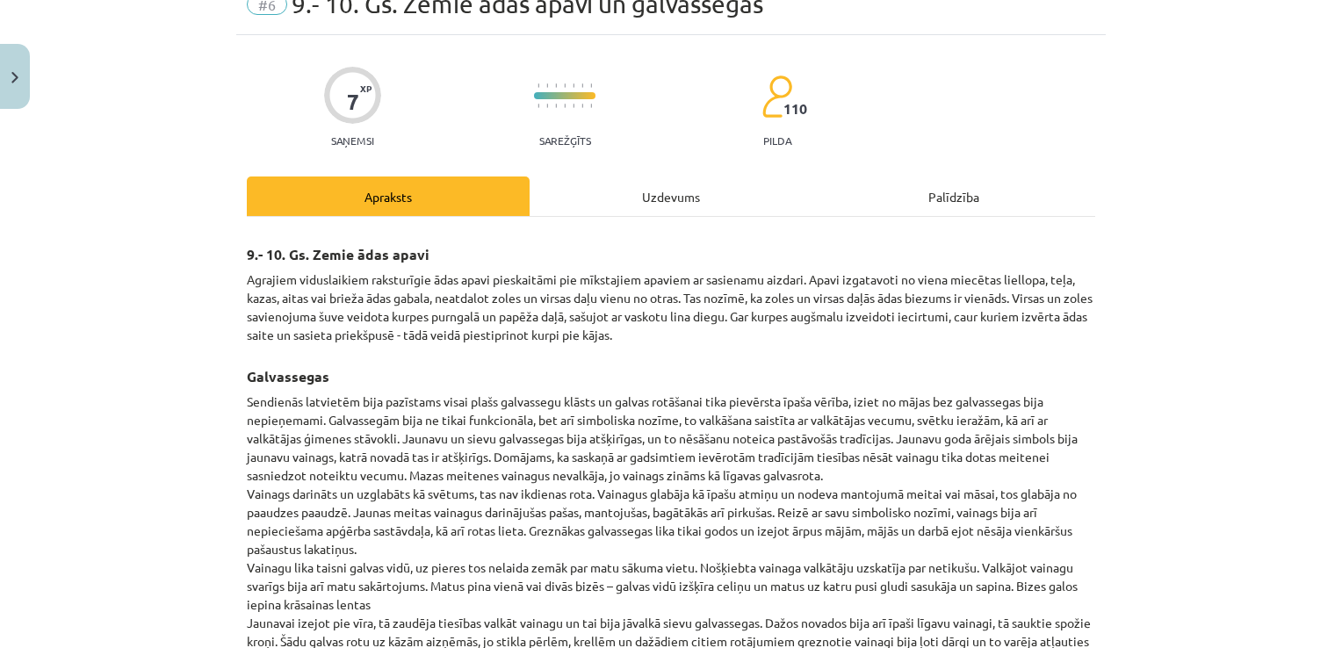
scroll to position [60, 0]
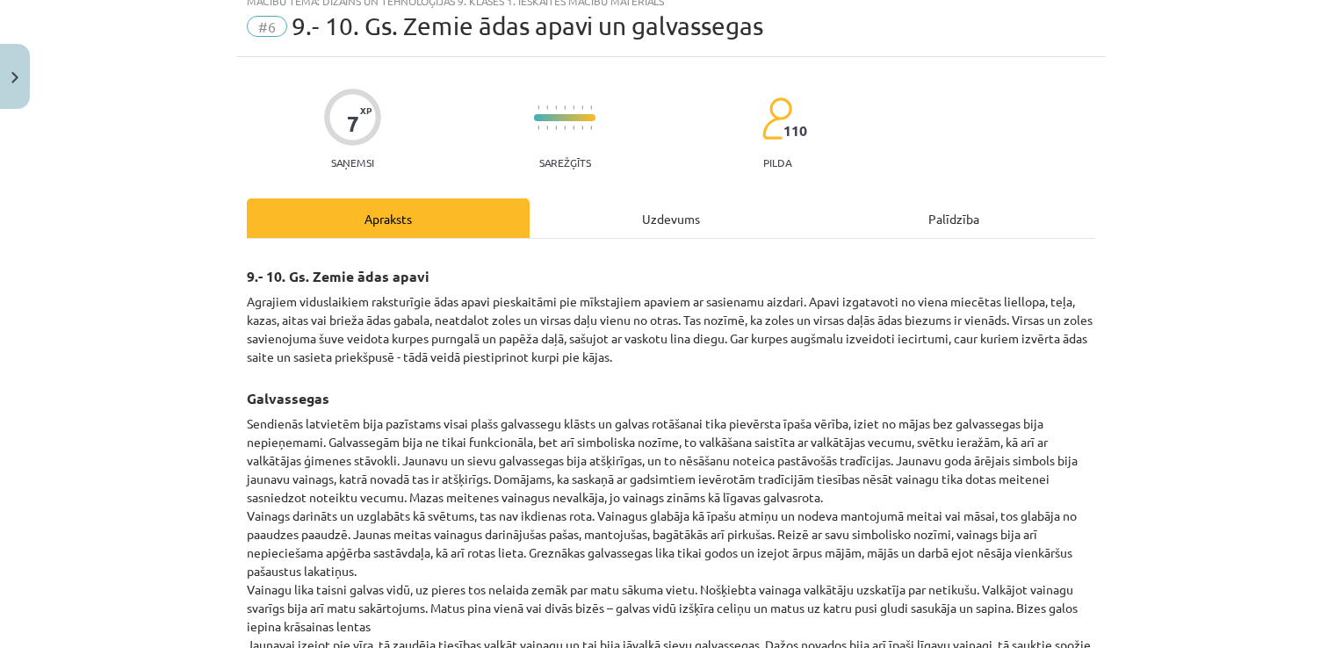
drag, startPoint x: 699, startPoint y: 434, endPoint x: 223, endPoint y: 273, distance: 502.4
click at [223, 273] on div "Mācību tēma: Dizains un tehnoloģijas 9. klases 1. ieskaites mācību materiāls #6…" at bounding box center [671, 324] width 1342 height 648
click at [1140, 348] on div "Mācību tēma: Dizains un tehnoloģijas 9. klases 1. ieskaites mācību materiāls #6…" at bounding box center [671, 324] width 1342 height 648
click at [1215, 370] on div "Mācību tēma: Dizains un tehnoloģijas 9. klases 1. ieskaites mācību materiāls #6…" at bounding box center [671, 324] width 1342 height 648
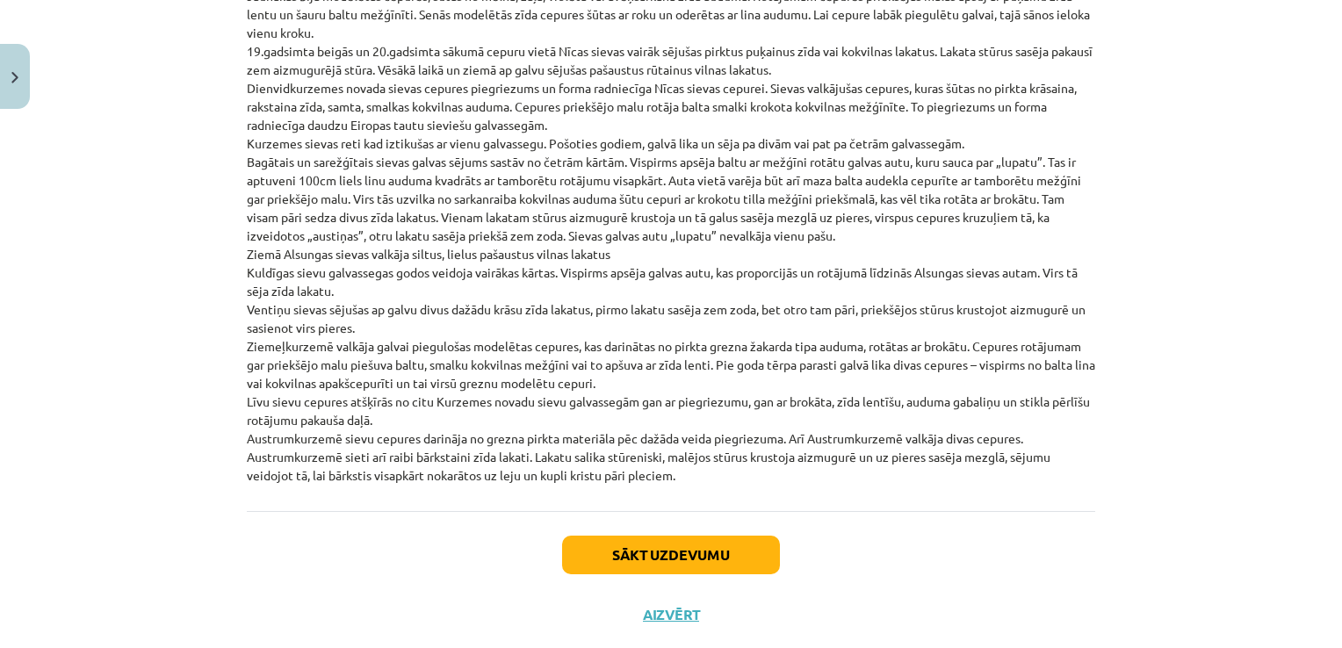
scroll to position [4026, 0]
click at [676, 536] on button "Sākt uzdevumu" at bounding box center [671, 555] width 218 height 39
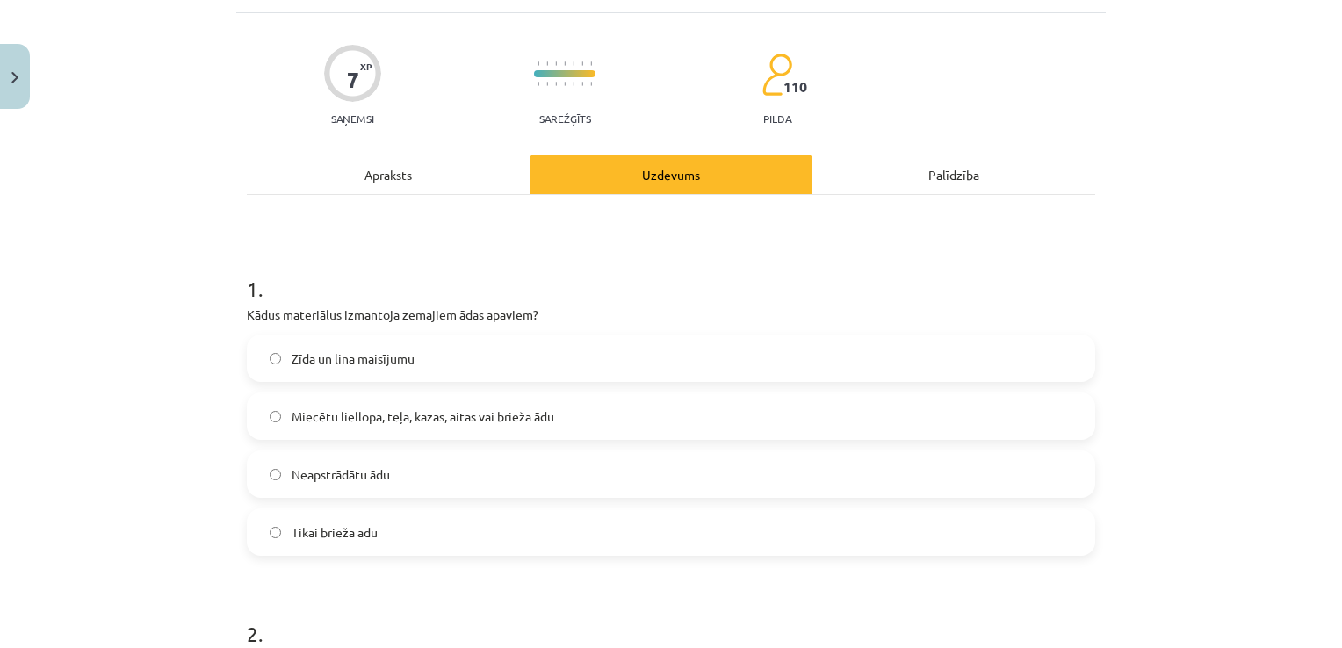
scroll to position [220, 0]
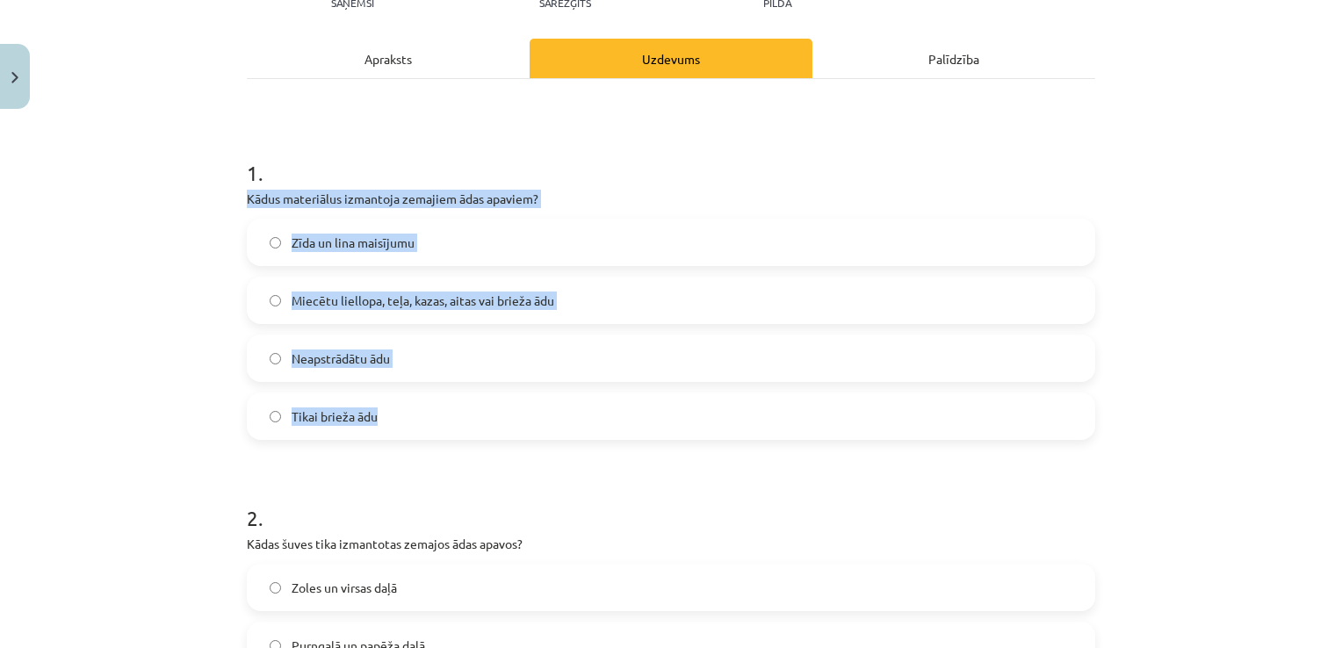
drag, startPoint x: 390, startPoint y: 416, endPoint x: 218, endPoint y: 198, distance: 277.6
click at [218, 198] on div "Mācību tēma: Dizains un tehnoloģijas 9. klases 1. ieskaites mācību materiāls #6…" at bounding box center [671, 324] width 1342 height 648
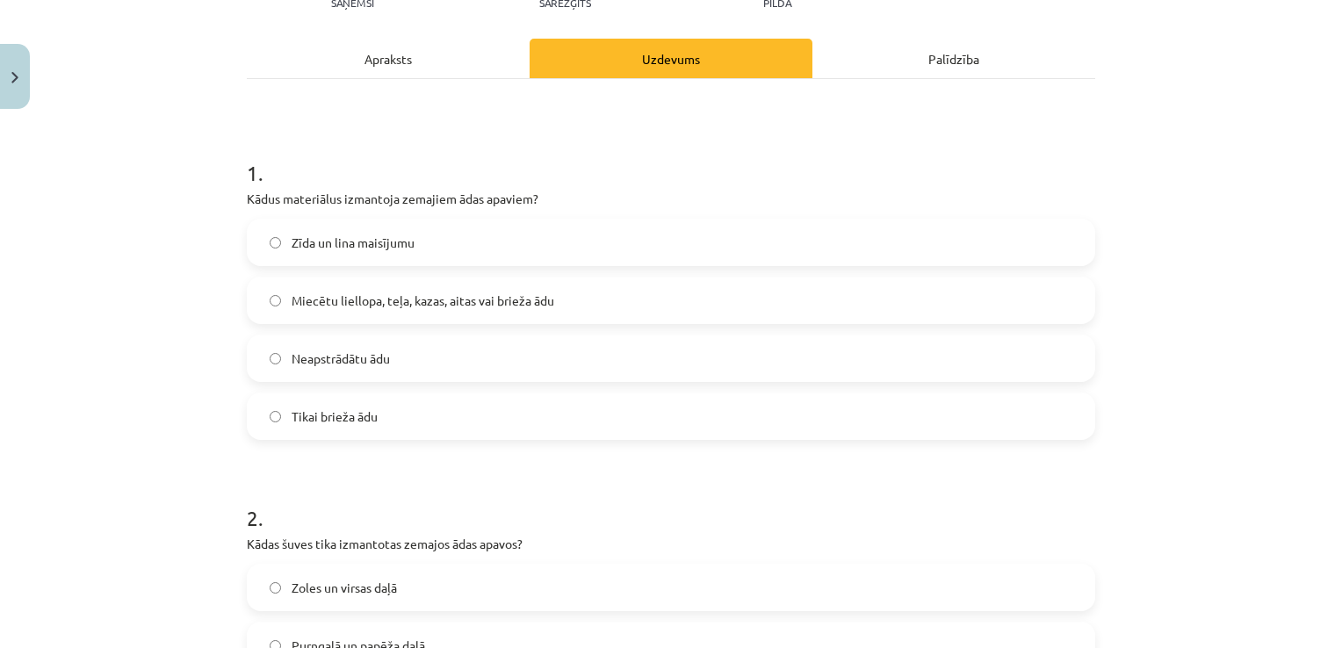
click at [469, 133] on h1 "1 ." at bounding box center [671, 157] width 848 height 54
click at [274, 300] on label "Miecētu liellopa, teļa, kazas, aitas vai brieža ādu" at bounding box center [671, 300] width 845 height 44
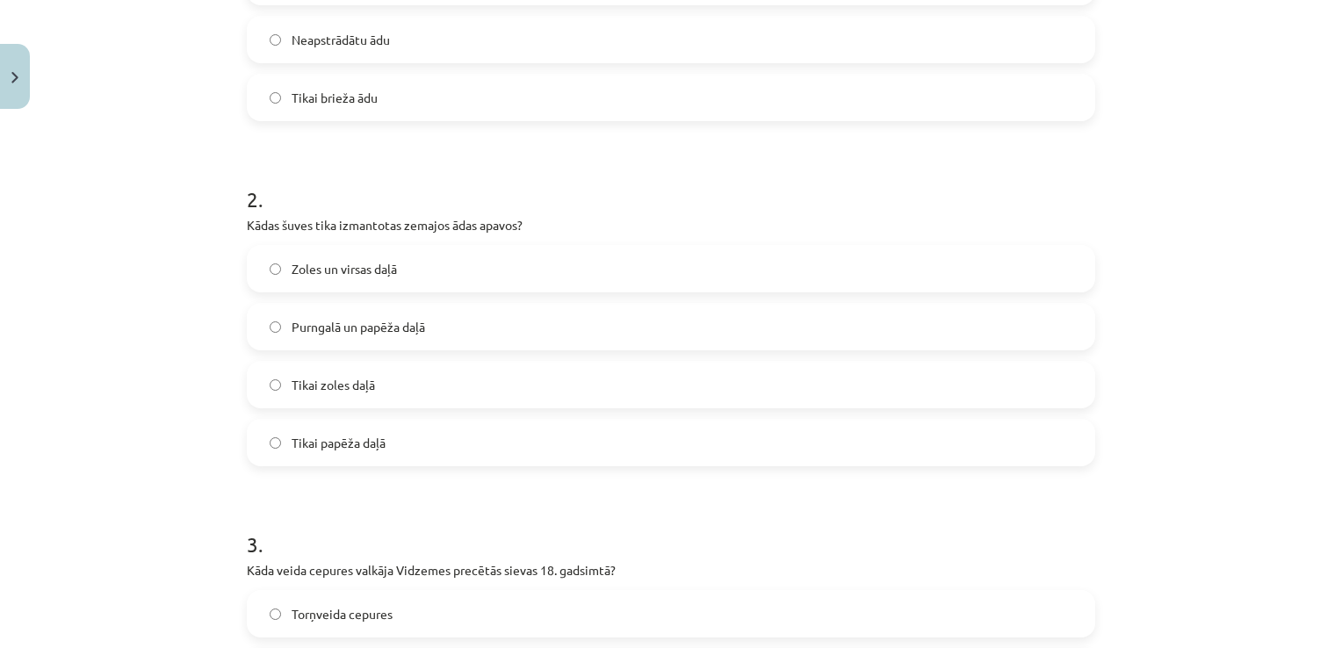
scroll to position [571, 0]
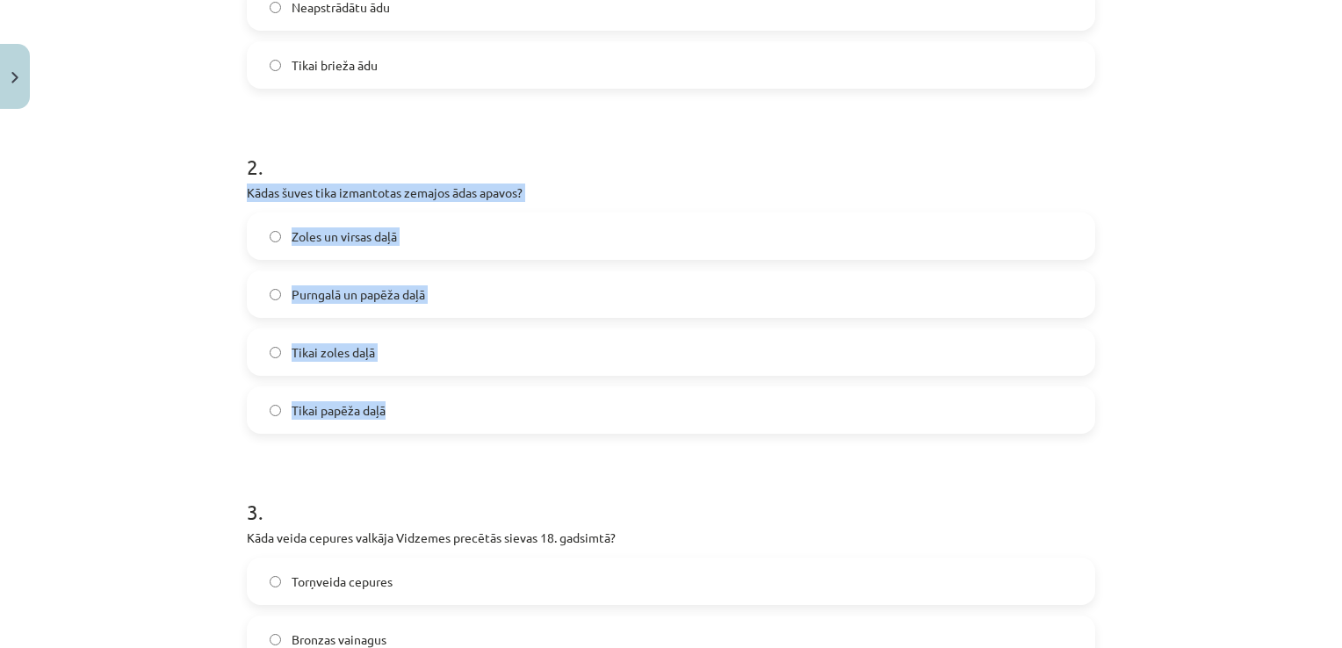
drag, startPoint x: 383, startPoint y: 419, endPoint x: 229, endPoint y: 196, distance: 270.9
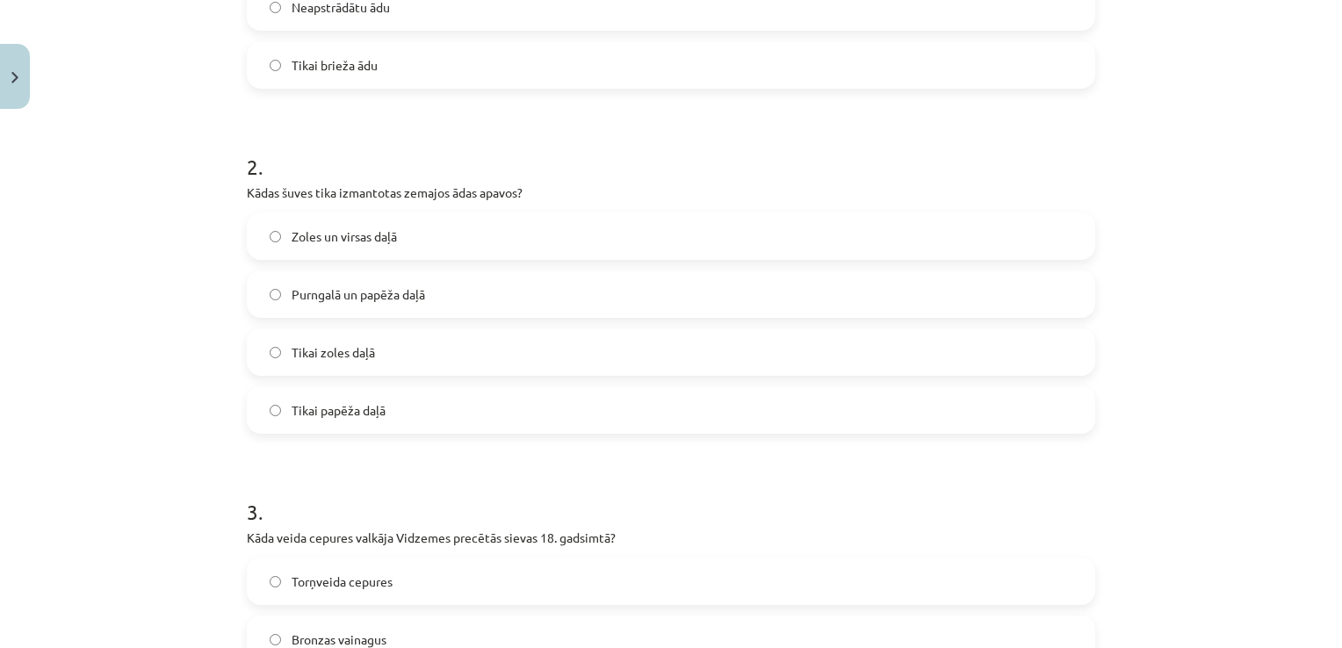
click at [567, 156] on h1 "2 ." at bounding box center [671, 151] width 848 height 54
click at [287, 307] on label "Purngalā un papēža daļā" at bounding box center [671, 294] width 845 height 44
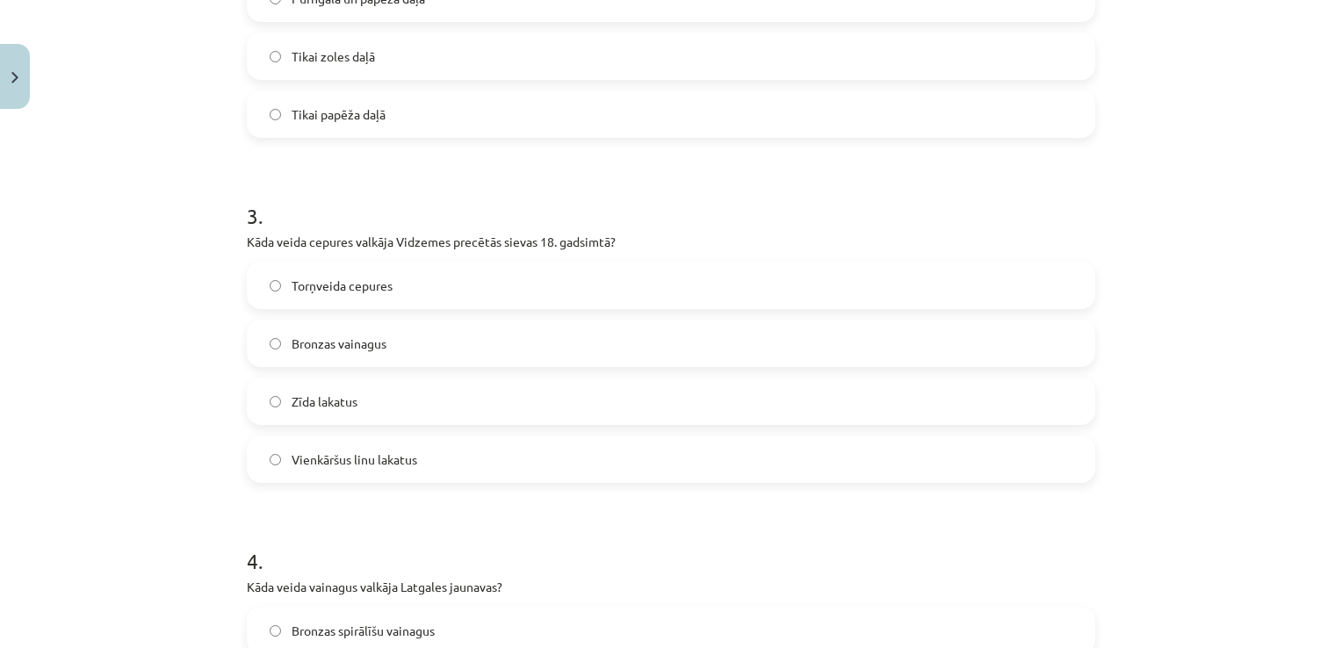
scroll to position [922, 0]
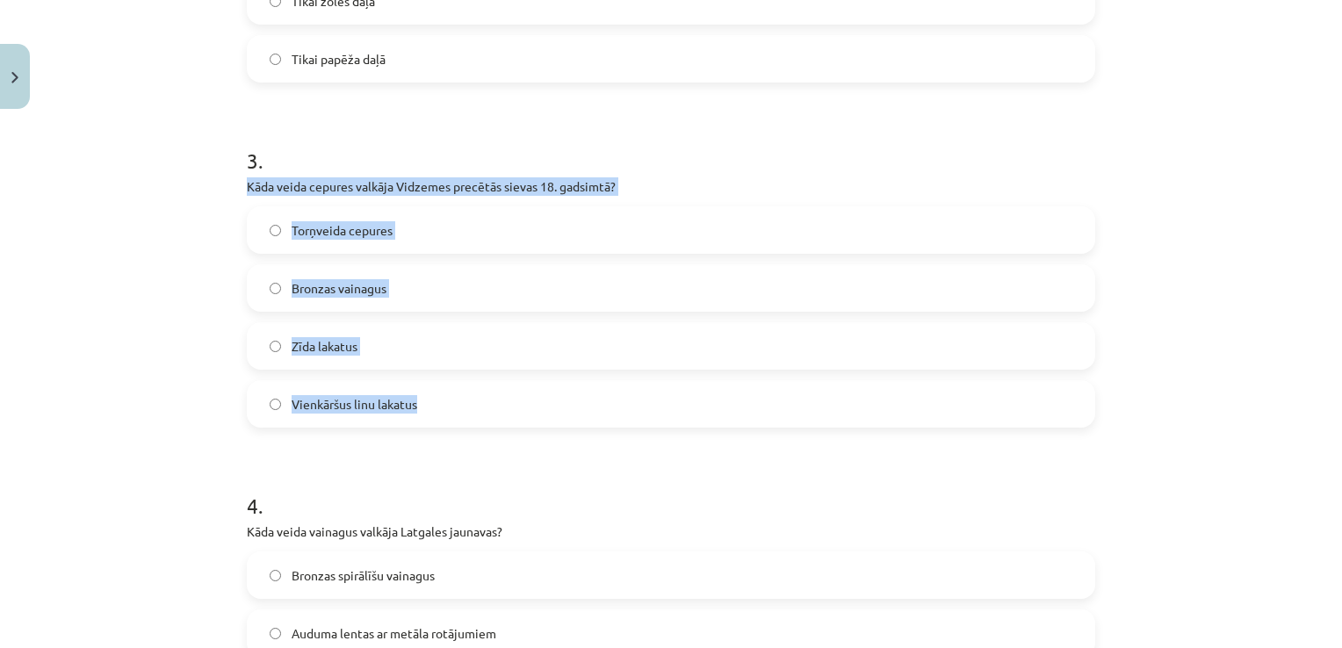
drag, startPoint x: 426, startPoint y: 413, endPoint x: 228, endPoint y: 184, distance: 302.0
click at [228, 184] on div "Mācību tēma: Dizains un tehnoloģijas 9. klases 1. ieskaites mācību materiāls #6…" at bounding box center [671, 324] width 1342 height 648
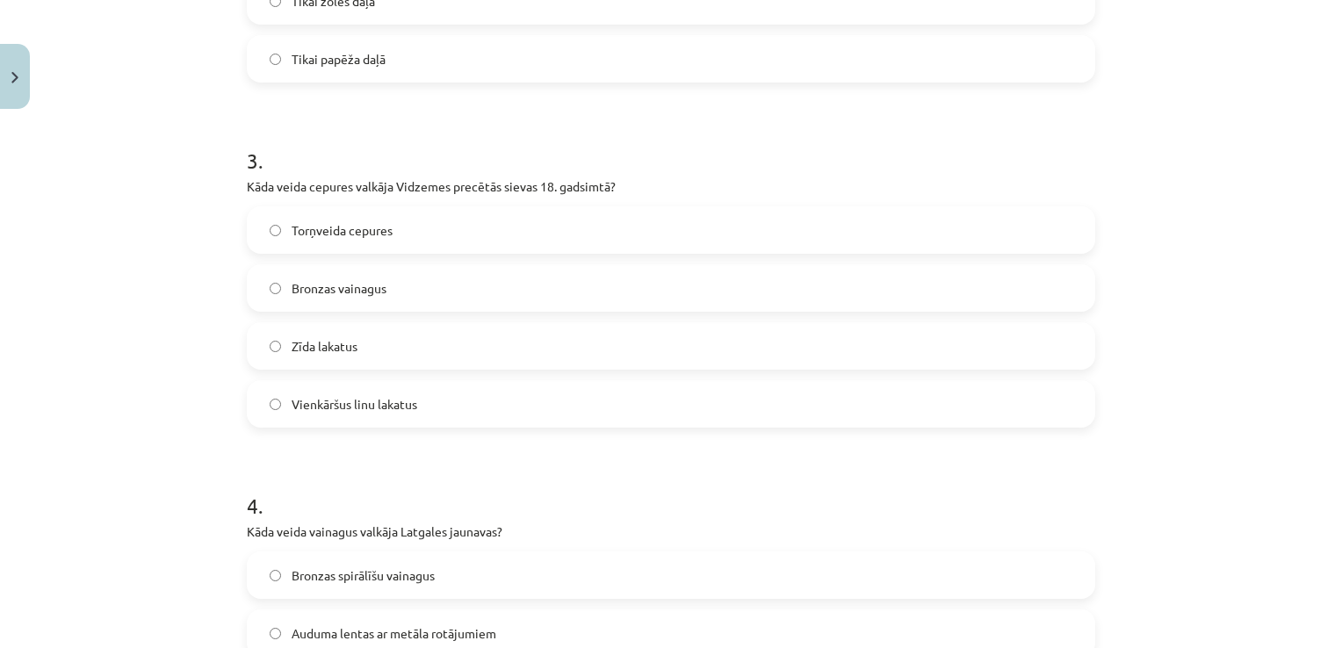
click at [453, 114] on form "1 . Kādus materiālus izmantoja zemajiem ādas apaviem? Zīda un lina maisījumu Mi…" at bounding box center [671, 617] width 848 height 2381
click at [270, 244] on label "Torņveida cepures" at bounding box center [671, 230] width 845 height 44
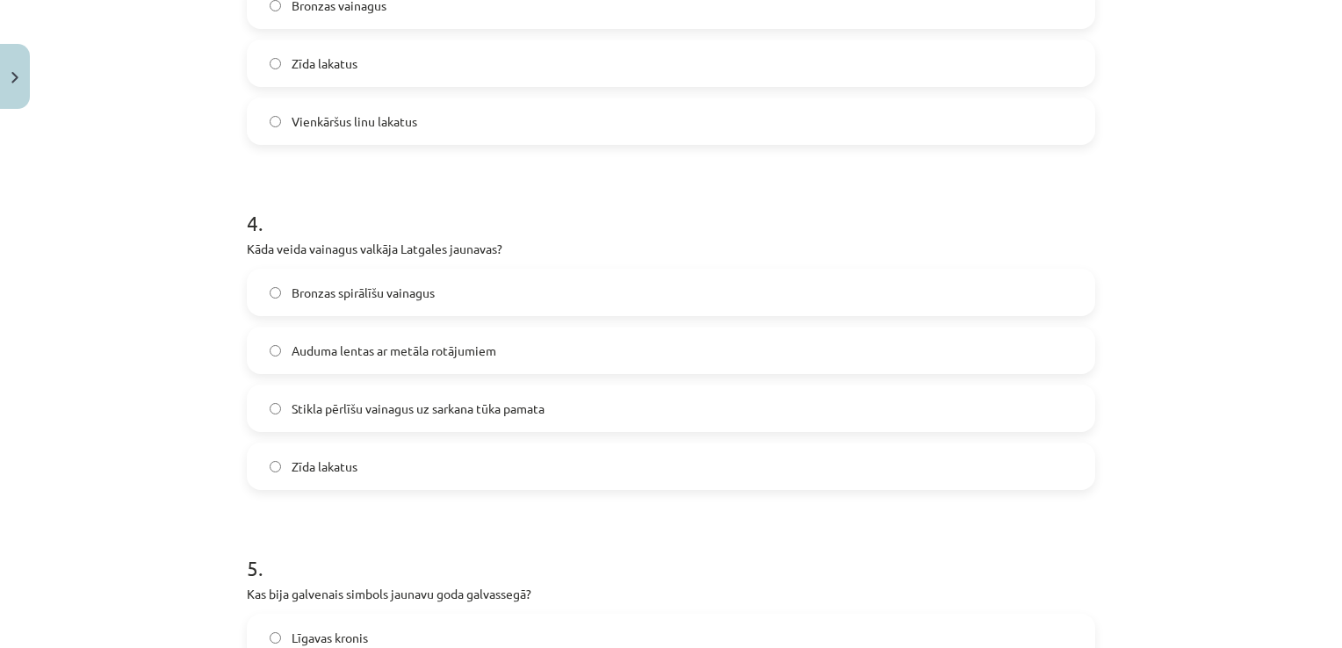
scroll to position [1273, 0]
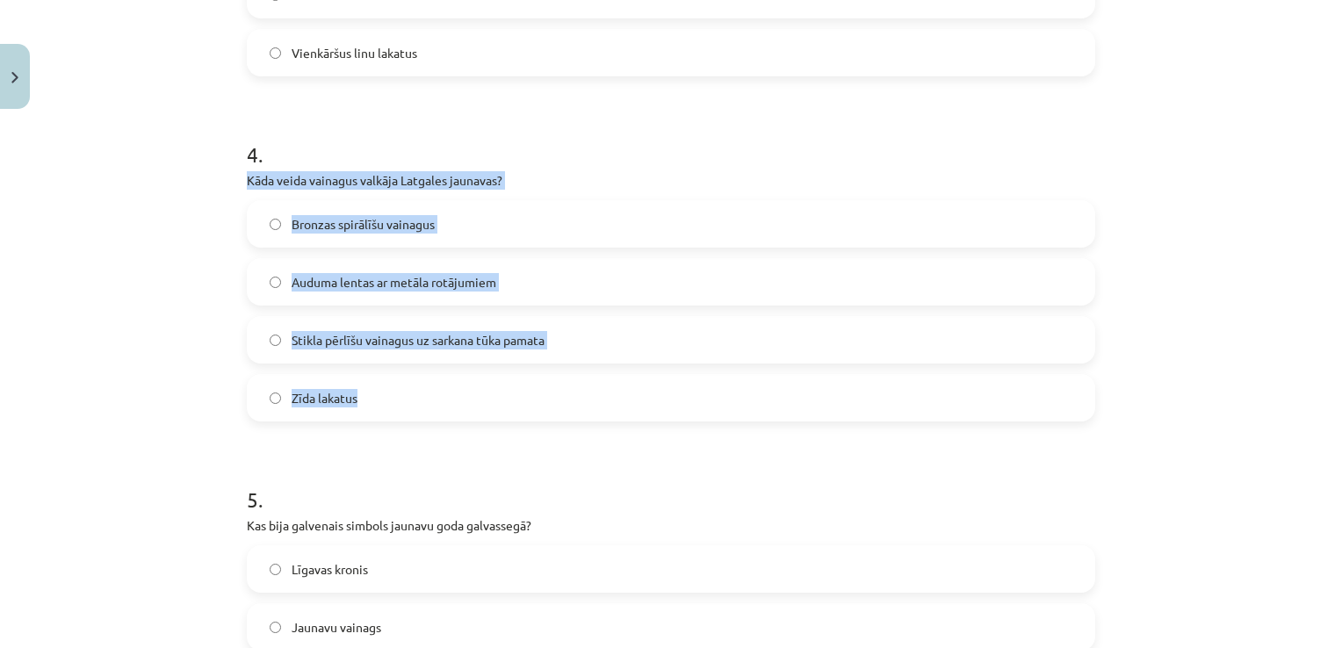
drag, startPoint x: 391, startPoint y: 402, endPoint x: 227, endPoint y: 181, distance: 275.1
click at [227, 181] on div "Mācību tēma: Dizains un tehnoloģijas 9. klases 1. ieskaites mācību materiāls #6…" at bounding box center [671, 324] width 1342 height 648
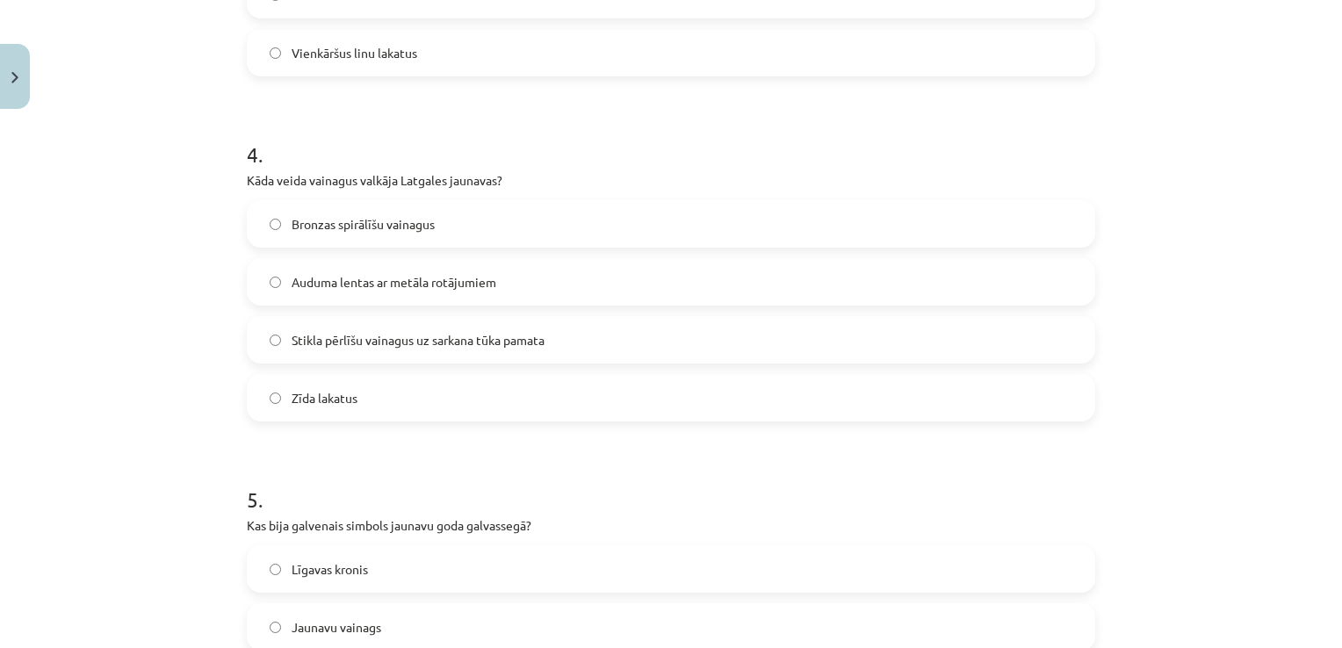
click at [407, 107] on form "1 . Kādus materiālus izmantoja zemajiem ādas apaviem? Zīda un lina maisījumu Mi…" at bounding box center [671, 266] width 848 height 2381
drag, startPoint x: 280, startPoint y: 330, endPoint x: 292, endPoint y: 331, distance: 12.3
click at [281, 330] on label "Stikla pērlīšu vainagus uz sarkana tūka pamata" at bounding box center [671, 340] width 845 height 44
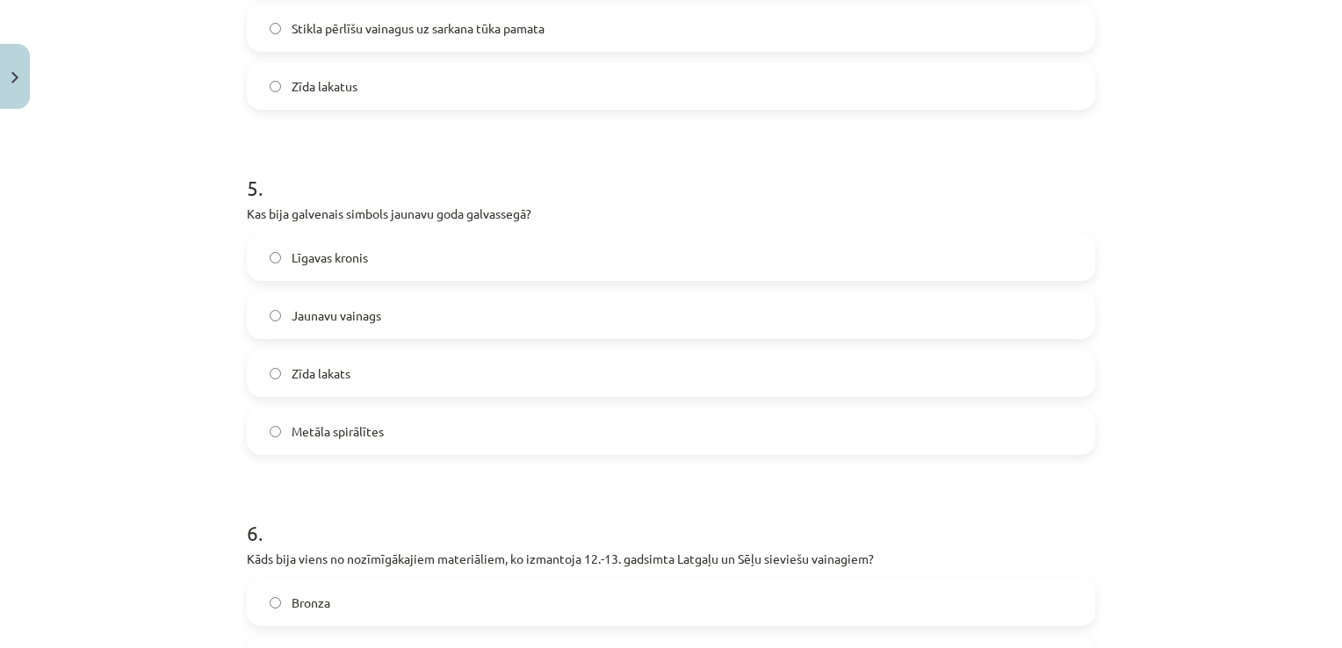
scroll to position [1625, 0]
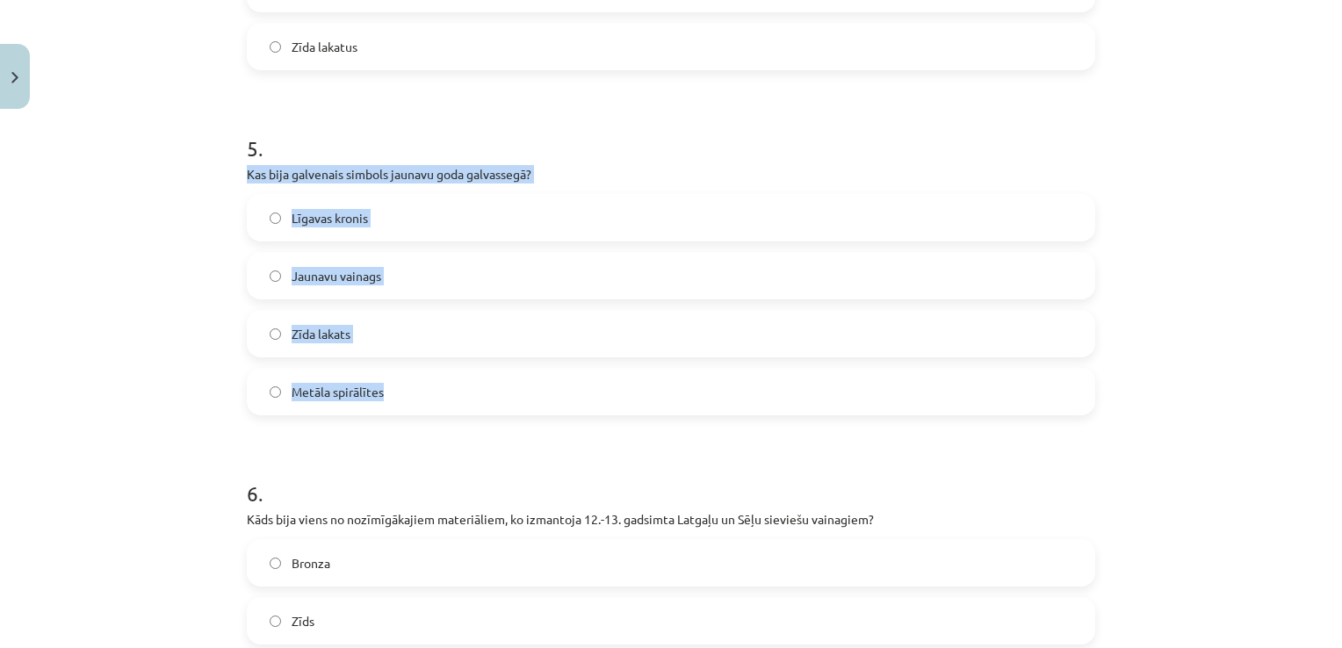
drag, startPoint x: 408, startPoint y: 396, endPoint x: 232, endPoint y: 177, distance: 281.0
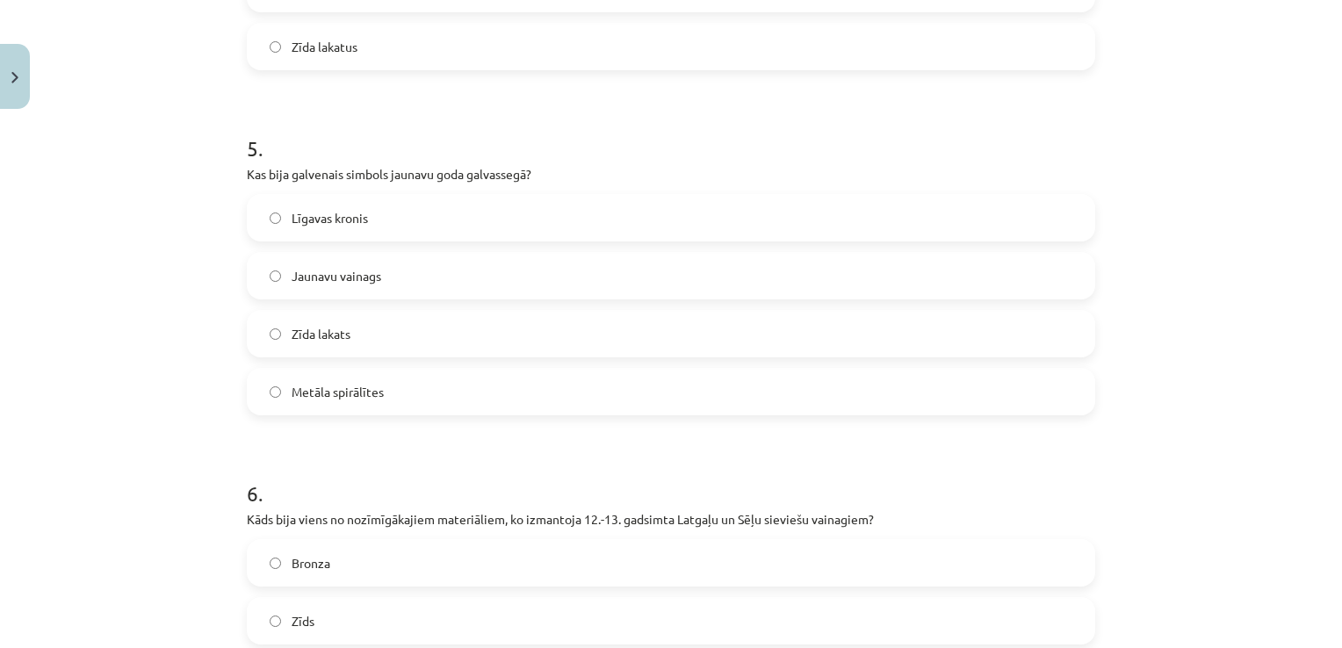
click at [504, 121] on h1 "5 ." at bounding box center [671, 132] width 848 height 54
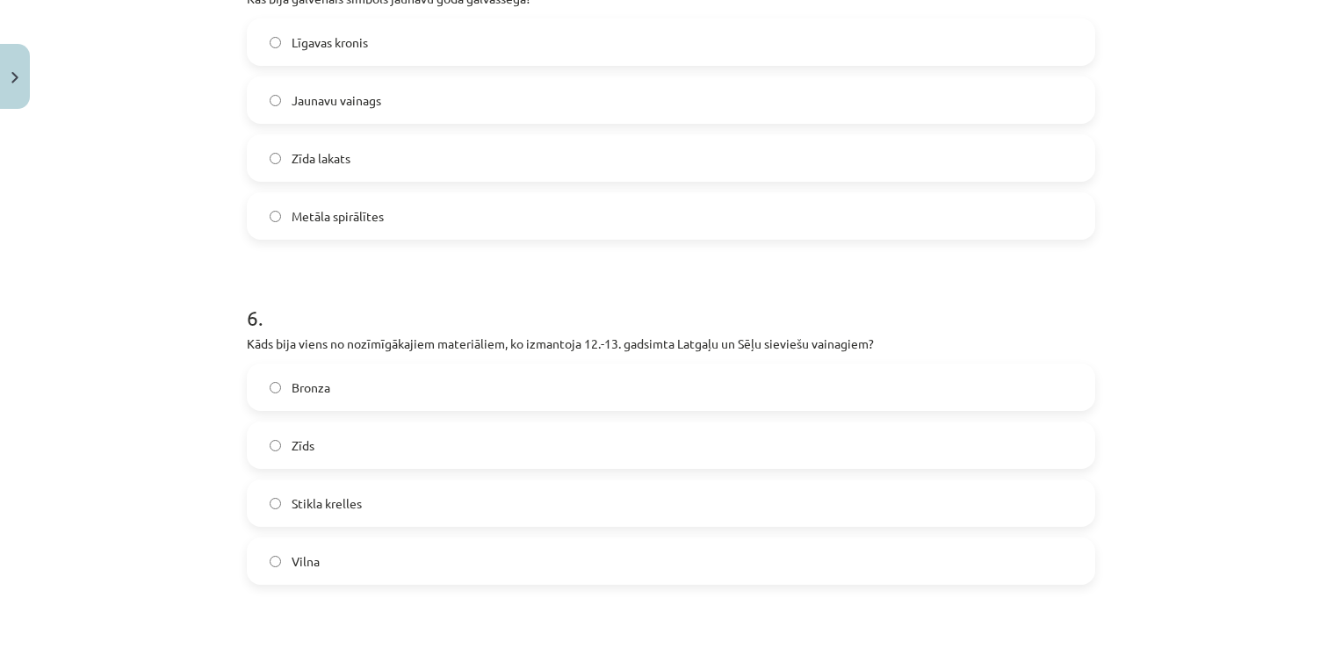
scroll to position [1888, 0]
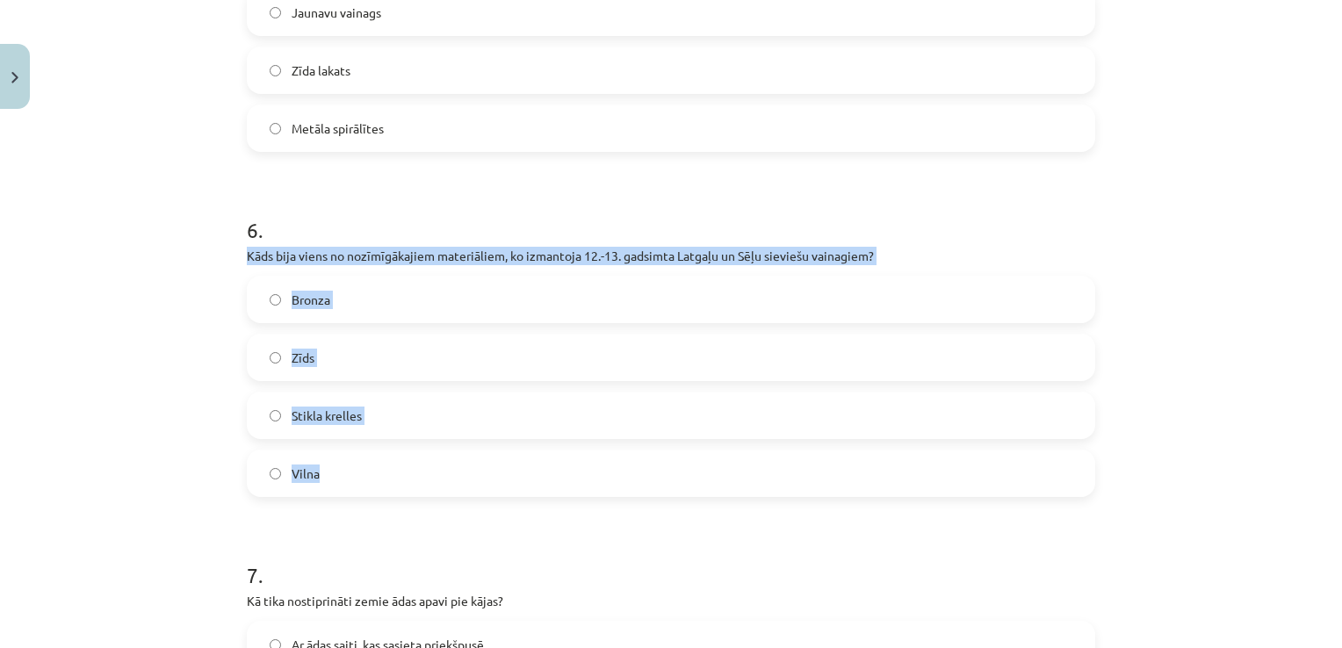
drag, startPoint x: 335, startPoint y: 481, endPoint x: 235, endPoint y: 263, distance: 240.5
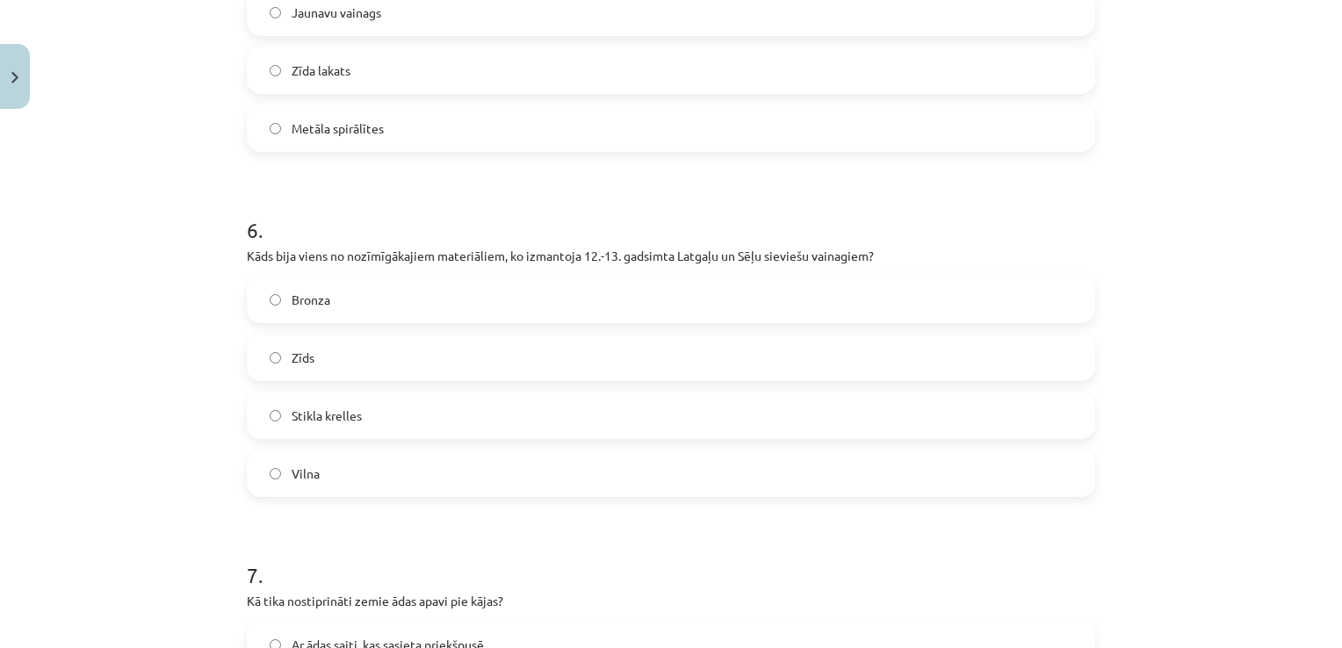
click at [351, 194] on h1 "6 ." at bounding box center [671, 214] width 848 height 54
click at [292, 415] on span "Stikla krelles" at bounding box center [327, 416] width 70 height 18
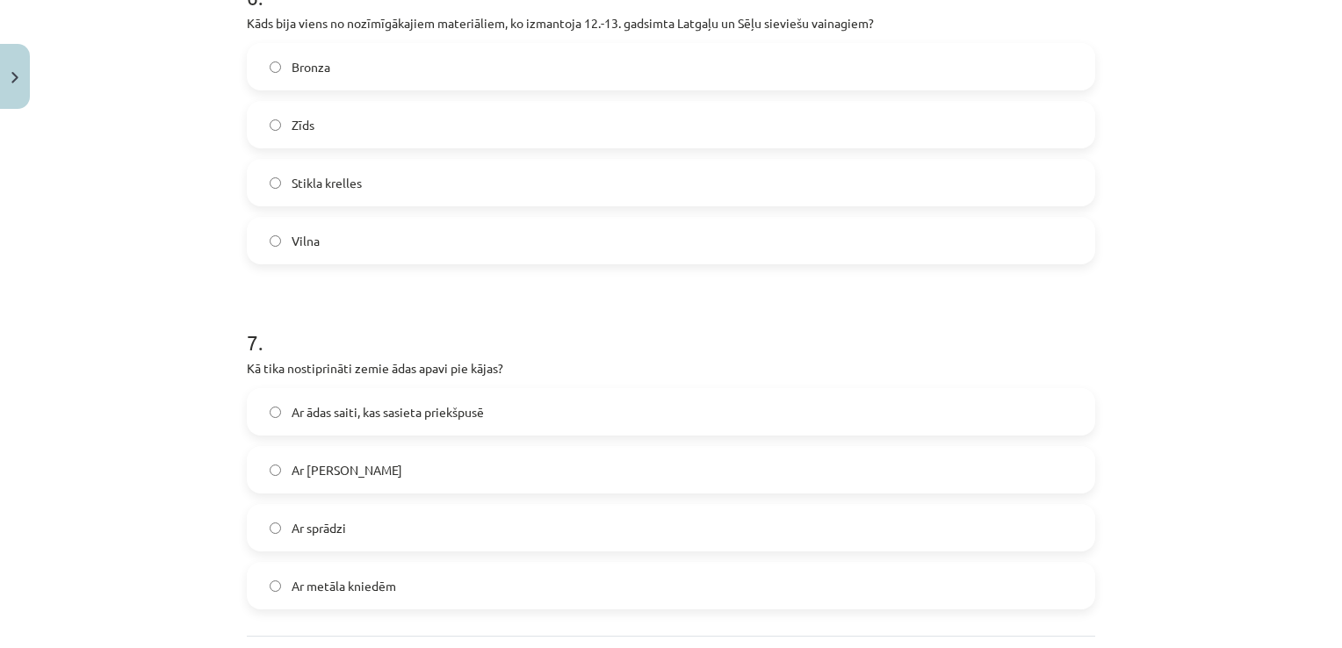
scroll to position [2152, 0]
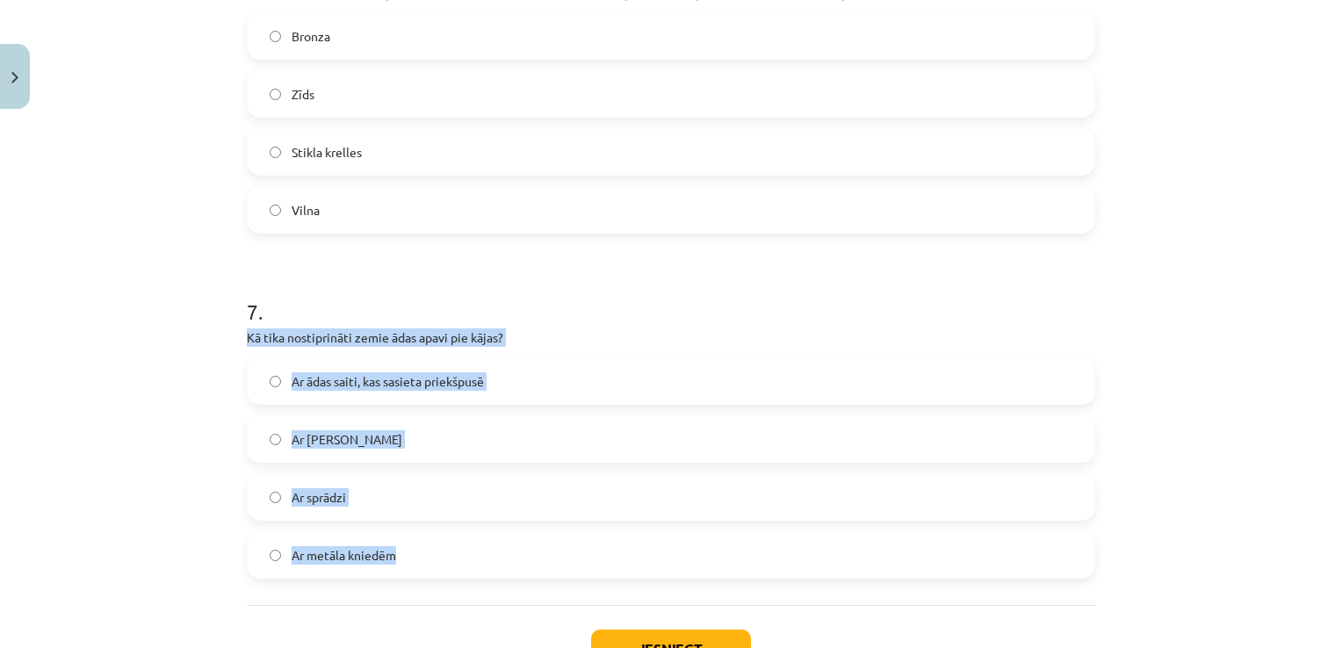
drag, startPoint x: 384, startPoint y: 559, endPoint x: 225, endPoint y: 332, distance: 277.5
click at [225, 332] on div "Mācību tēma: Dizains un tehnoloģijas 9. klases 1. ieskaites mācību materiāls #6…" at bounding box center [671, 324] width 1342 height 648
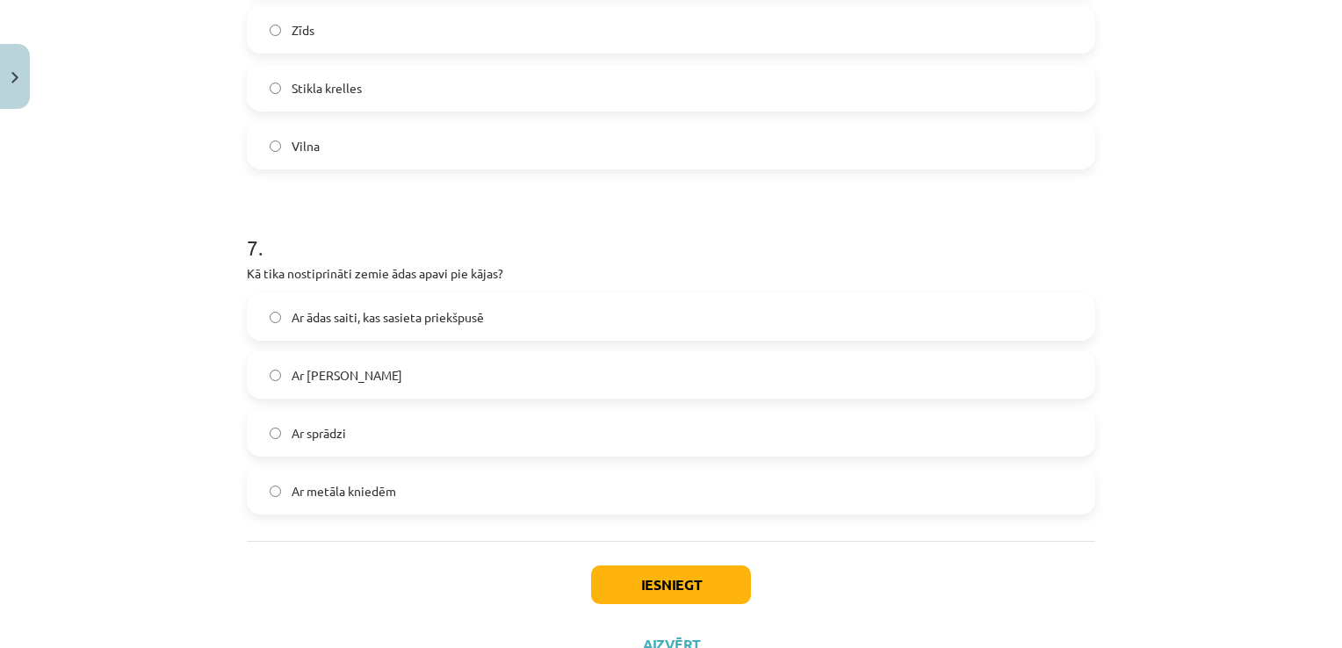
scroll to position [2285, 0]
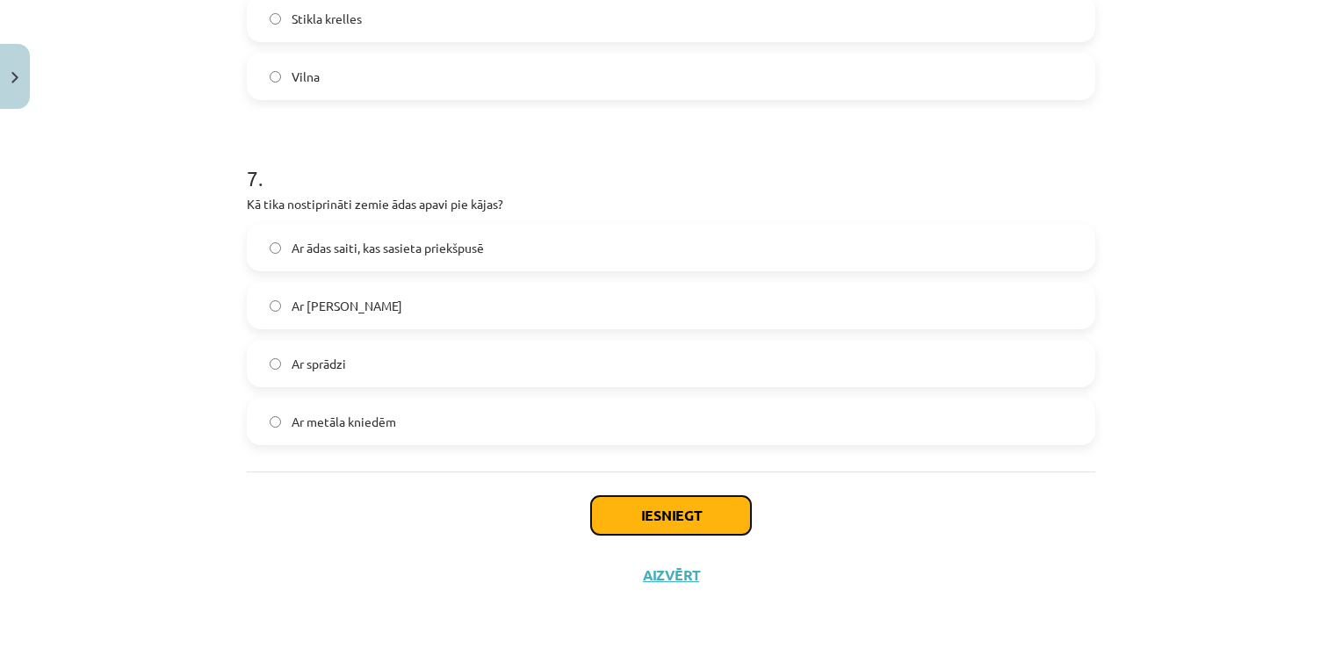
click at [696, 516] on button "Iesniegt" at bounding box center [671, 515] width 160 height 39
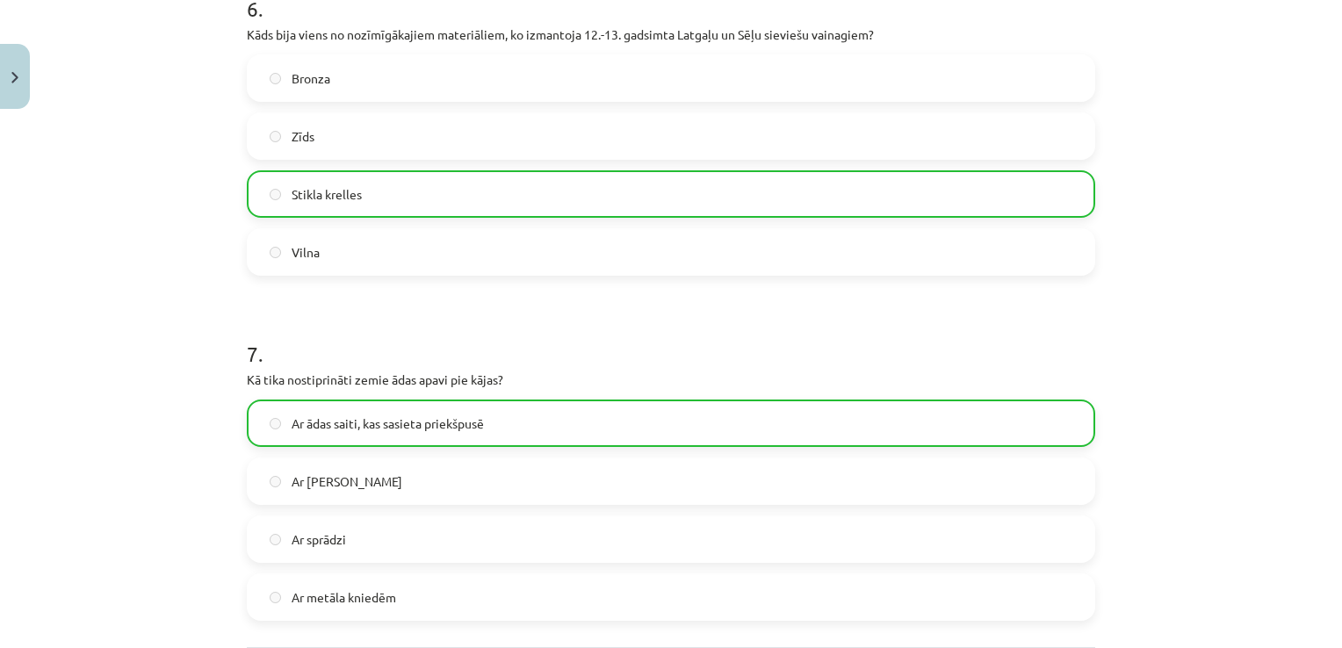
scroll to position [2340, 0]
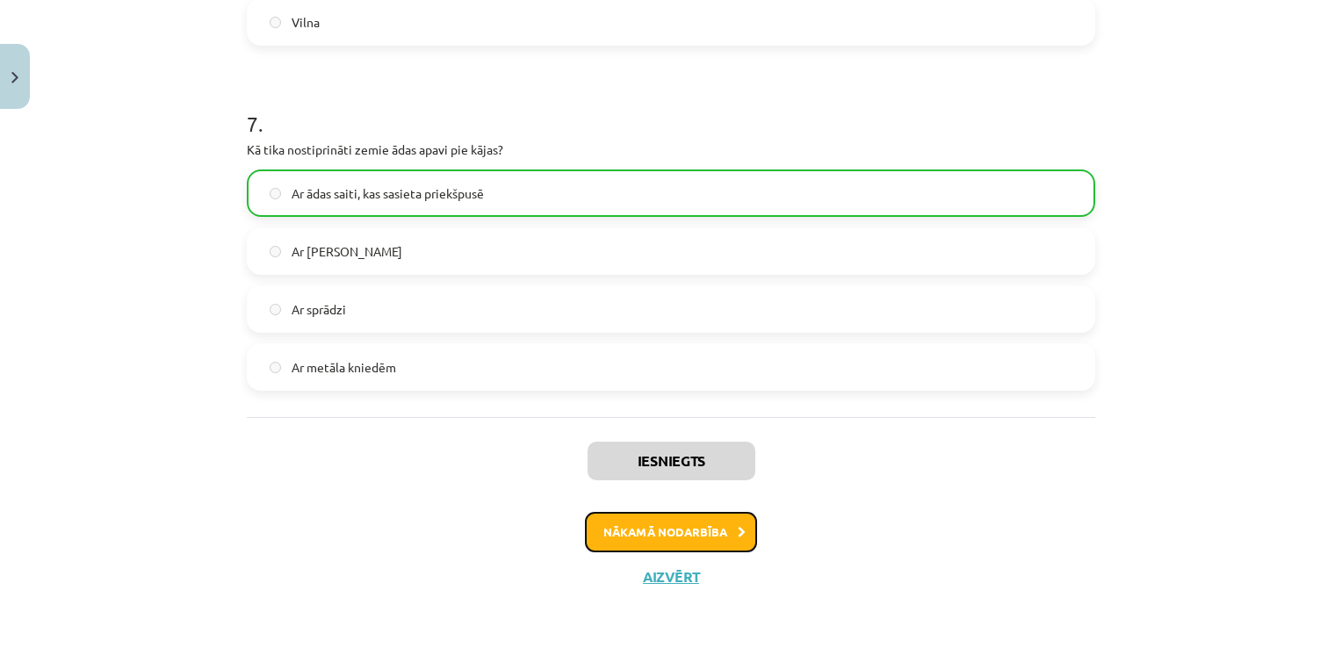
click at [713, 532] on button "Nākamā nodarbība" at bounding box center [671, 532] width 172 height 40
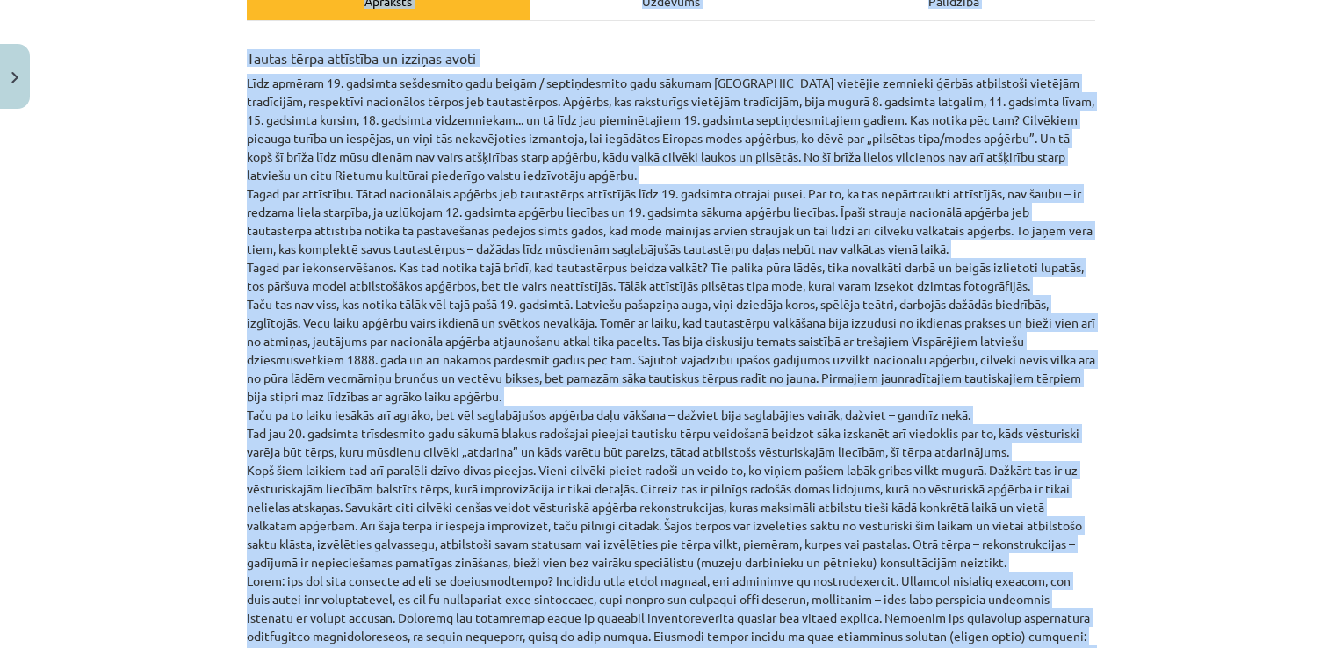
scroll to position [277, 0]
drag, startPoint x: 958, startPoint y: 438, endPoint x: 224, endPoint y: 58, distance: 826.9
click at [224, 58] on div "Mācību tēma: Dizains un tehnoloģijas 9. klases 1. ieskaites mācību materiāls #7…" at bounding box center [671, 324] width 1342 height 648
click at [1224, 328] on div "Mācību tēma: Dizains un tehnoloģijas 9. klases 1. ieskaites mācību materiāls #7…" at bounding box center [671, 324] width 1342 height 648
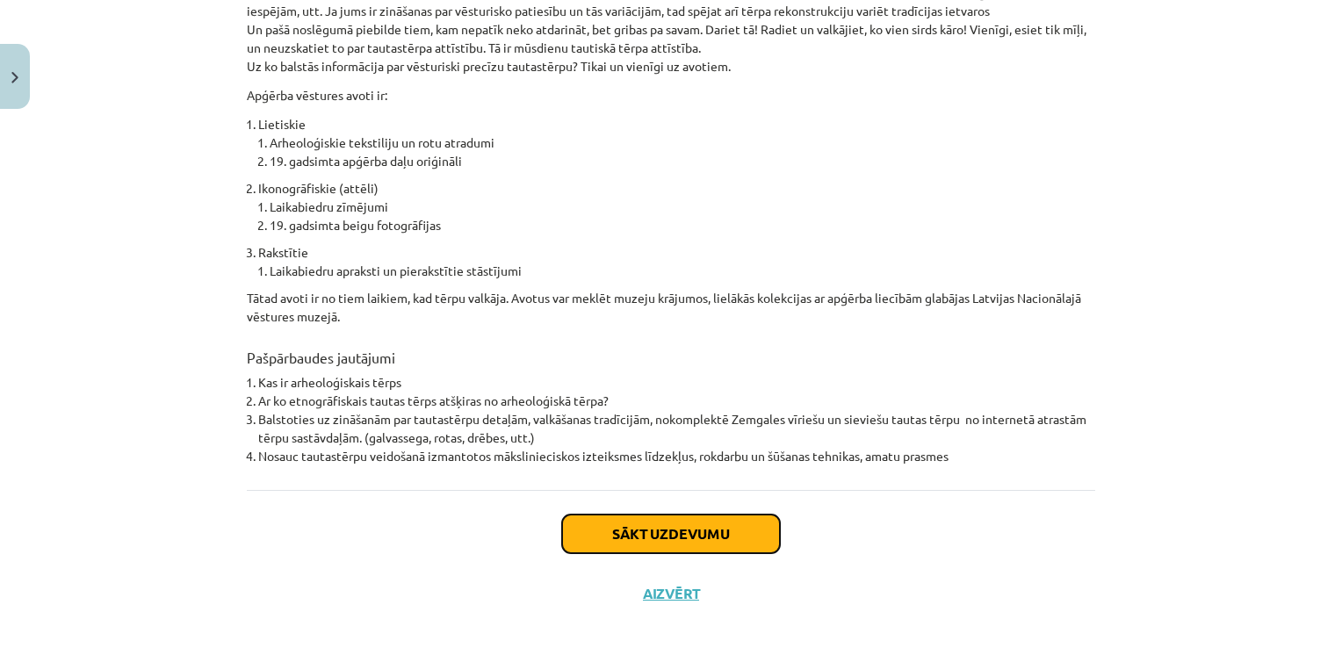
click at [703, 515] on button "Sākt uzdevumu" at bounding box center [671, 534] width 218 height 39
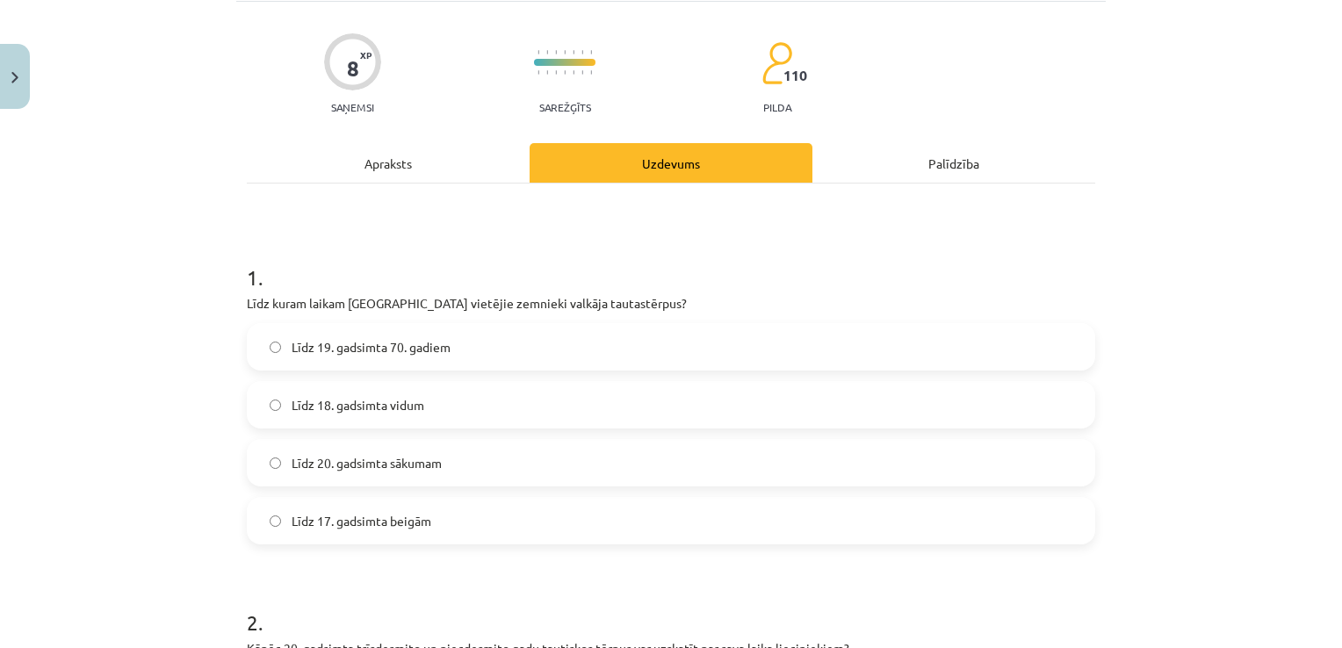
scroll to position [220, 0]
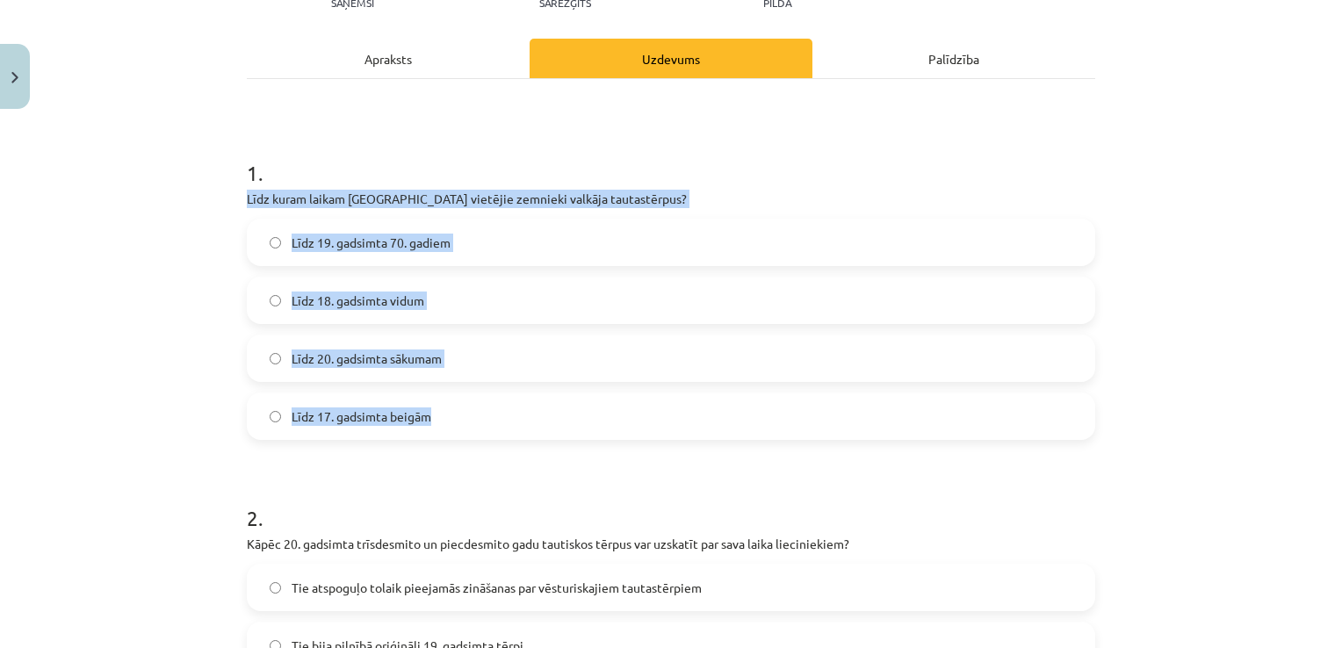
drag, startPoint x: 446, startPoint y: 410, endPoint x: 242, endPoint y: 197, distance: 295.1
click at [247, 197] on div "1 . Līdz kuram laikam Latvijā vietējie zemnieki valkāja tautastērpus? Līdz 19. …" at bounding box center [671, 285] width 848 height 310
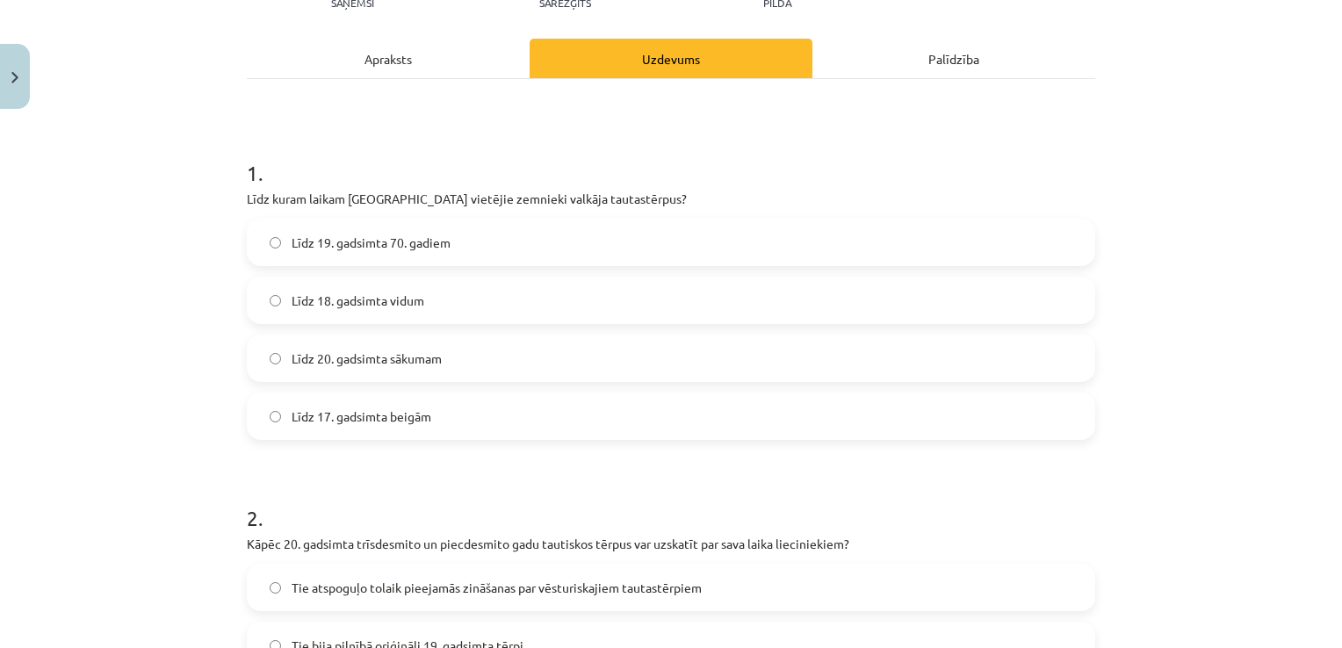
click at [649, 170] on h1 "1 ." at bounding box center [671, 157] width 848 height 54
click at [280, 247] on label "Līdz 19. gadsimta 70. gadiem" at bounding box center [671, 242] width 845 height 44
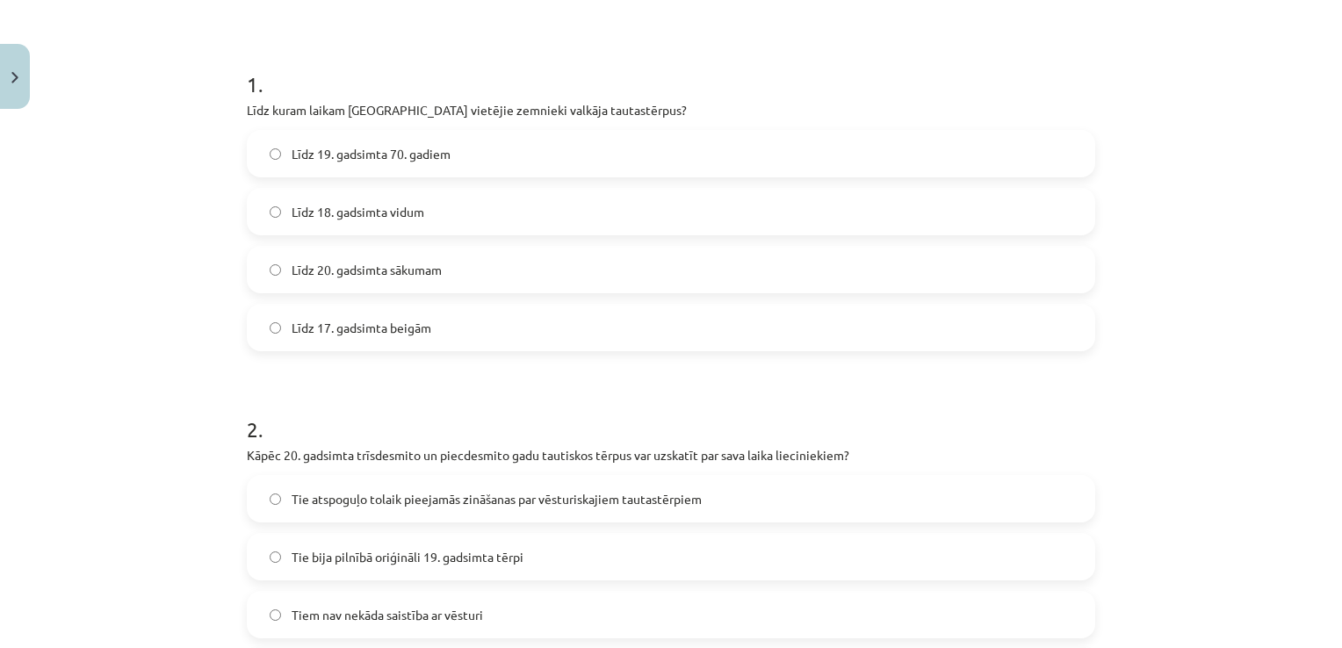
scroll to position [483, 0]
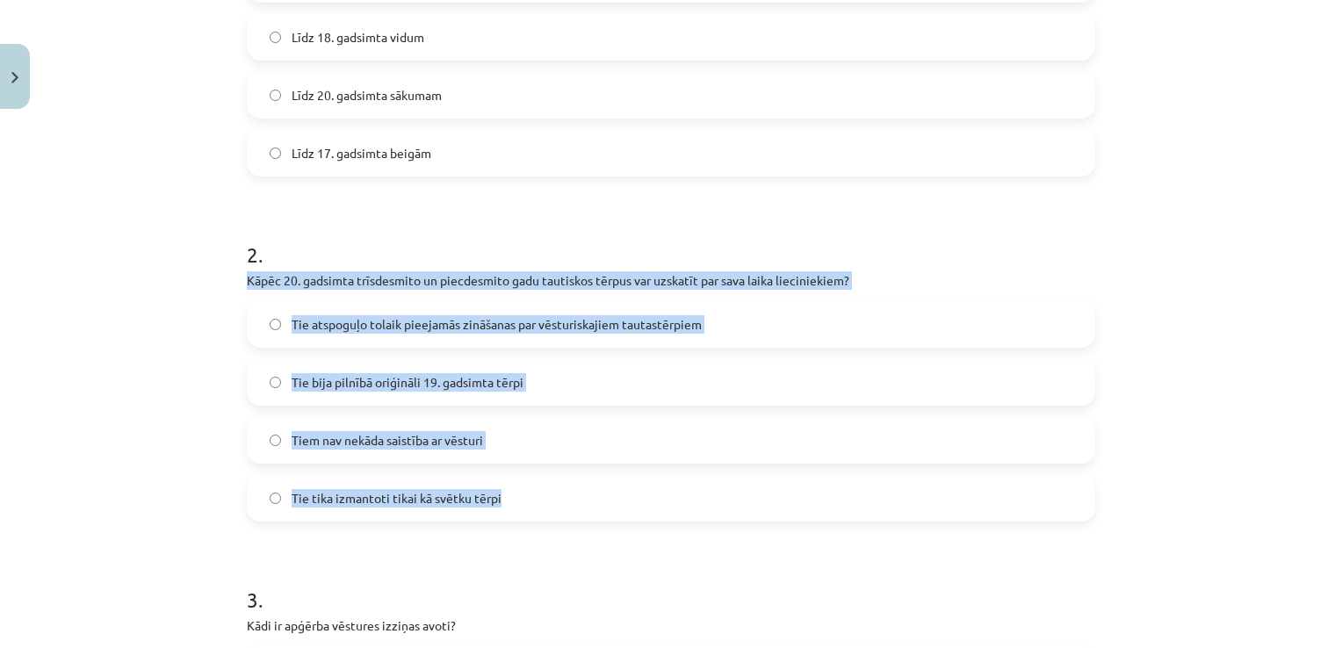
drag, startPoint x: 499, startPoint y: 508, endPoint x: 229, endPoint y: 281, distance: 352.2
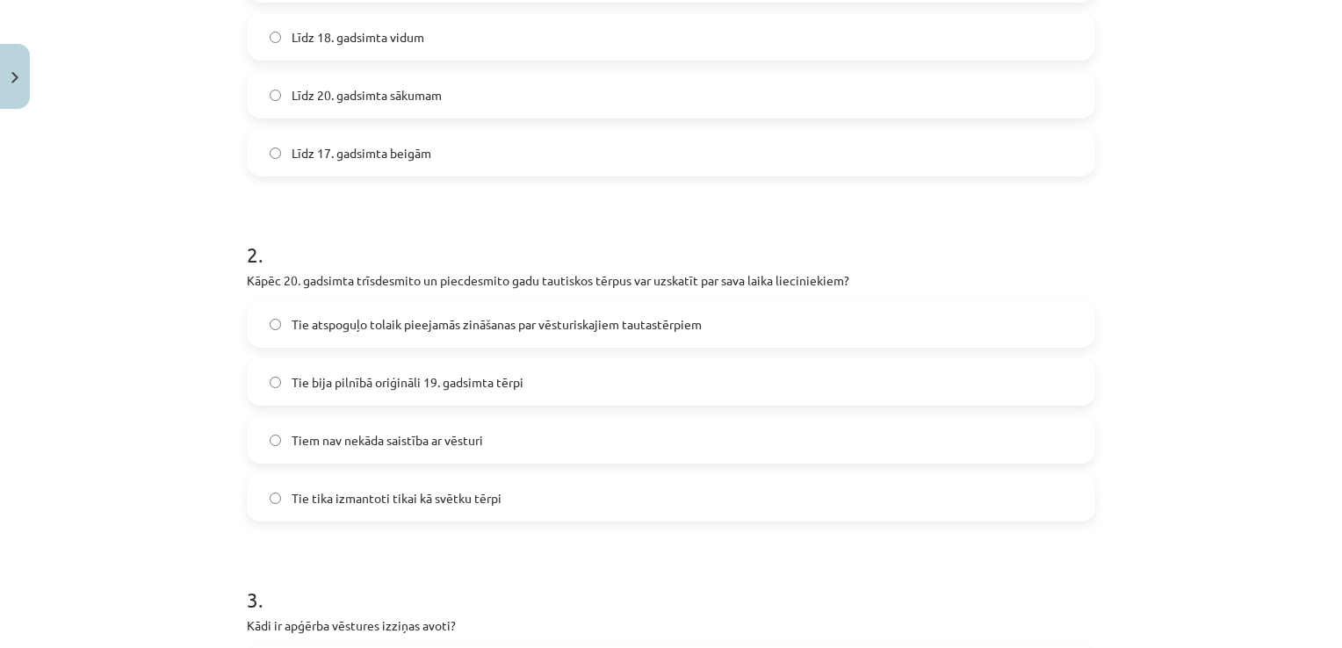
click at [396, 223] on h1 "2 ." at bounding box center [671, 239] width 848 height 54
click at [284, 332] on label "Tie atspoguļo tolaik pieejamās zināšanas par vēsturiskajiem tautastērpiem" at bounding box center [671, 324] width 845 height 44
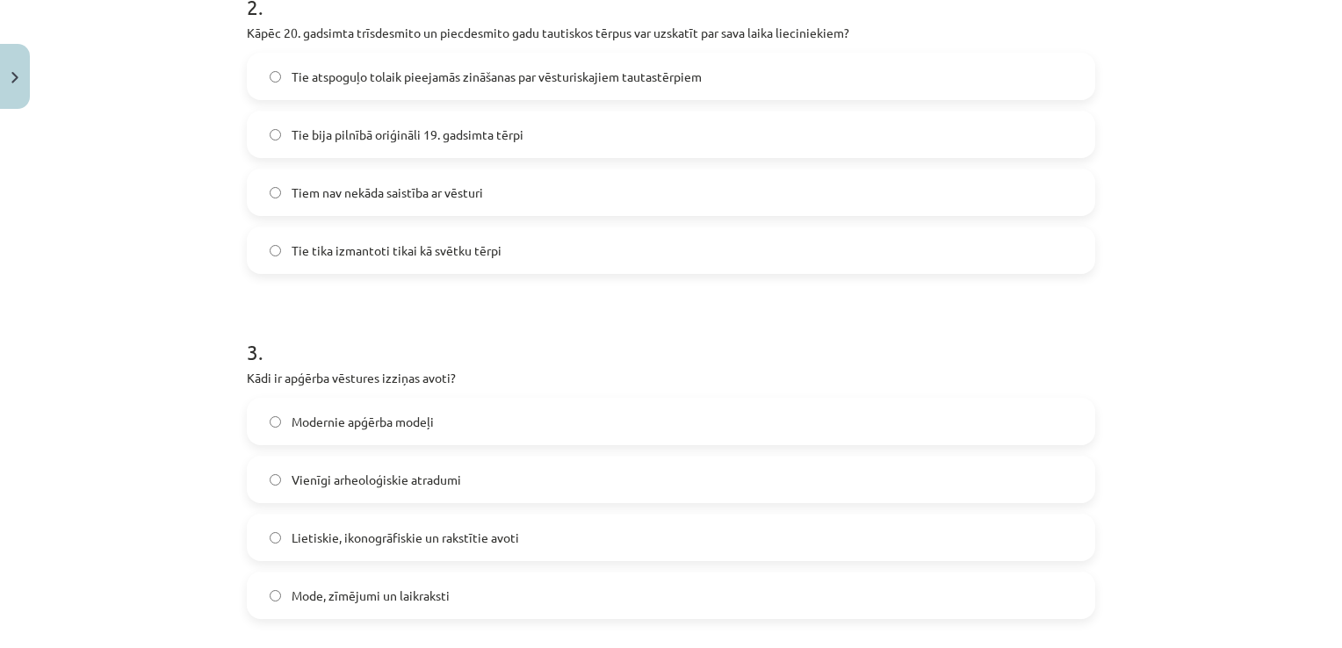
scroll to position [834, 0]
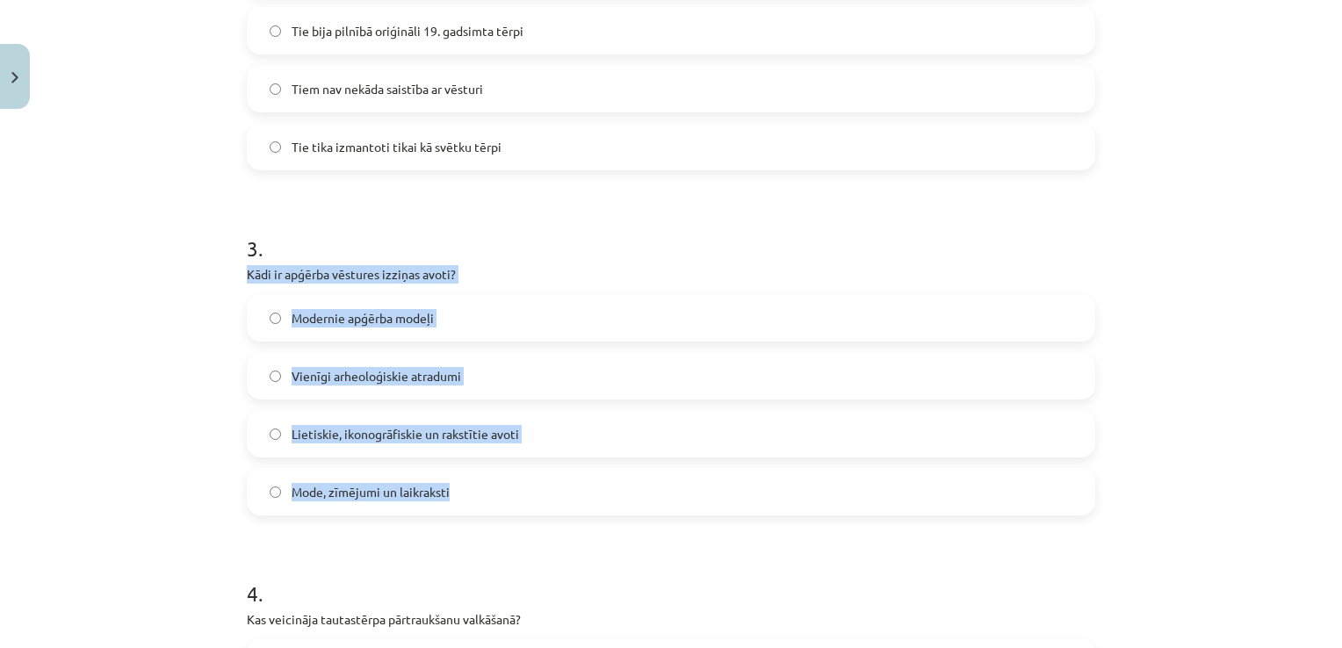
drag, startPoint x: 462, startPoint y: 491, endPoint x: 227, endPoint y: 276, distance: 318.9
click at [227, 276] on div "Mācību tēma: Dizains un tehnoloģijas 9. klases 1. ieskaites mācību materiāls #7…" at bounding box center [671, 324] width 1342 height 648
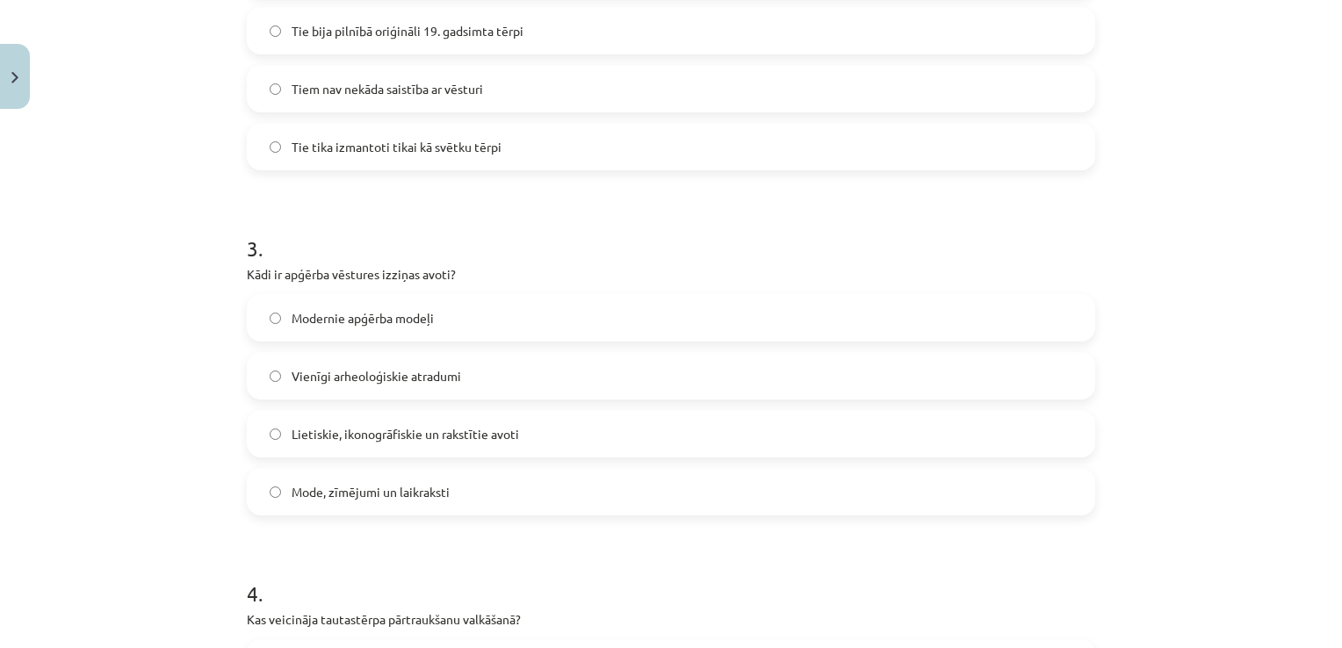
click at [491, 229] on h1 "3 ." at bounding box center [671, 233] width 848 height 54
click at [281, 446] on label "Lietiskie, ikonogrāfiskie un rakstītie avoti" at bounding box center [671, 434] width 845 height 44
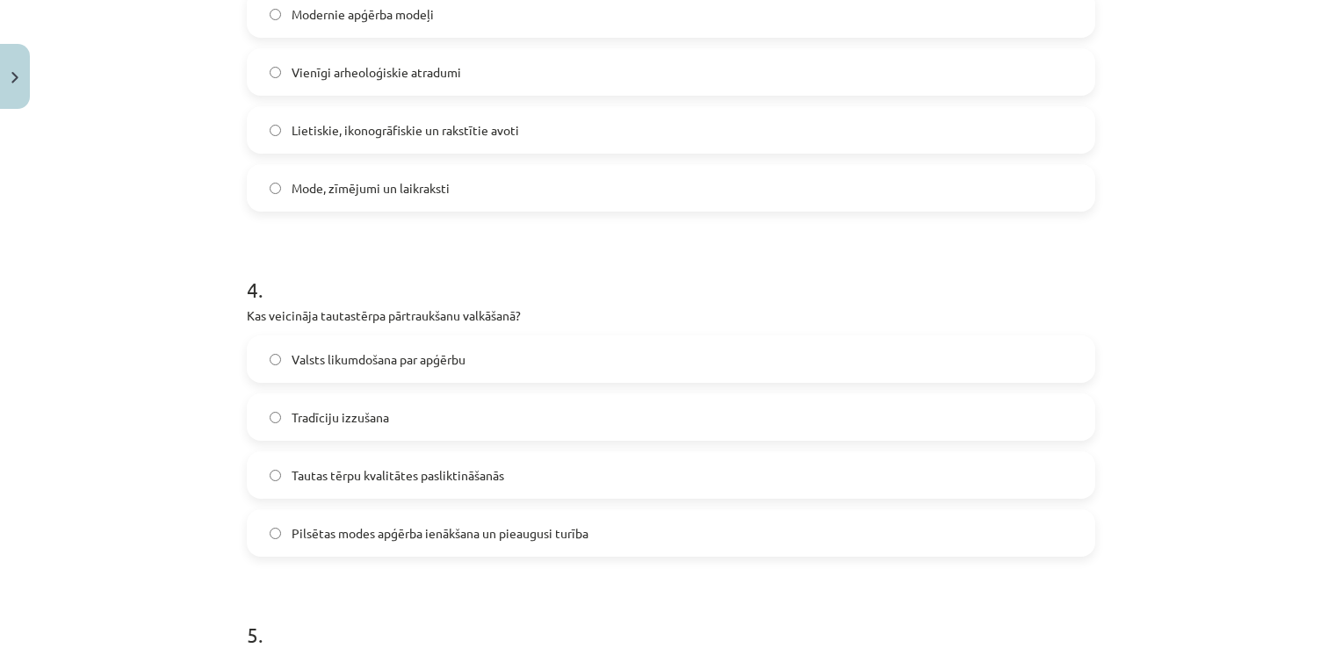
scroll to position [1186, 0]
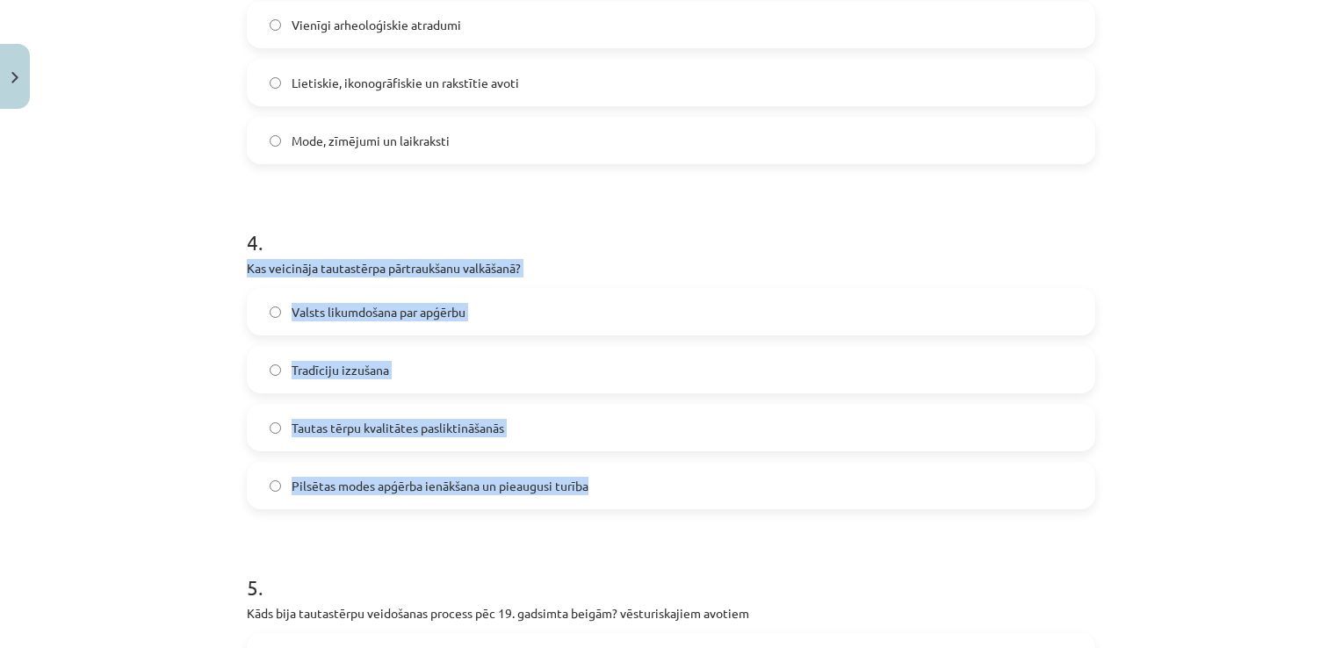
drag, startPoint x: 583, startPoint y: 495, endPoint x: 230, endPoint y: 265, distance: 421.4
click at [236, 265] on div "8 XP Saņemsi Sarežģīts 110 pilda Apraksts Uzdevums Palīdzība 1 . Līdz kuram lai…" at bounding box center [670, 490] width 869 height 3119
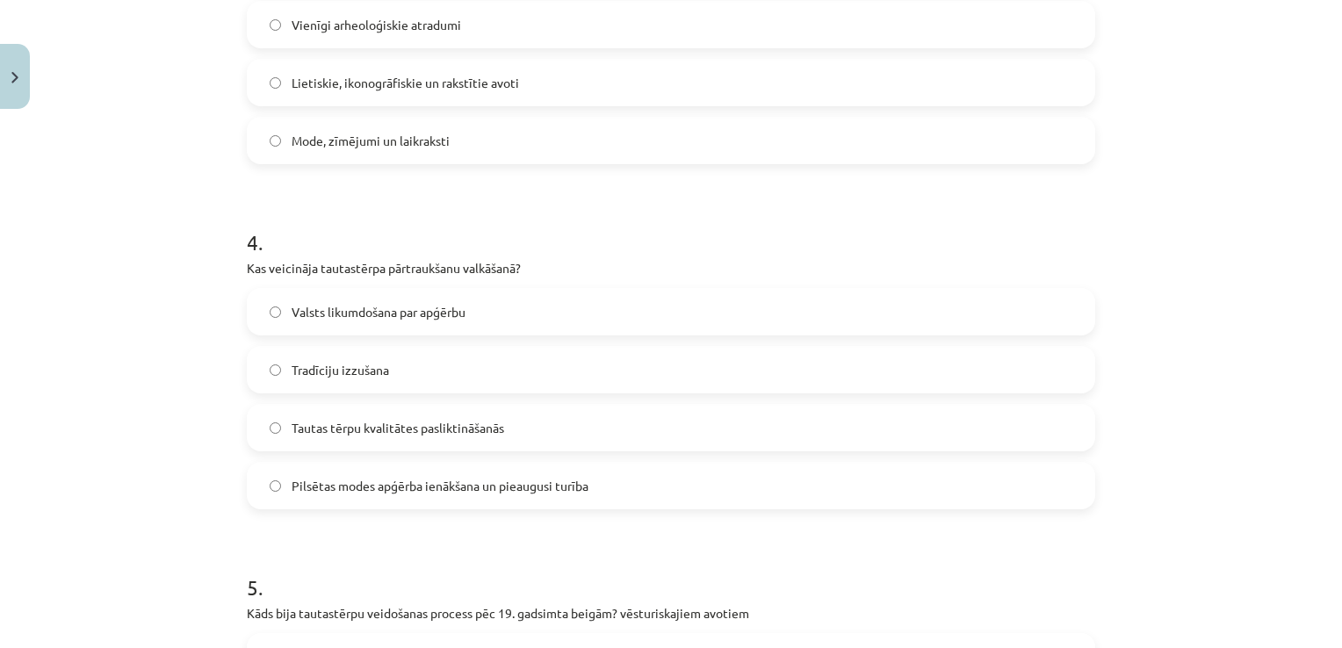
click at [456, 164] on form "1 . Līdz kuram laikam Latvijā vietējie zemnieki valkāja tautastērpus? Līdz 19. …" at bounding box center [671, 527] width 848 height 2726
click at [292, 483] on span "Pilsētas modes apģērba ienākšana un pieaugusi turība" at bounding box center [440, 486] width 297 height 18
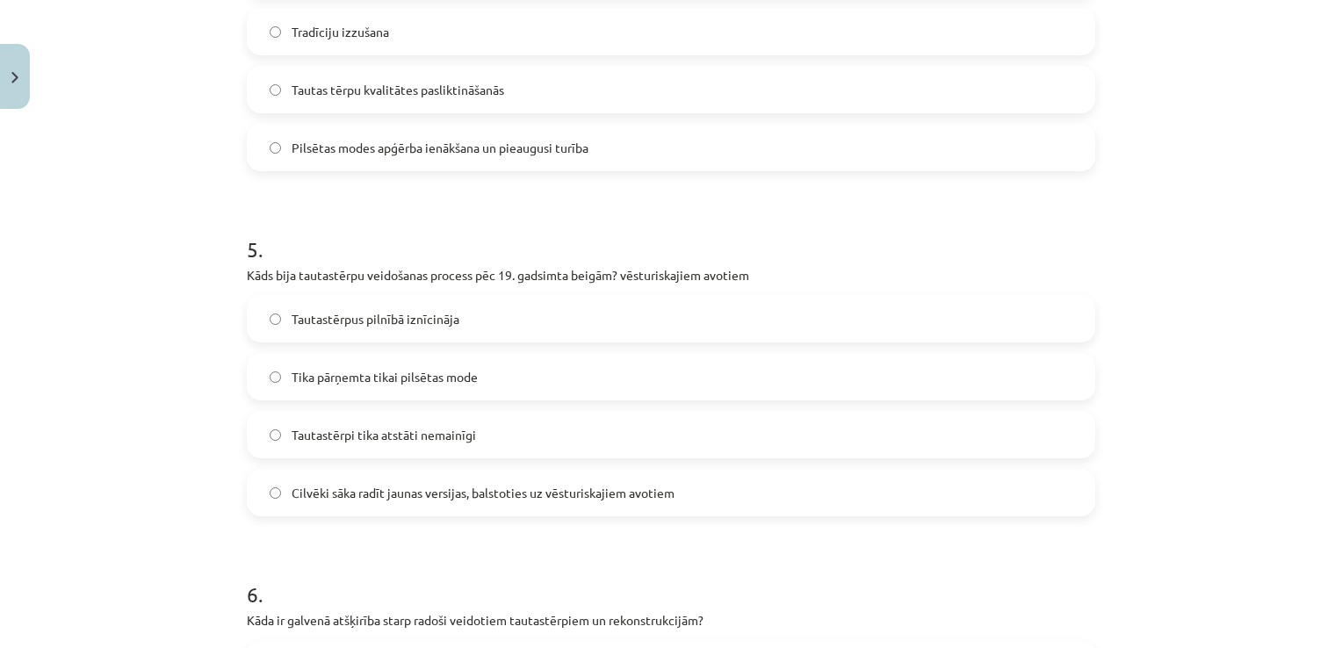
scroll to position [1537, 0]
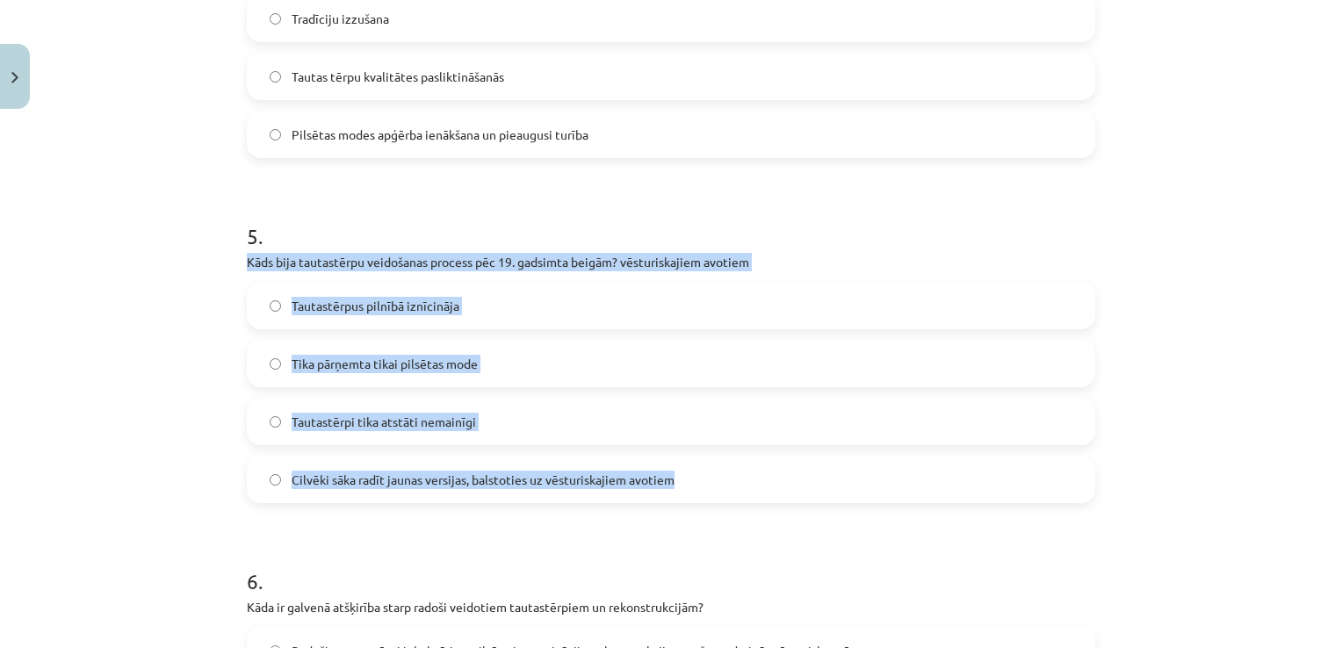
drag, startPoint x: 692, startPoint y: 480, endPoint x: 230, endPoint y: 252, distance: 514.9
click at [236, 252] on div "8 XP Saņemsi Sarežģīts 110 pilda Apraksts Uzdevums Palīdzība 1 . Līdz kuram lai…" at bounding box center [670, 139] width 869 height 3119
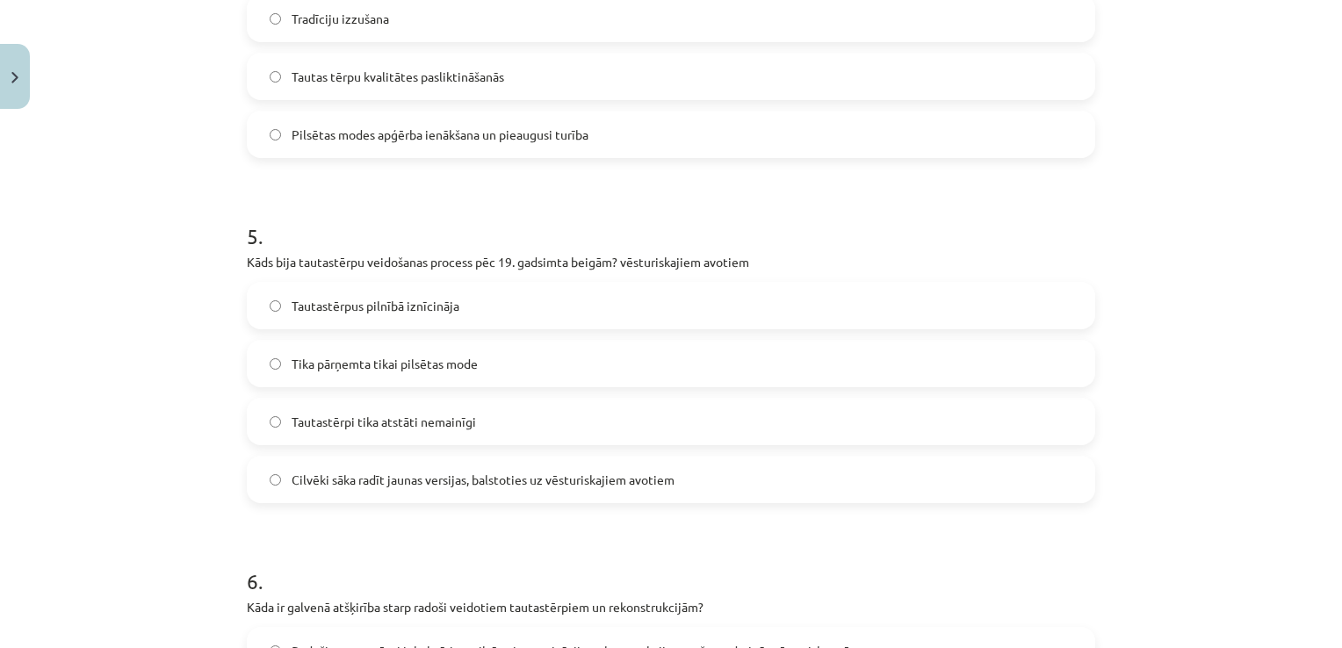
click at [421, 137] on span "Pilsētas modes apģērba ienākšana un pieaugusi turība" at bounding box center [440, 135] width 297 height 18
click at [285, 493] on label "Cilvēki sāka radīt jaunas versijas, balstoties uz vēsturiskajiem avotiem" at bounding box center [671, 480] width 845 height 44
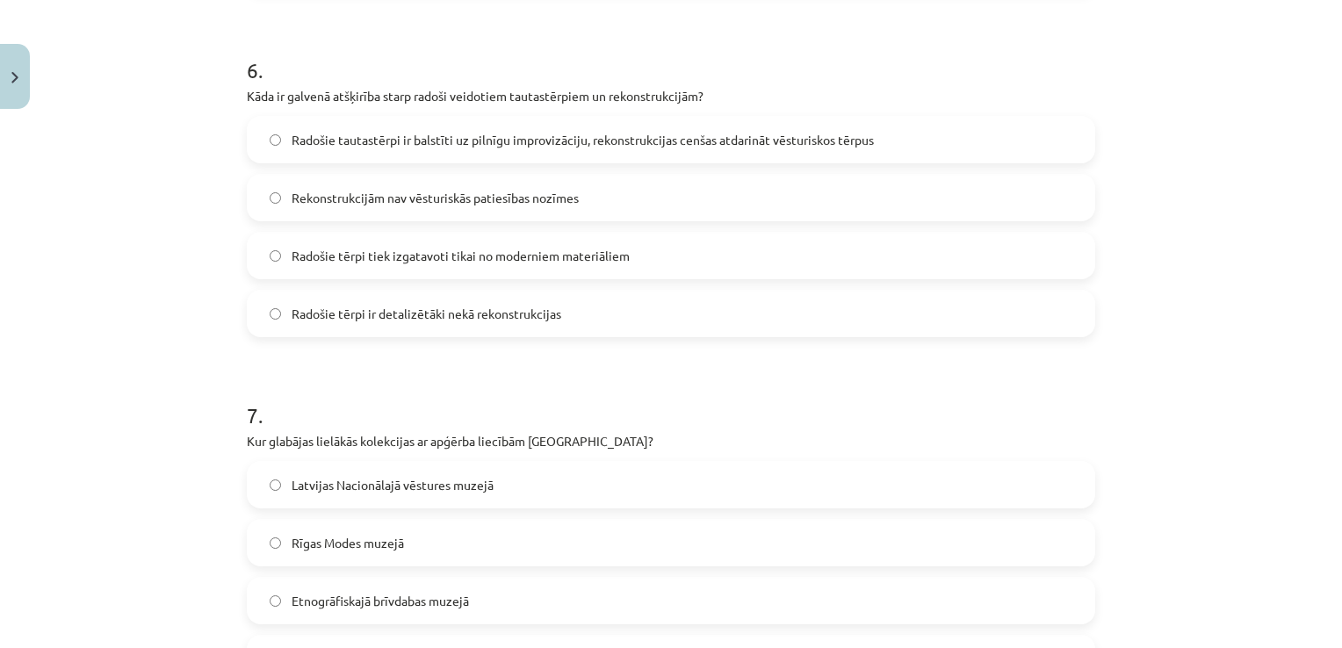
scroll to position [2064, 0]
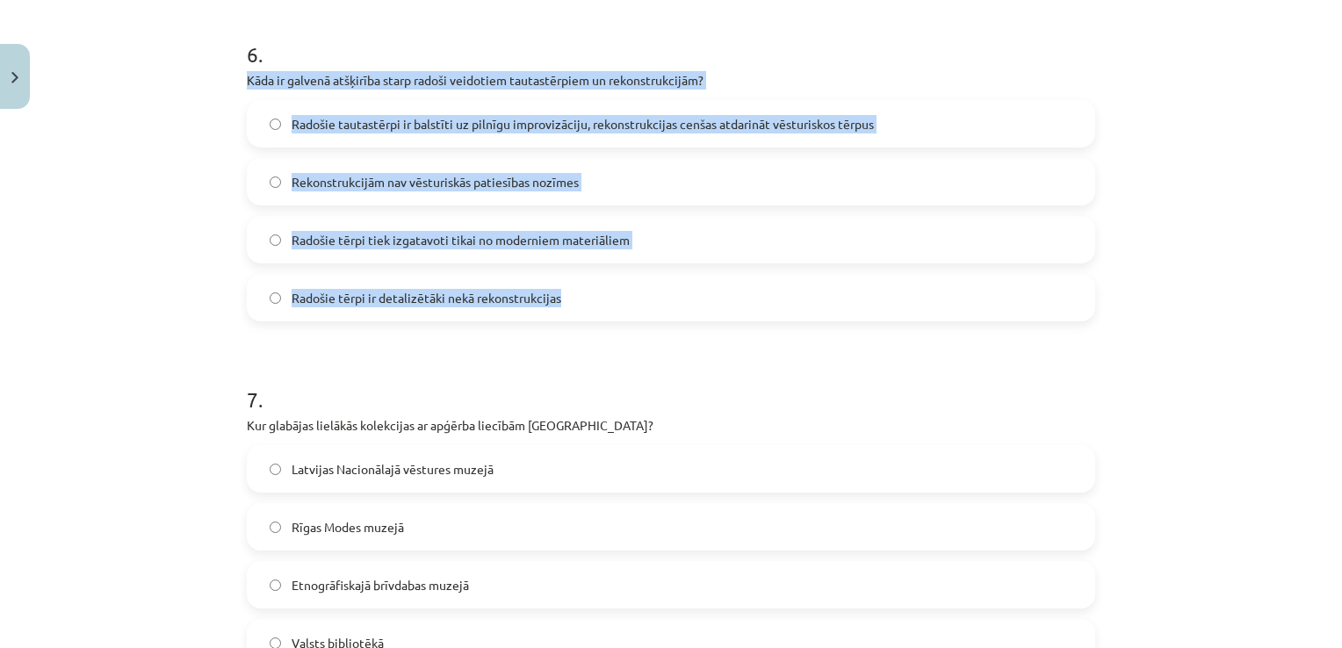
drag, startPoint x: 566, startPoint y: 299, endPoint x: 200, endPoint y: 81, distance: 425.3
click at [200, 81] on div "Mācību tēma: Dizains un tehnoloģijas 9. klases 1. ieskaites mācību materiāls #7…" at bounding box center [671, 324] width 1342 height 648
drag, startPoint x: 184, startPoint y: 222, endPoint x: 284, endPoint y: 184, distance: 106.2
click at [184, 221] on div "Mācību tēma: Dizains un tehnoloģijas 9. klases 1. ieskaites mācību materiāls #7…" at bounding box center [671, 324] width 1342 height 648
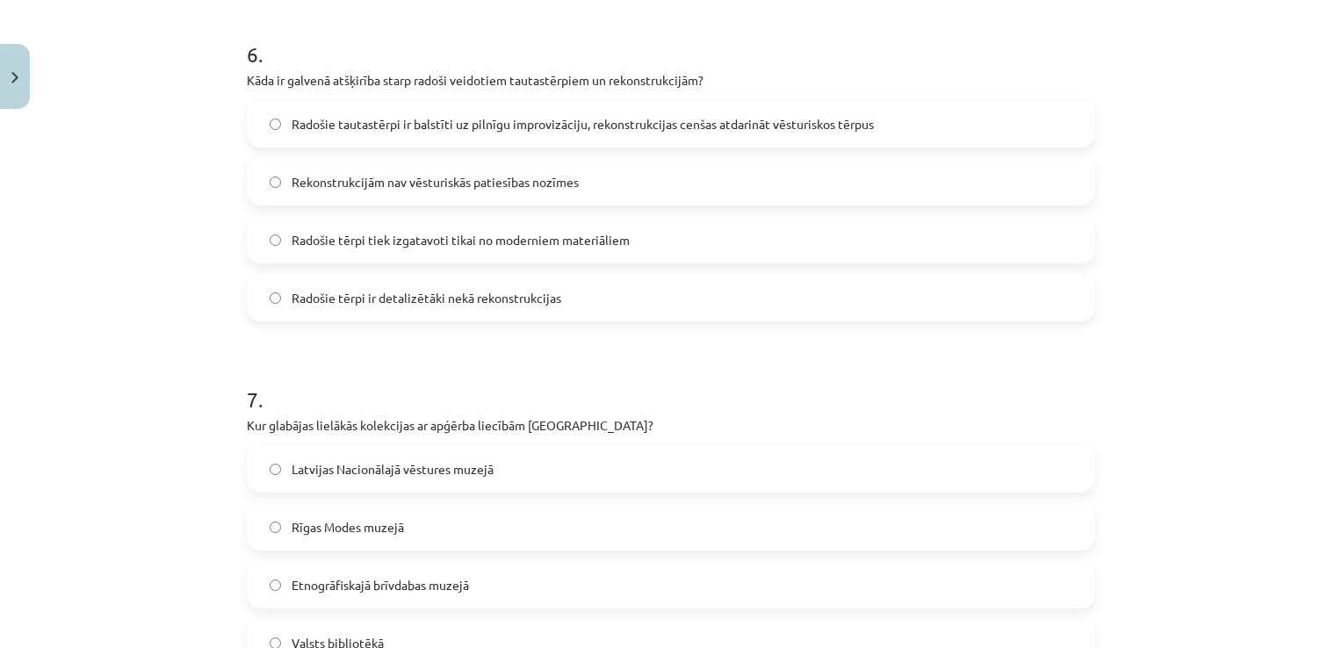
click at [419, 31] on h1 "6 ." at bounding box center [671, 38] width 848 height 54
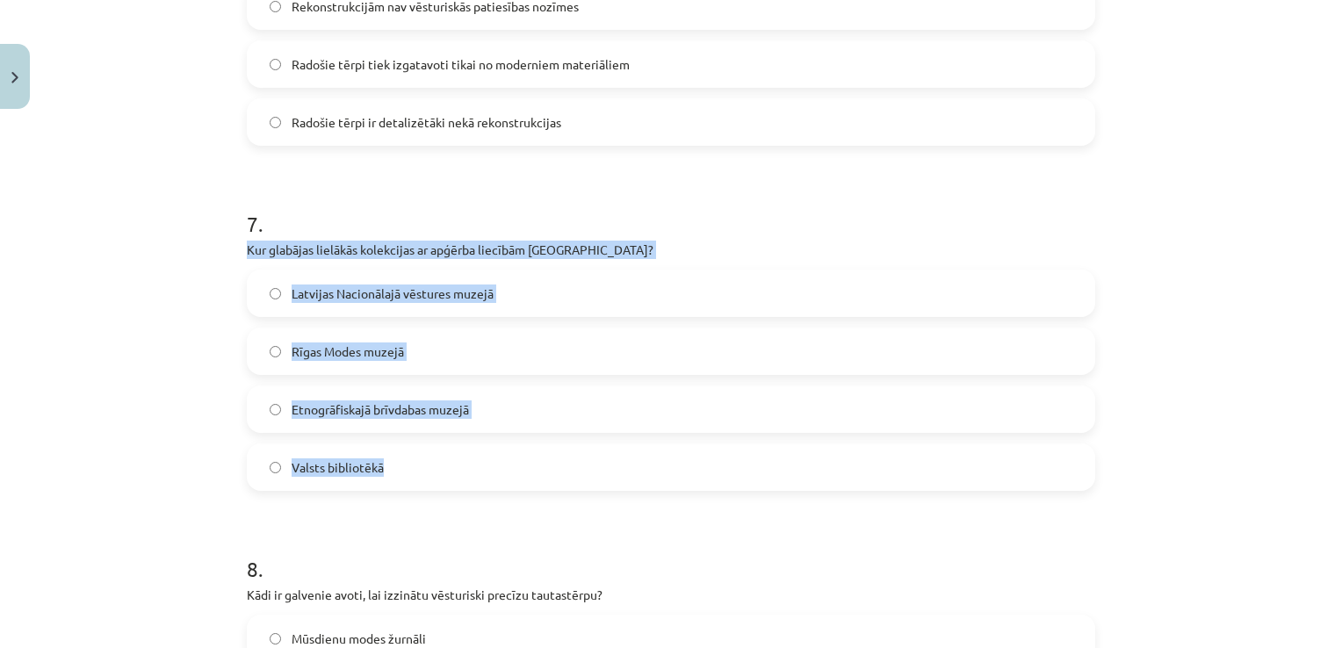
drag, startPoint x: 382, startPoint y: 474, endPoint x: 199, endPoint y: 249, distance: 289.7
click at [199, 249] on div "Mācību tēma: Dizains un tehnoloģijas 9. klases 1. ieskaites mācību materiāls #7…" at bounding box center [671, 324] width 1342 height 648
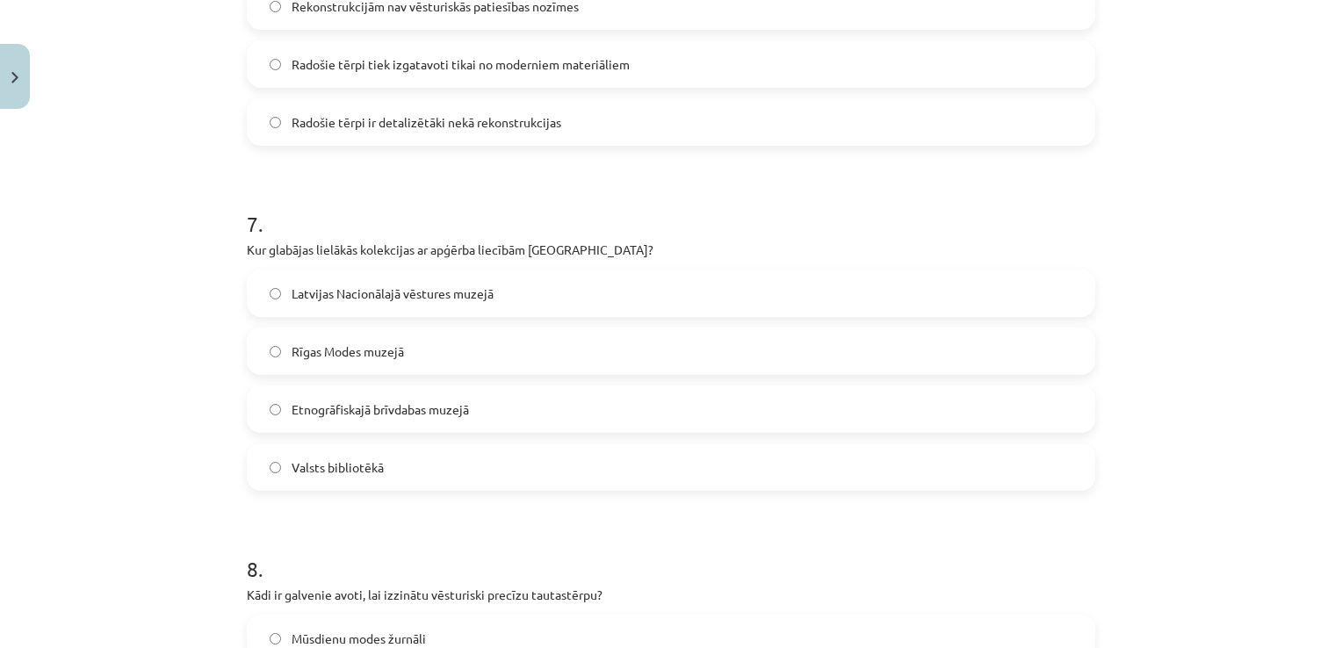
click at [362, 198] on h1 "7 ." at bounding box center [671, 208] width 848 height 54
drag, startPoint x: 269, startPoint y: 307, endPoint x: 279, endPoint y: 311, distance: 11.4
click at [271, 307] on label "Latvijas Nacionālajā vēstures muzejā" at bounding box center [671, 293] width 845 height 44
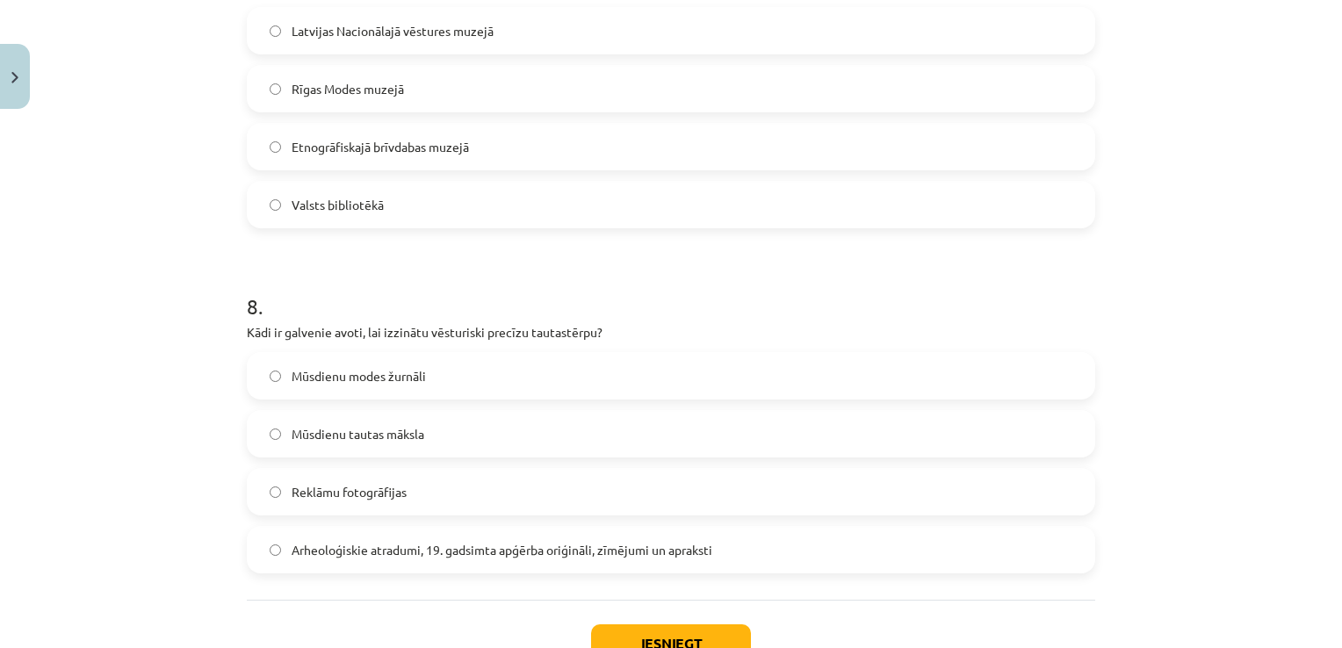
scroll to position [2503, 0]
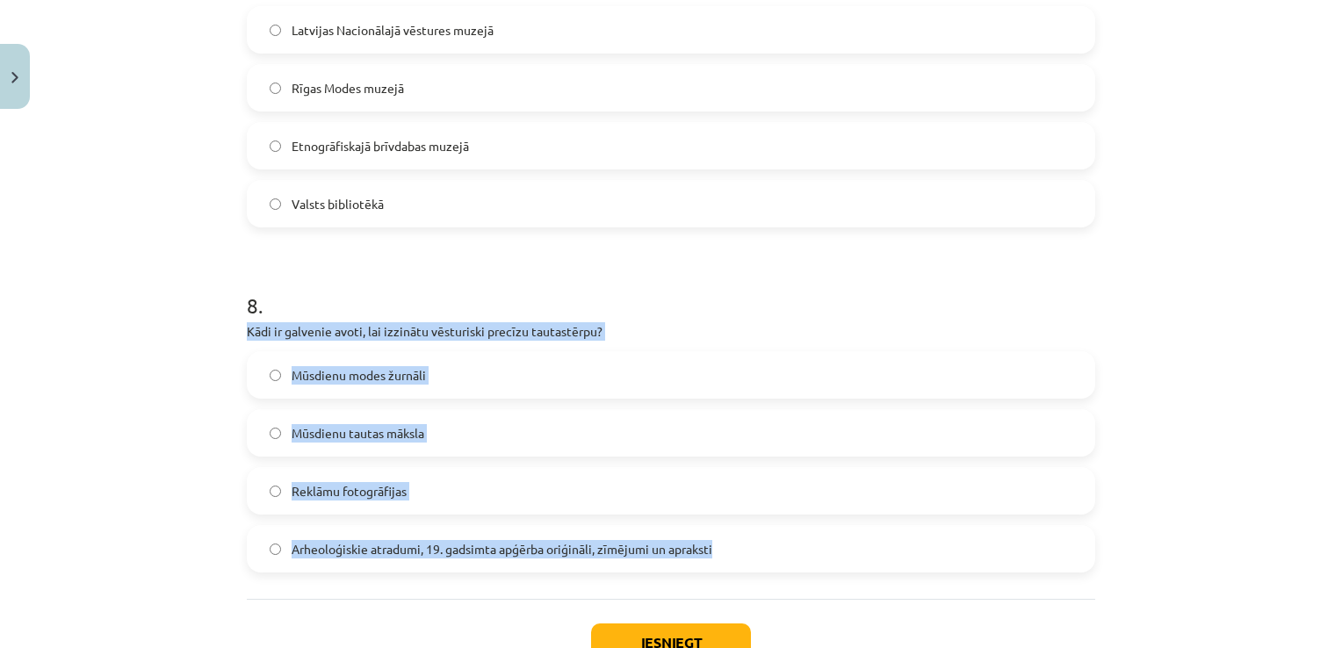
drag, startPoint x: 727, startPoint y: 553, endPoint x: 211, endPoint y: 333, distance: 561.5
click at [211, 333] on div "Mācību tēma: Dizains un tehnoloģijas 9. klases 1. ieskaites mācību materiāls #7…" at bounding box center [671, 324] width 1342 height 648
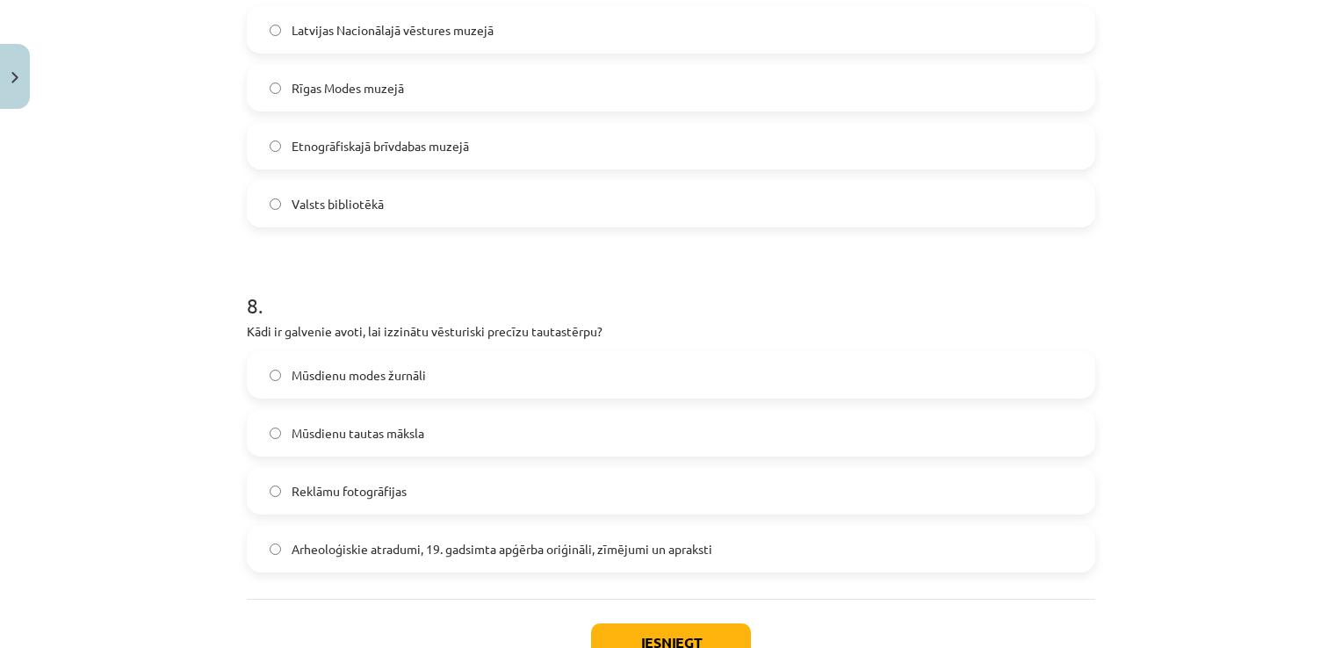
click at [376, 216] on label "Valsts bibliotēkā" at bounding box center [671, 204] width 845 height 44
click at [280, 551] on label "Arheoloģiskie atradumi, 19. gadsimta apģērba oriģināli, zīmējumi un apraksti" at bounding box center [671, 549] width 845 height 44
click at [671, 634] on button "Iesniegt" at bounding box center [671, 643] width 160 height 39
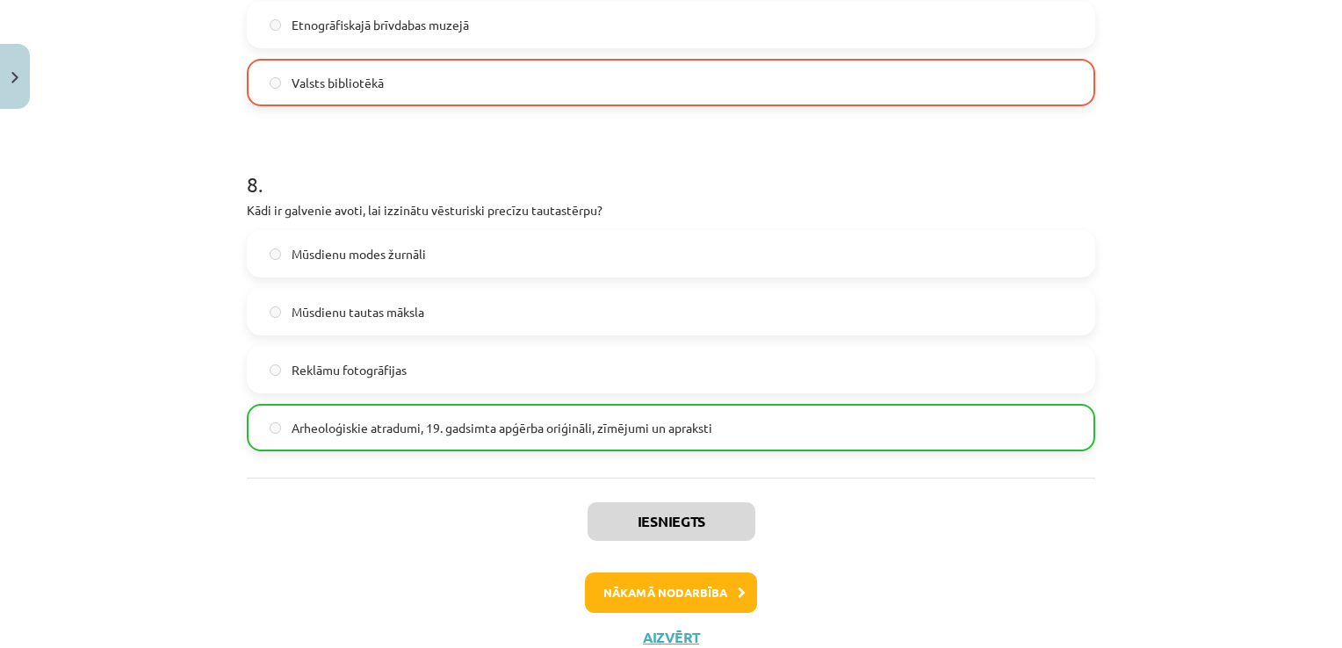
scroll to position [2686, 0]
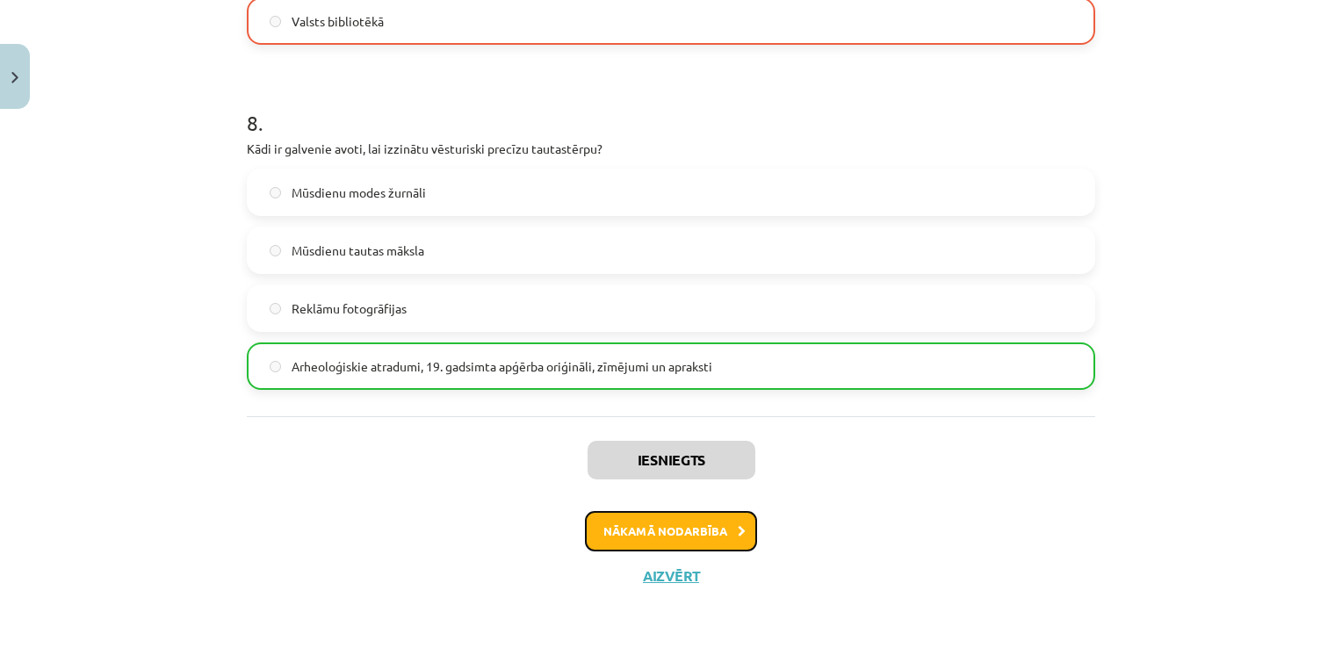
click at [687, 531] on button "Nākamā nodarbība" at bounding box center [671, 531] width 172 height 40
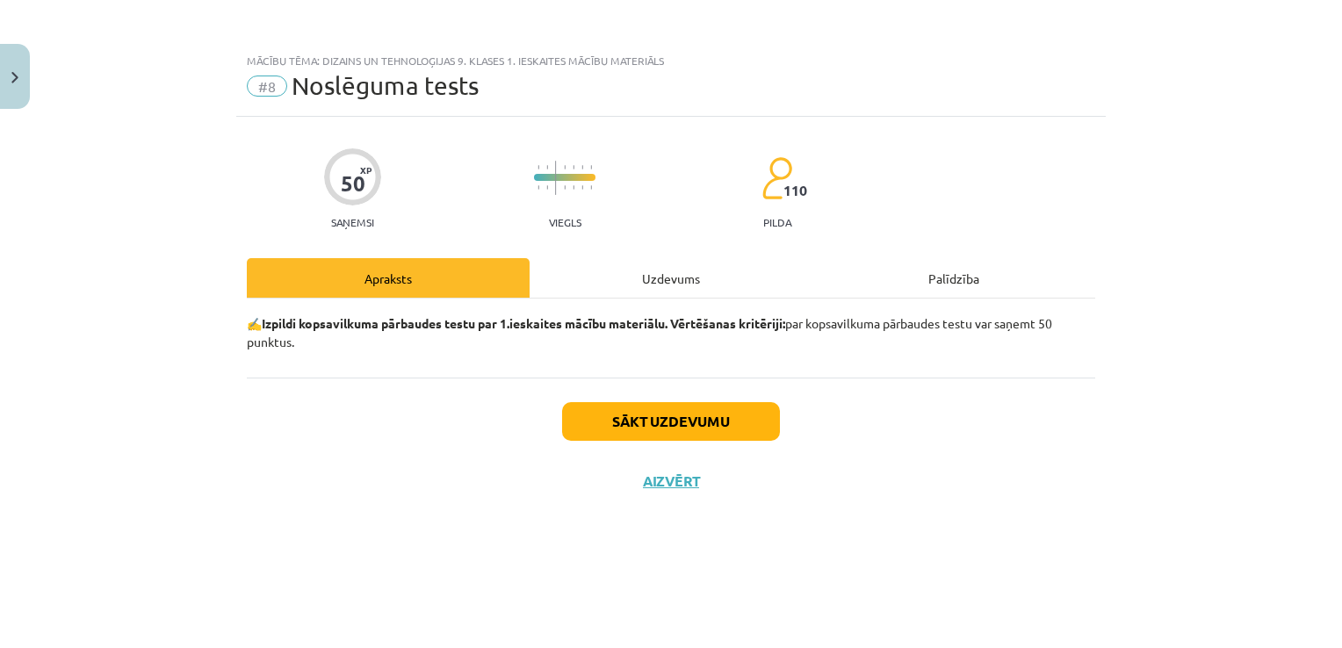
scroll to position [0, 0]
click at [465, 282] on div "Apraksts" at bounding box center [388, 278] width 283 height 40
click at [668, 416] on button "Sākt uzdevumu" at bounding box center [671, 421] width 218 height 39
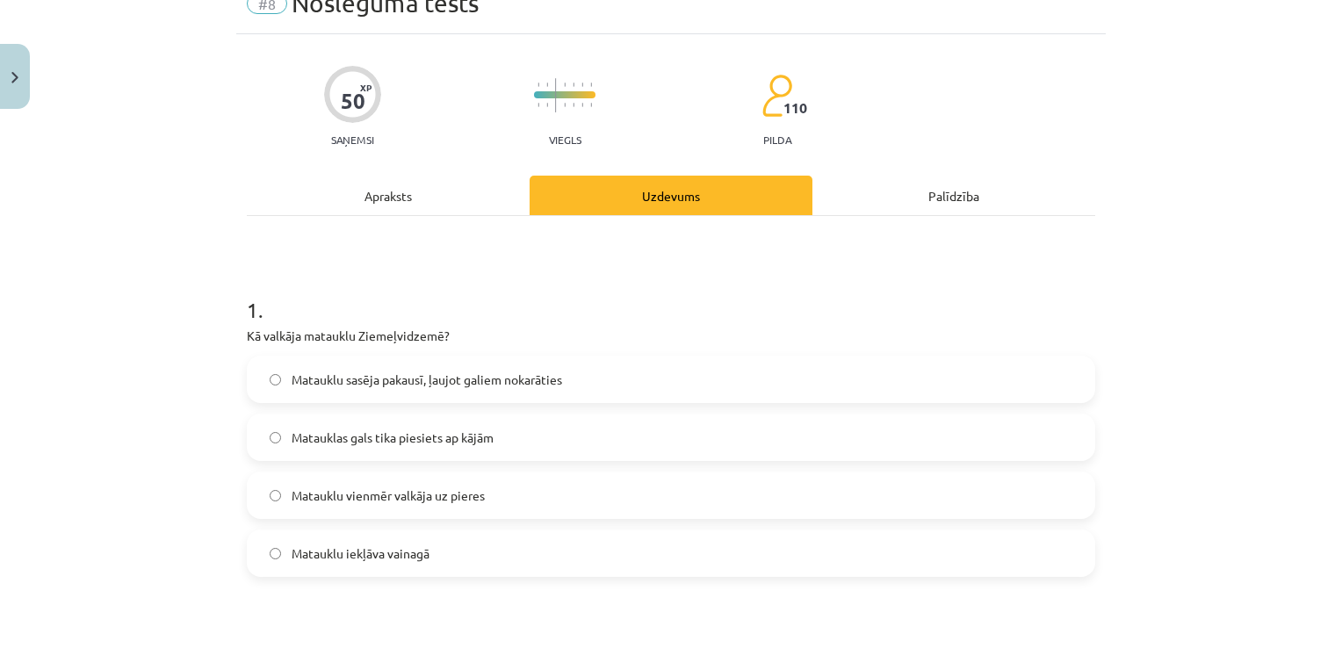
scroll to position [263, 0]
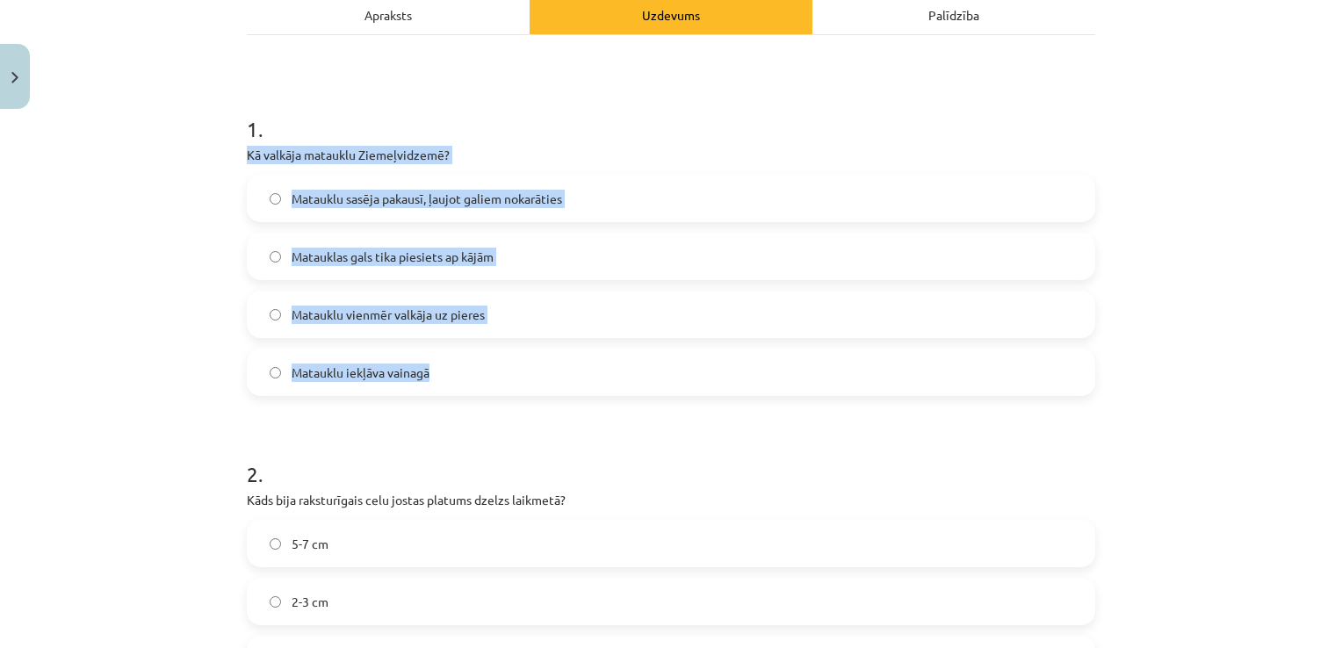
drag, startPoint x: 460, startPoint y: 371, endPoint x: 224, endPoint y: 149, distance: 323.7
click at [224, 149] on div "Mācību tēma: Dizains un tehnoloģijas 9. klases 1. ieskaites mācību materiāls #8…" at bounding box center [671, 324] width 1342 height 648
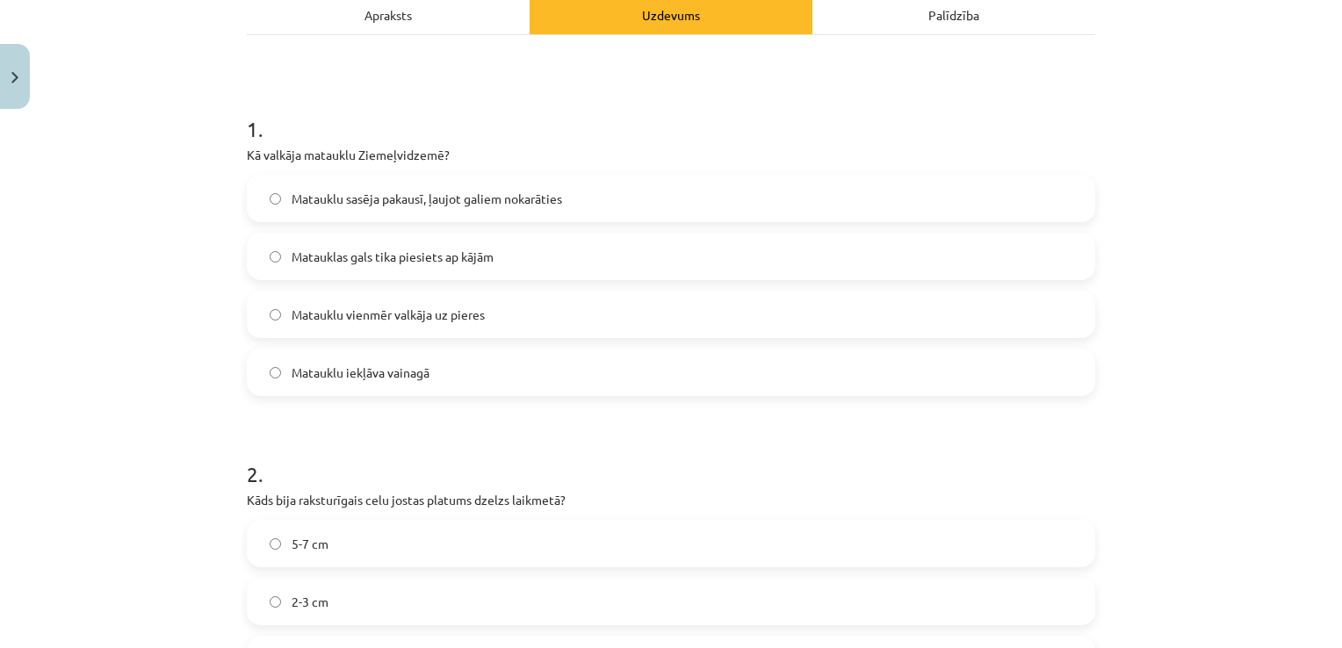
click at [384, 97] on h1 "1 ." at bounding box center [671, 113] width 848 height 54
drag, startPoint x: 280, startPoint y: 208, endPoint x: 292, endPoint y: 206, distance: 12.6
click at [280, 207] on label "Matauklu sasēja pakausī, ļaujot galiem nokarāties" at bounding box center [671, 199] width 845 height 44
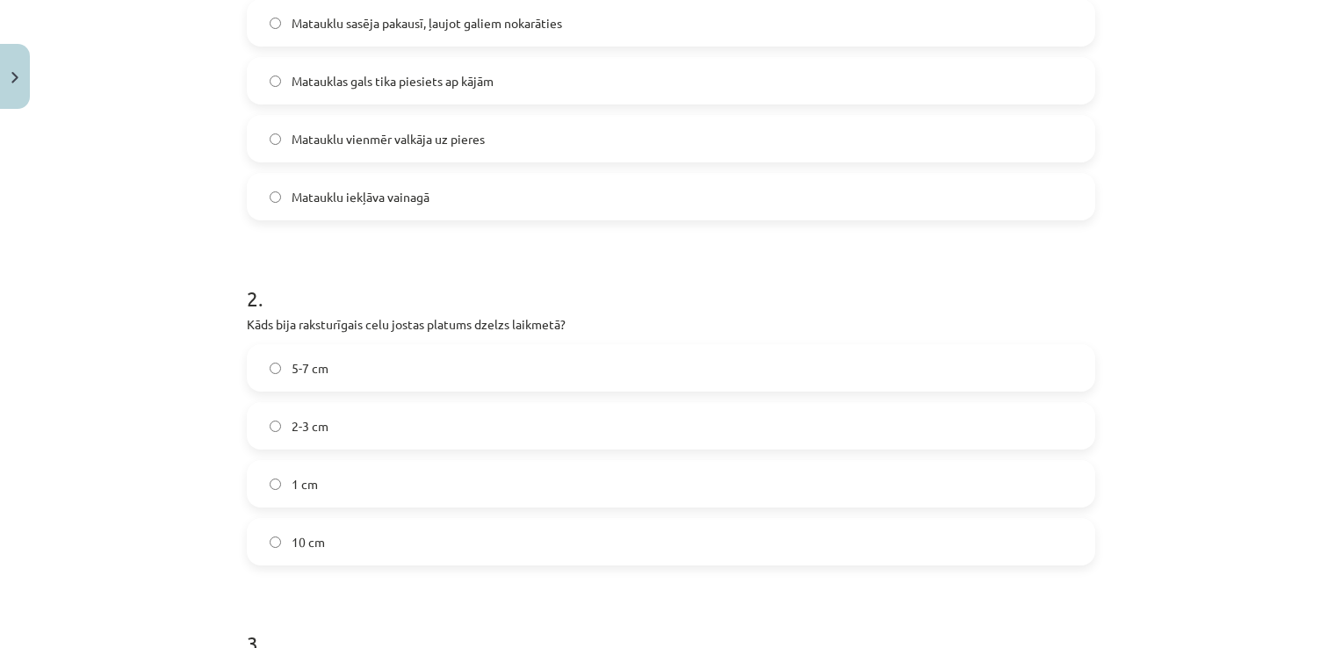
scroll to position [527, 0]
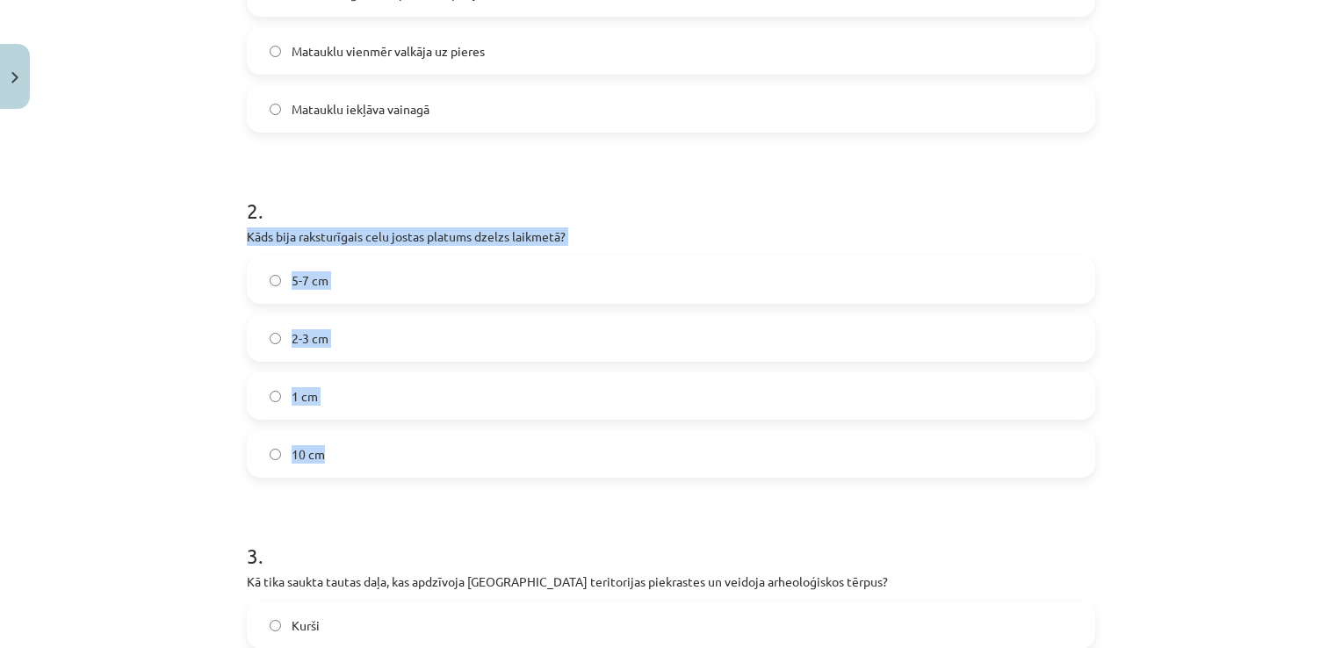
drag, startPoint x: 359, startPoint y: 458, endPoint x: 218, endPoint y: 236, distance: 263.4
click at [218, 236] on div "Mācību tēma: Dizains un tehnoloģijas 9. klases 1. ieskaites mācību materiāls #8…" at bounding box center [671, 324] width 1342 height 648
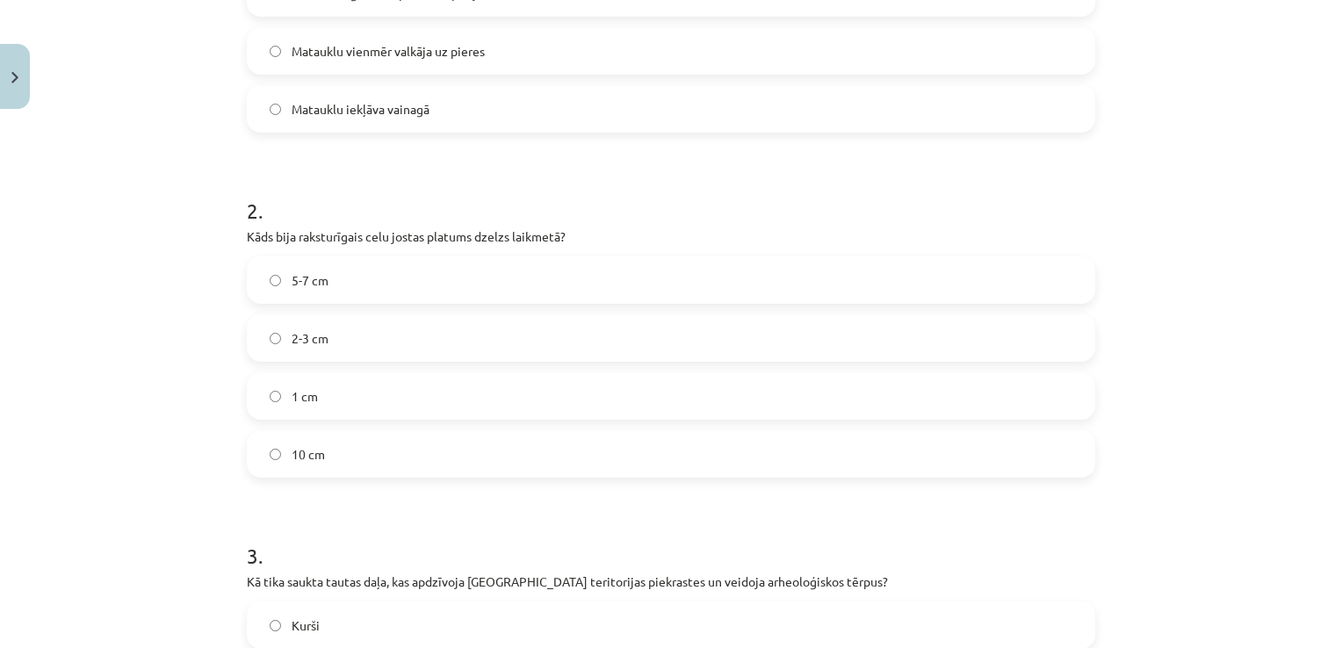
click at [429, 189] on h1 "2 ." at bounding box center [671, 195] width 848 height 54
click at [274, 342] on label "2-3 cm" at bounding box center [671, 338] width 845 height 44
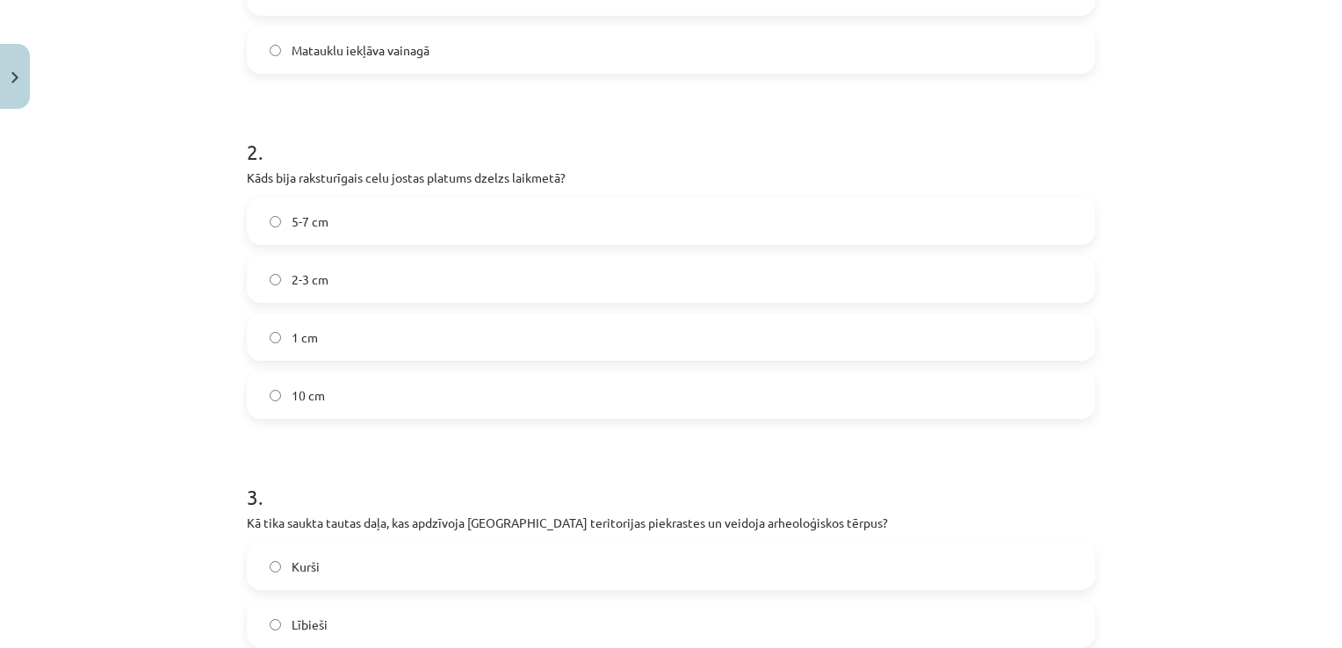
scroll to position [790, 0]
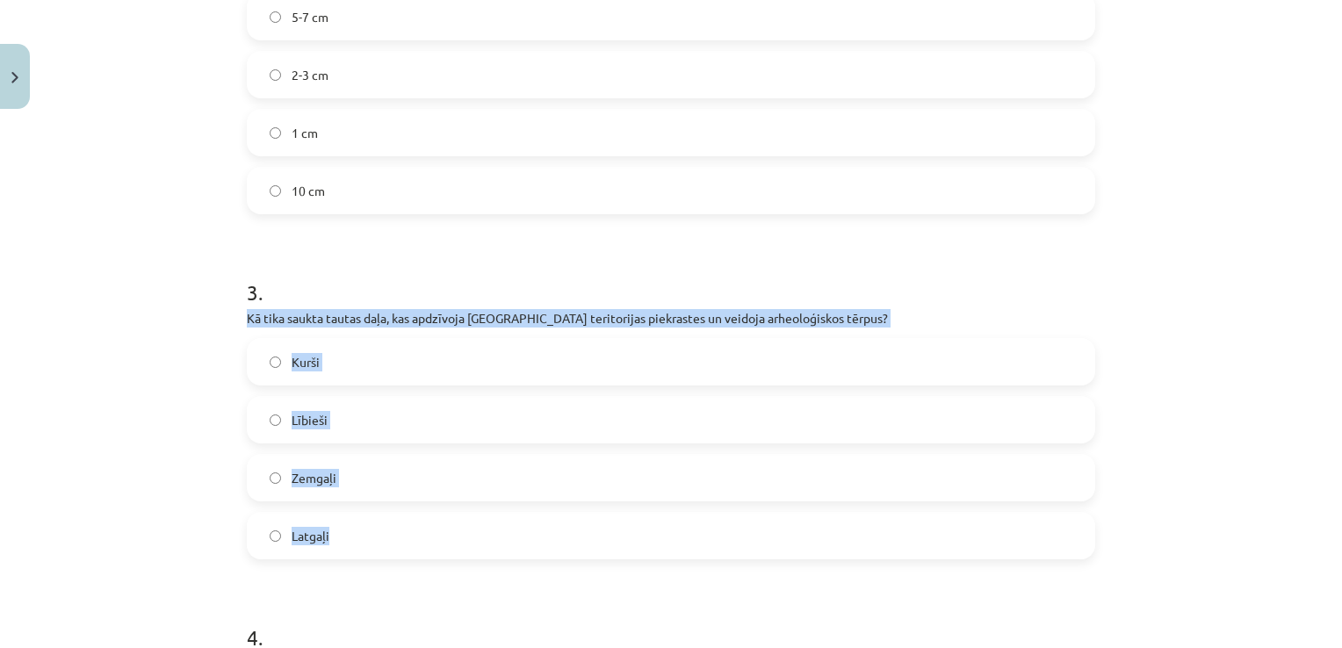
drag, startPoint x: 344, startPoint y: 550, endPoint x: 223, endPoint y: 319, distance: 260.8
click at [223, 319] on div "Mācību tēma: Dizains un tehnoloģijas 9. klases 1. ieskaites mācību materiāls #8…" at bounding box center [671, 324] width 1342 height 648
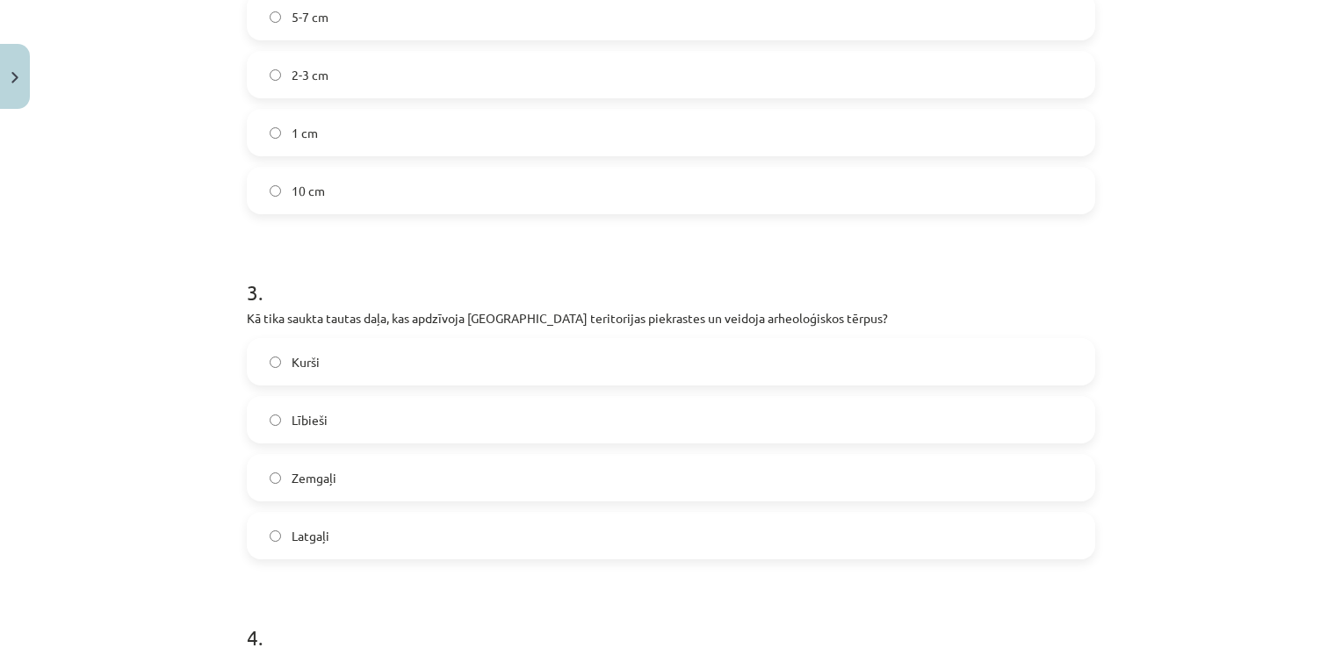
drag, startPoint x: 351, startPoint y: 259, endPoint x: 361, endPoint y: 341, distance: 82.2
click at [351, 258] on h1 "3 ." at bounding box center [671, 276] width 848 height 54
click at [274, 425] on label "Lībieši" at bounding box center [671, 420] width 845 height 44
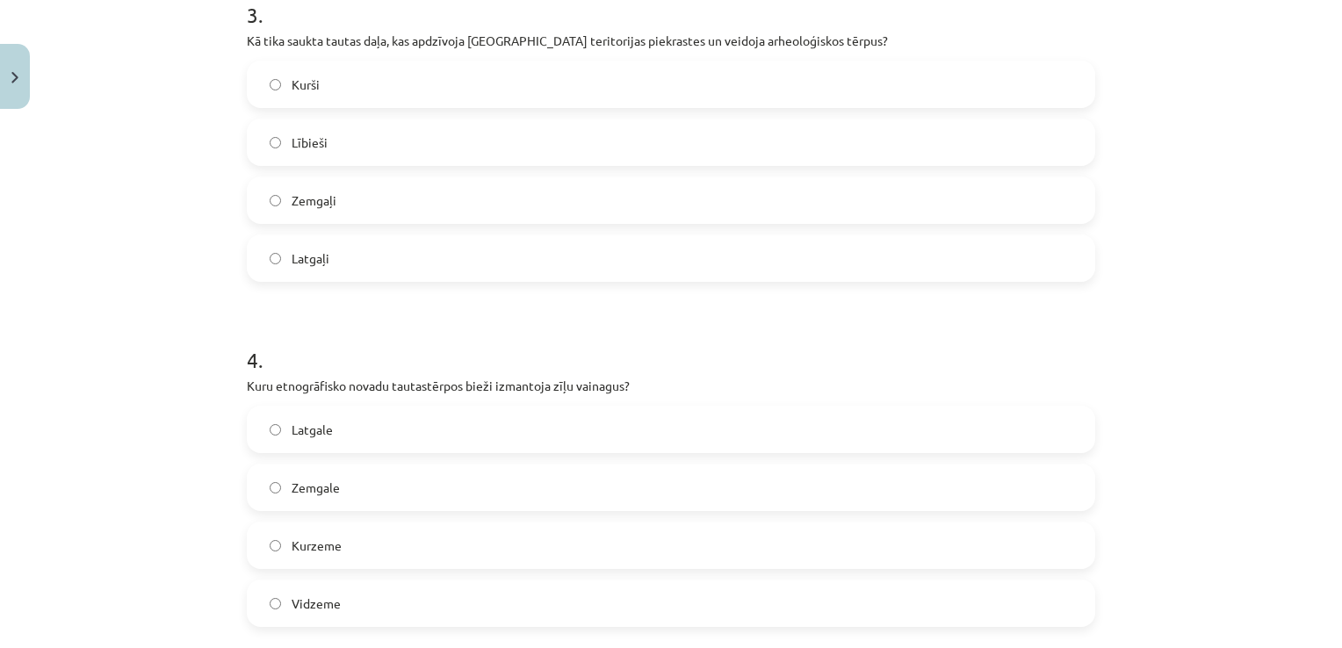
scroll to position [1142, 0]
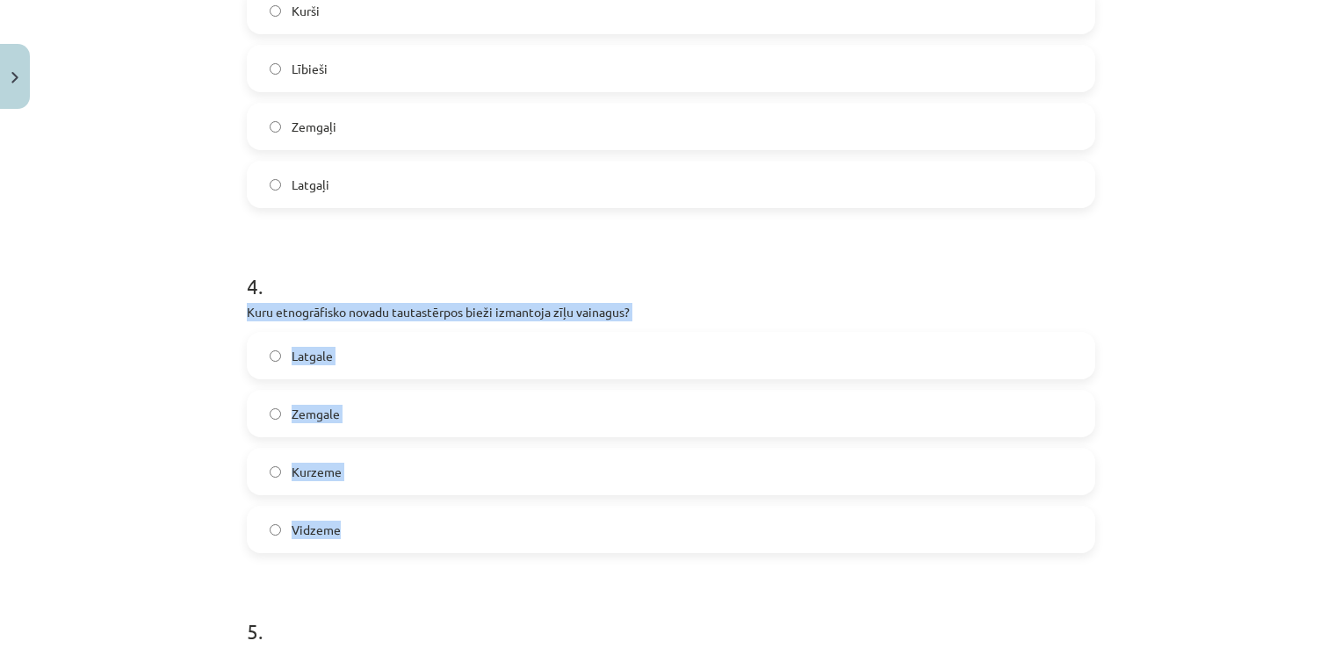
drag, startPoint x: 351, startPoint y: 527, endPoint x: 207, endPoint y: 317, distance: 254.6
click at [207, 317] on div "Mācību tēma: Dizains un tehnoloģijas 9. klases 1. ieskaites mācību materiāls #8…" at bounding box center [671, 324] width 1342 height 648
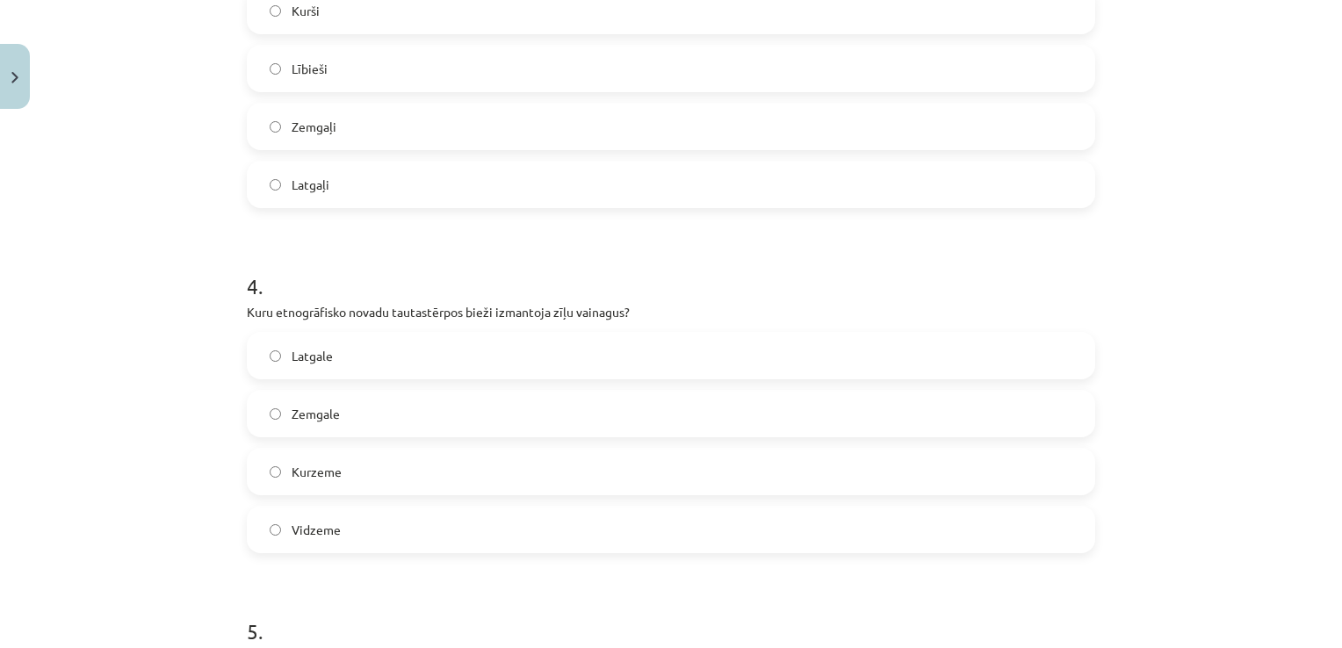
click at [324, 207] on div "Latgaļi" at bounding box center [671, 184] width 848 height 47
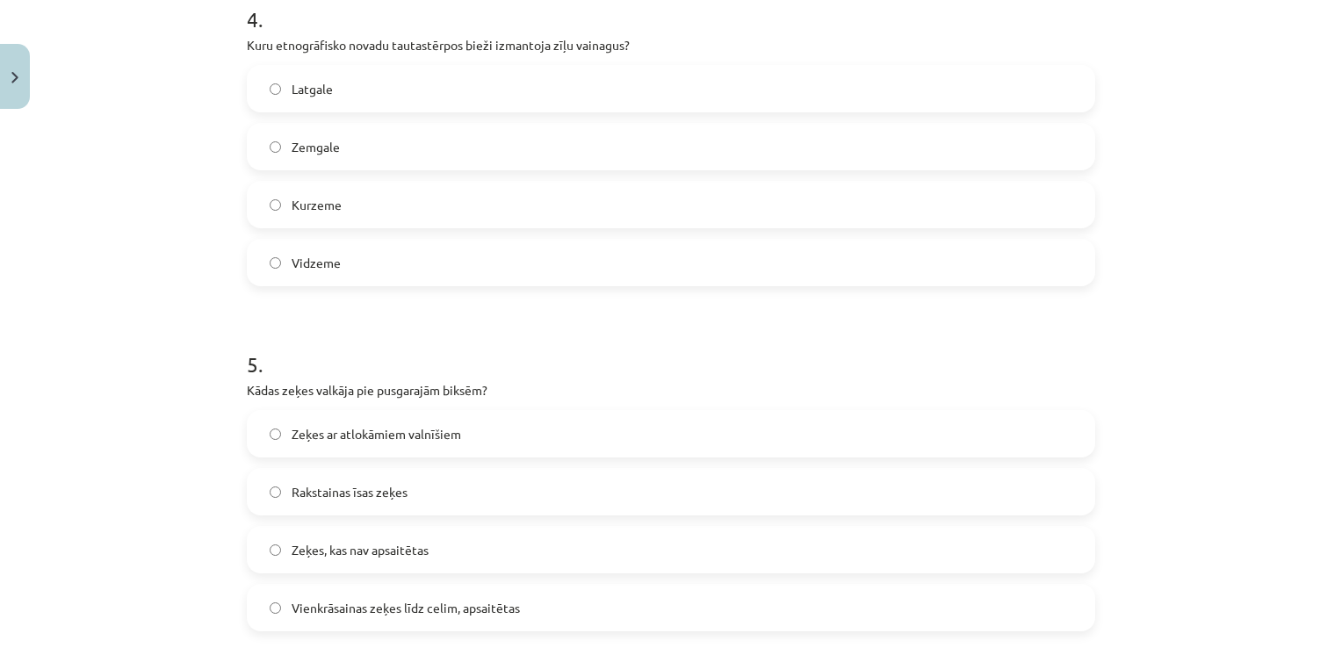
scroll to position [1493, 0]
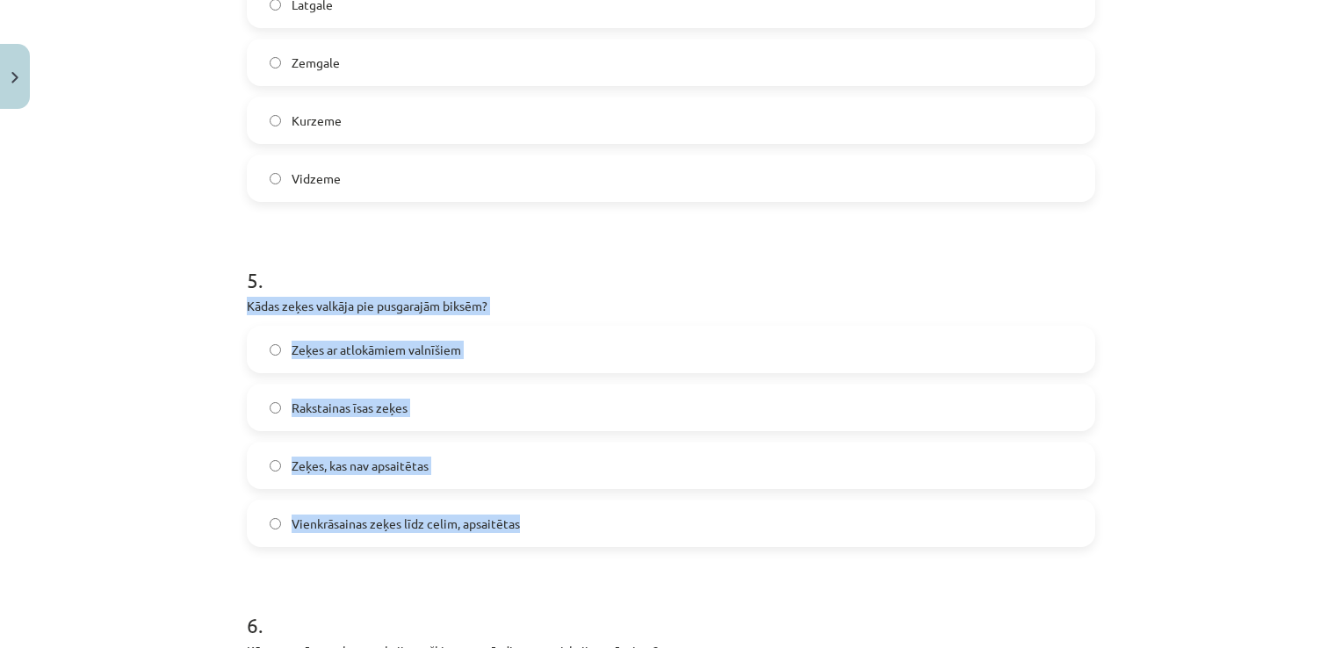
drag, startPoint x: 510, startPoint y: 526, endPoint x: 234, endPoint y: 307, distance: 353.2
click at [236, 307] on div "50 XP Saņemsi Viegls 110 pilda Apraksts Uzdevums Palīdzība 1 . Kā valkāja matau…" at bounding box center [670, 528] width 869 height 3809
click at [144, 504] on div "Mācību tēma: Dizains un tehnoloģijas 9. klases 1. ieskaites mācību materiāls #8…" at bounding box center [671, 324] width 1342 height 648
click at [221, 427] on div "Mācību tēma: Dizains un tehnoloģijas 9. klases 1. ieskaites mācību materiāls #8…" at bounding box center [671, 324] width 1342 height 648
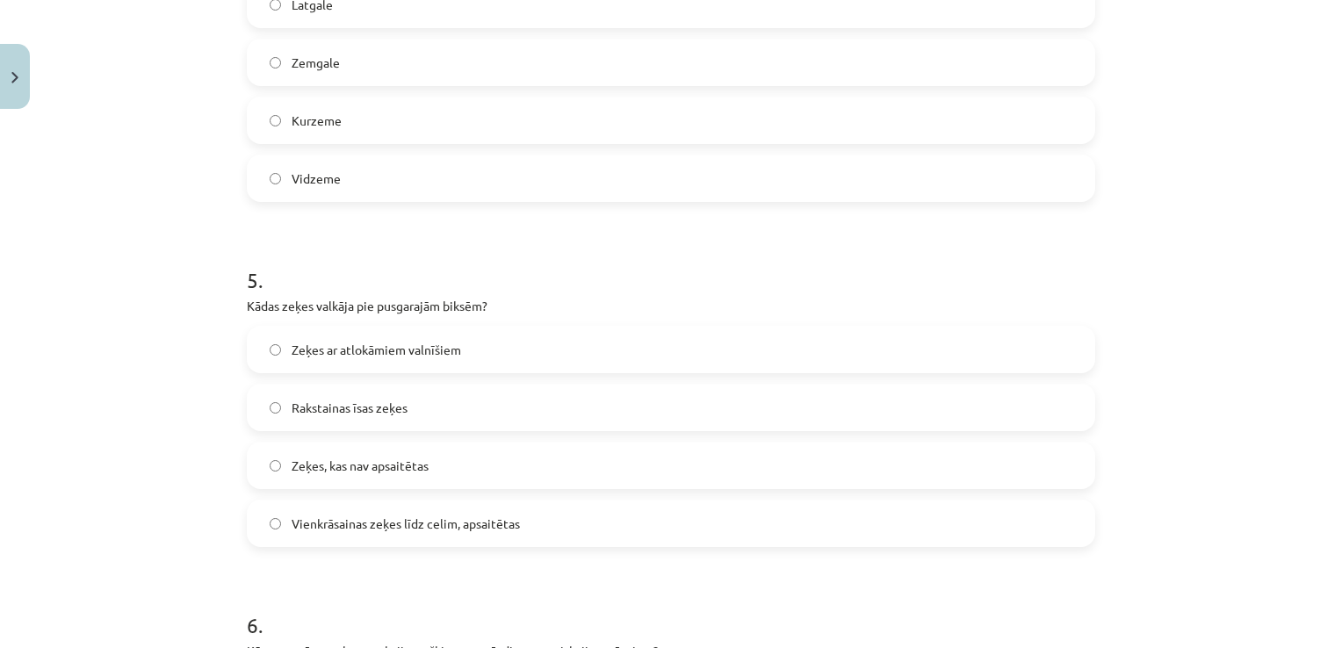
click at [372, 250] on h1 "5 ." at bounding box center [671, 264] width 848 height 54
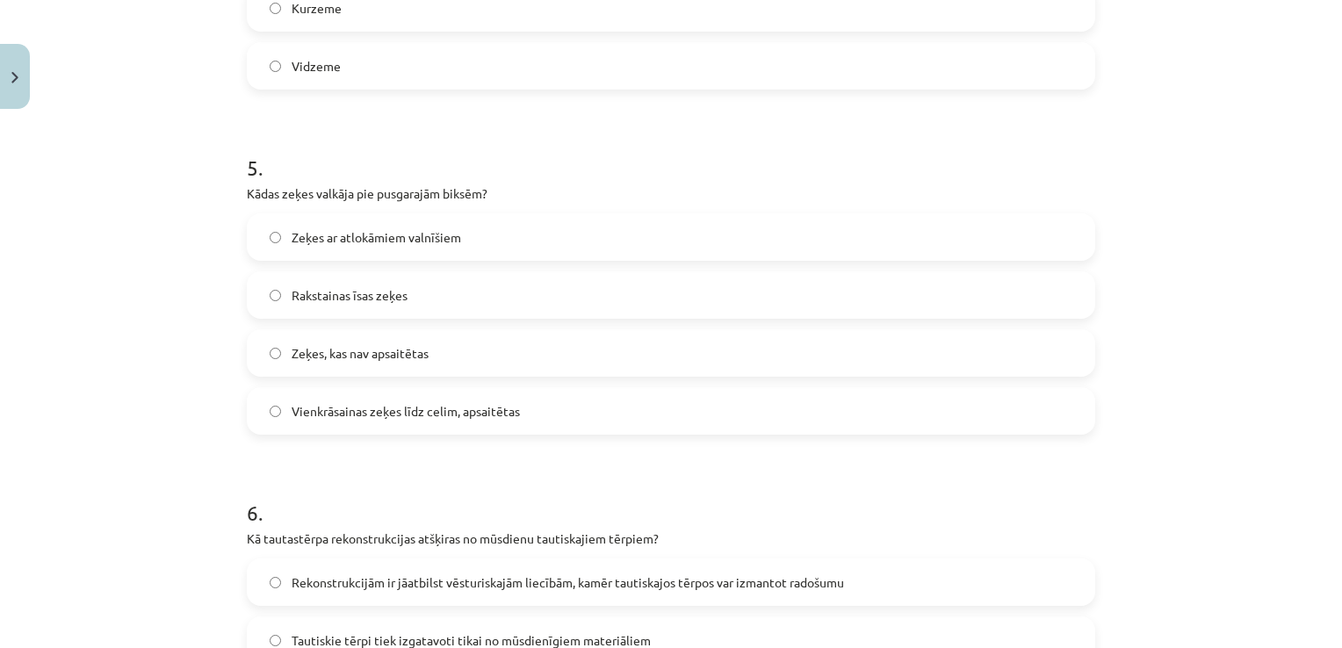
scroll to position [1844, 0]
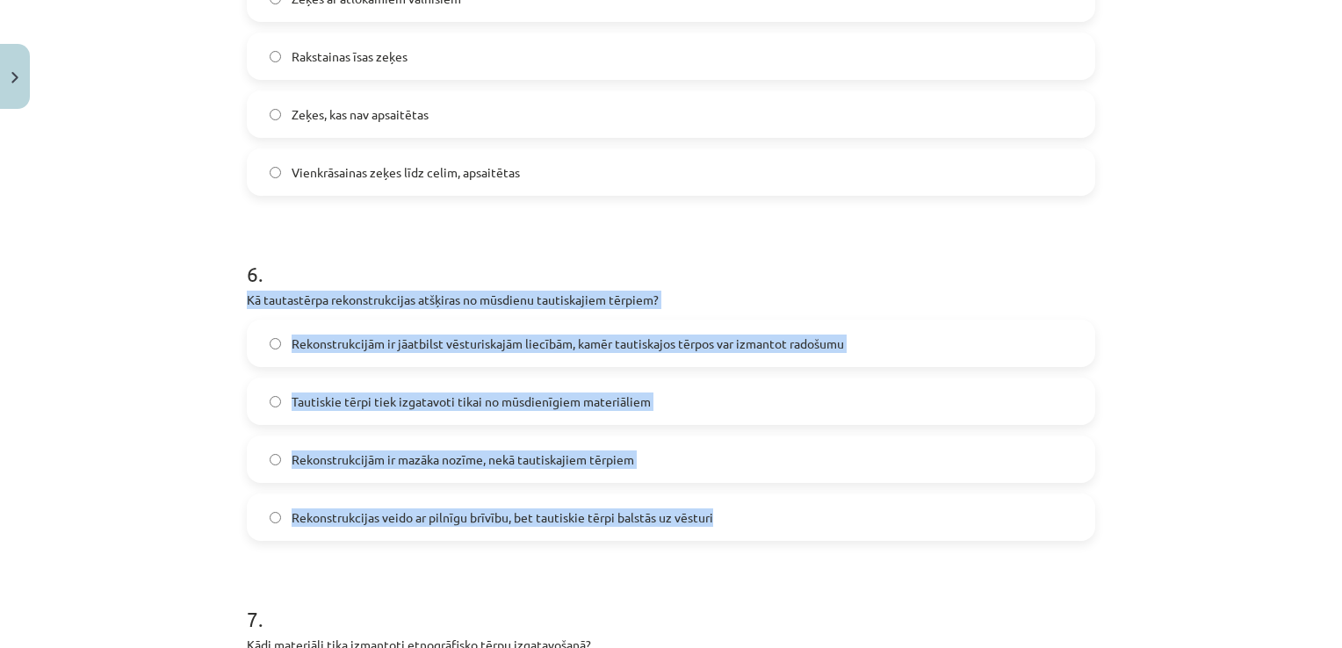
drag, startPoint x: 719, startPoint y: 516, endPoint x: 211, endPoint y: 291, distance: 556.0
click at [211, 291] on div "Mācību tēma: Dizains un tehnoloģijas 9. klases 1. ieskaites mācību materiāls #8…" at bounding box center [671, 324] width 1342 height 648
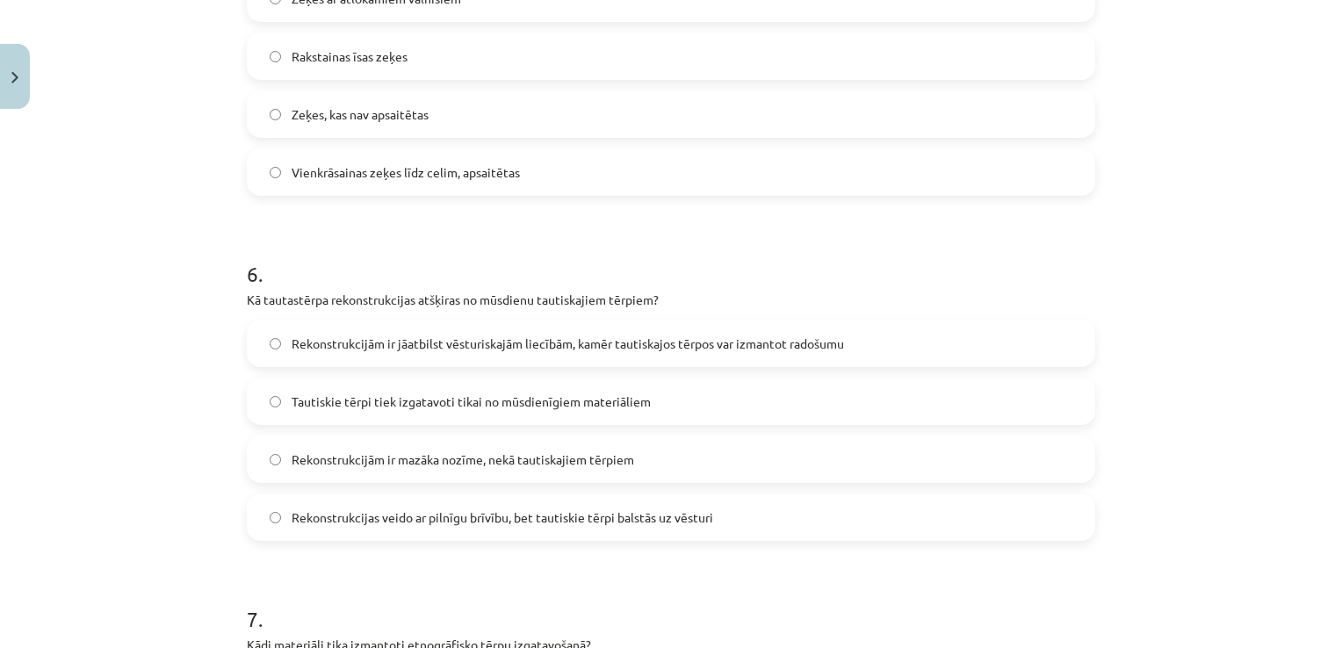
click at [367, 240] on h1 "6 ." at bounding box center [671, 258] width 848 height 54
drag, startPoint x: 276, startPoint y: 335, endPoint x: 286, endPoint y: 332, distance: 11.1
click at [278, 335] on label "Rekonstrukcijām ir jāatbilst vēsturiskajām liecībām, kamēr tautiskajos tērpos v…" at bounding box center [671, 343] width 845 height 44
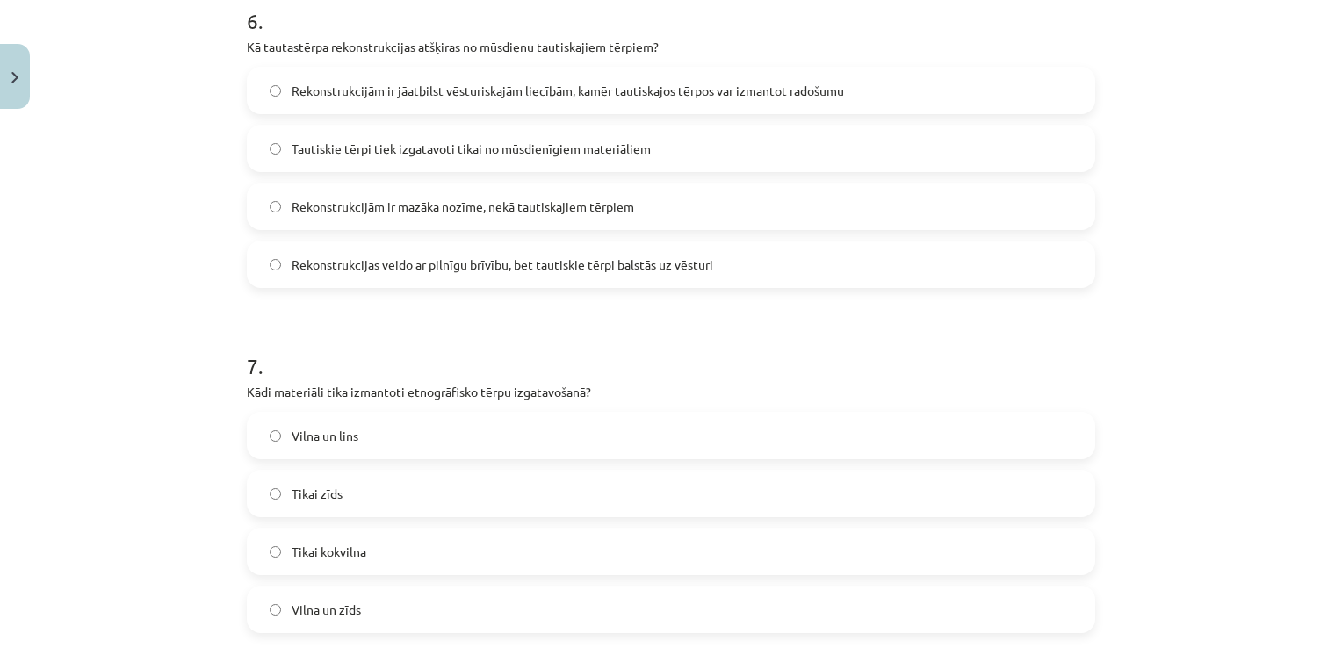
scroll to position [2108, 0]
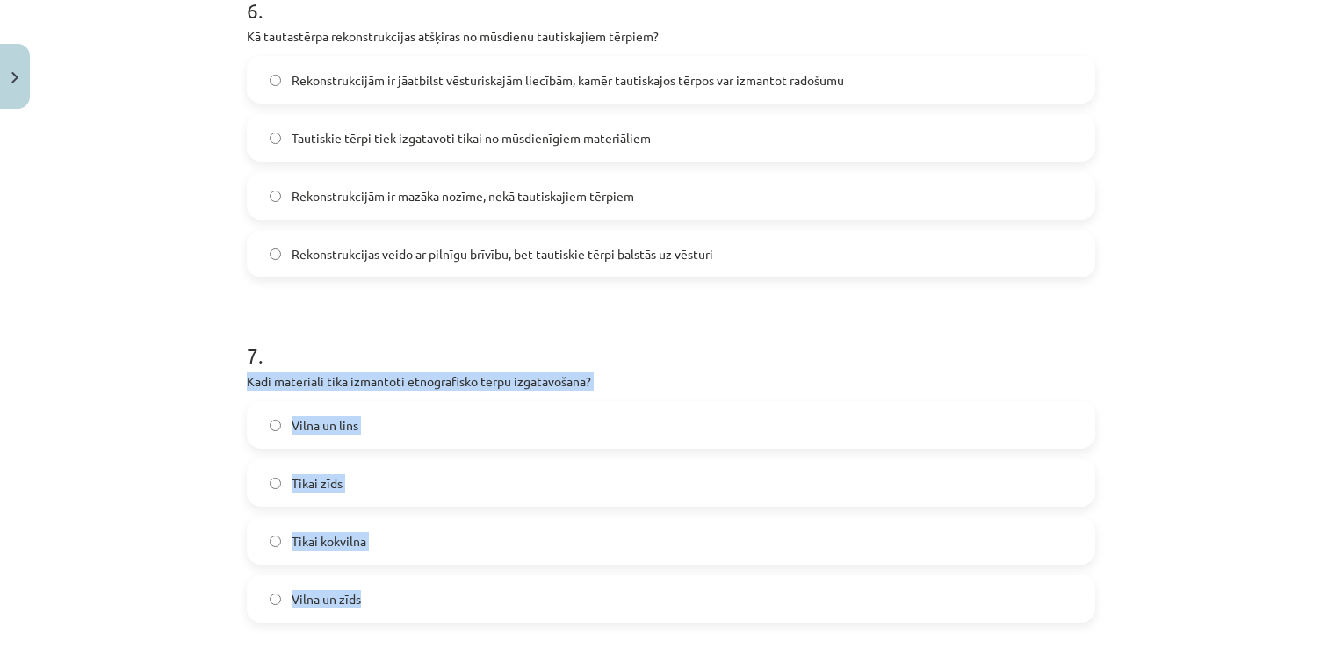
drag, startPoint x: 384, startPoint y: 601, endPoint x: 218, endPoint y: 387, distance: 270.4
click at [218, 387] on div "Mācību tēma: Dizains un tehnoloģijas 9. klases 1. ieskaites mācību materiāls #8…" at bounding box center [671, 324] width 1342 height 648
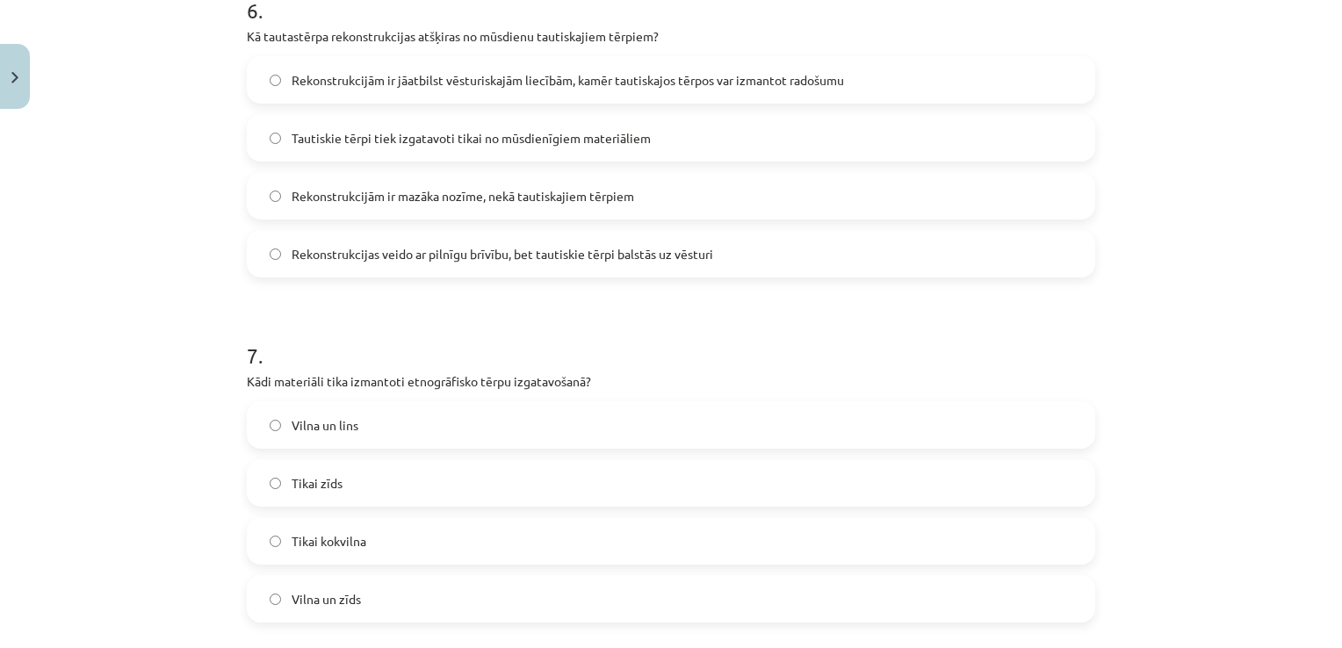
click at [330, 318] on h1 "7 ." at bounding box center [671, 340] width 848 height 54
click at [267, 437] on label "Vilna un lins" at bounding box center [671, 425] width 845 height 44
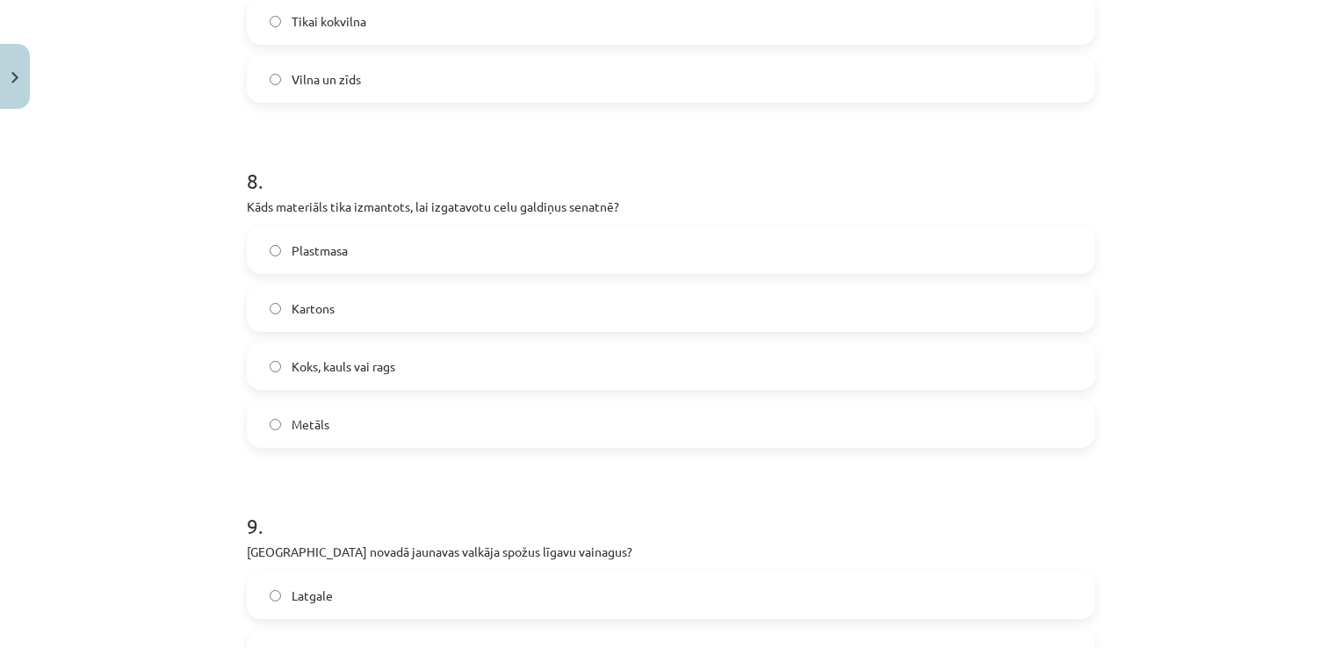
scroll to position [2635, 0]
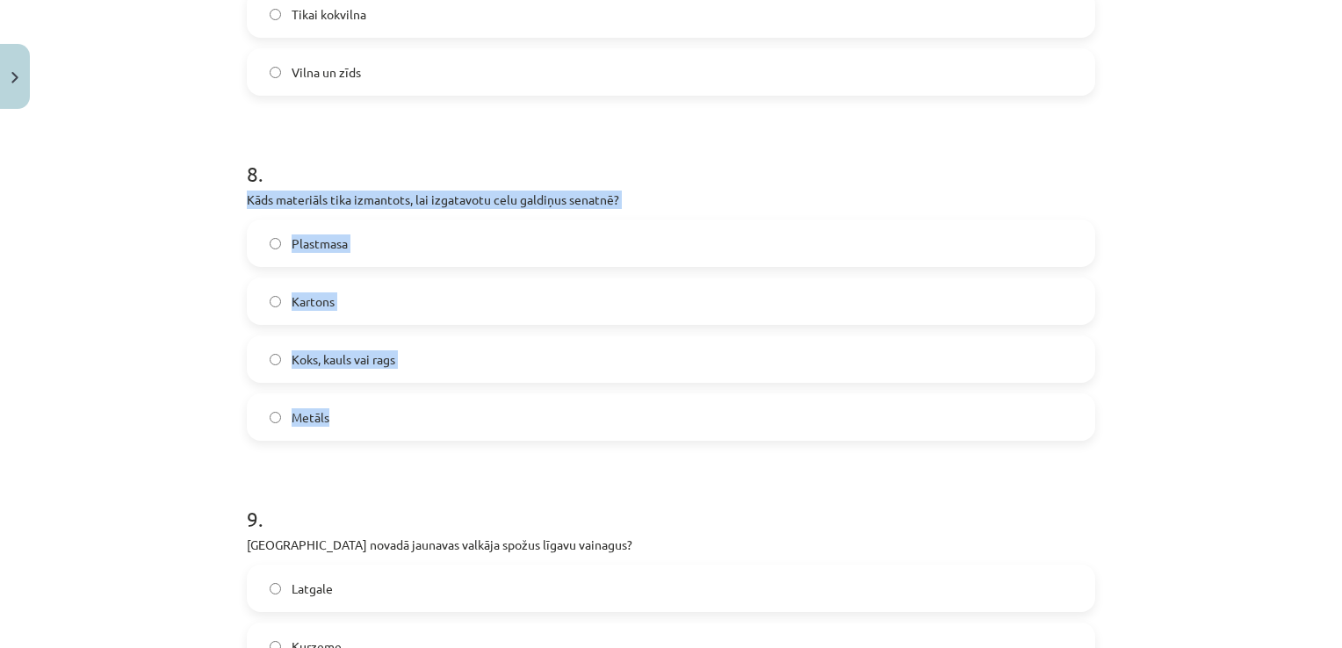
drag, startPoint x: 344, startPoint y: 414, endPoint x: 223, endPoint y: 195, distance: 250.0
click at [223, 195] on div "Mācību tēma: Dizains un tehnoloģijas 9. klases 1. ieskaites mācību materiāls #8…" at bounding box center [671, 324] width 1342 height 648
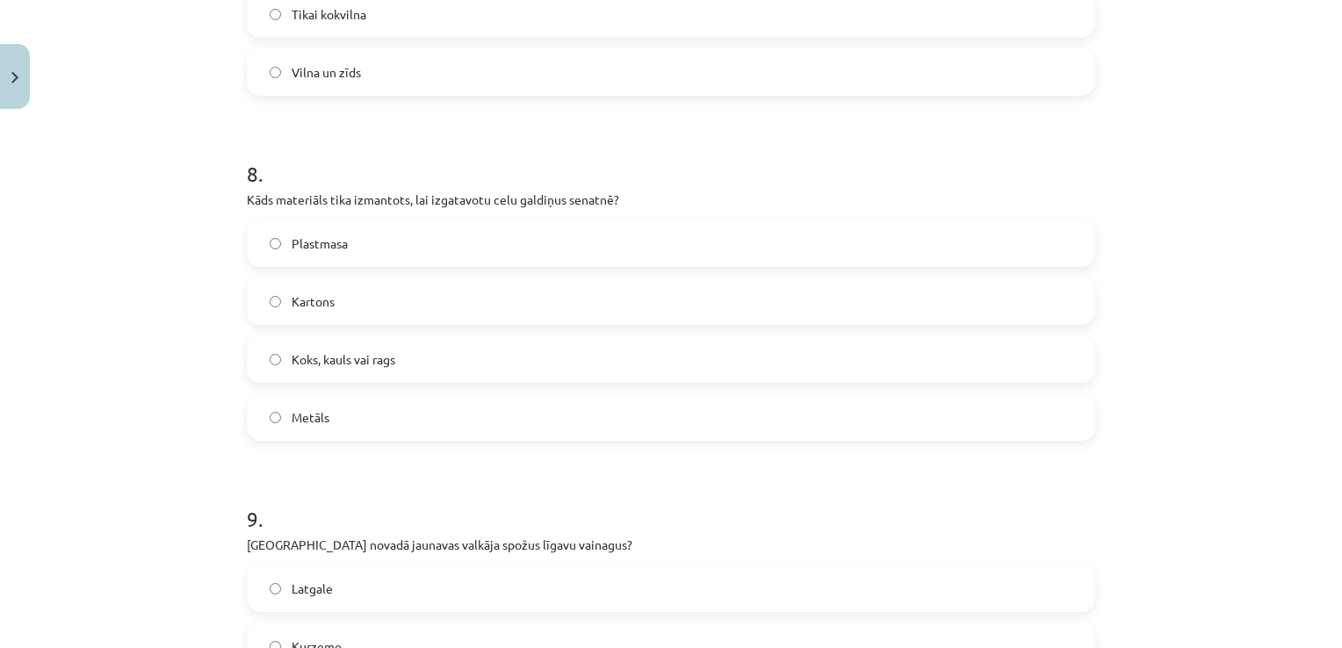
drag, startPoint x: 359, startPoint y: 139, endPoint x: 357, endPoint y: 149, distance: 10.9
click at [360, 139] on h1 "8 ." at bounding box center [671, 158] width 848 height 54
click at [274, 367] on label "Koks, kauls vai rags" at bounding box center [671, 359] width 845 height 44
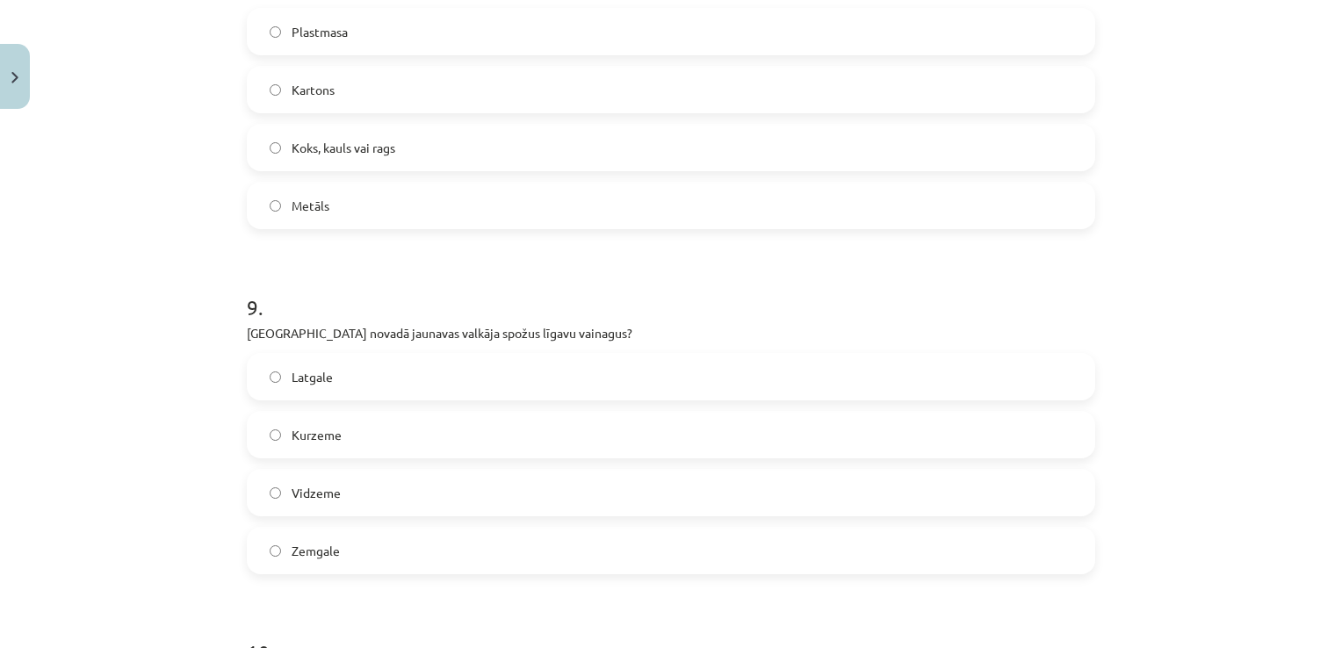
scroll to position [2898, 0]
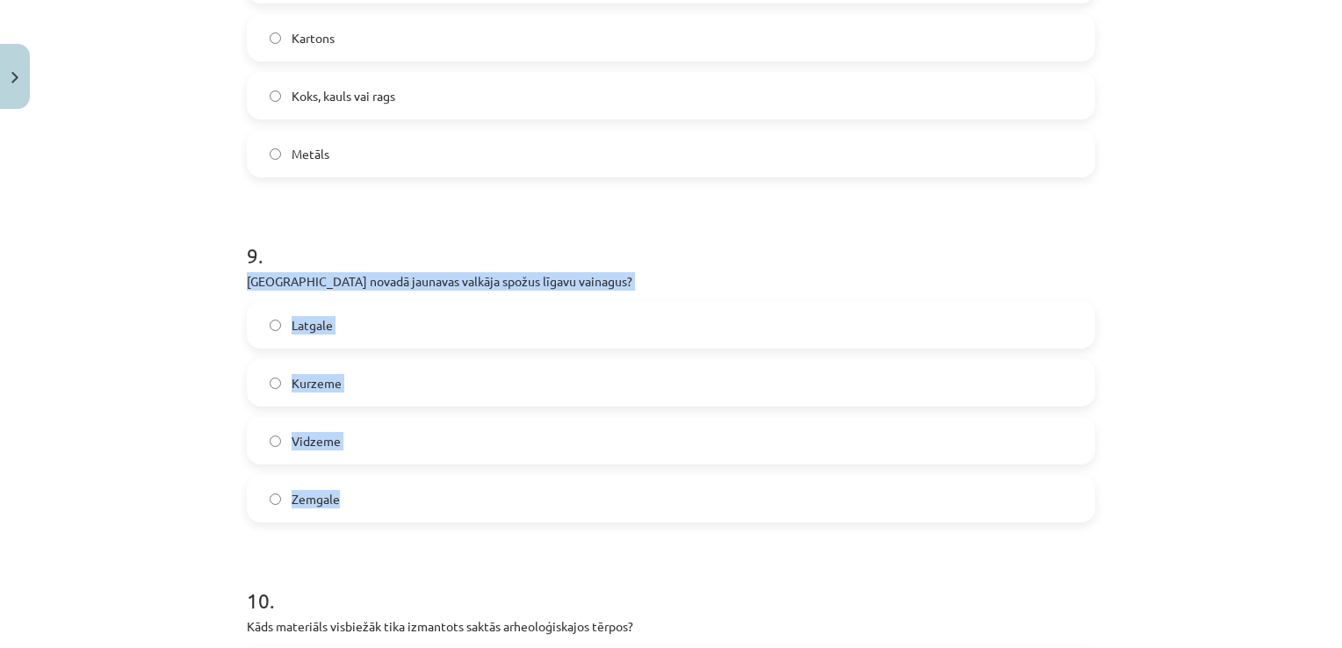
drag, startPoint x: 375, startPoint y: 505, endPoint x: 209, endPoint y: 286, distance: 274.5
click at [209, 286] on div "Mācību tēma: Dizains un tehnoloģijas 9. klases 1. ieskaites mācību materiāls #8…" at bounding box center [671, 324] width 1342 height 648
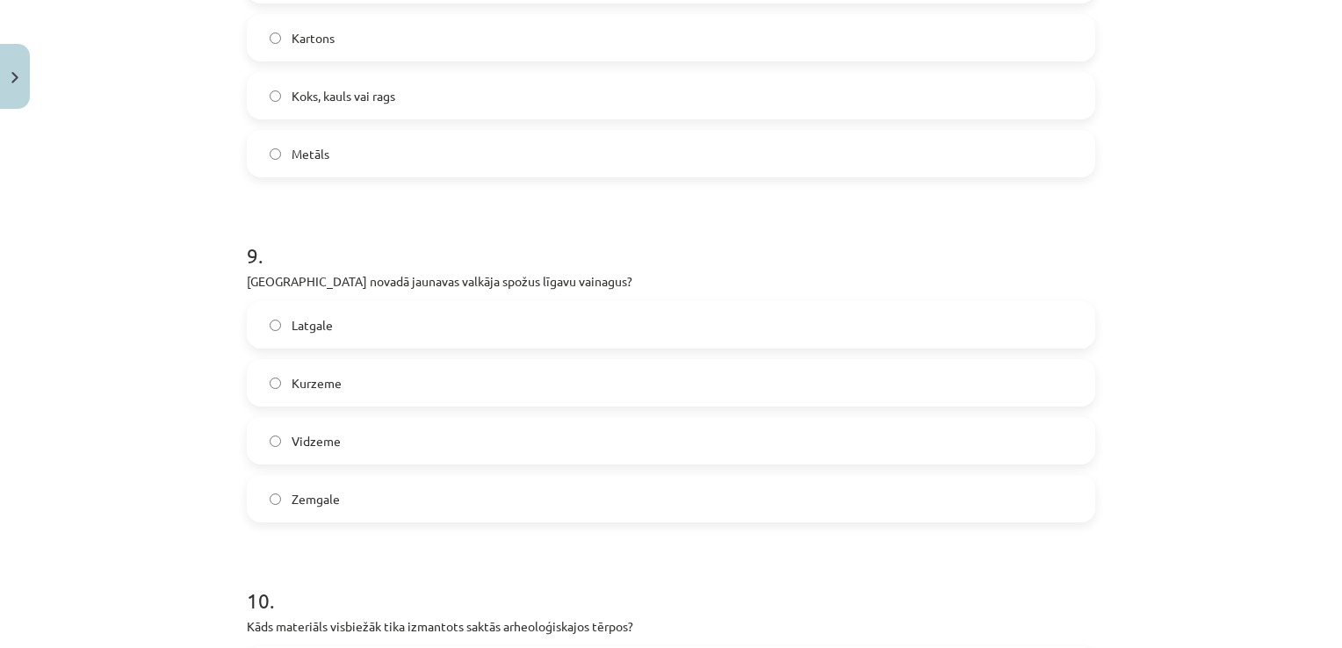
click at [386, 245] on h1 "9 ." at bounding box center [671, 240] width 848 height 54
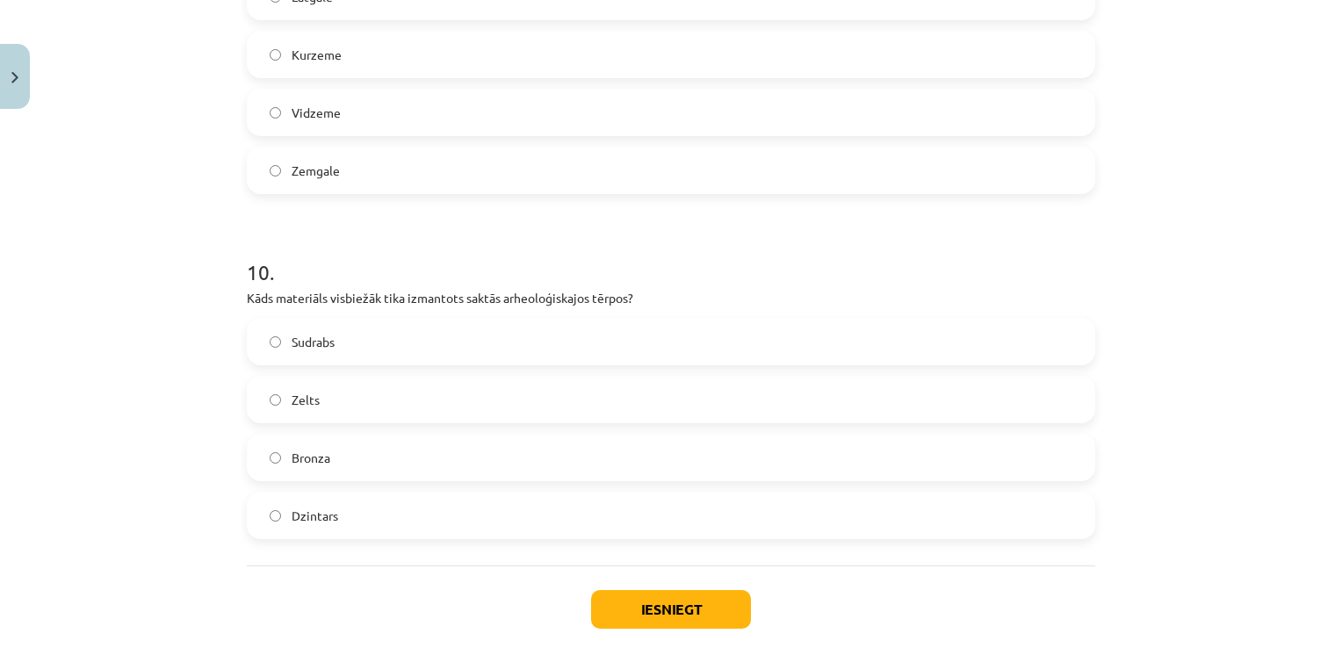
scroll to position [3250, 0]
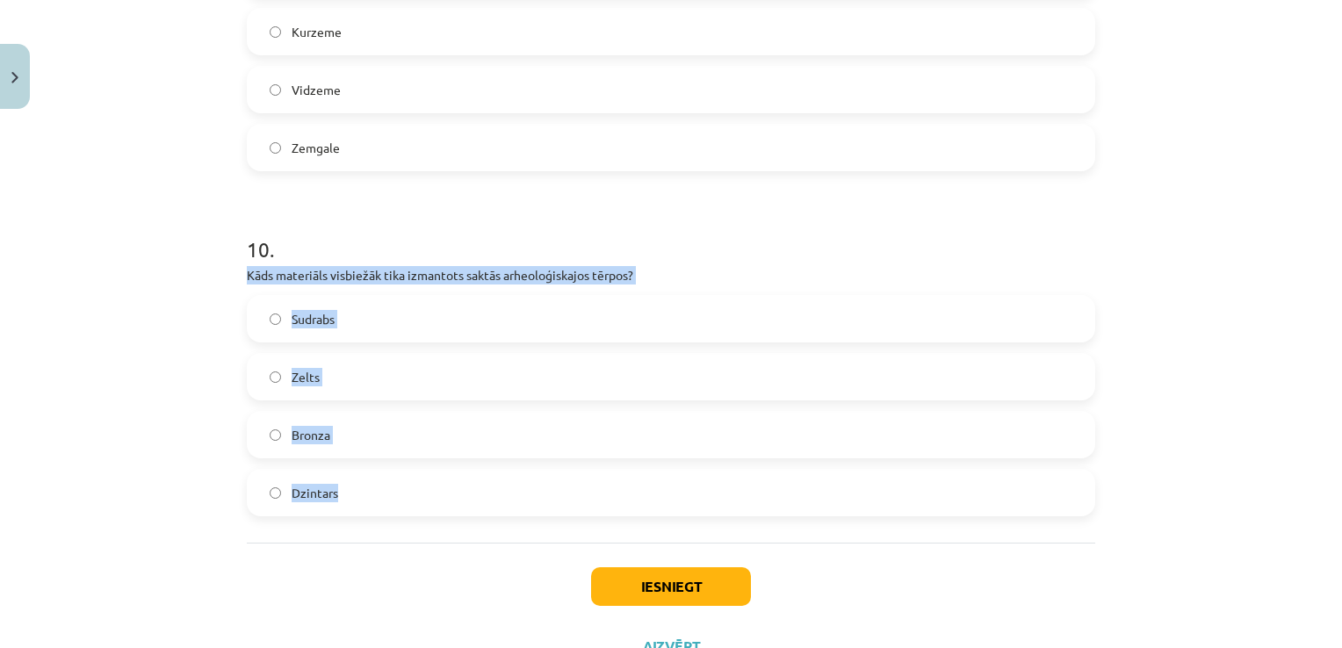
drag, startPoint x: 366, startPoint y: 500, endPoint x: 232, endPoint y: 276, distance: 261.2
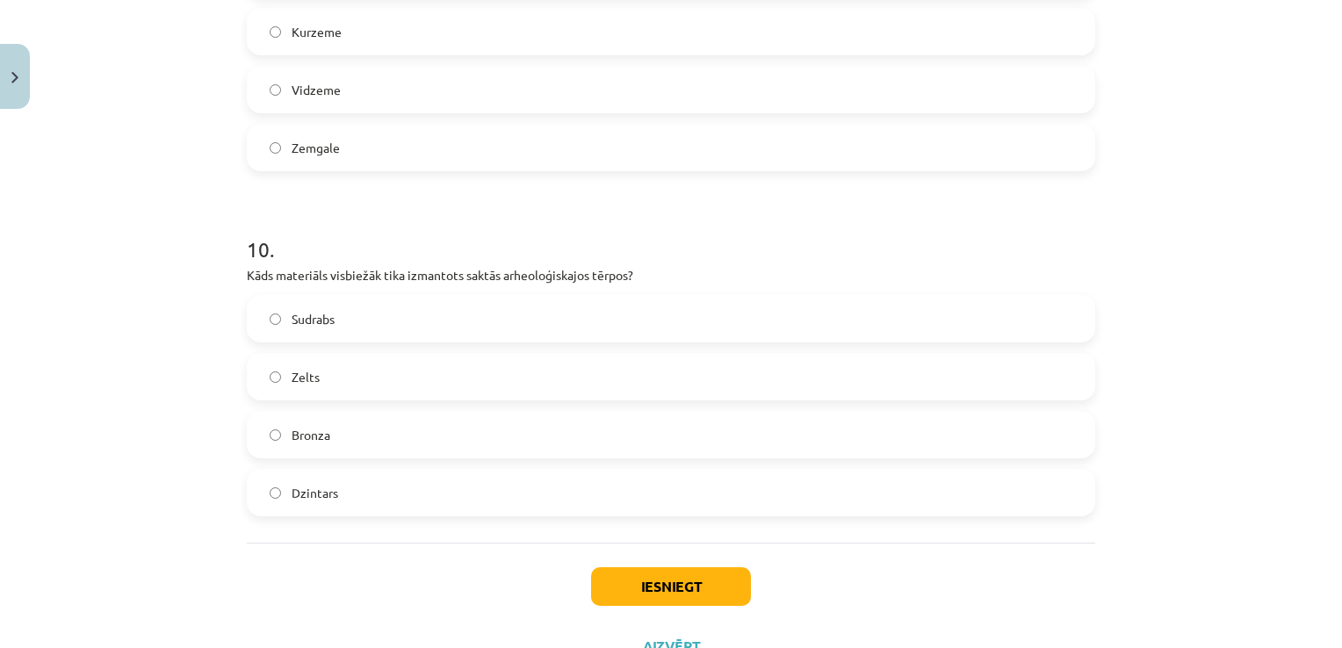
click at [693, 591] on button "Iesniegt" at bounding box center [671, 586] width 160 height 39
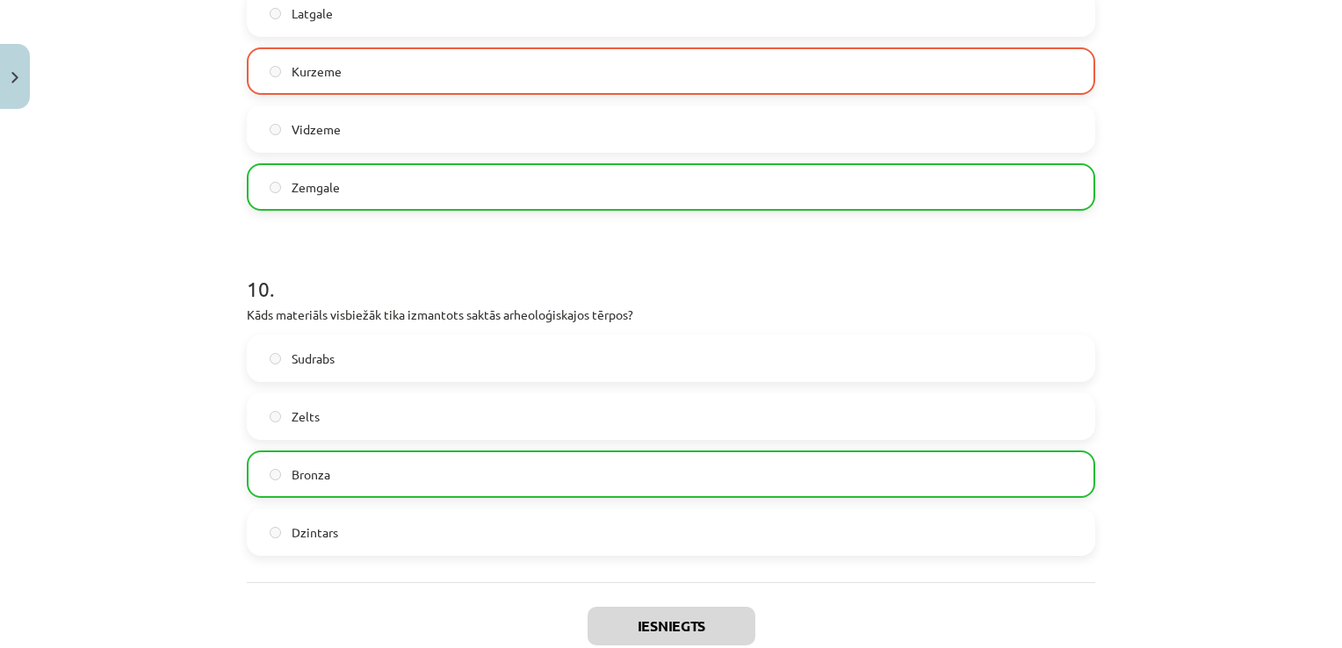
scroll to position [3376, 0]
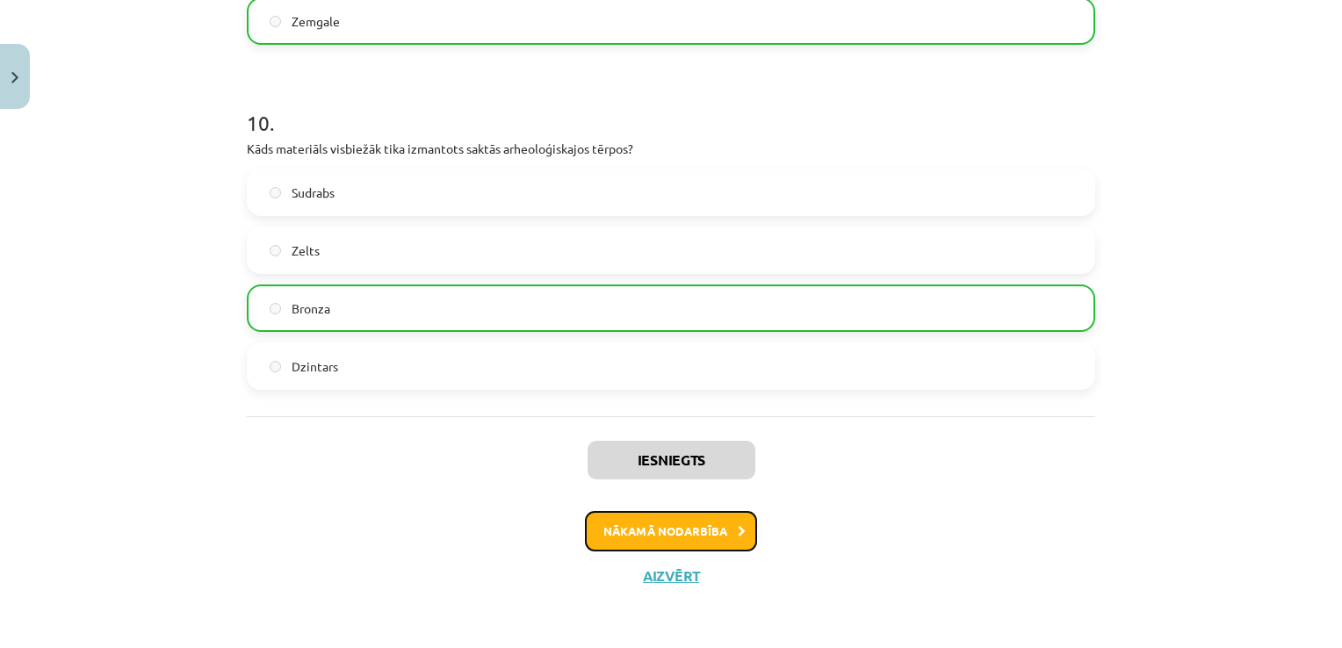
click at [701, 539] on button "Nākamā nodarbība" at bounding box center [671, 531] width 172 height 40
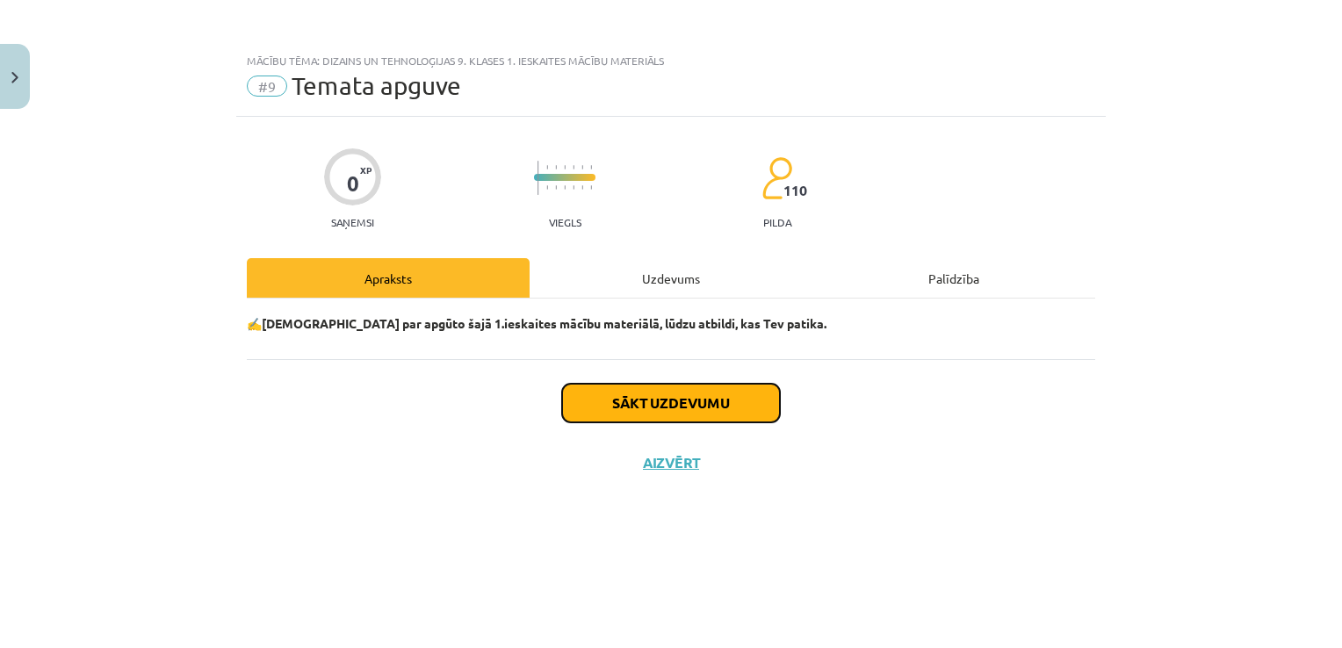
click at [689, 413] on button "Sākt uzdevumu" at bounding box center [671, 403] width 218 height 39
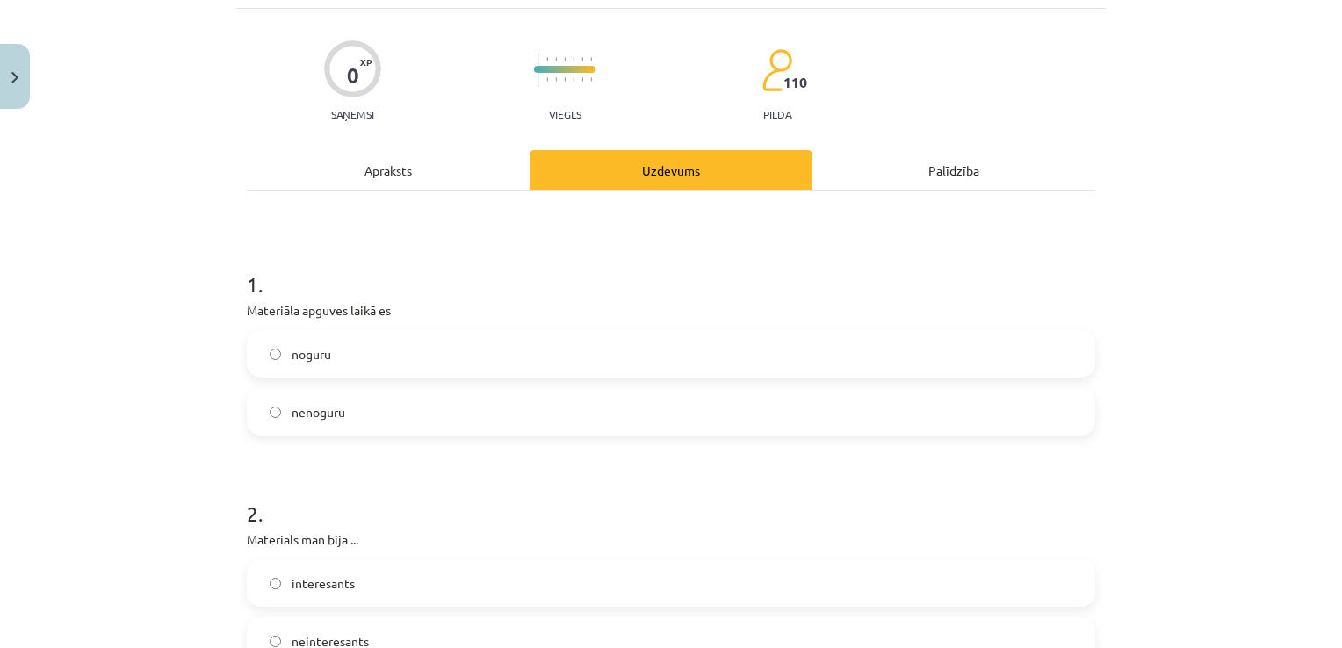
scroll to position [351, 0]
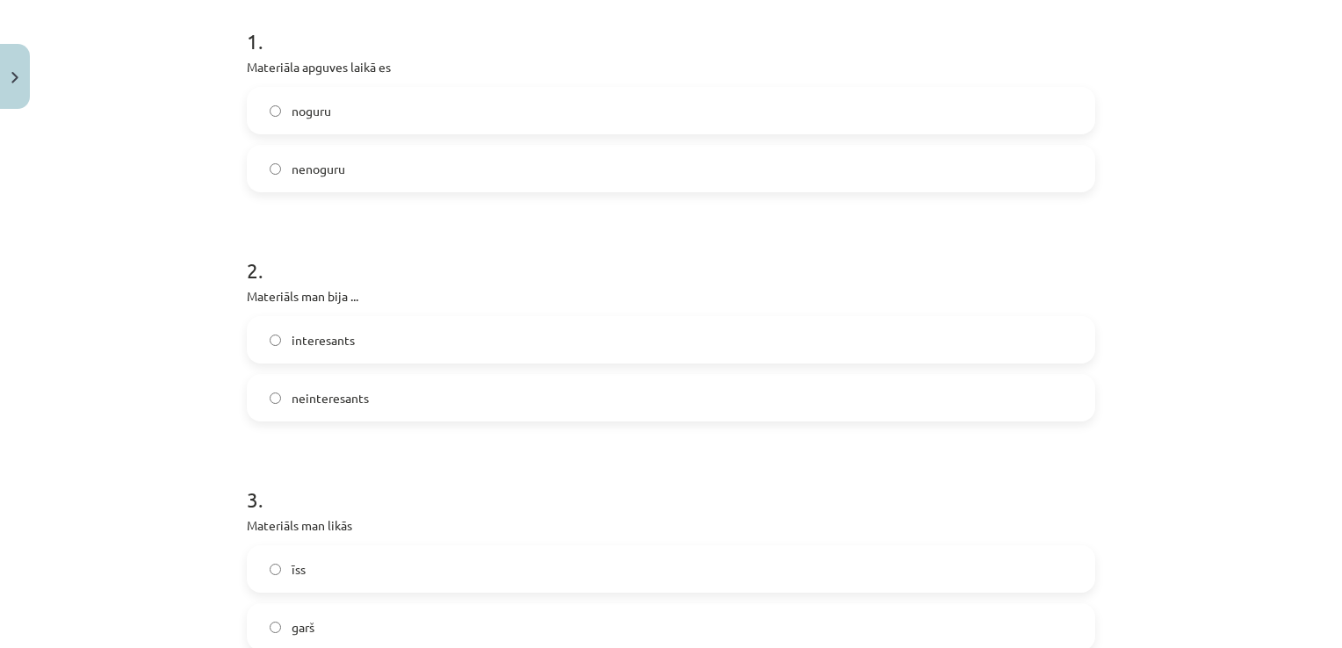
click at [270, 345] on label "interesants" at bounding box center [671, 340] width 845 height 44
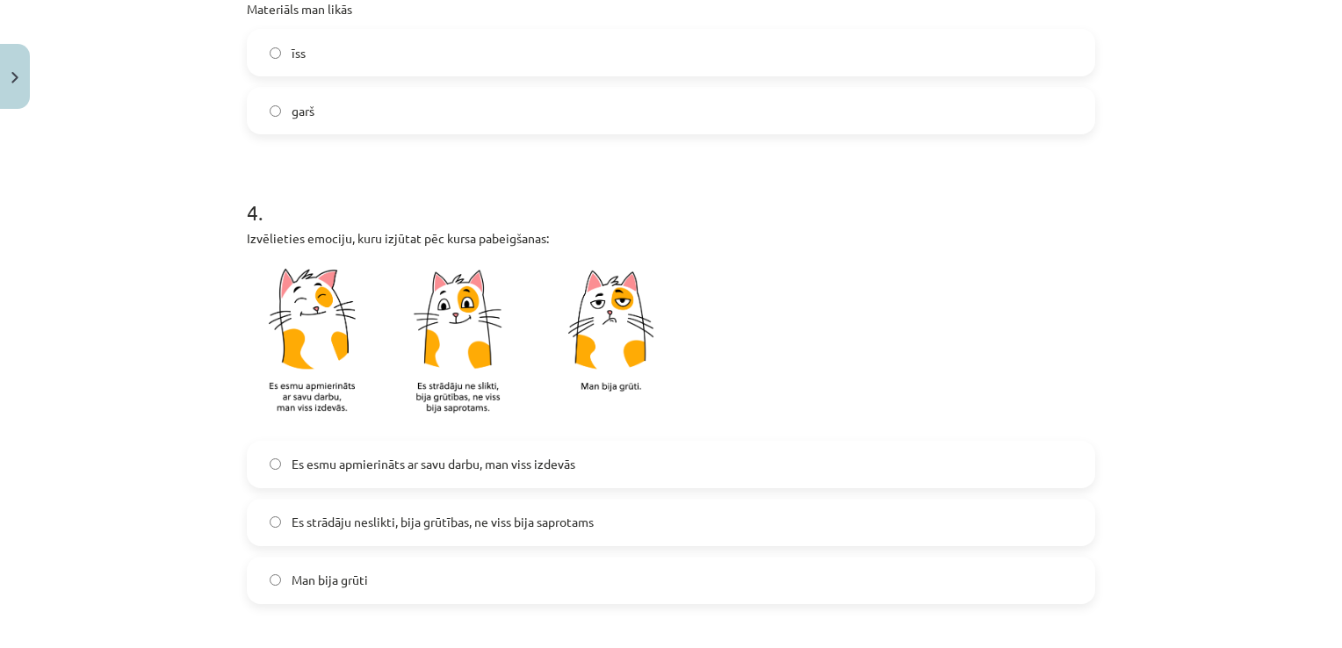
scroll to position [878, 0]
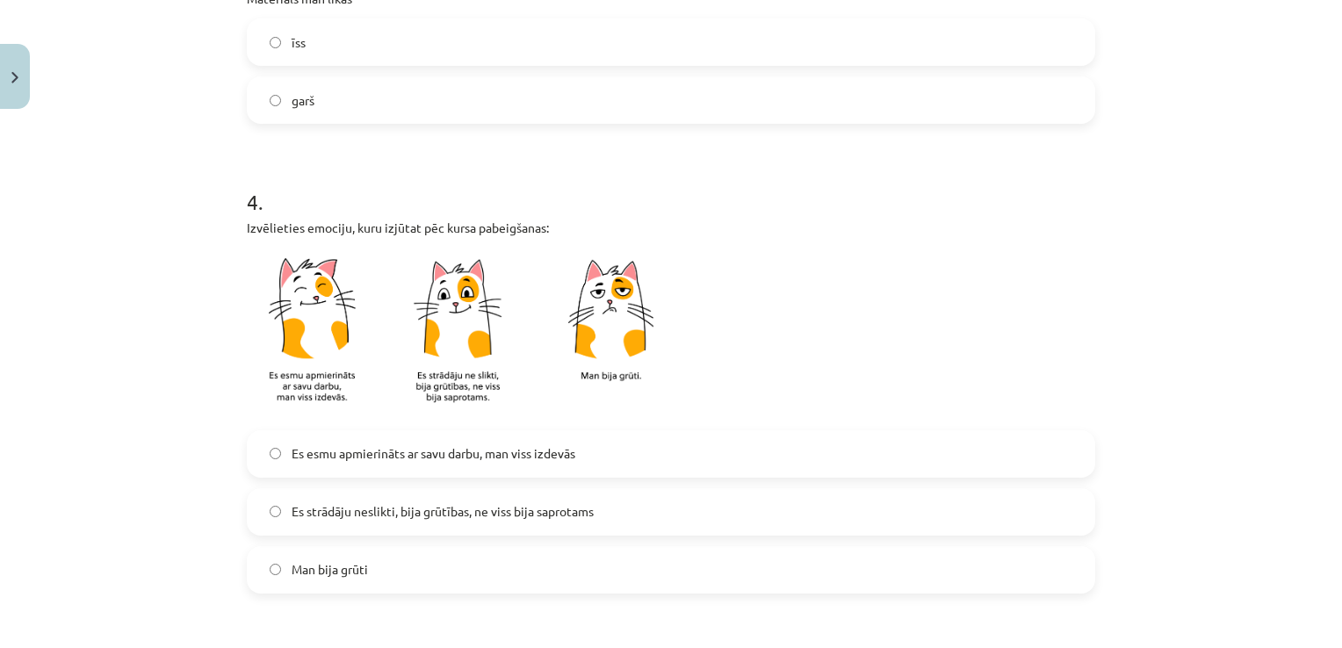
click at [292, 502] on span "Es strādāju neslikti, bija grūtības, ne viss bija saprotams" at bounding box center [443, 511] width 302 height 18
drag, startPoint x: 289, startPoint y: 502, endPoint x: 214, endPoint y: 507, distance: 74.8
click at [212, 508] on div "Mācību tēma: Dizains un tehnoloģijas 9. klases 1. ieskaites mācību materiāls #9…" at bounding box center [671, 324] width 1342 height 648
click at [256, 458] on label "Es esmu apmierināts ar savu darbu, man viss izdevās" at bounding box center [671, 454] width 845 height 44
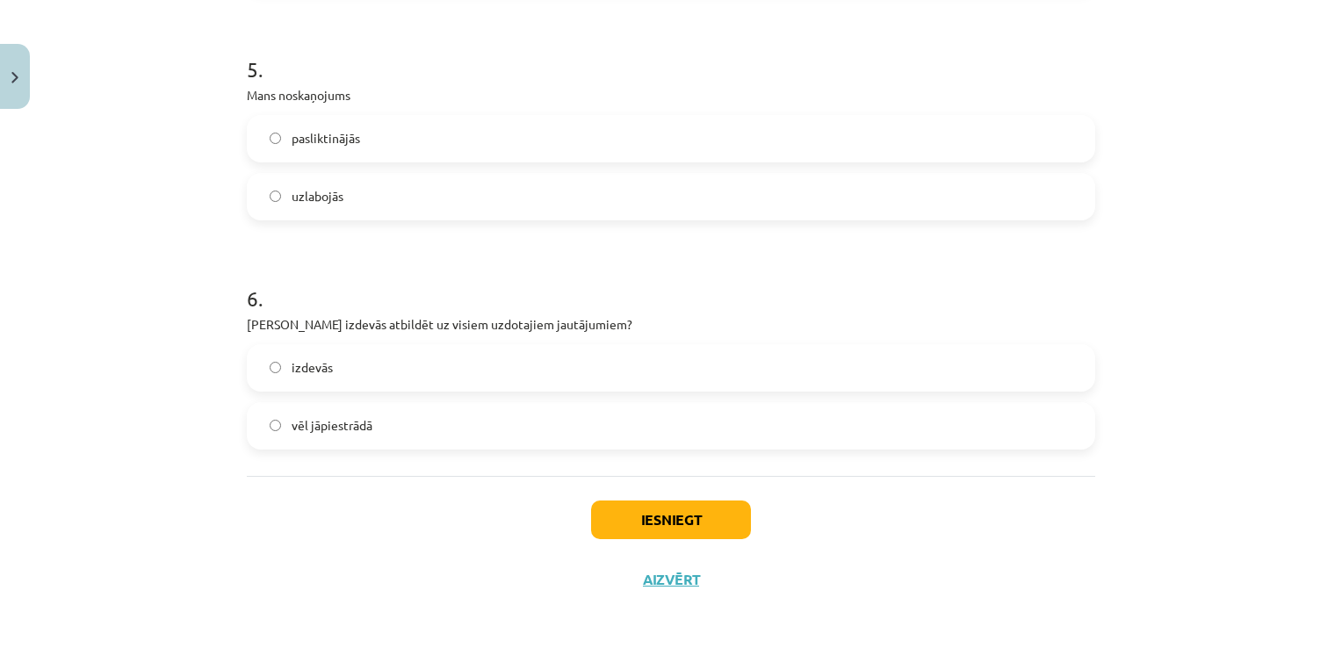
scroll to position [1484, 0]
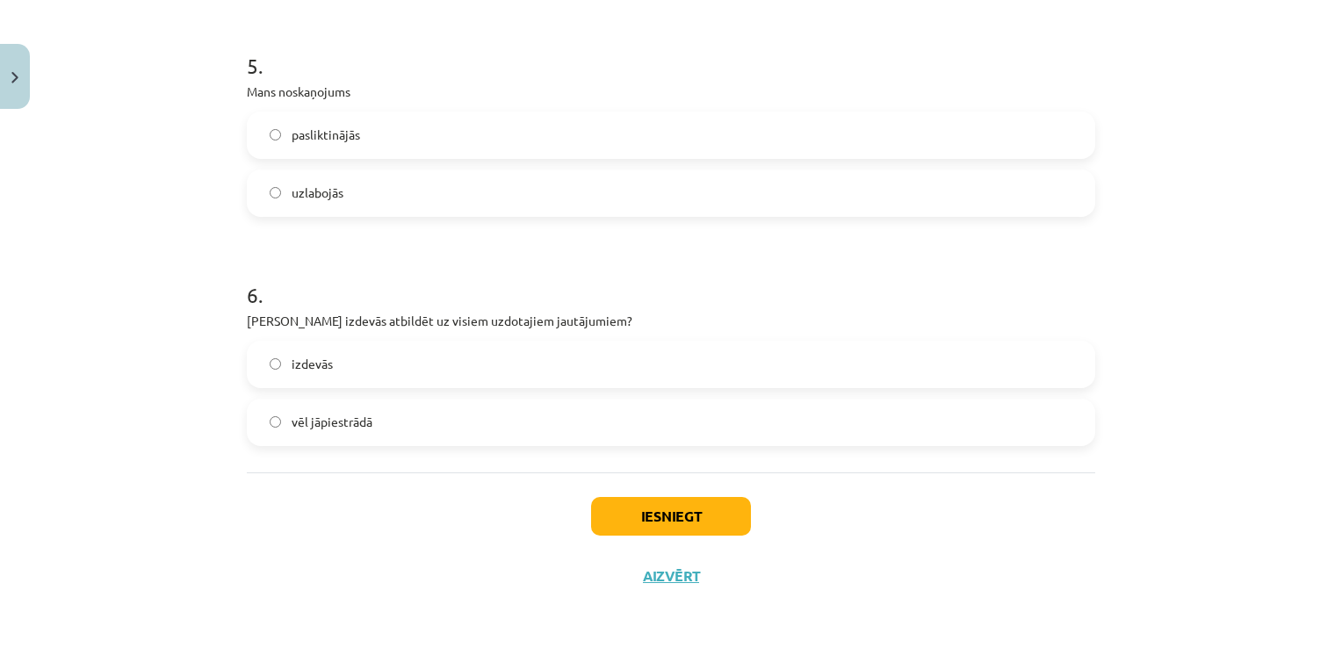
drag, startPoint x: 275, startPoint y: 423, endPoint x: 291, endPoint y: 420, distance: 16.2
click at [278, 422] on label "vēl jāpiestrādā" at bounding box center [671, 422] width 845 height 44
click at [663, 513] on button "Iesniegt" at bounding box center [671, 516] width 160 height 39
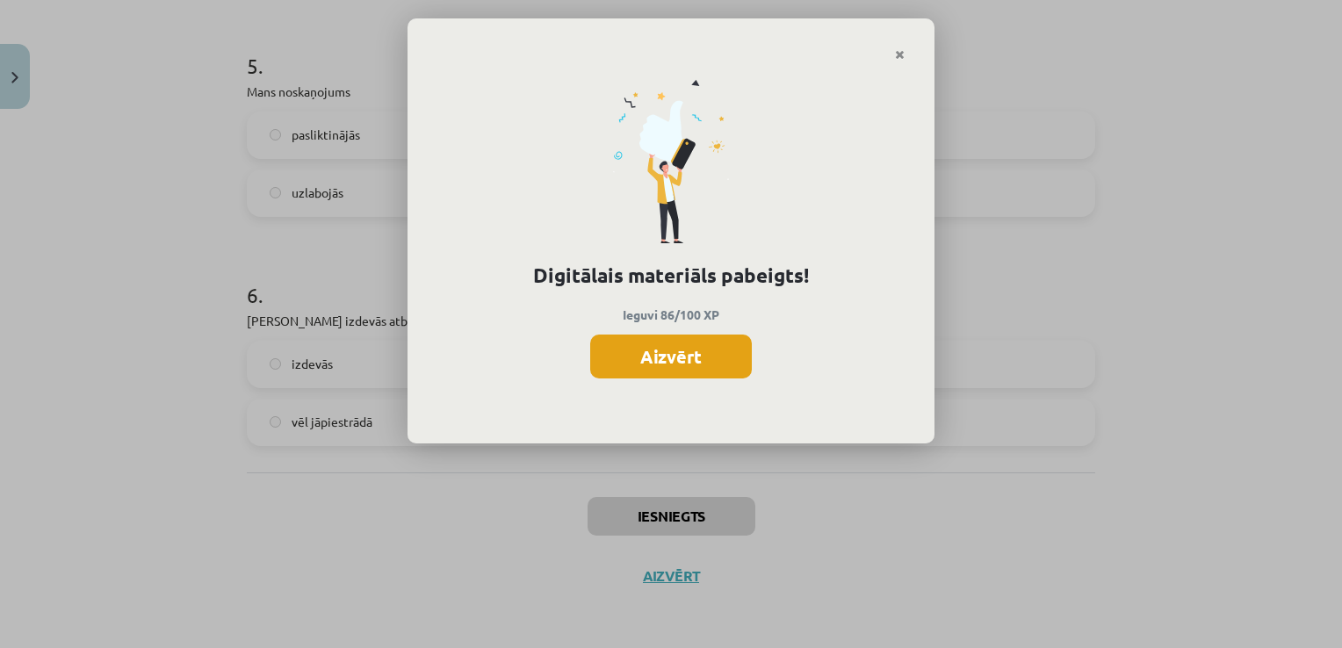
click at [694, 343] on button "Aizvērt" at bounding box center [671, 357] width 162 height 44
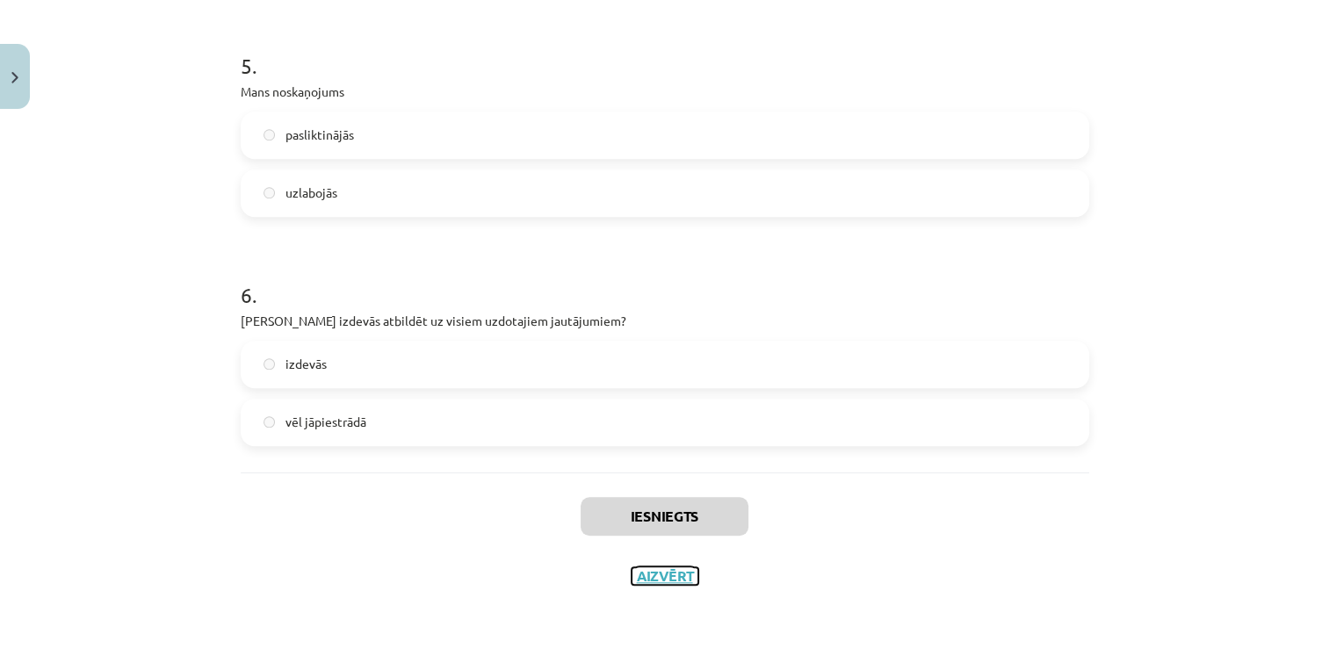
click at [678, 574] on button "Aizvērt" at bounding box center [664, 576] width 67 height 18
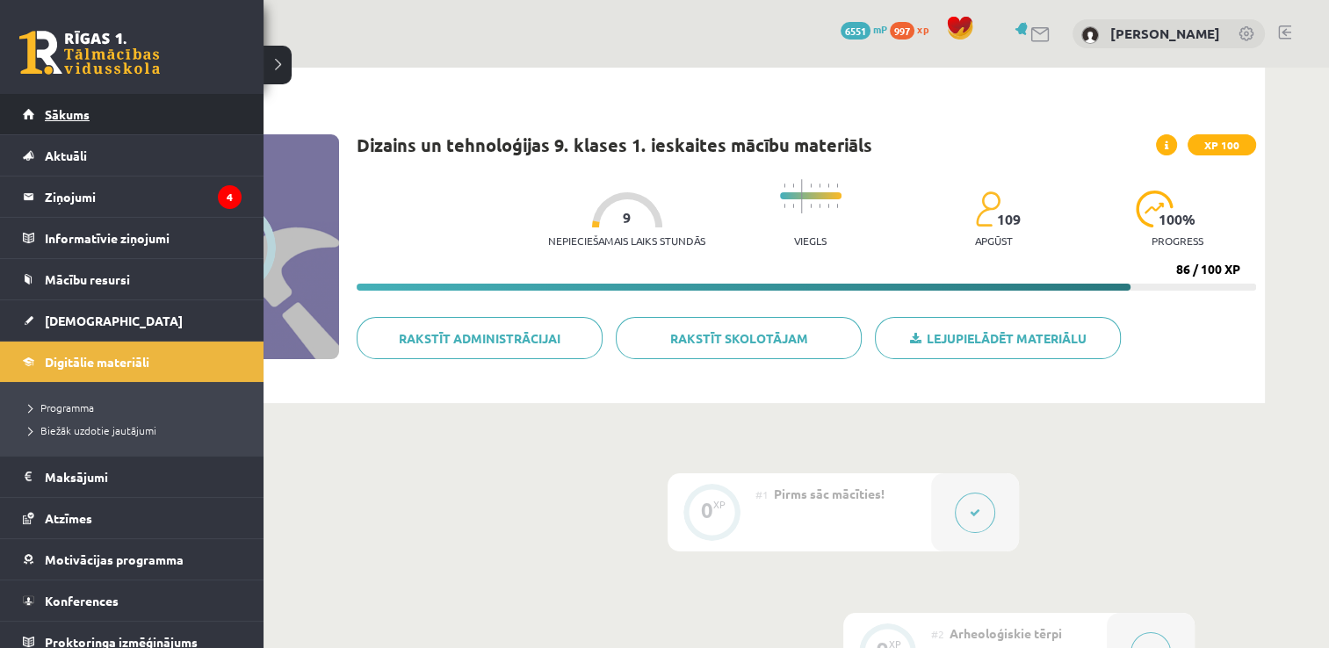
click at [72, 112] on span "Sākums" at bounding box center [67, 114] width 45 height 16
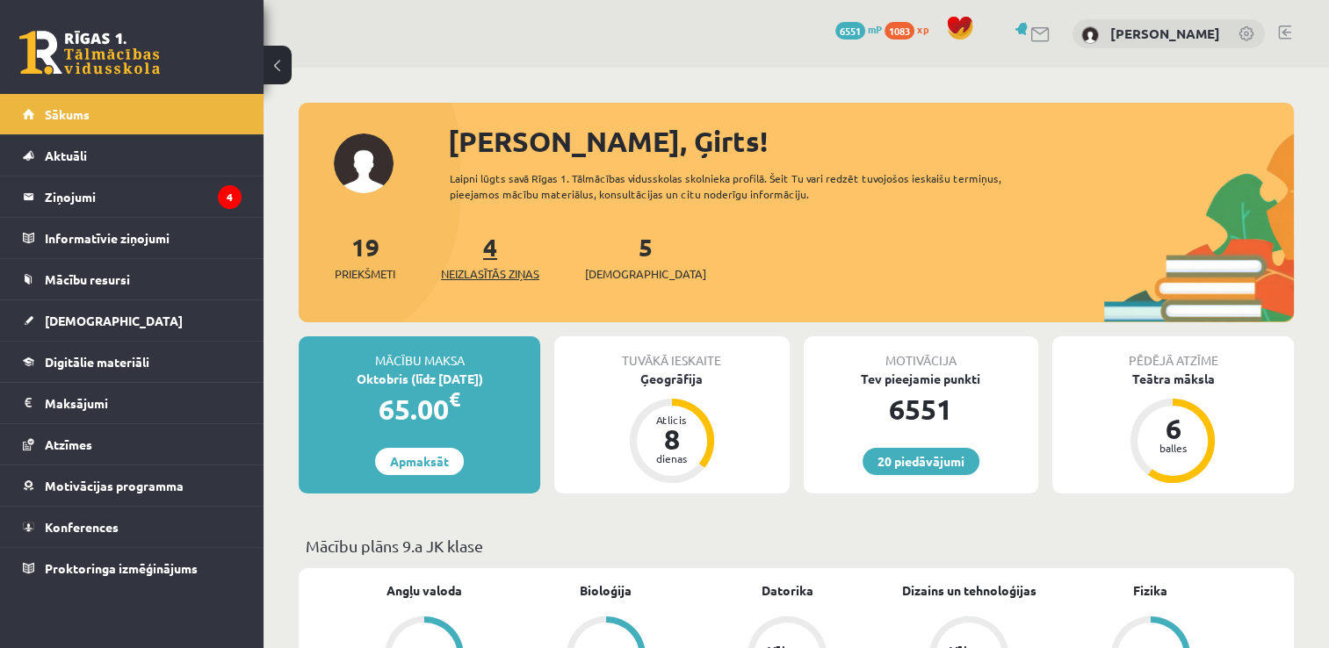
click at [512, 266] on span "Neizlasītās ziņas" at bounding box center [490, 274] width 98 height 18
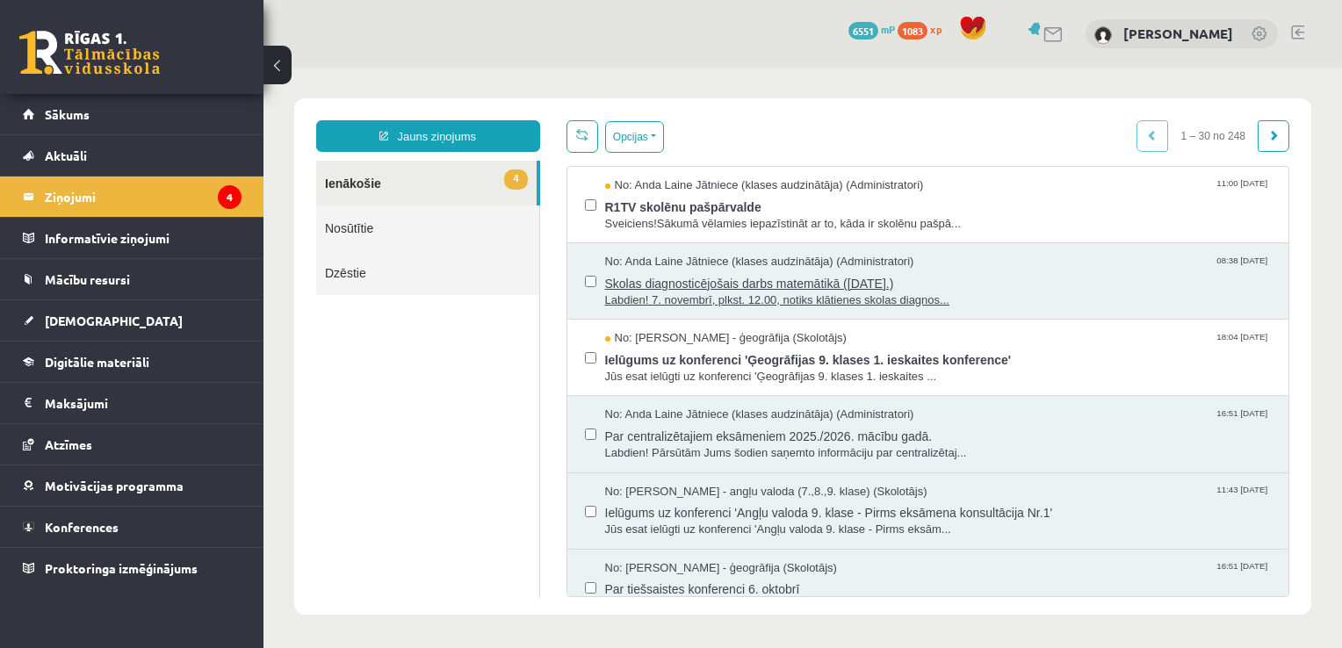
click at [744, 283] on span "Skolas diagnosticējošais darbs matemātikā (07.11.2025.)" at bounding box center [938, 282] width 667 height 22
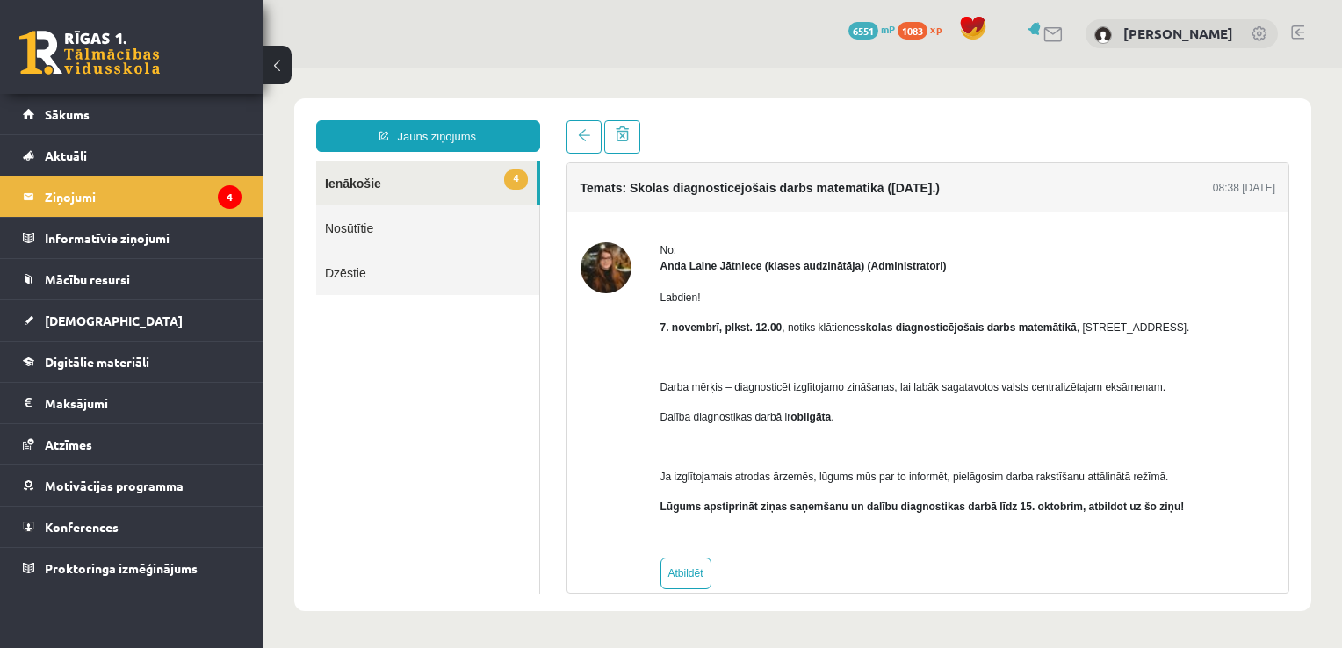
click at [1112, 37] on img at bounding box center [1103, 35] width 18 height 18
click at [1064, 40] on link at bounding box center [1053, 34] width 21 height 15
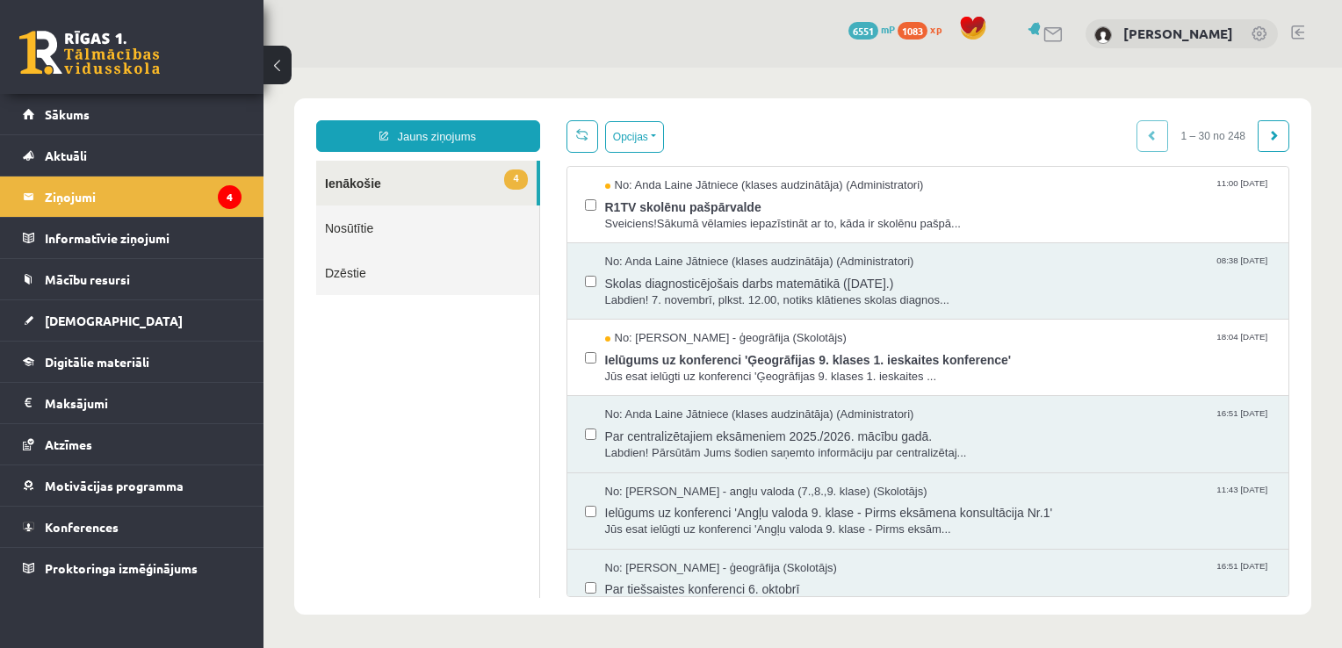
click at [986, 36] on span at bounding box center [973, 28] width 26 height 26
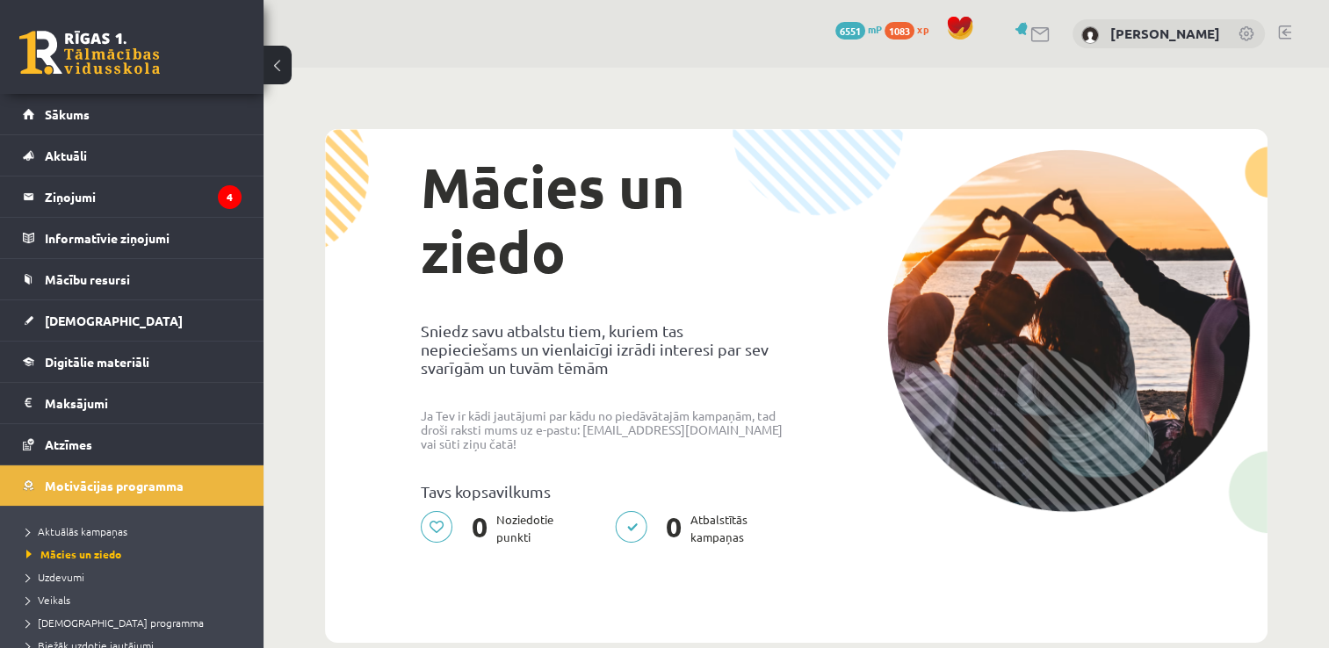
click at [914, 31] on span "1083" at bounding box center [899, 31] width 30 height 18
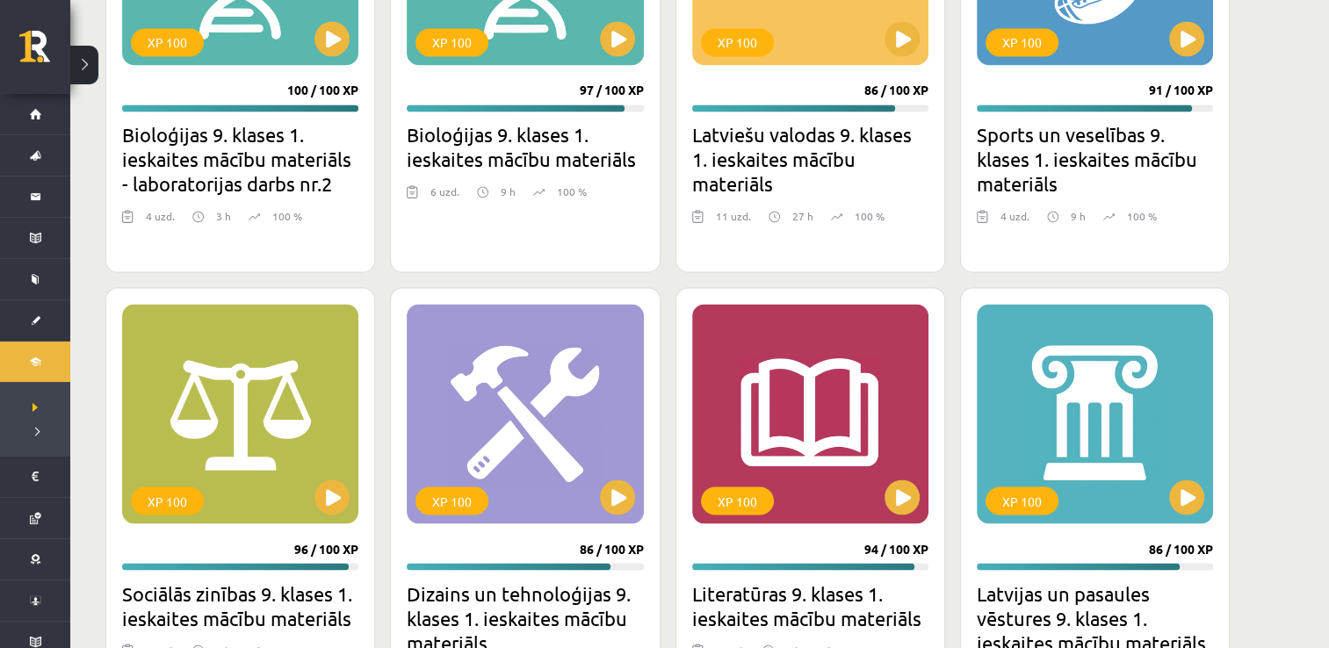
scroll to position [2986, 0]
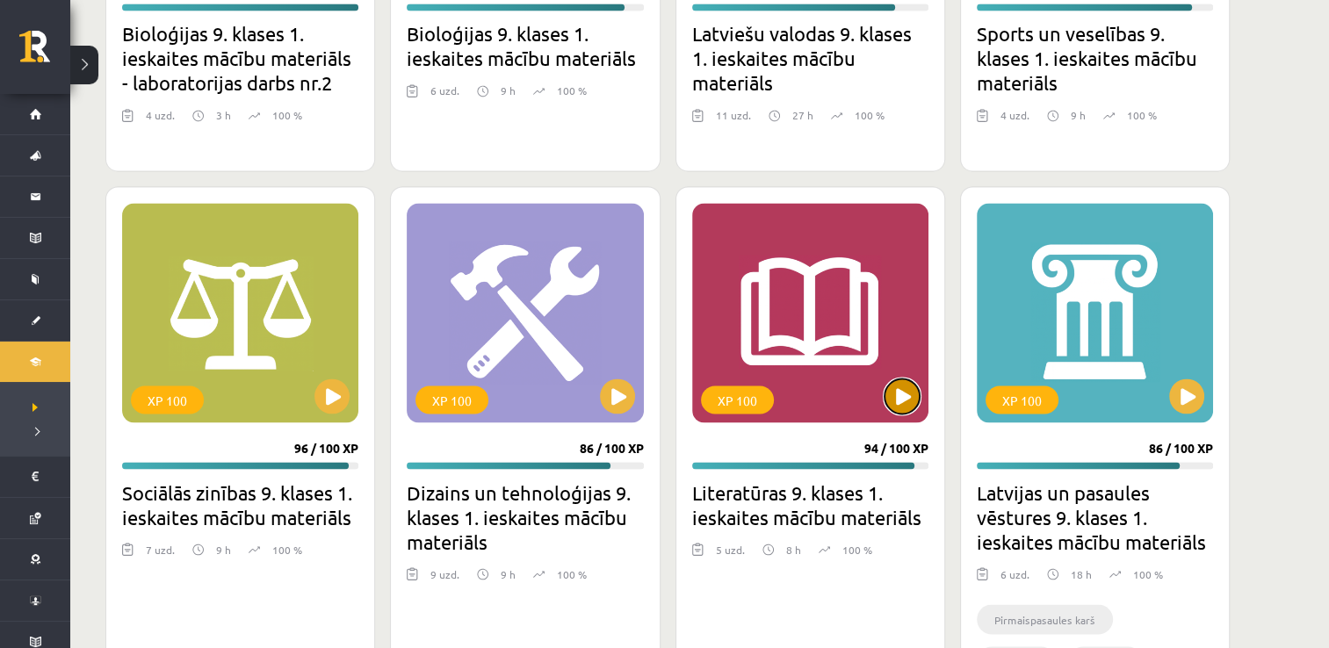
click at [908, 395] on button at bounding box center [901, 396] width 35 height 35
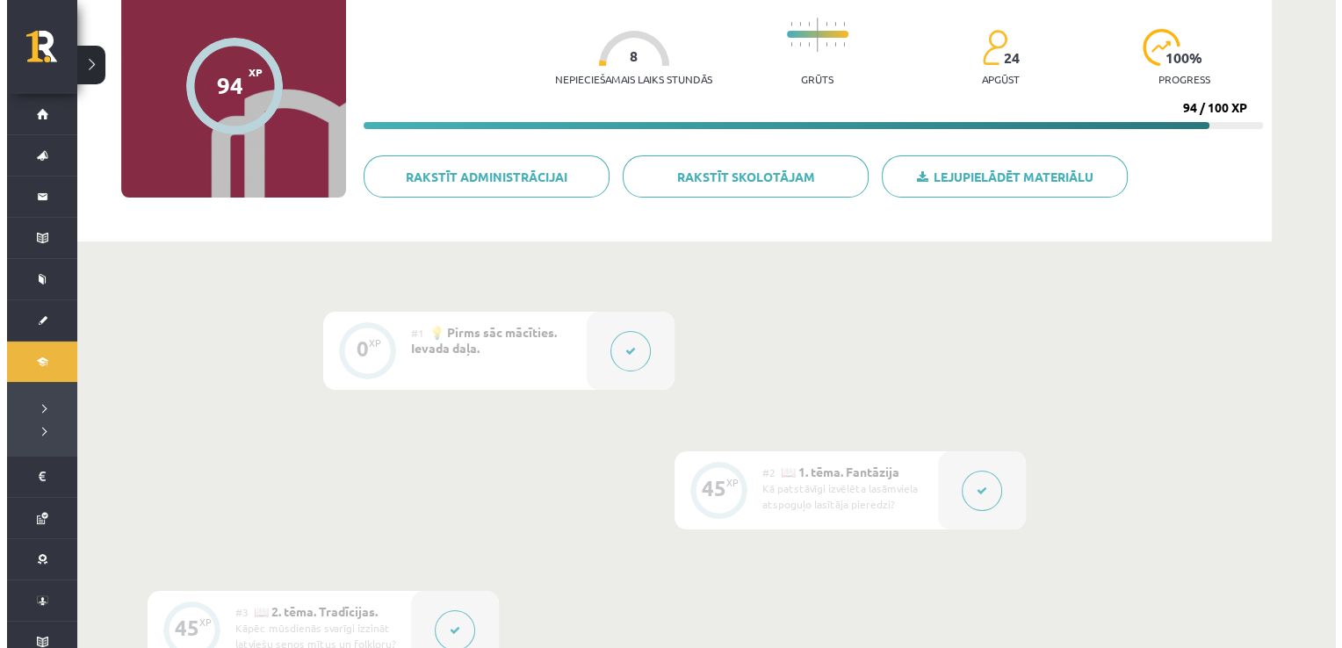
scroll to position [88, 0]
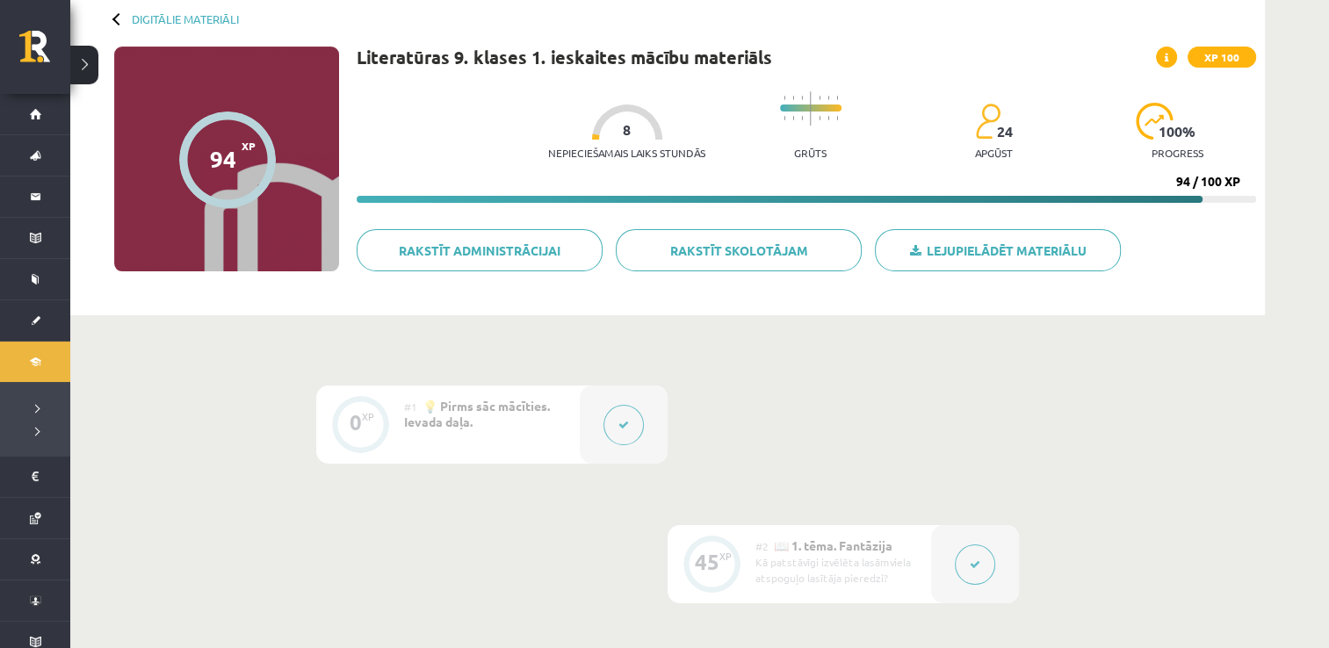
click at [629, 423] on button at bounding box center [623, 425] width 40 height 40
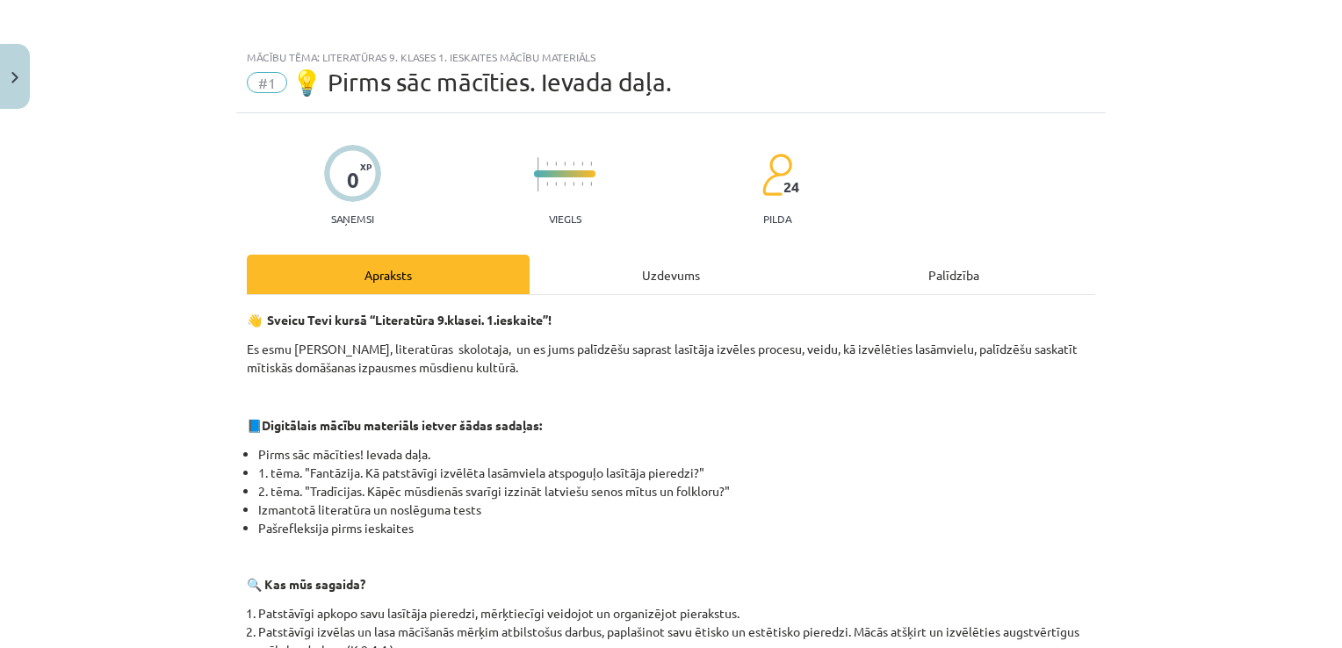
scroll to position [0, 0]
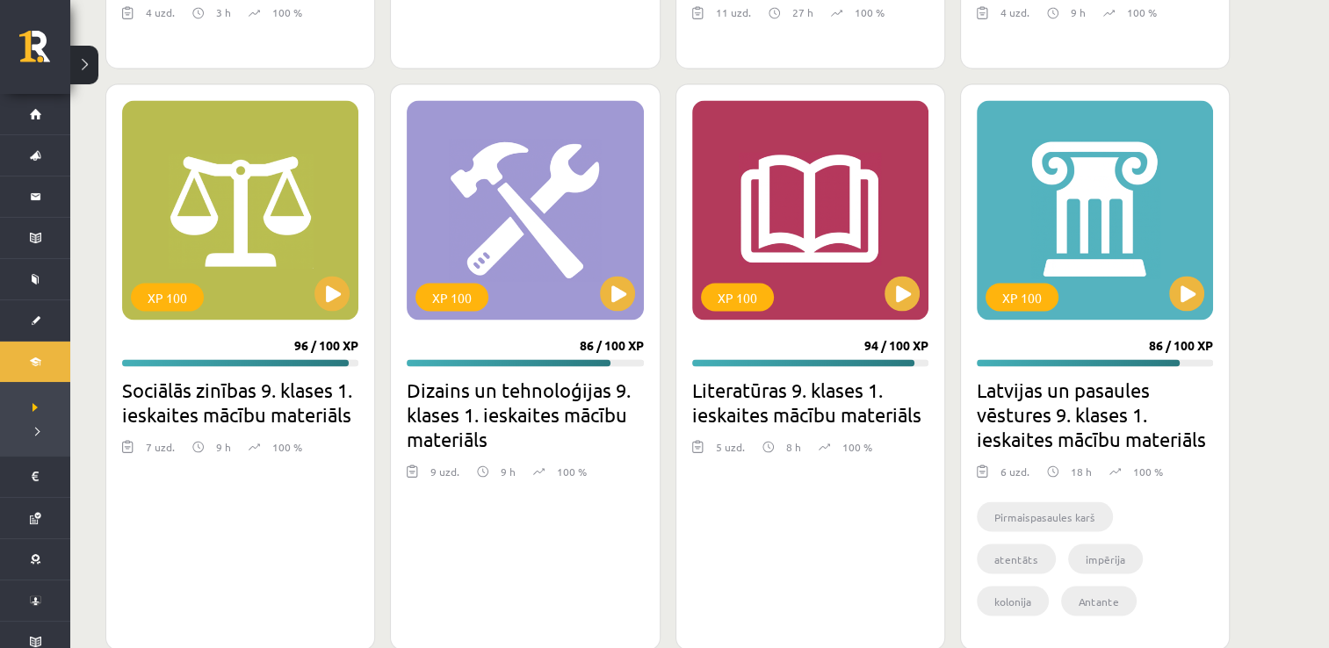
scroll to position [3123, 0]
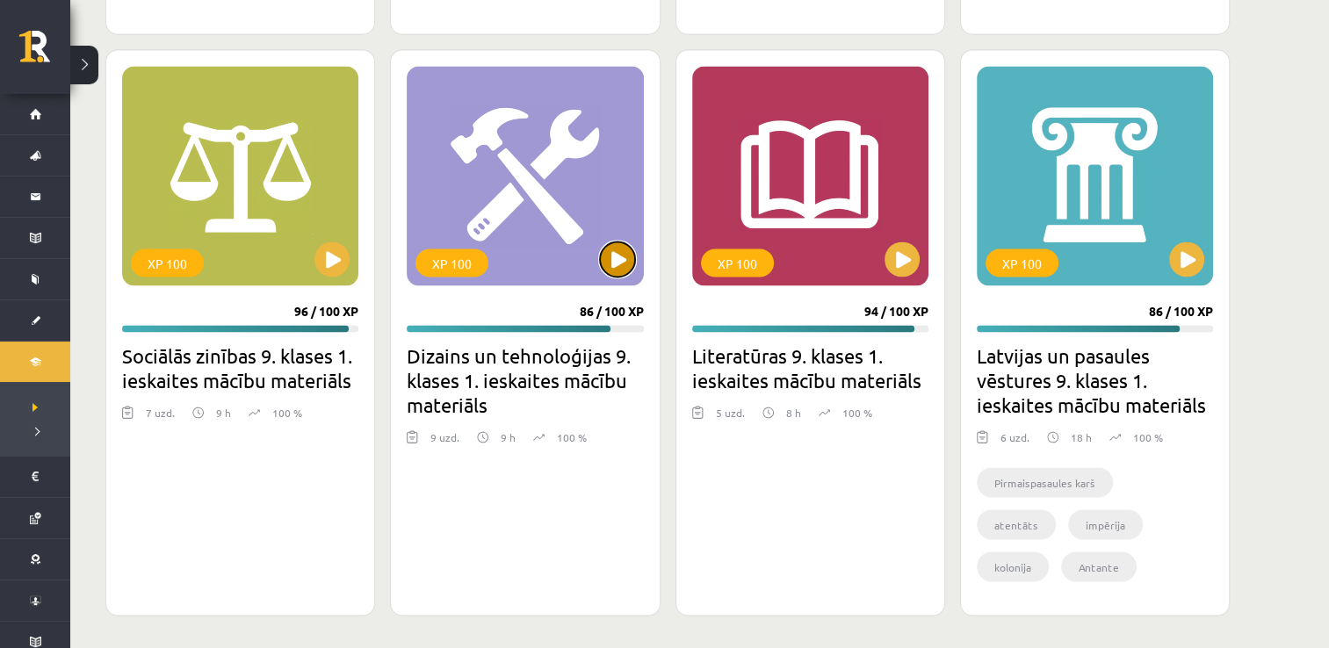
click at [617, 266] on button at bounding box center [617, 259] width 35 height 35
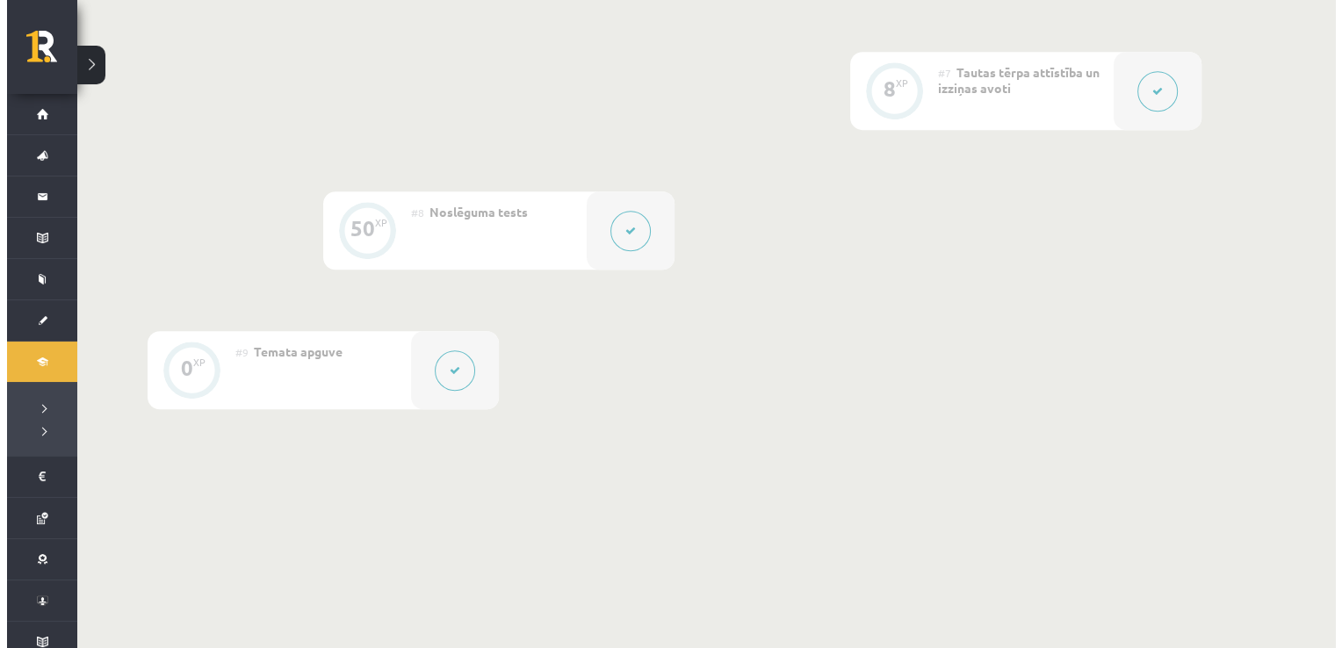
scroll to position [1240, 0]
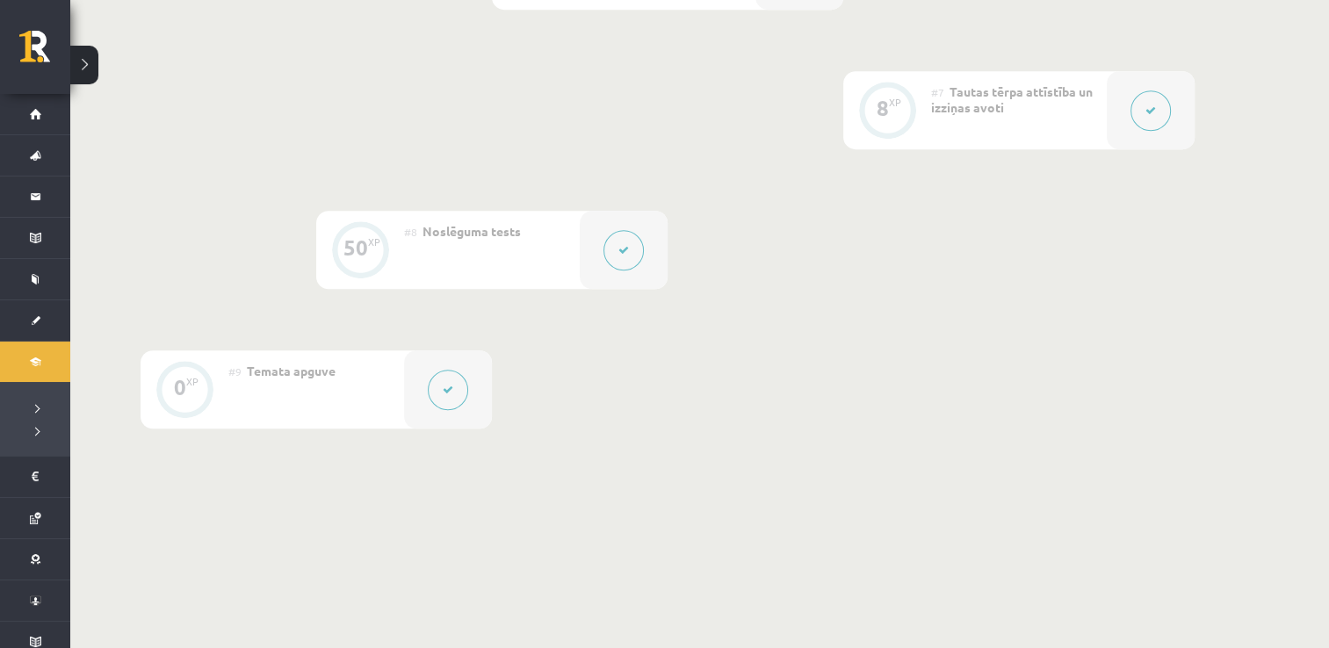
click at [1154, 112] on icon at bounding box center [1150, 110] width 11 height 11
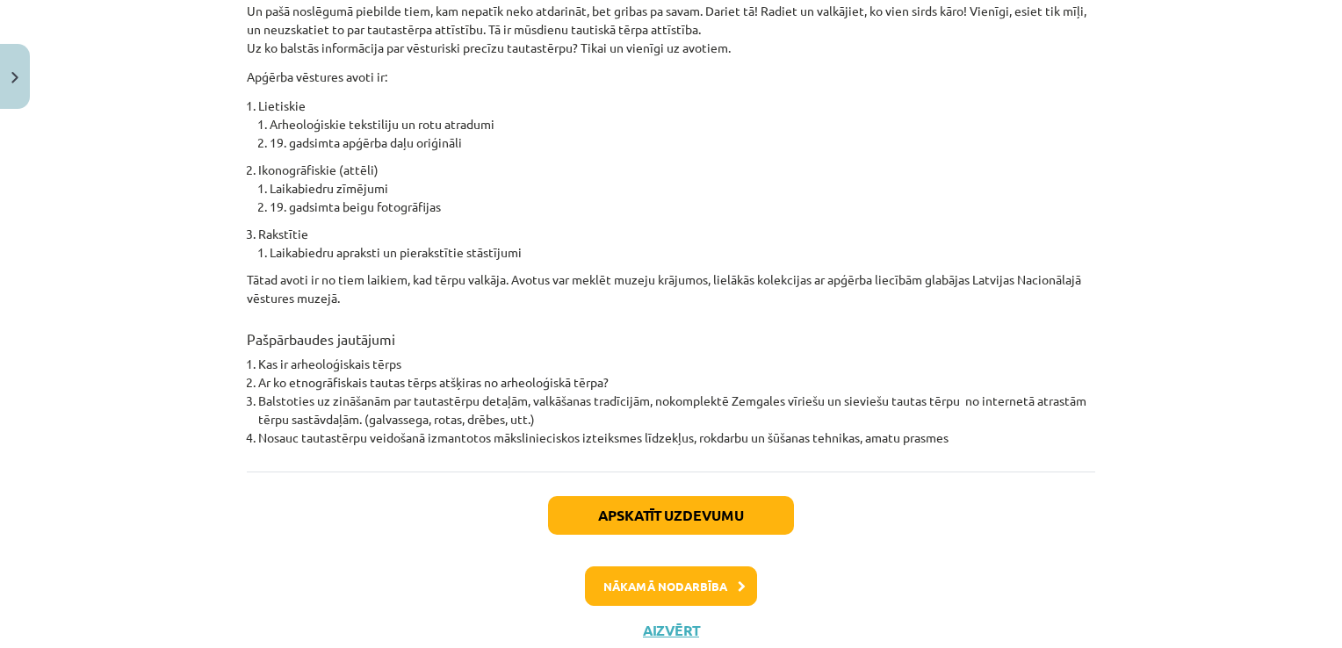
scroll to position [1308, 0]
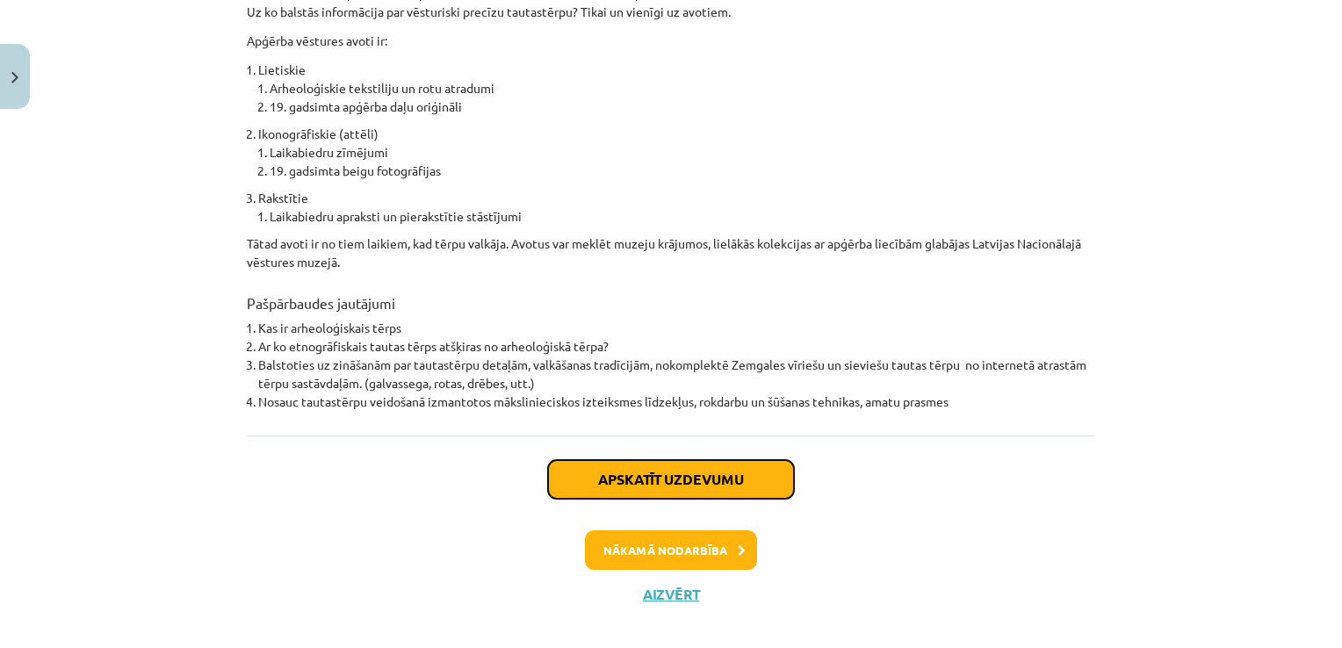
click at [668, 464] on button "Apskatīt uzdevumu" at bounding box center [671, 479] width 246 height 39
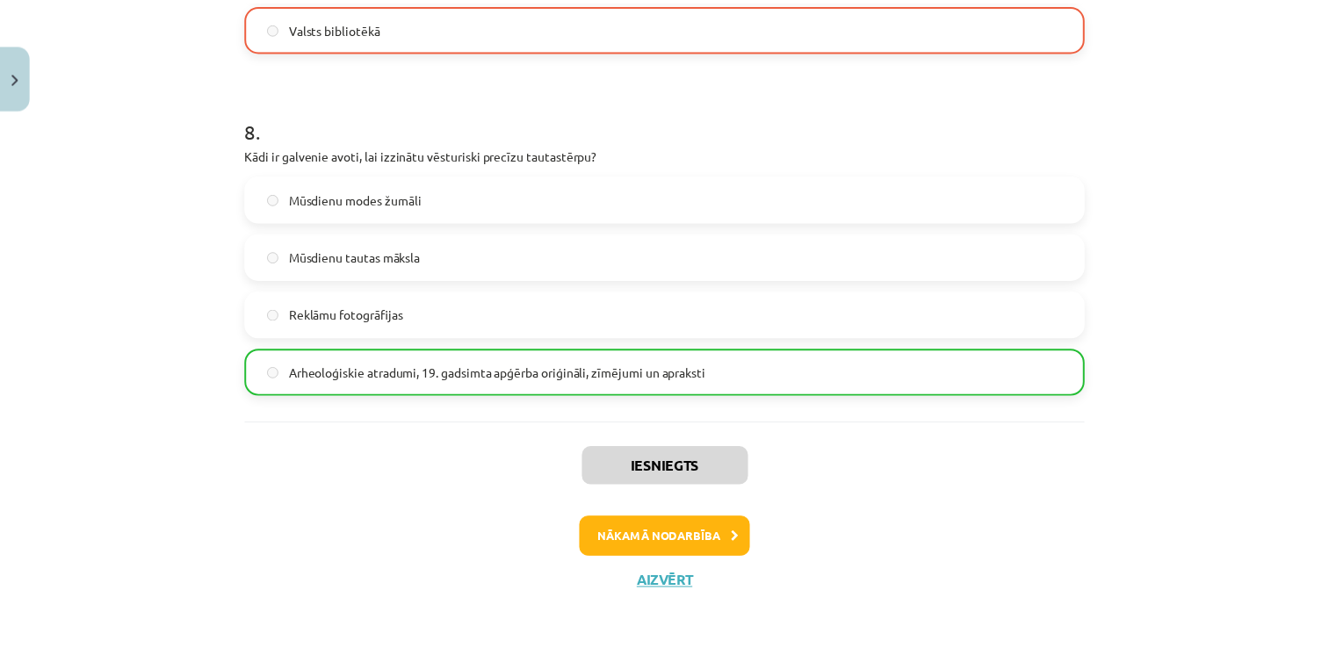
scroll to position [2686, 0]
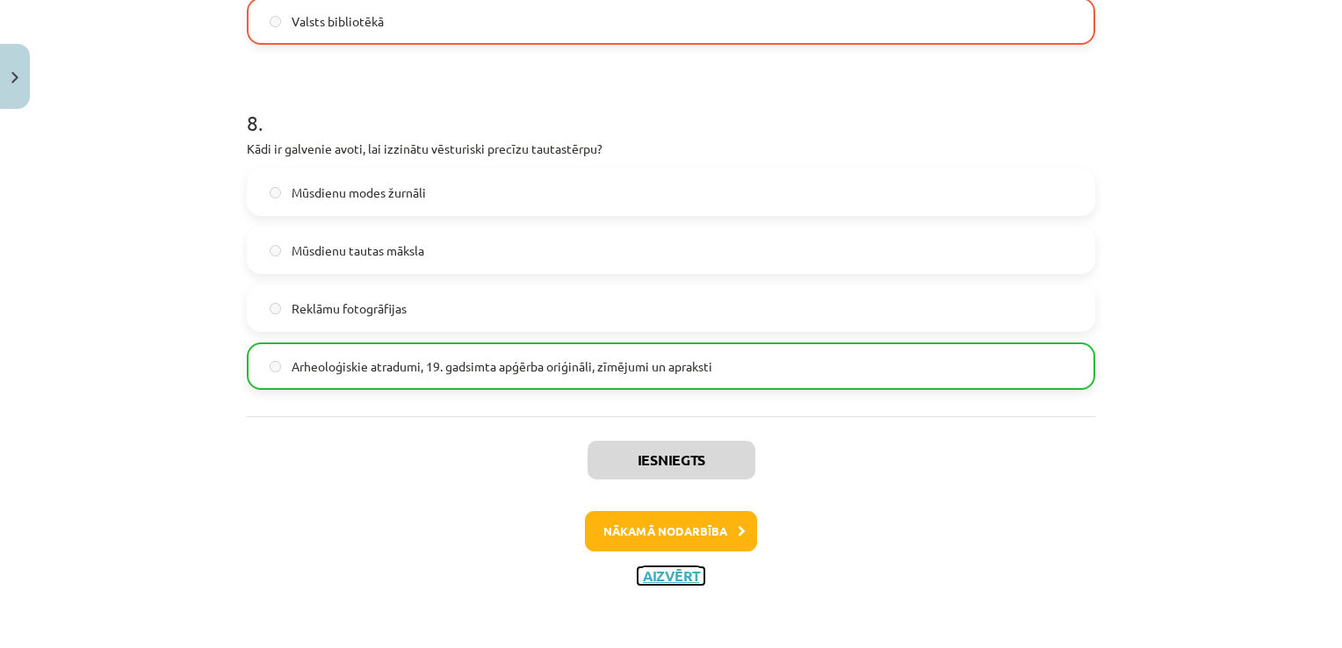
click at [653, 572] on button "Aizvērt" at bounding box center [671, 576] width 67 height 18
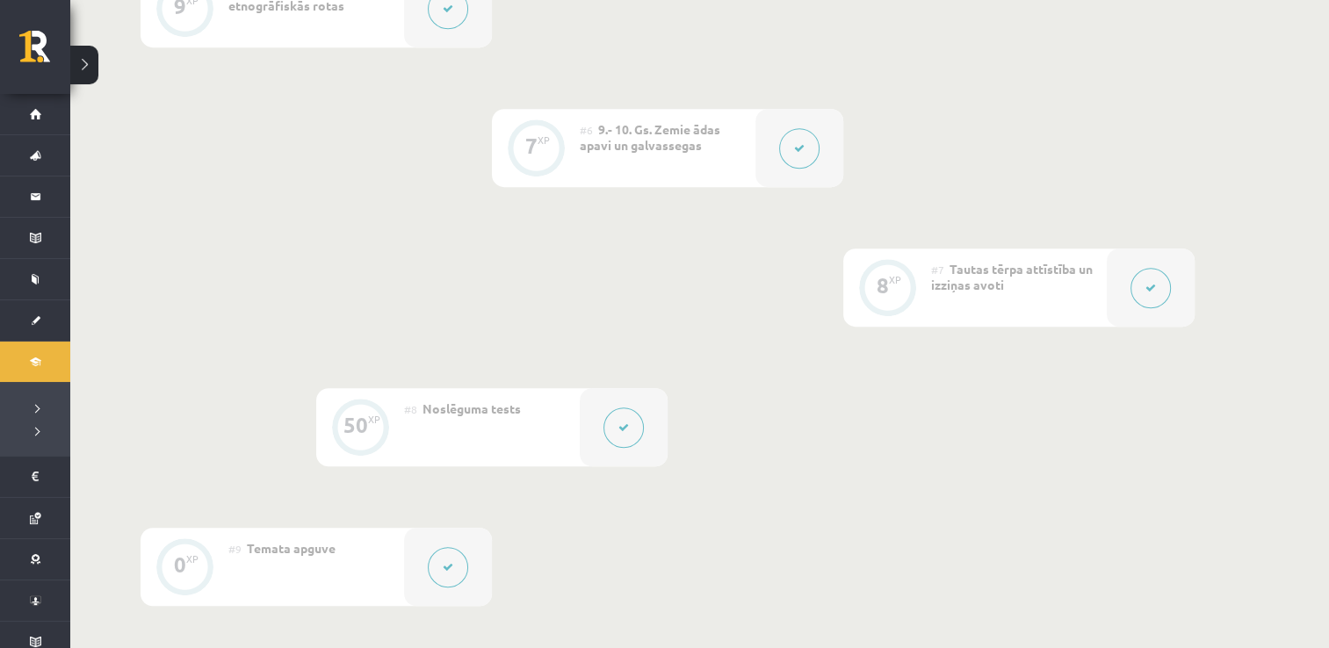
scroll to position [977, 0]
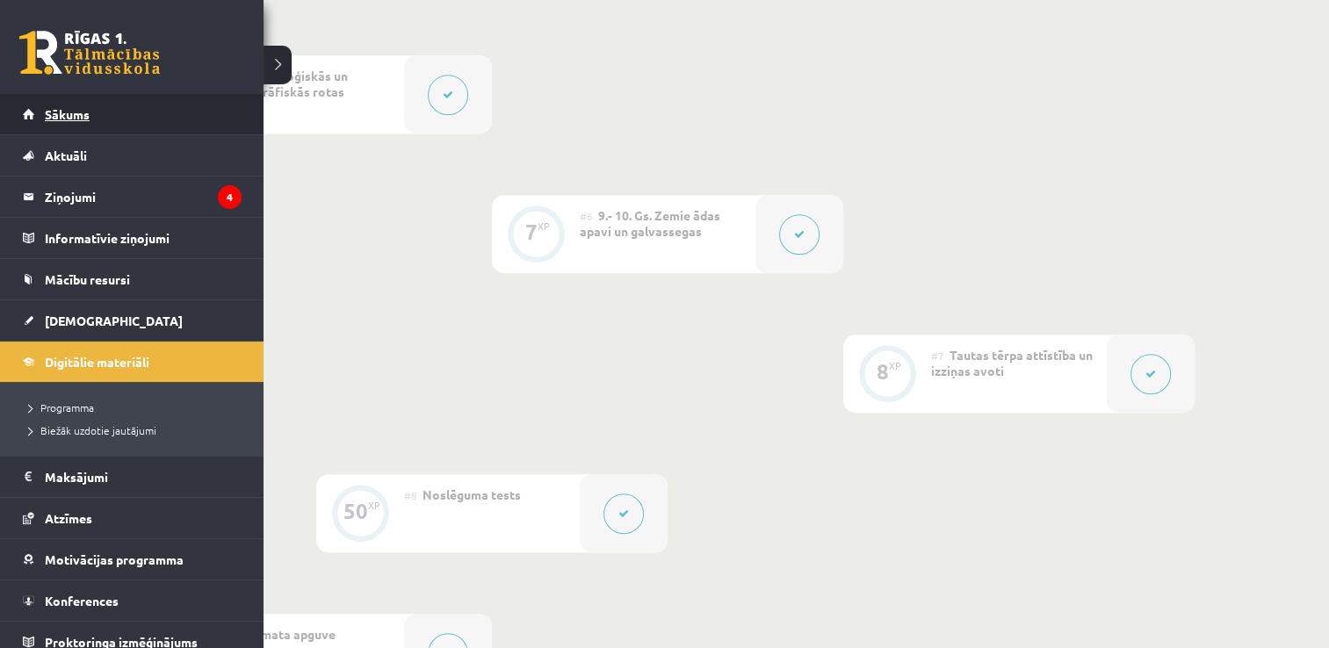
click at [50, 112] on span "Sākums" at bounding box center [67, 114] width 45 height 16
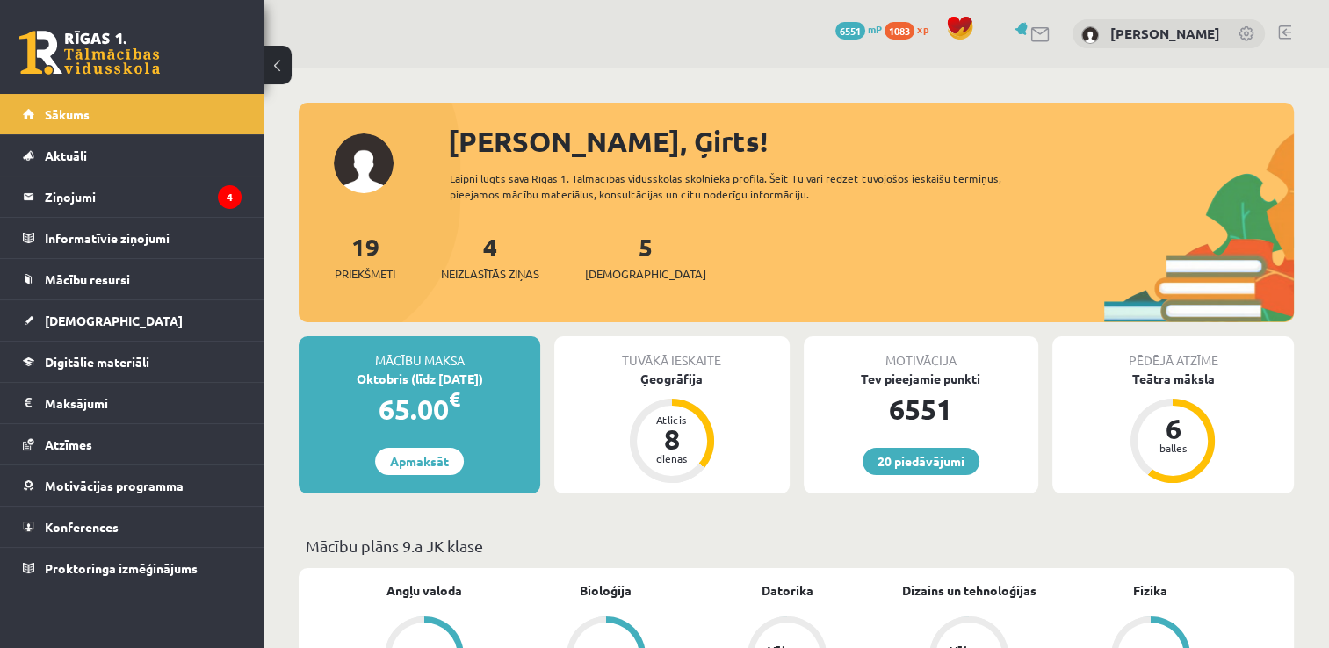
click at [914, 33] on span "1083" at bounding box center [899, 31] width 30 height 18
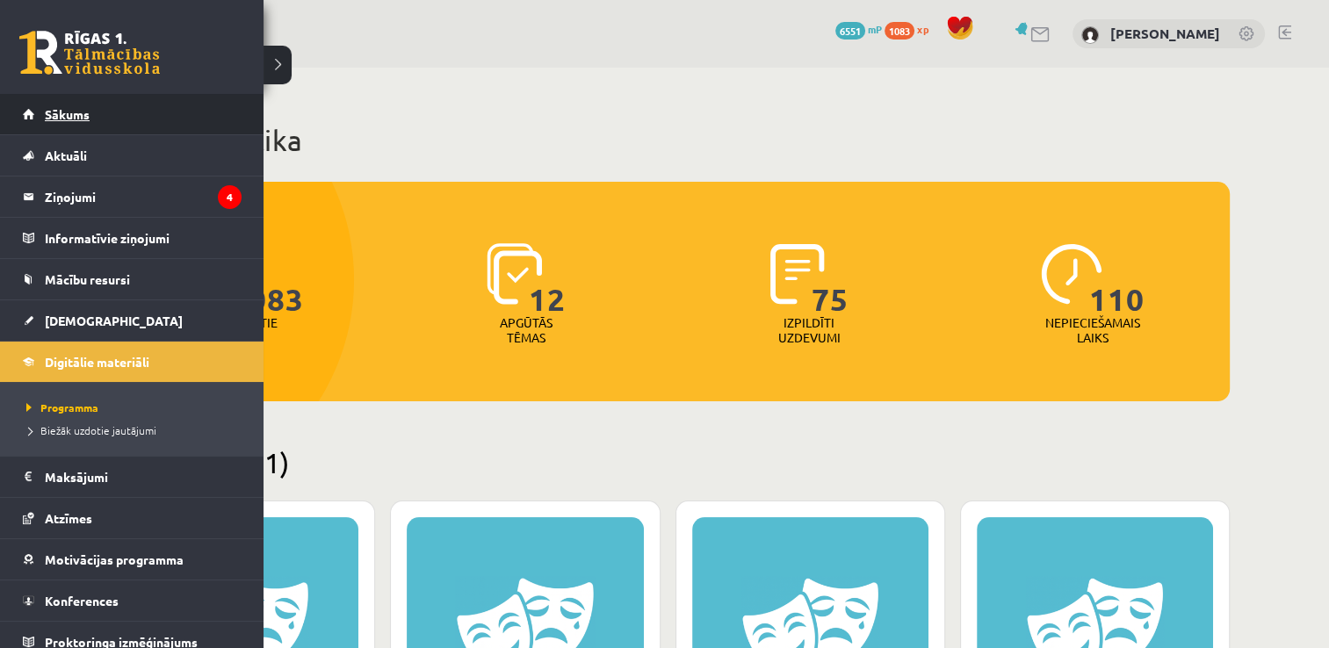
click at [90, 114] on link "Sākums" at bounding box center [132, 114] width 219 height 40
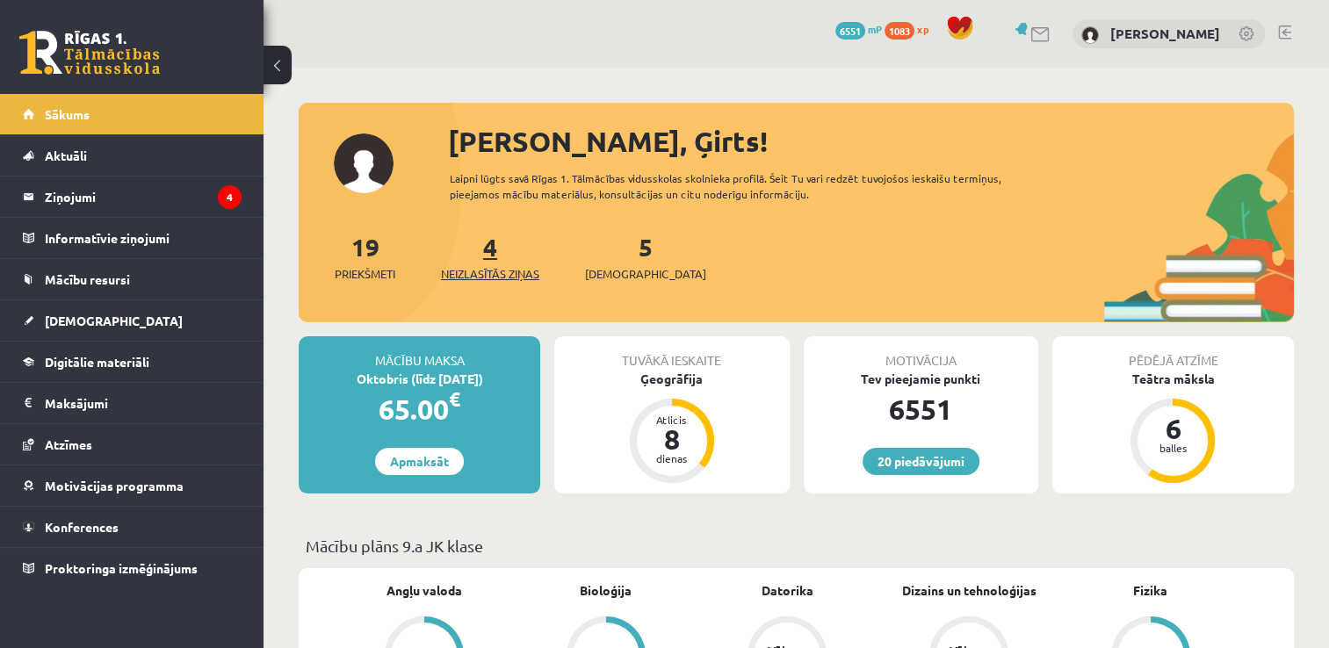
click at [499, 269] on span "Neizlasītās ziņas" at bounding box center [490, 274] width 98 height 18
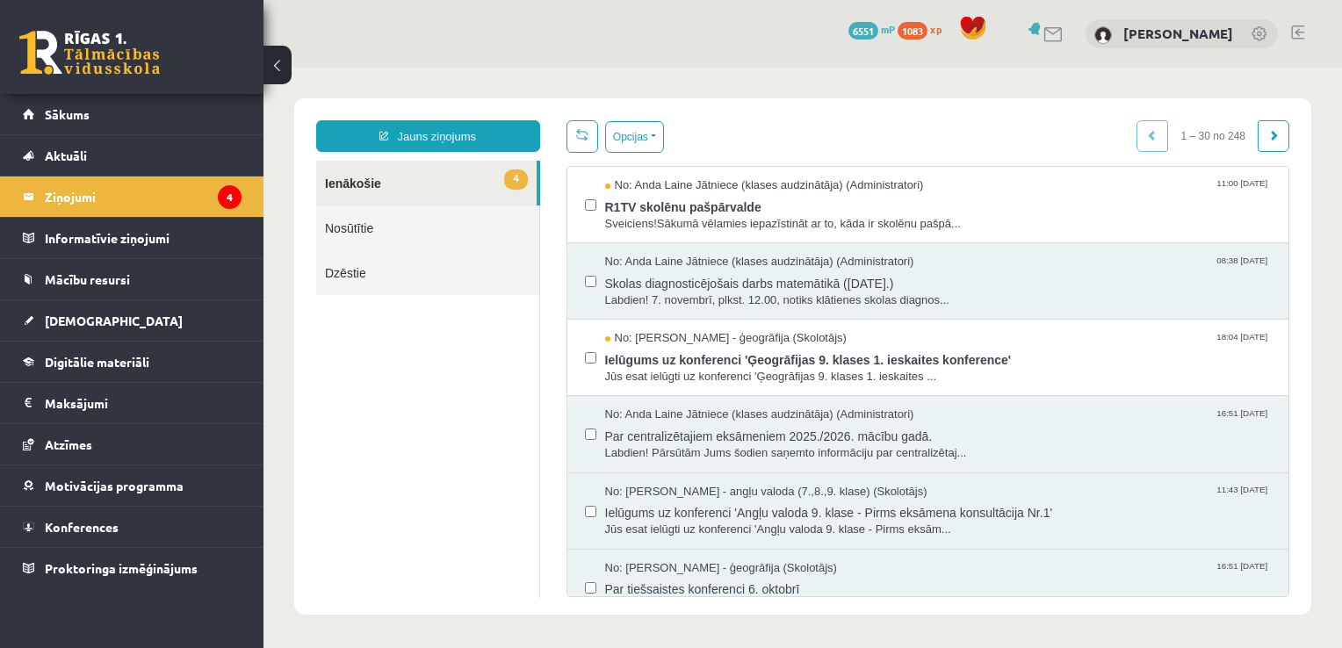
click at [706, 40] on div "0 Dāvanas 6551 mP 1083 xp [PERSON_NAME]" at bounding box center [802, 34] width 1078 height 68
click at [817, 279] on span "Skolas diagnosticējošais darbs matemātikā ([DATE].)" at bounding box center [938, 282] width 667 height 22
